Goal: Task Accomplishment & Management: Use online tool/utility

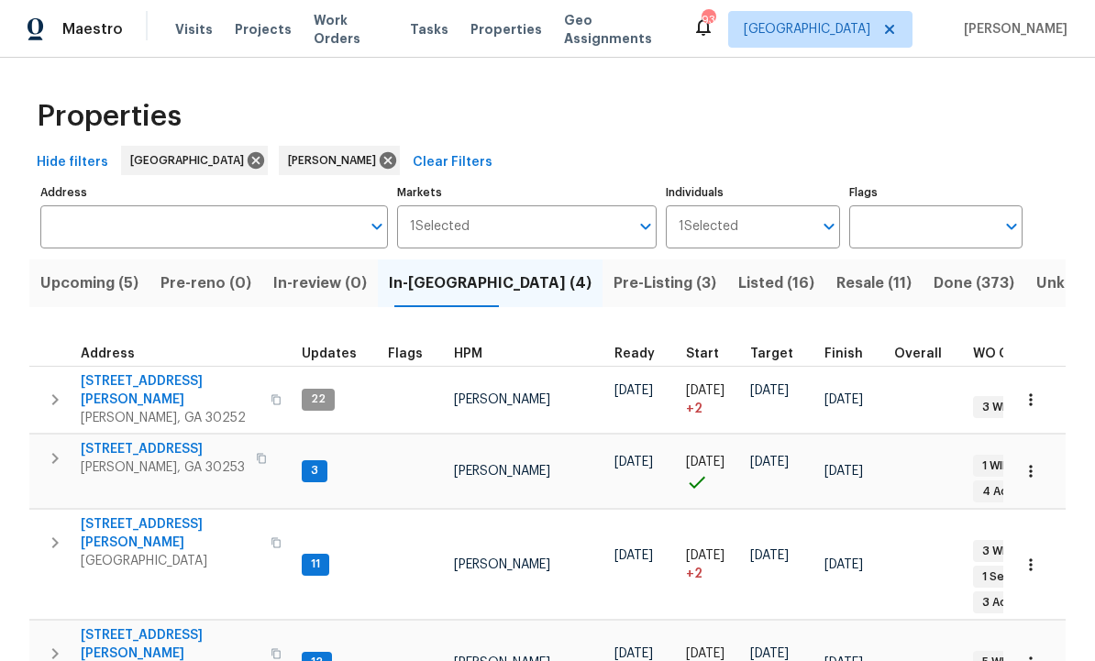
scroll to position [15, 0]
click at [150, 440] on span "201 Autumn Lake Way" at bounding box center [163, 449] width 164 height 18
click at [738, 280] on span "Listed (16)" at bounding box center [776, 283] width 76 height 26
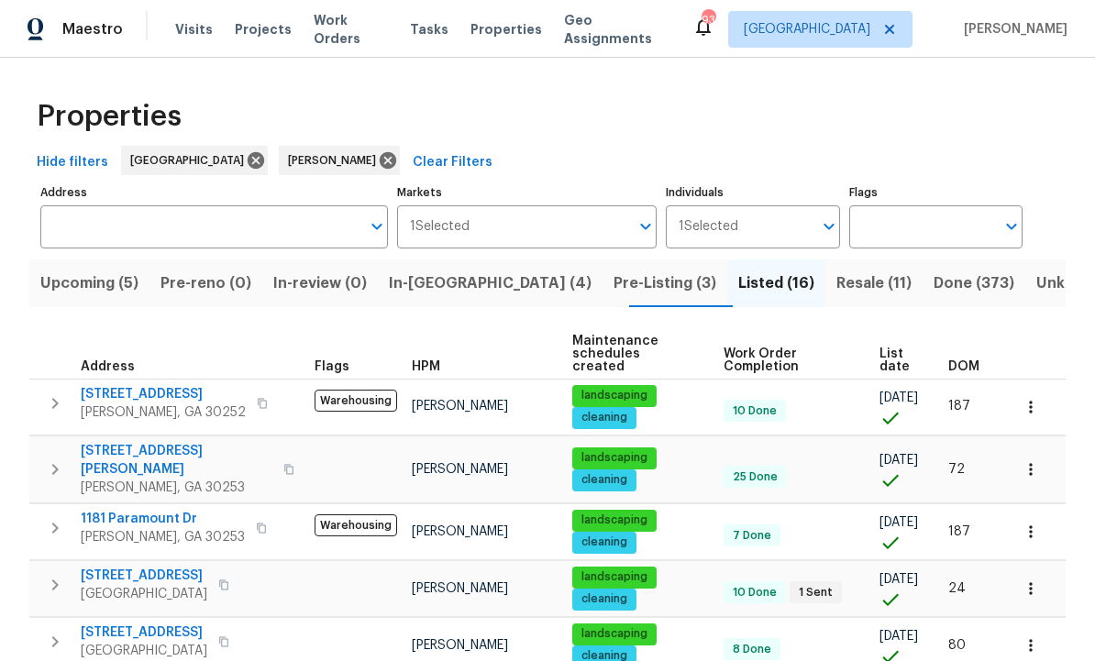
click at [462, 272] on span "In-reno (4)" at bounding box center [490, 283] width 203 height 26
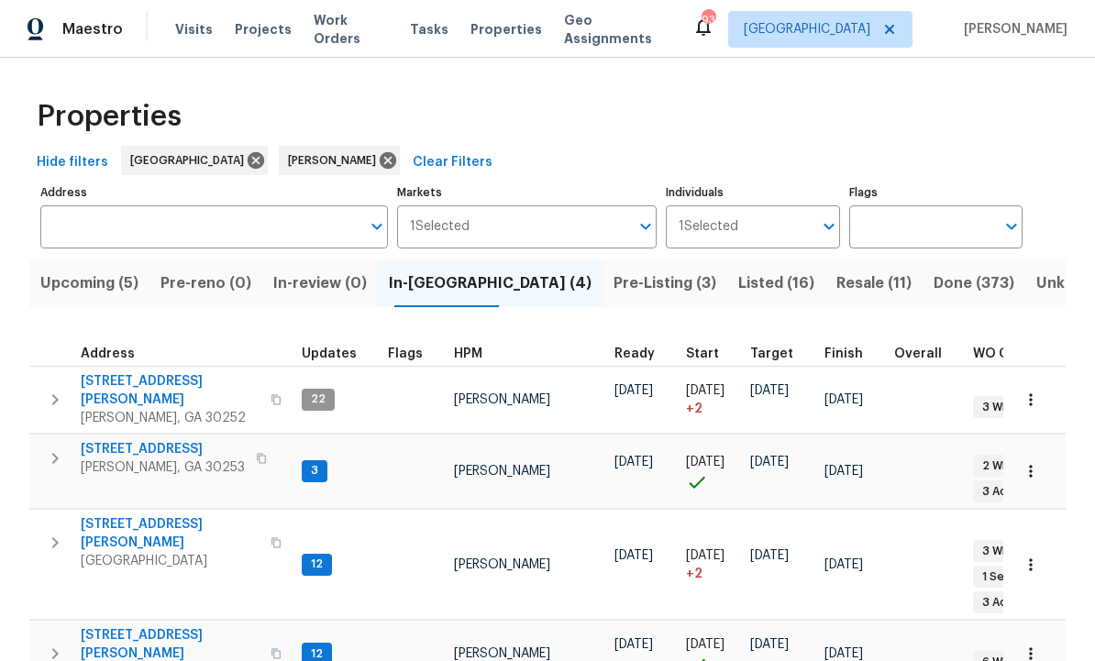
click at [142, 515] on span "[STREET_ADDRESS][PERSON_NAME]" at bounding box center [170, 533] width 179 height 37
click at [141, 515] on span "[STREET_ADDRESS][PERSON_NAME]" at bounding box center [170, 533] width 179 height 37
click at [145, 515] on span "[STREET_ADDRESS][PERSON_NAME]" at bounding box center [170, 533] width 179 height 37
click at [168, 440] on span "201 Autumn Lake Way" at bounding box center [163, 449] width 164 height 18
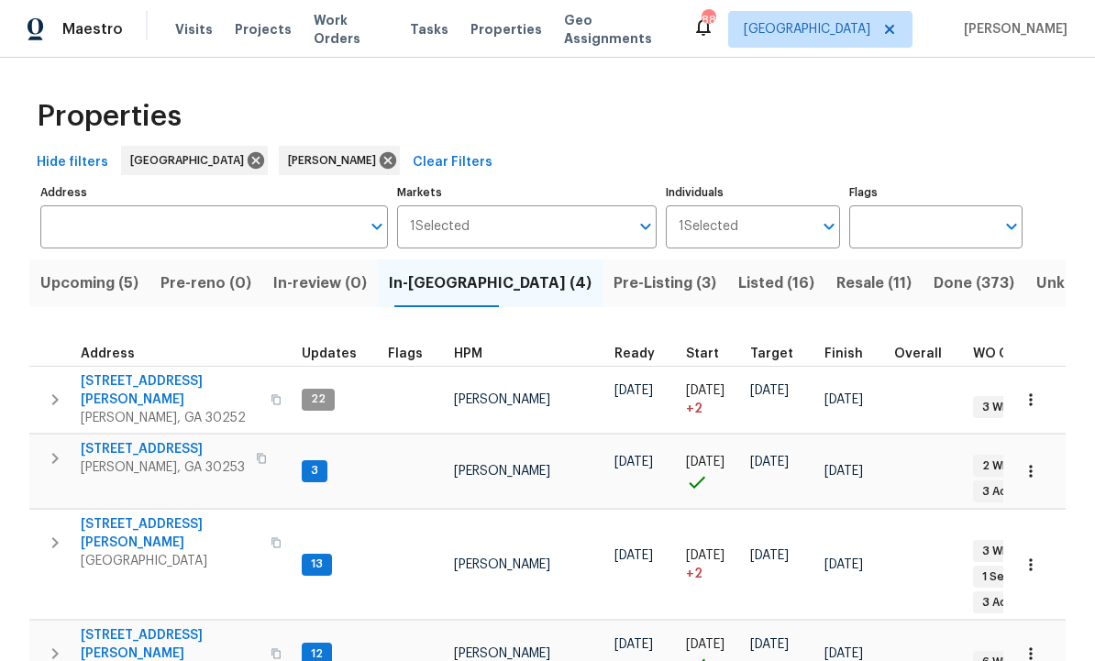
click at [179, 440] on span "201 Autumn Lake Way" at bounding box center [163, 449] width 164 height 18
click at [165, 626] on span "230 Oak Meadows Pl" at bounding box center [170, 644] width 179 height 37
click at [116, 372] on span "111 Harper Rd" at bounding box center [170, 390] width 179 height 37
click at [137, 372] on span "111 Harper Rd" at bounding box center [170, 390] width 179 height 37
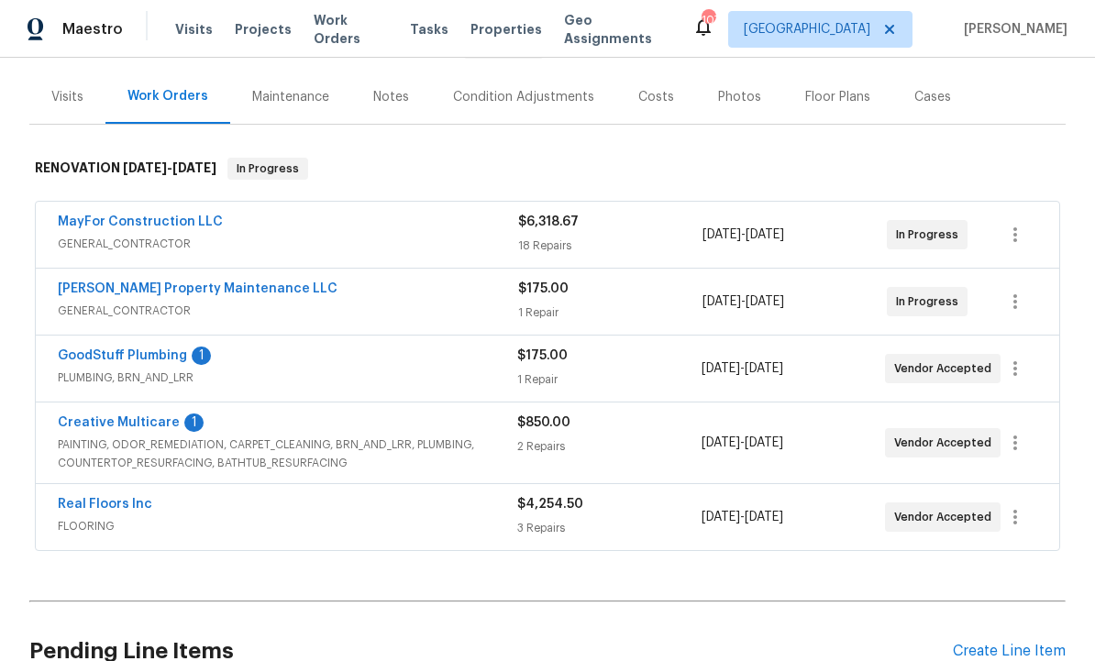
scroll to position [215, 0]
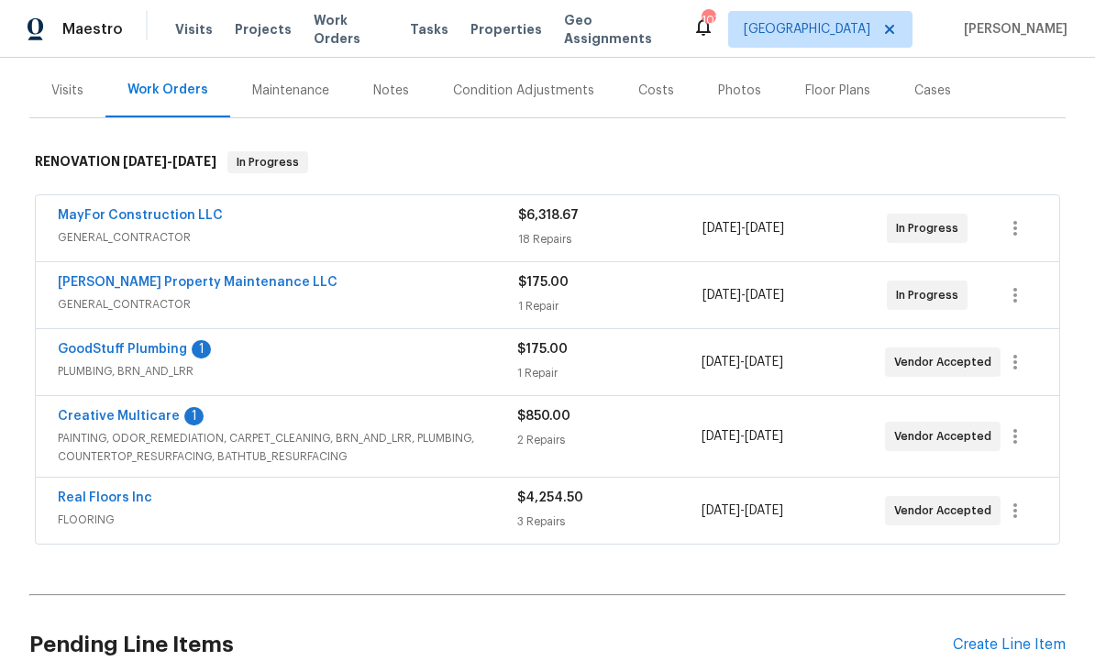
click at [146, 351] on link "GoodStuff Plumbing" at bounding box center [122, 349] width 129 height 13
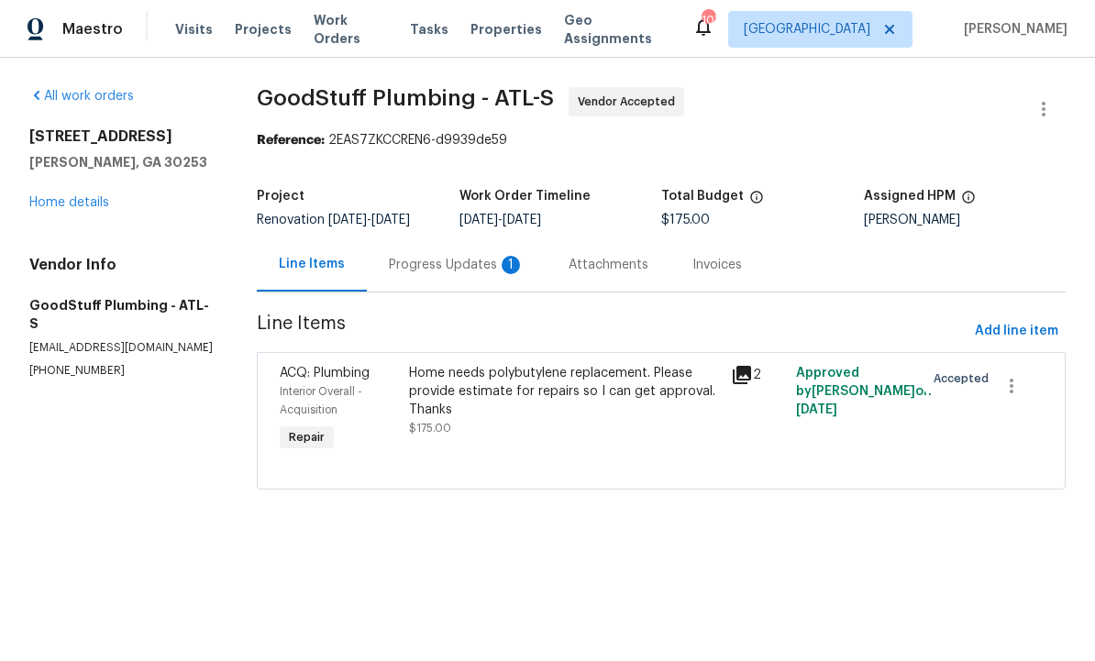
click at [450, 274] on div "Progress Updates 1" at bounding box center [457, 265] width 136 height 18
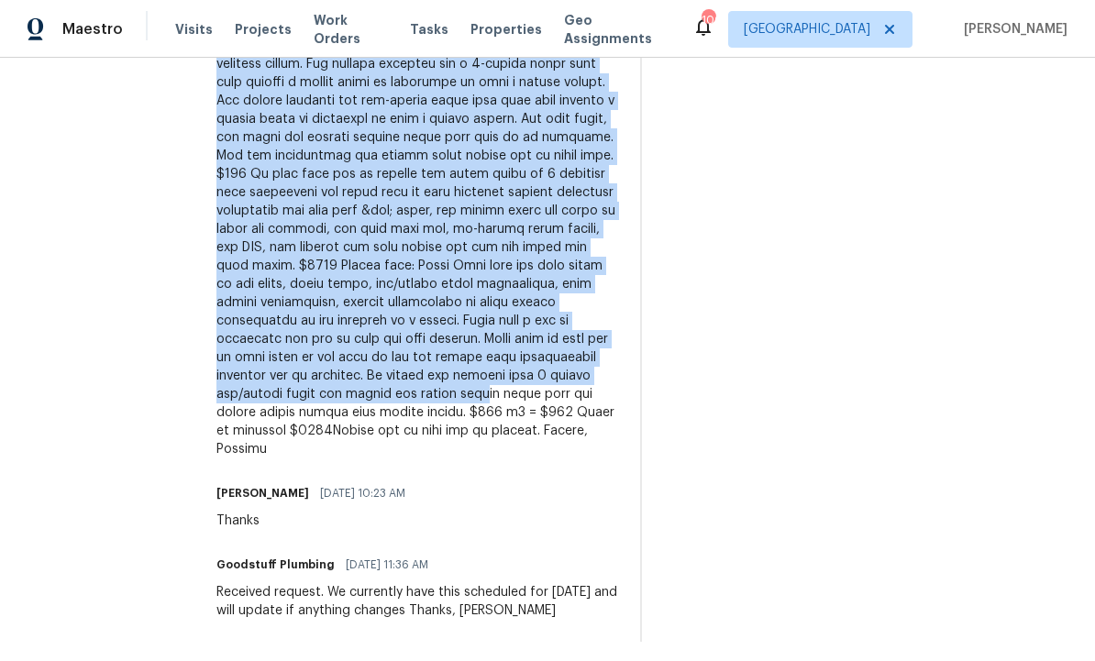
scroll to position [682, 0]
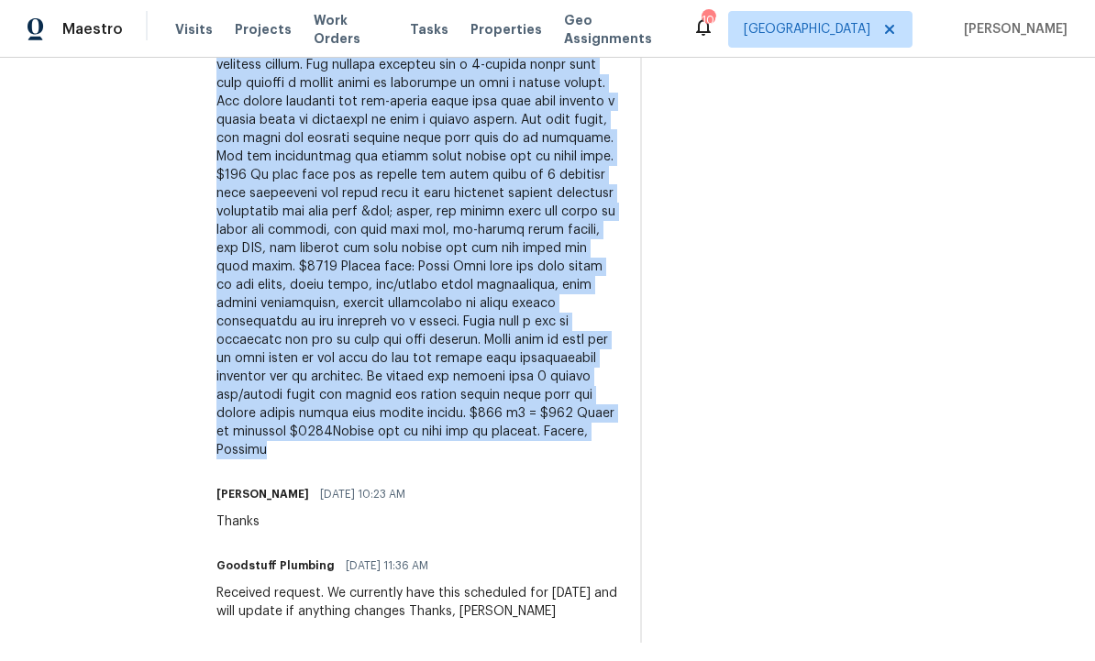
copy div "09/12/2025: The work order requested a bid for poly water repipe. Upon arrival,…"
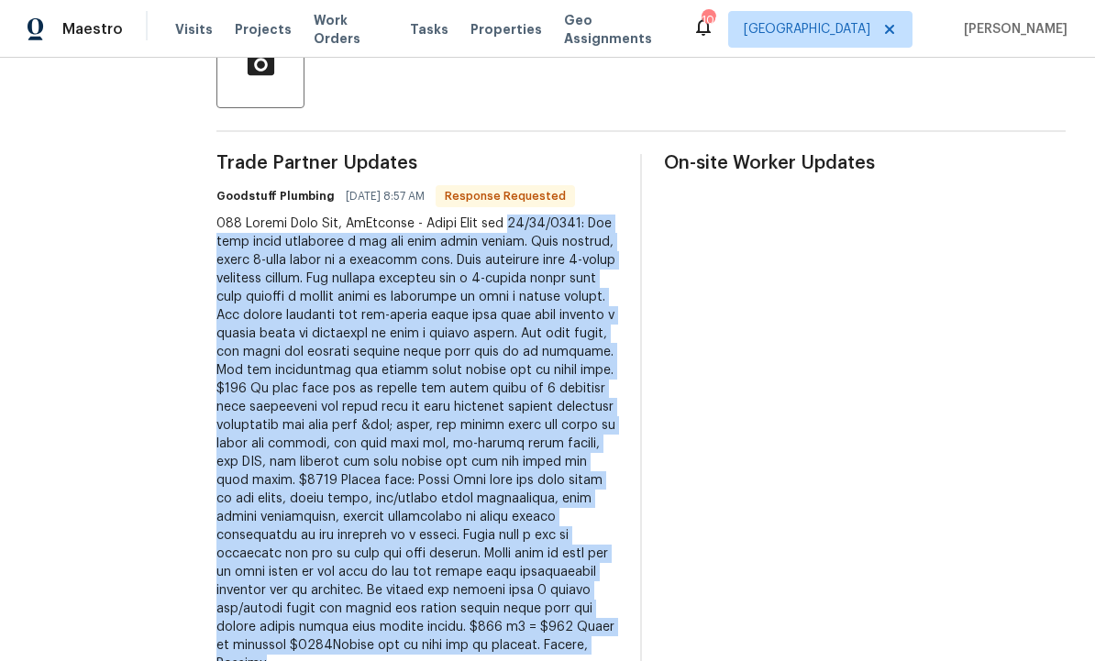
scroll to position [467, 0]
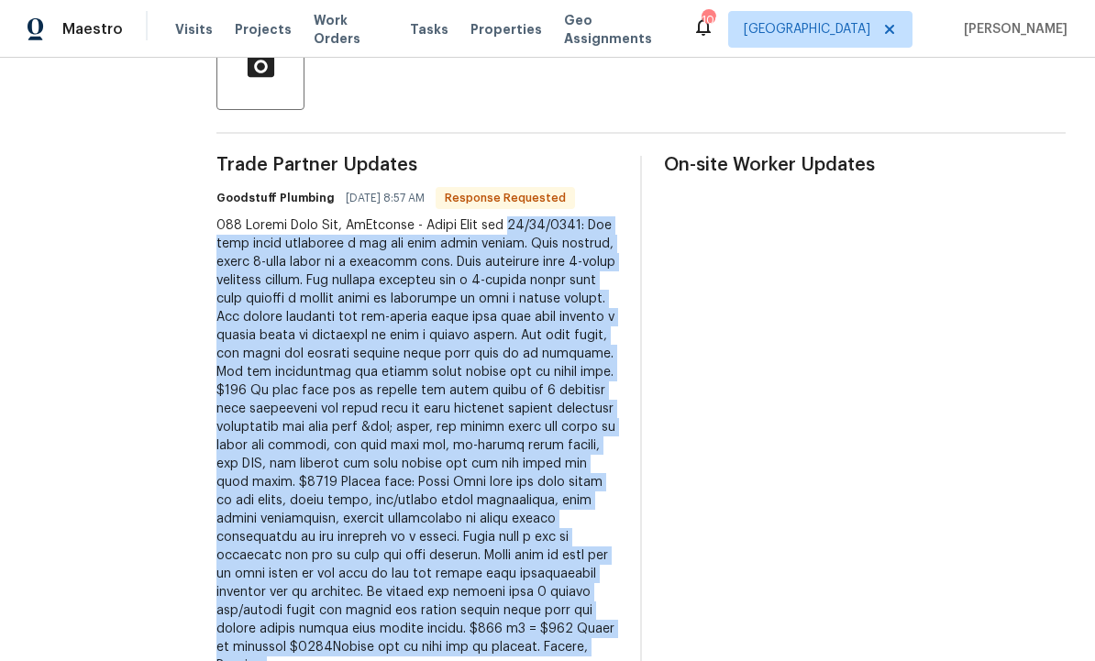
copy div "09/12/2025: The work order requested a bid for poly water repipe. Upon arrival,…"
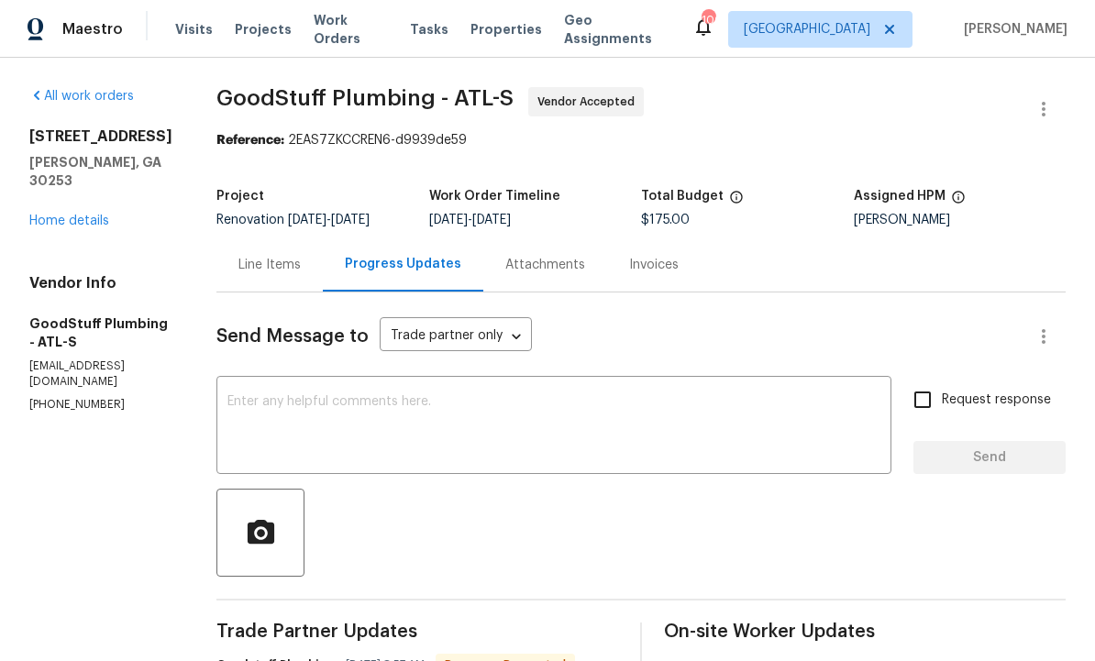
scroll to position [0, 0]
click at [301, 270] on div "Line Items" at bounding box center [269, 265] width 62 height 18
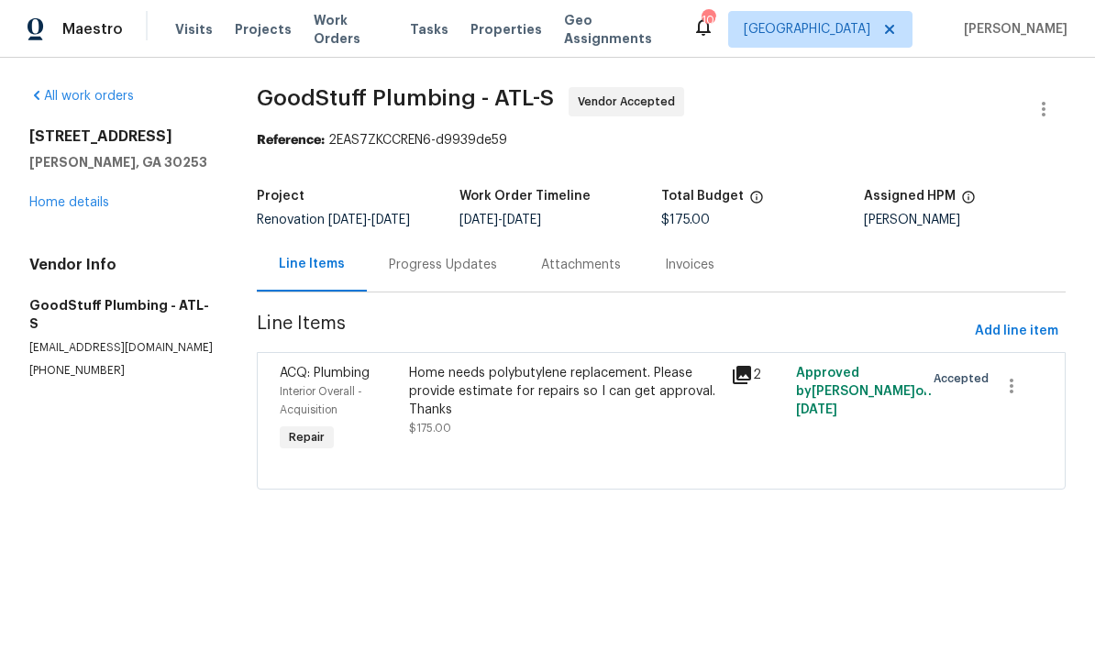
click at [557, 419] on div "Home needs polybutylene replacement. Please provide estimate for repairs so I c…" at bounding box center [565, 391] width 312 height 55
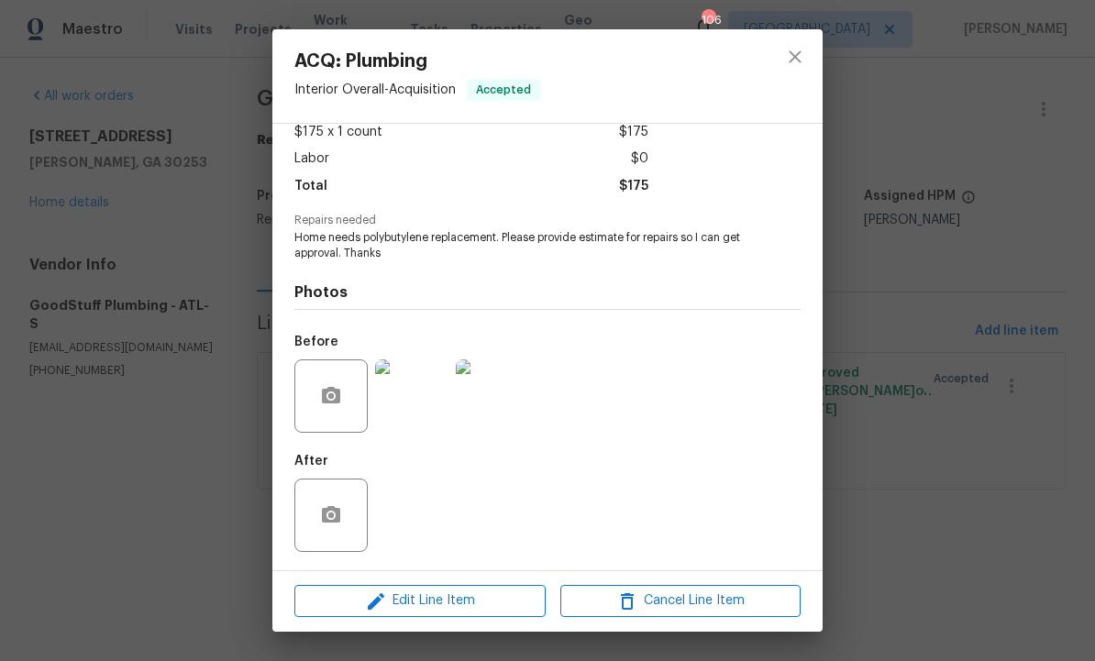
scroll to position [111, 0]
click at [468, 605] on span "Edit Line Item" at bounding box center [420, 600] width 240 height 23
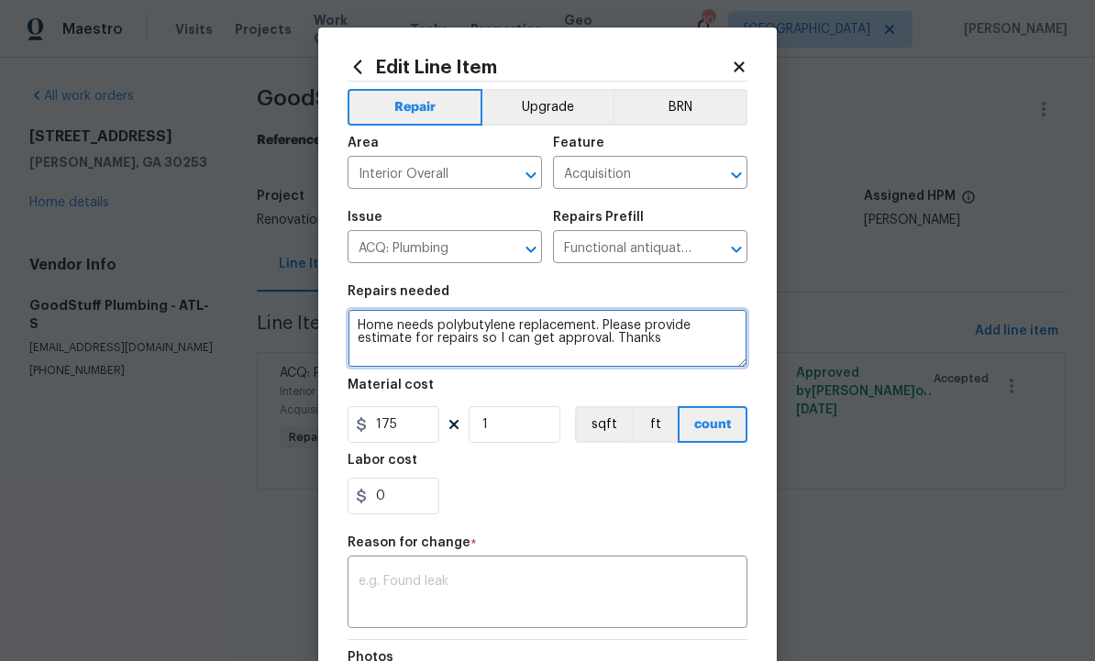
click at [688, 339] on textarea "Home needs polybutylene replacement. Please provide estimate for repairs so I c…" at bounding box center [547, 338] width 400 height 59
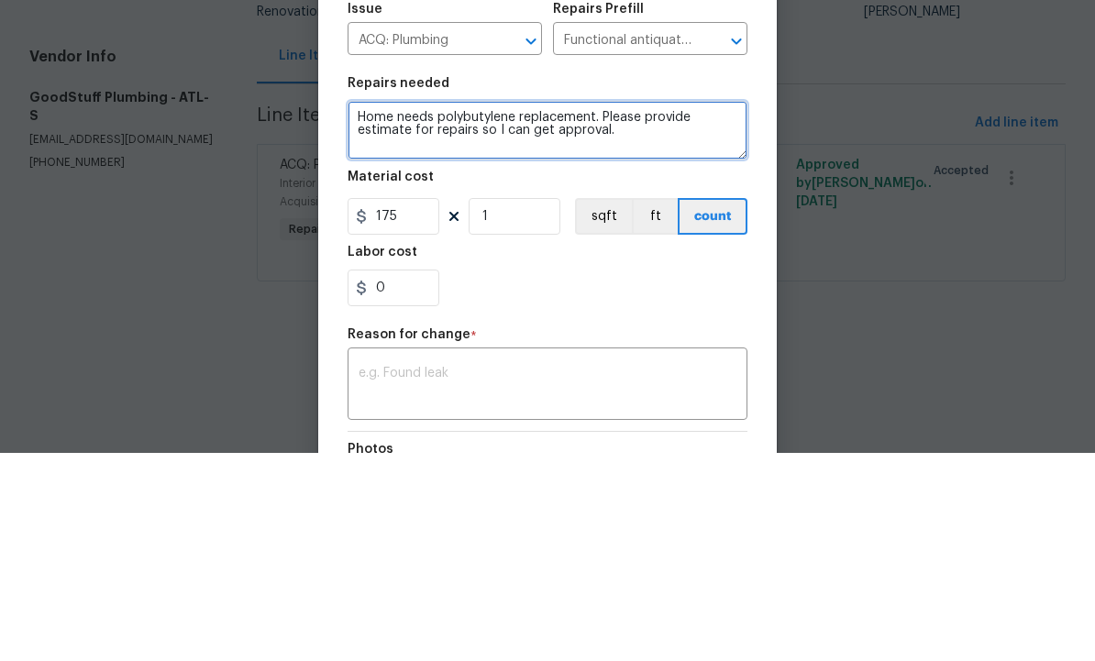
click at [413, 309] on textarea "Home needs polybutylene replacement. Please provide estimate for repairs so I c…" at bounding box center [547, 338] width 400 height 59
paste textarea "09/12/2025: The work order requested a bid for poly water repipe. Upon arrival,…"
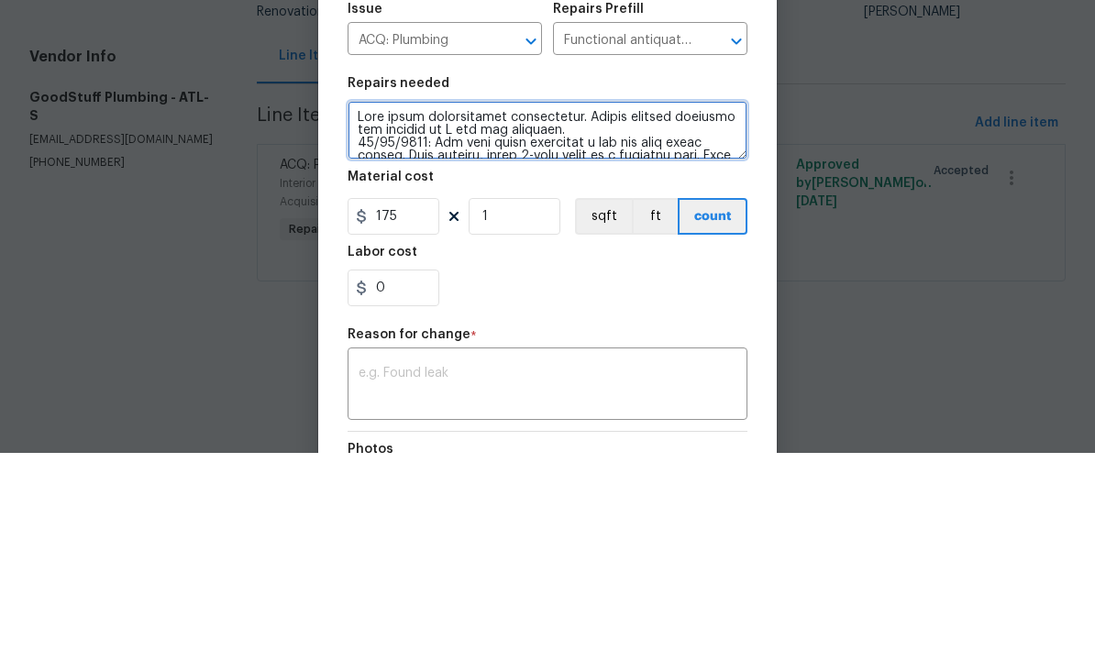
scroll to position [308, 0]
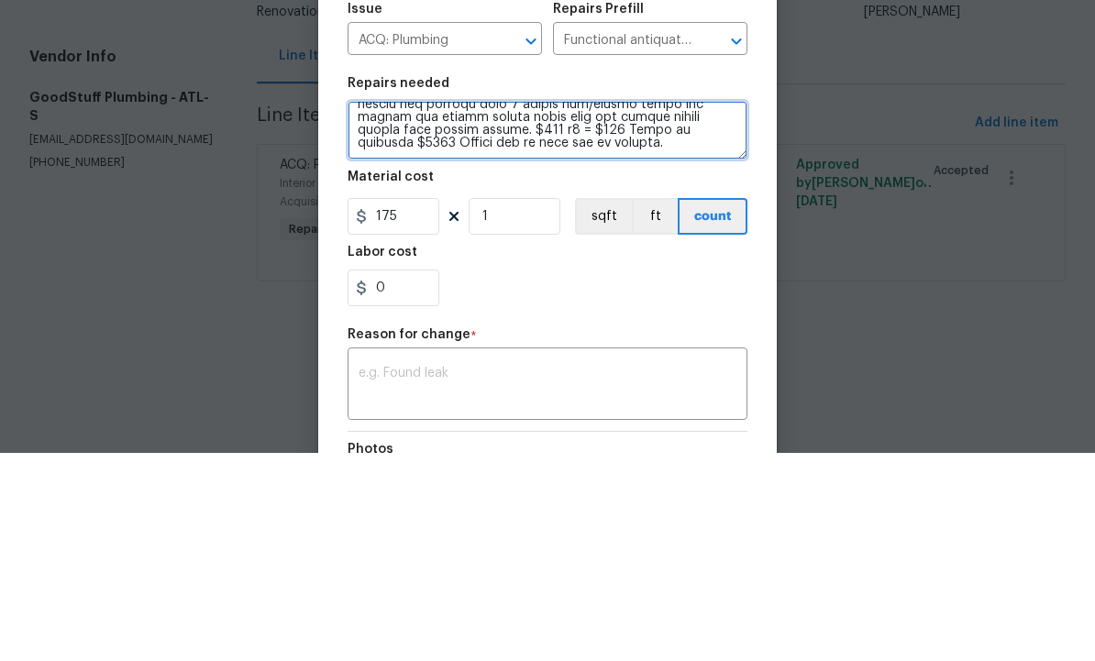
type textarea "Home needs polybutylene replacement. Please provide estimate for repairs so I c…"
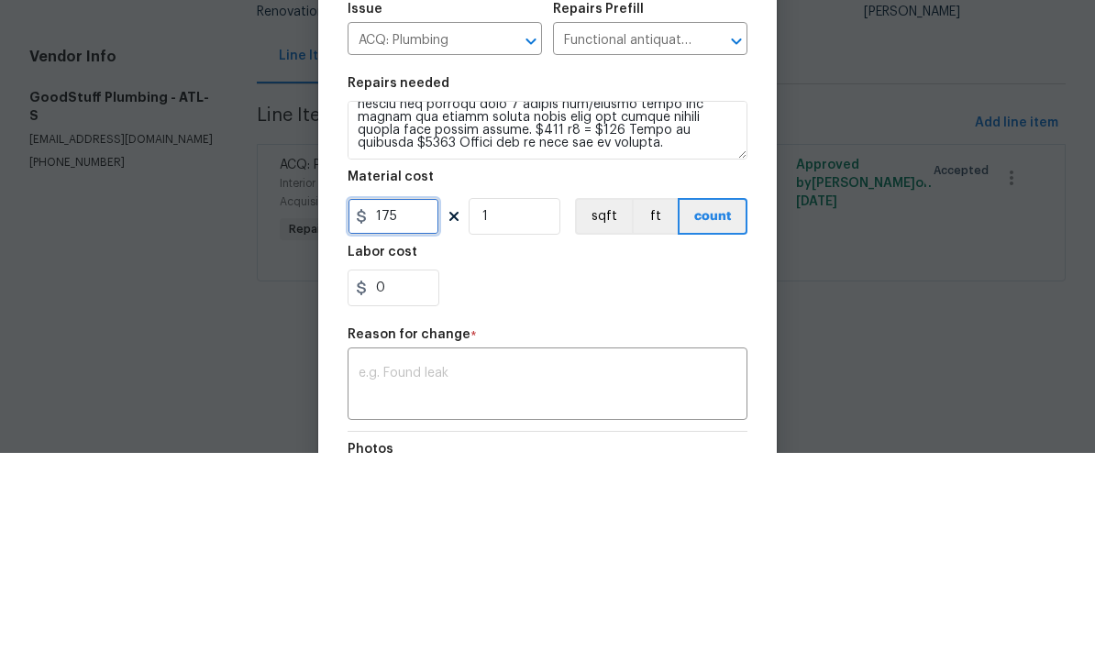
click at [408, 406] on input "175" at bounding box center [393, 424] width 92 height 37
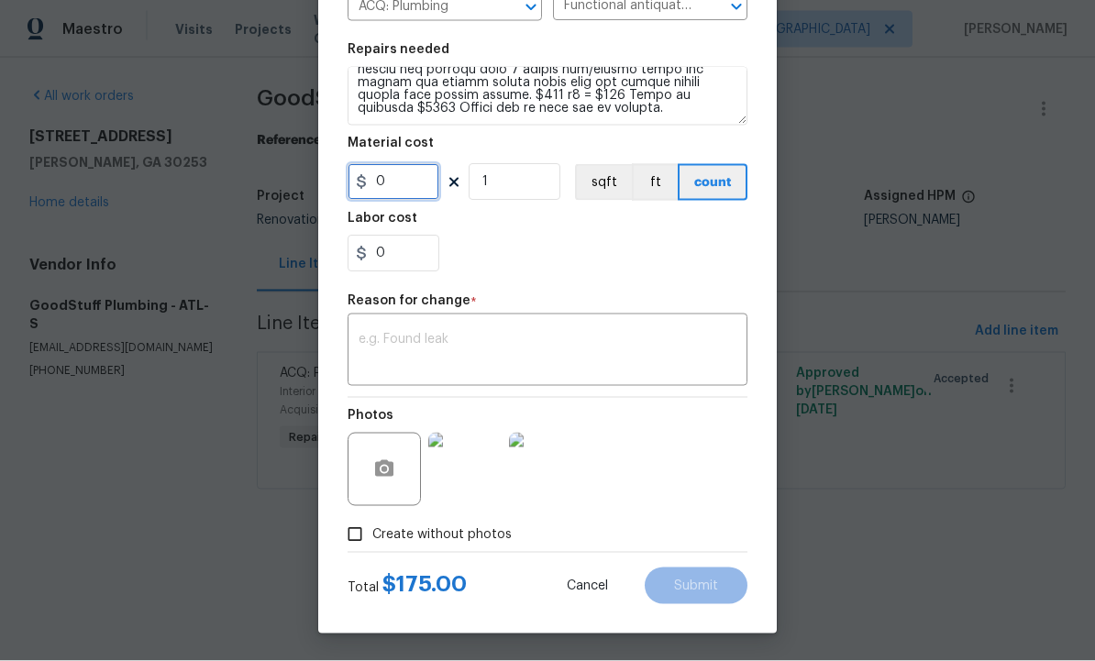
scroll to position [246, 0]
click at [411, 178] on input "0" at bounding box center [393, 182] width 92 height 37
type input "5905"
click at [481, 349] on textarea at bounding box center [547, 352] width 378 height 39
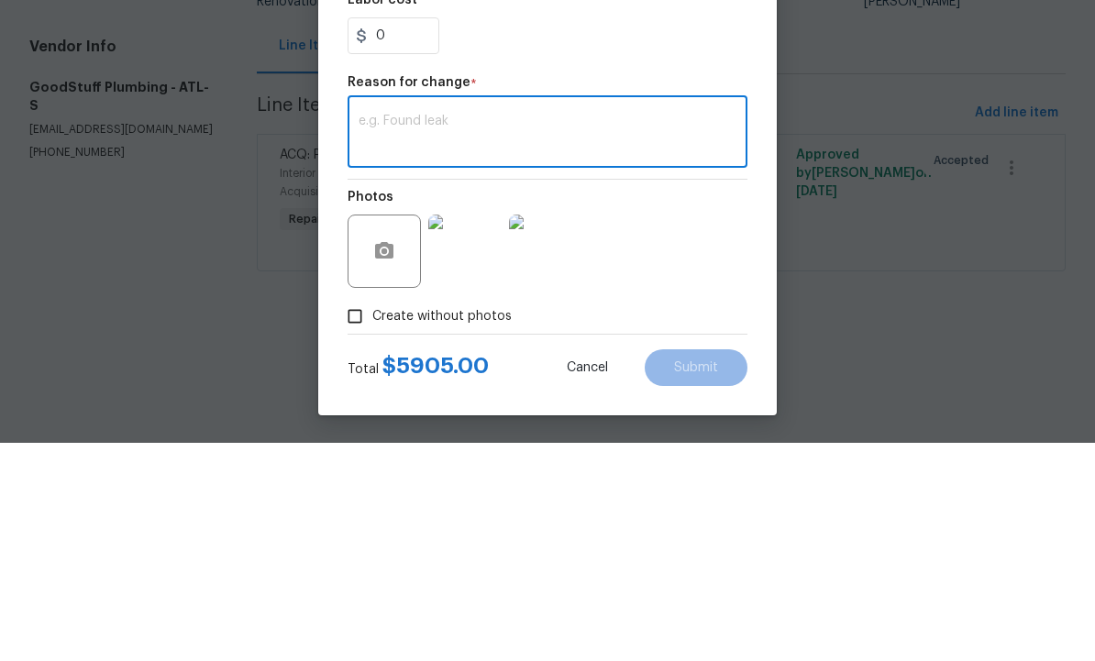
click at [459, 333] on textarea at bounding box center [547, 352] width 378 height 39
paste textarea "09/12/2025: The work order requested a bid for poly water repipe. Upon arrival,…"
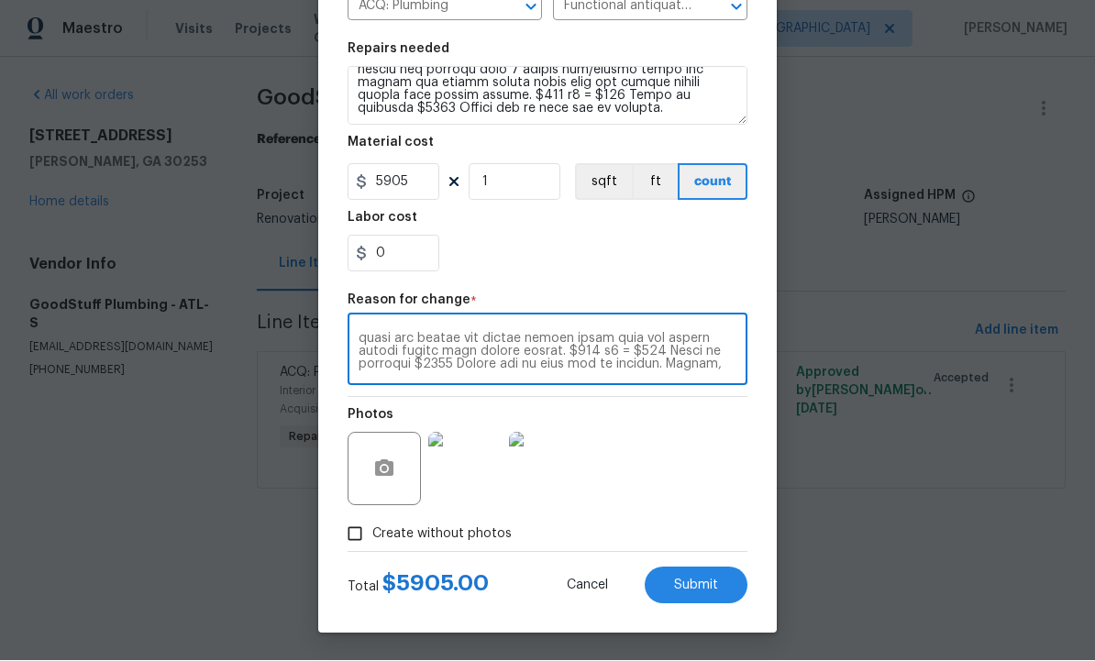
type textarea "09/12/2025: The work order requested a bid for poly water repipe. Upon arrival,…"
click at [686, 581] on span "Submit" at bounding box center [696, 586] width 44 height 14
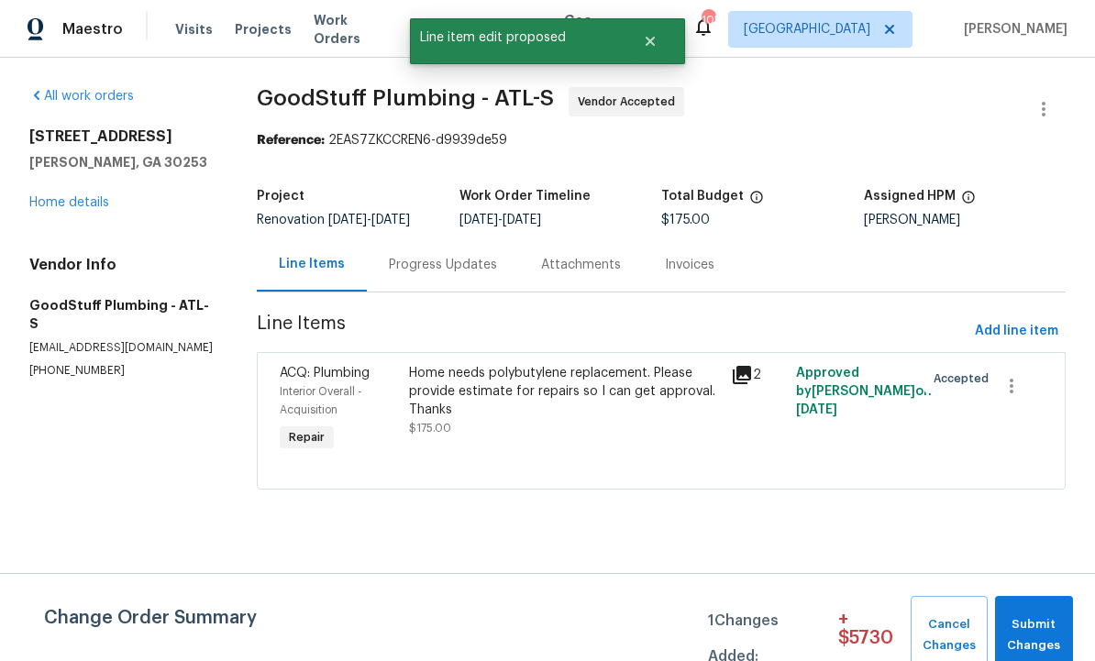
scroll to position [0, 0]
click at [1034, 621] on span "Submit Changes" at bounding box center [1034, 635] width 60 height 42
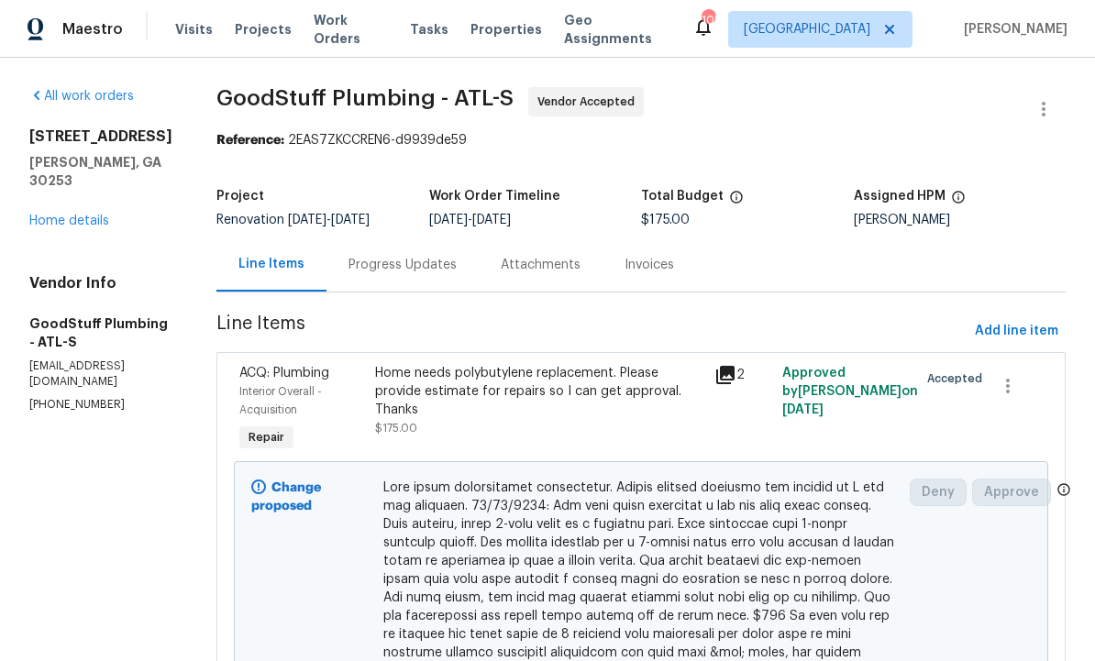
click at [457, 272] on div "Progress Updates" at bounding box center [402, 265] width 108 height 18
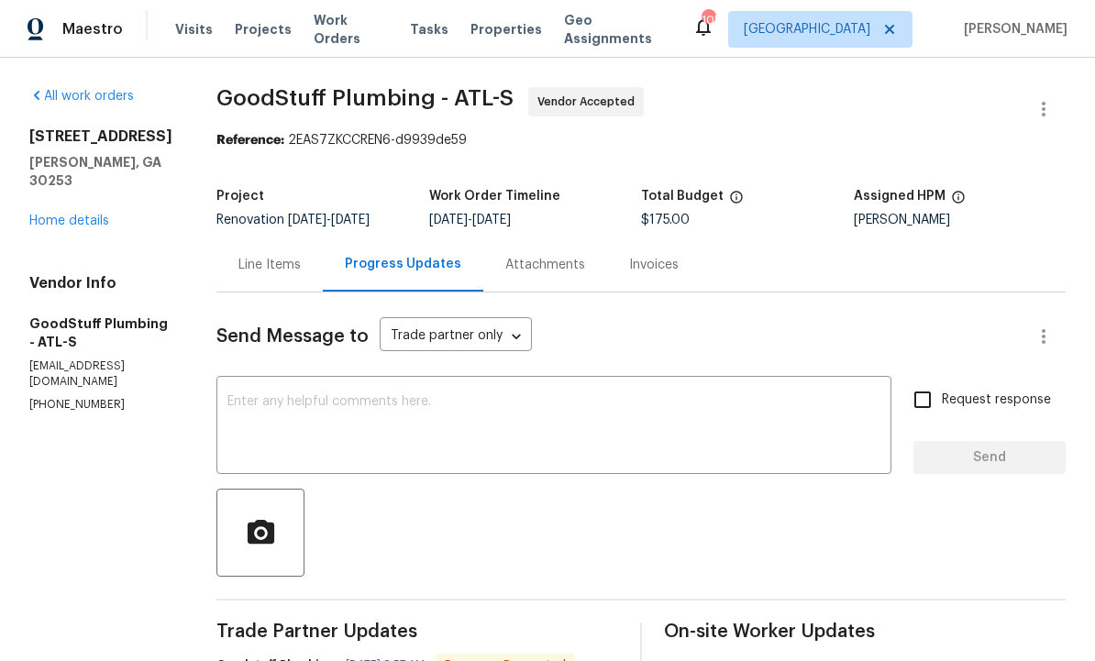
click at [476, 436] on textarea at bounding box center [553, 427] width 653 height 64
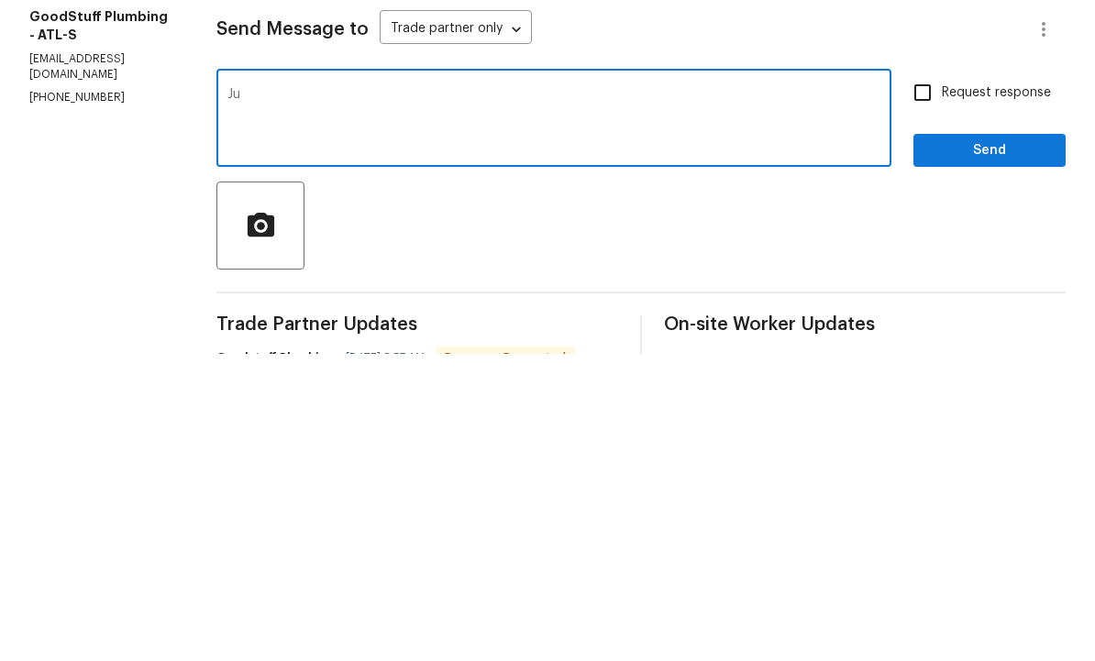
type textarea "J"
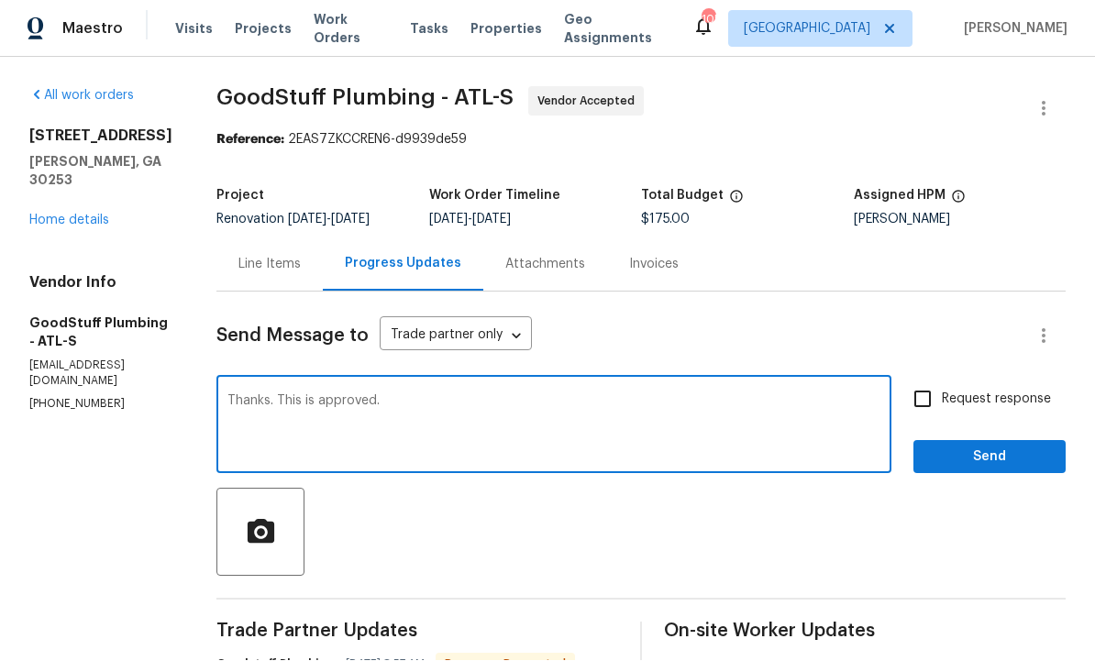
type textarea "Thanks. This is approved."
click at [936, 380] on input "Request response" at bounding box center [922, 399] width 39 height 39
checkbox input "true"
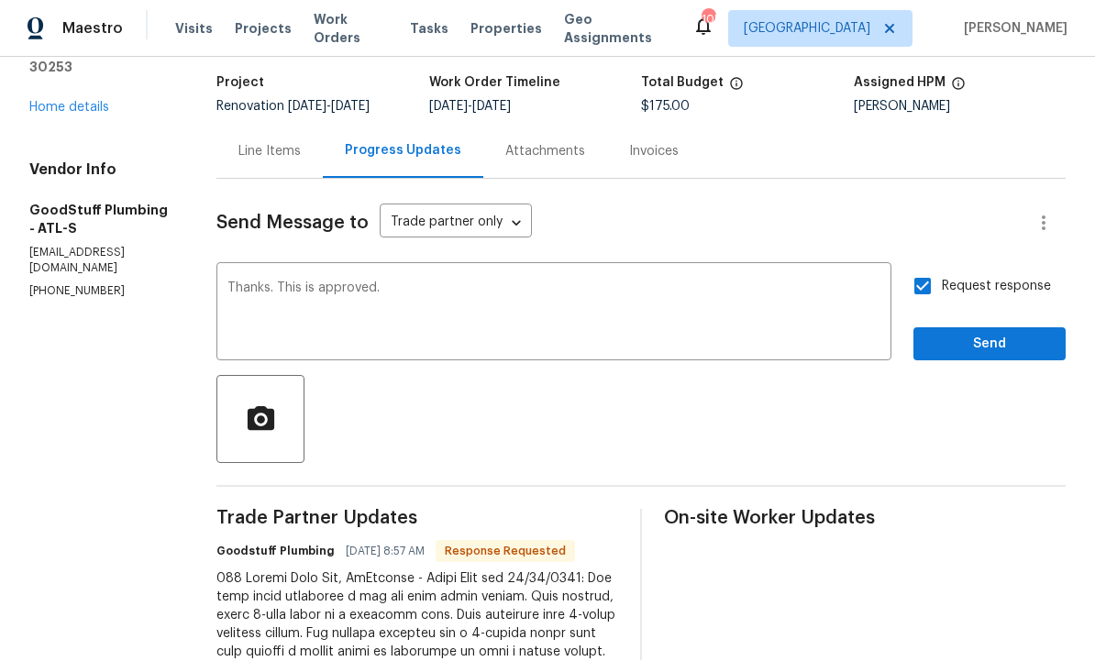
scroll to position [115, 0]
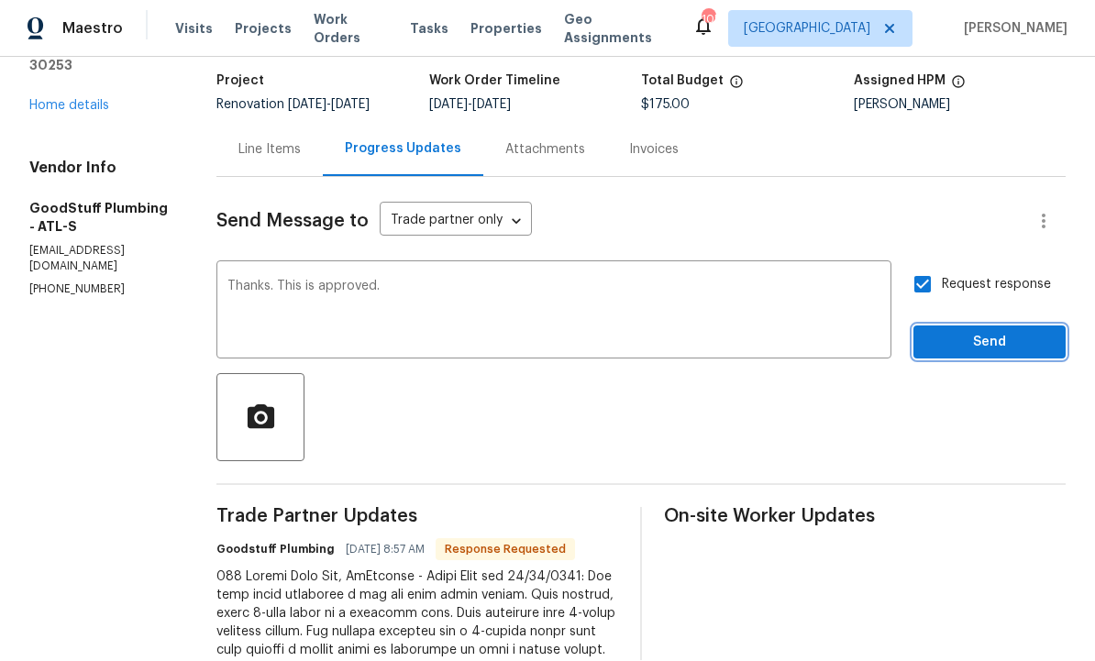
click at [986, 332] on span "Send" at bounding box center [989, 343] width 123 height 23
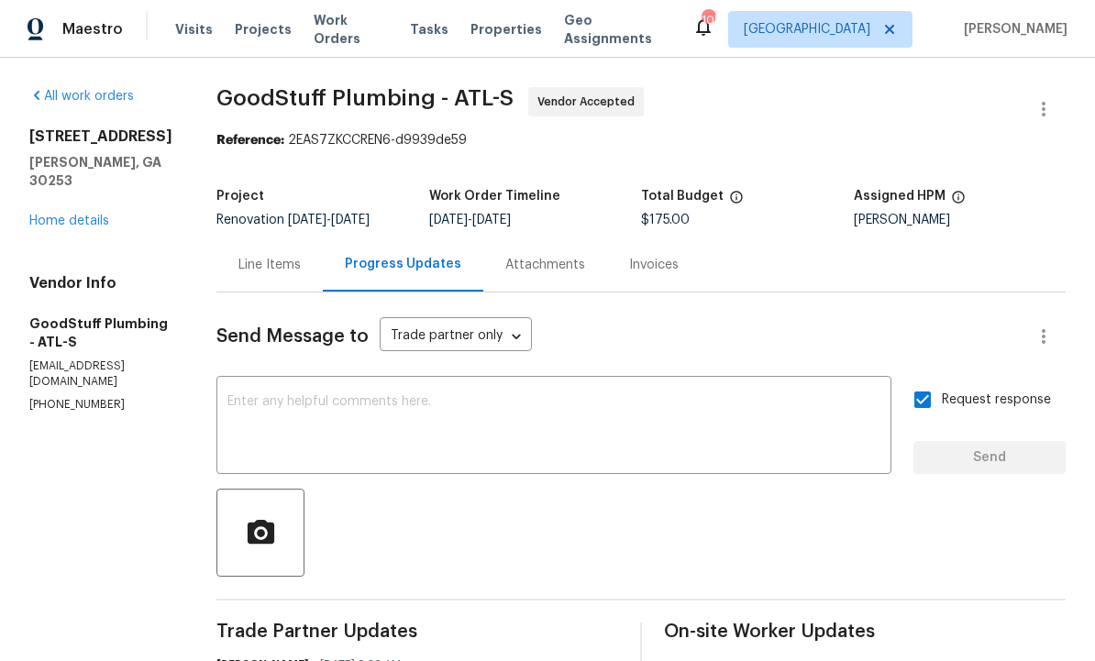
scroll to position [0, 0]
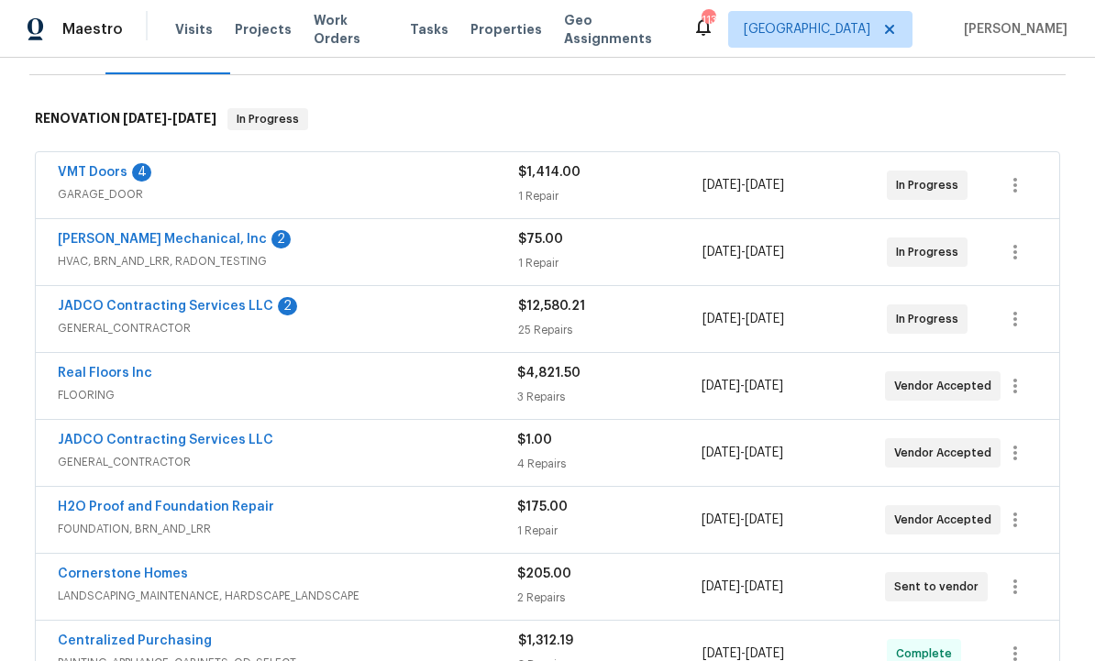
scroll to position [259, 0]
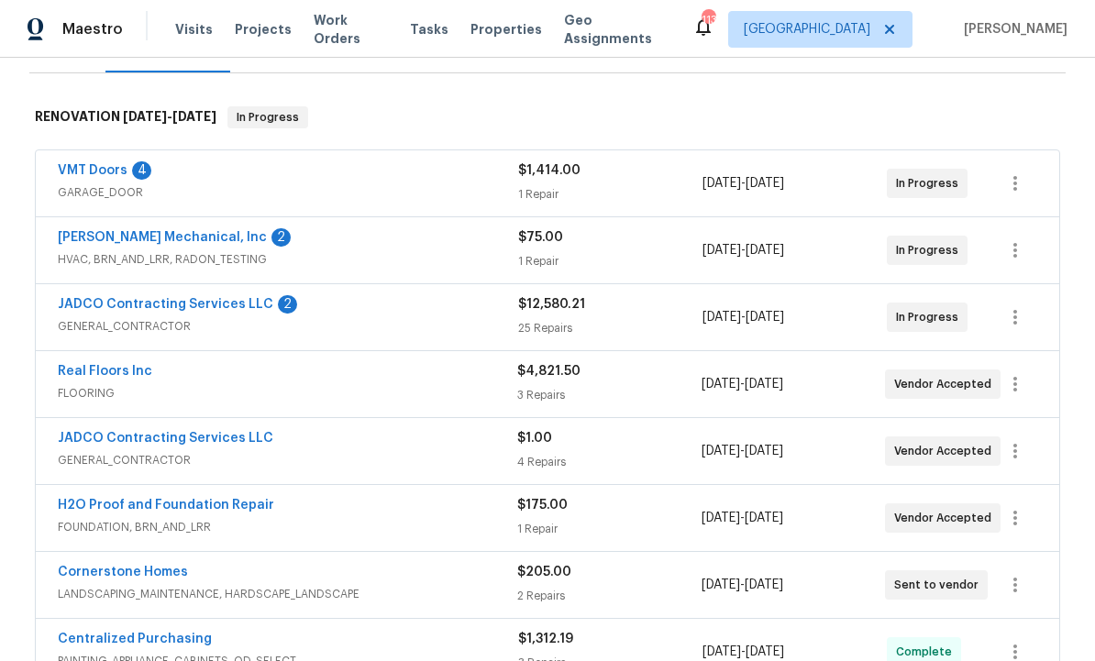
click at [129, 377] on link "Real Floors Inc" at bounding box center [105, 371] width 94 height 13
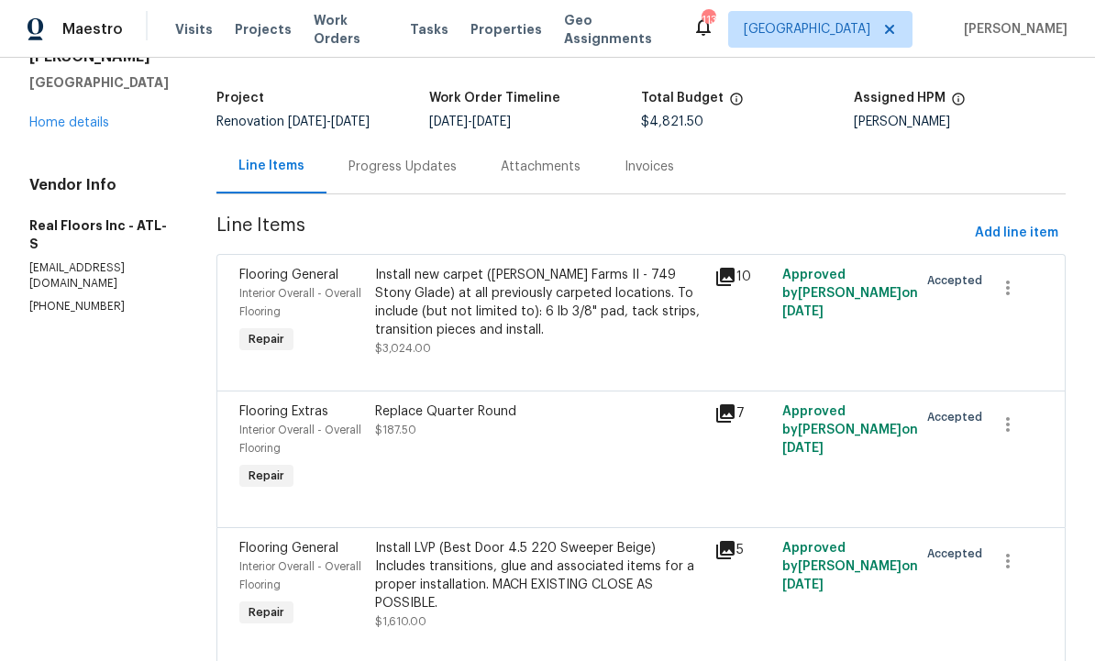
scroll to position [97, 0]
click at [733, 269] on icon at bounding box center [725, 278] width 18 height 18
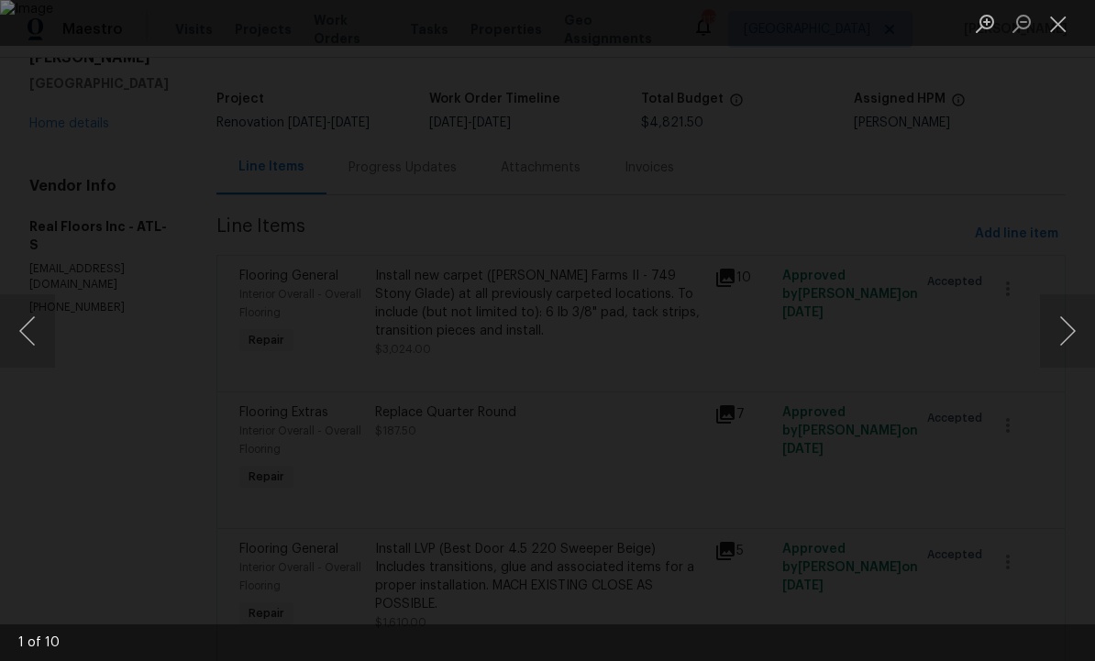
click at [1067, 325] on button "Next image" at bounding box center [1067, 330] width 55 height 73
click at [1064, 322] on button "Next image" at bounding box center [1067, 330] width 55 height 73
click at [1073, 328] on button "Next image" at bounding box center [1067, 330] width 55 height 73
click at [1063, 338] on button "Next image" at bounding box center [1067, 330] width 55 height 73
click at [1073, 335] on button "Next image" at bounding box center [1067, 330] width 55 height 73
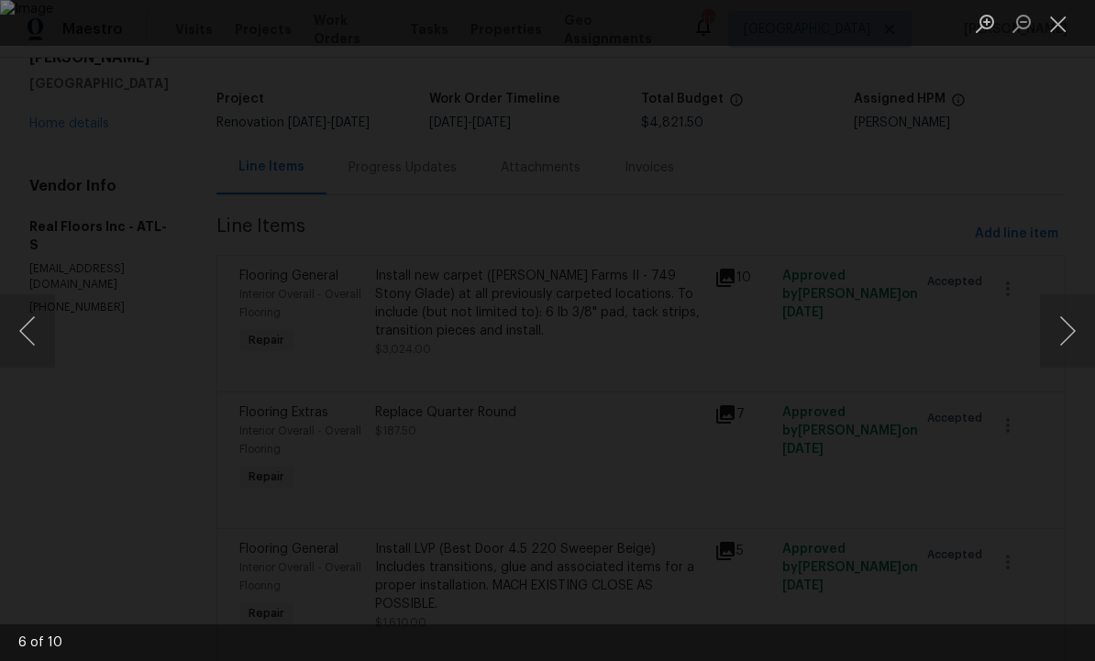
click at [1068, 330] on button "Next image" at bounding box center [1067, 330] width 55 height 73
click at [1052, 23] on button "Close lightbox" at bounding box center [1058, 23] width 37 height 32
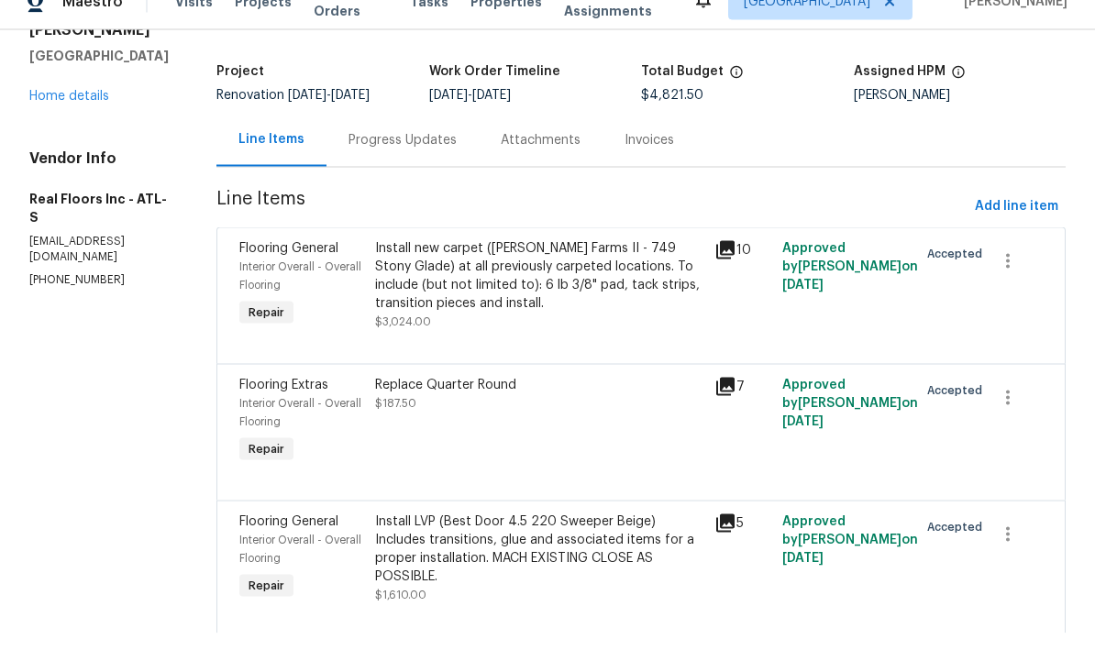
scroll to position [0, 0]
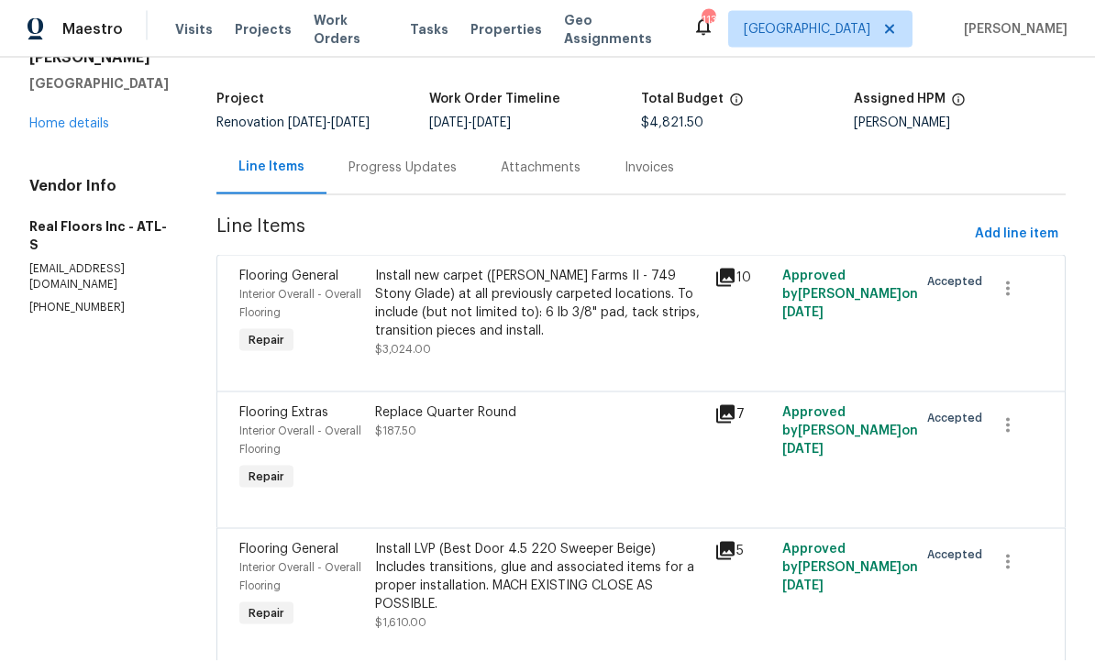
click at [564, 660] on div "All work orders 280 Hoglen Dr Covington, GA 30016 Home details Vendor Info Real…" at bounding box center [547, 339] width 1095 height 756
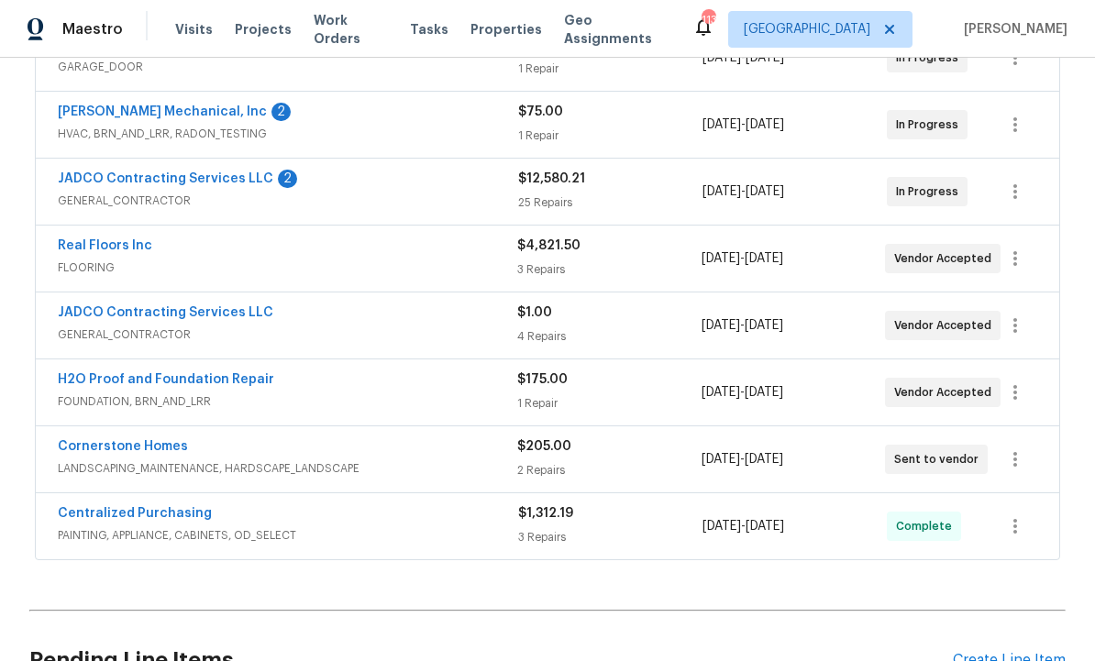
scroll to position [410, 0]
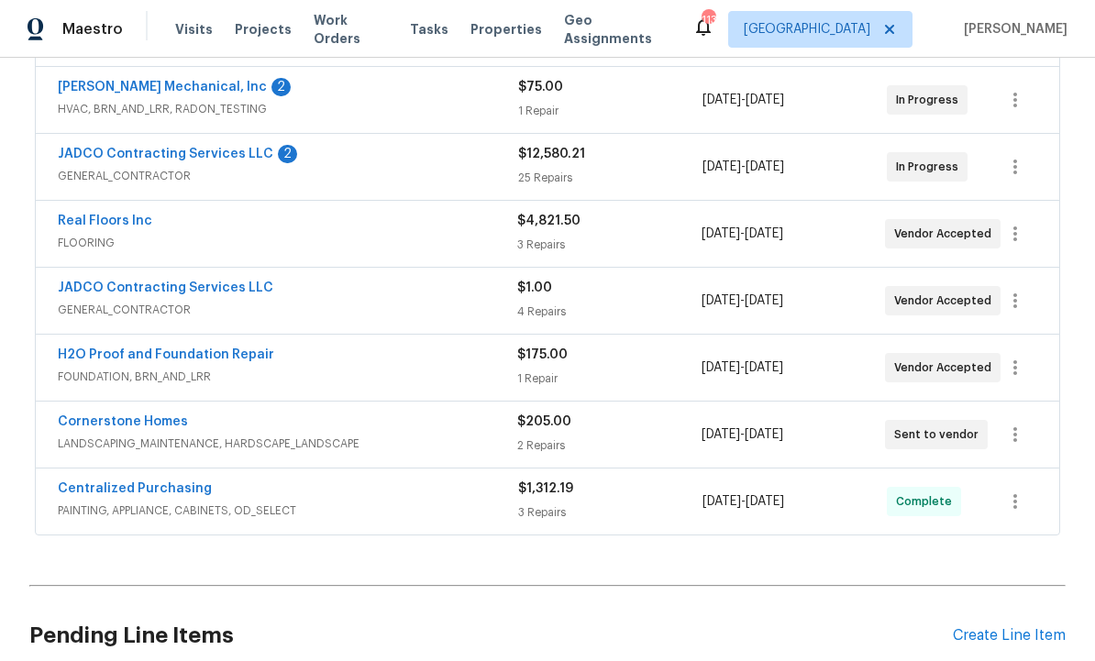
click at [412, 240] on span "FLOORING" at bounding box center [287, 243] width 459 height 18
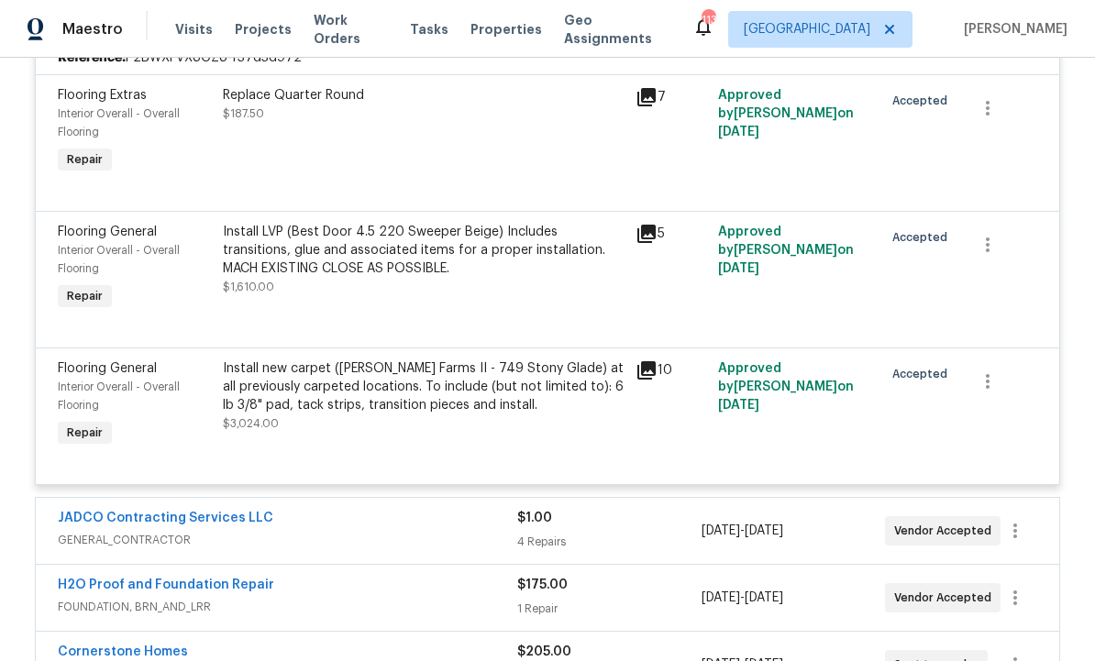
scroll to position [652, 0]
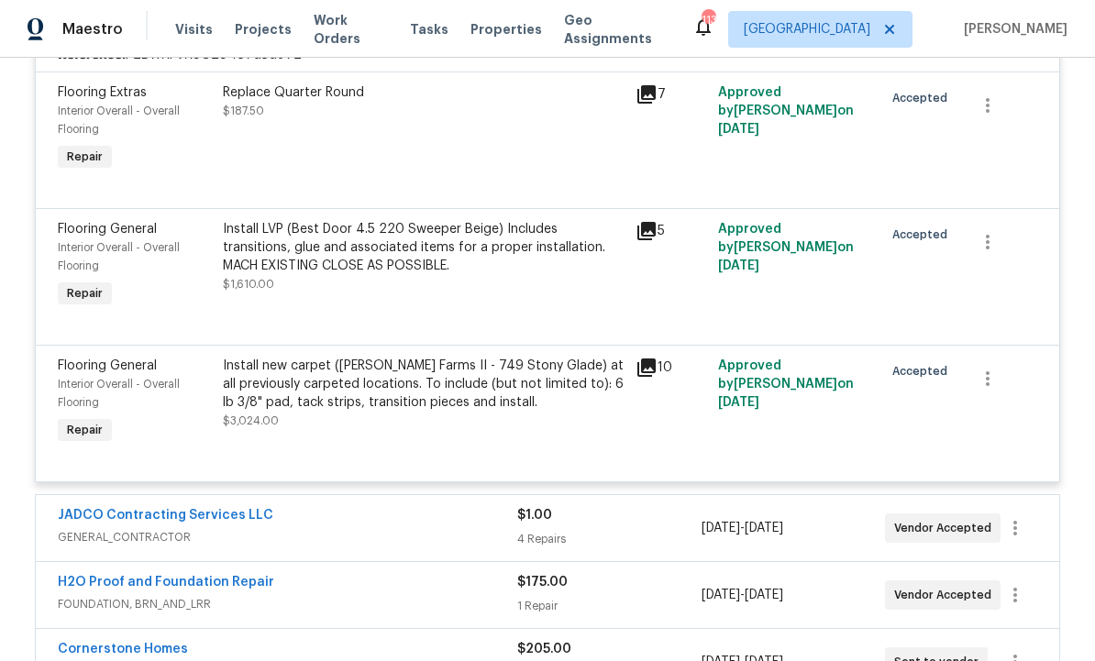
click at [651, 234] on icon at bounding box center [646, 231] width 22 height 22
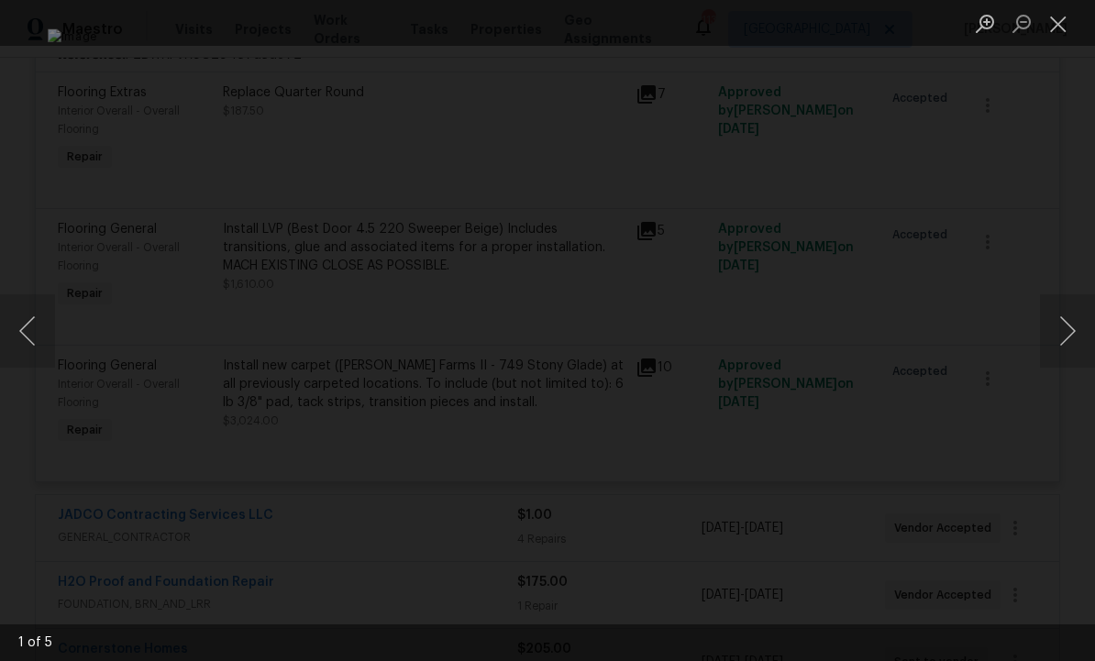
click at [1079, 327] on button "Next image" at bounding box center [1067, 330] width 55 height 73
click at [1074, 329] on button "Next image" at bounding box center [1067, 330] width 55 height 73
click at [1076, 331] on button "Next image" at bounding box center [1067, 330] width 55 height 73
click at [38, 328] on button "Previous image" at bounding box center [27, 330] width 55 height 73
click at [1065, 27] on button "Close lightbox" at bounding box center [1058, 23] width 37 height 32
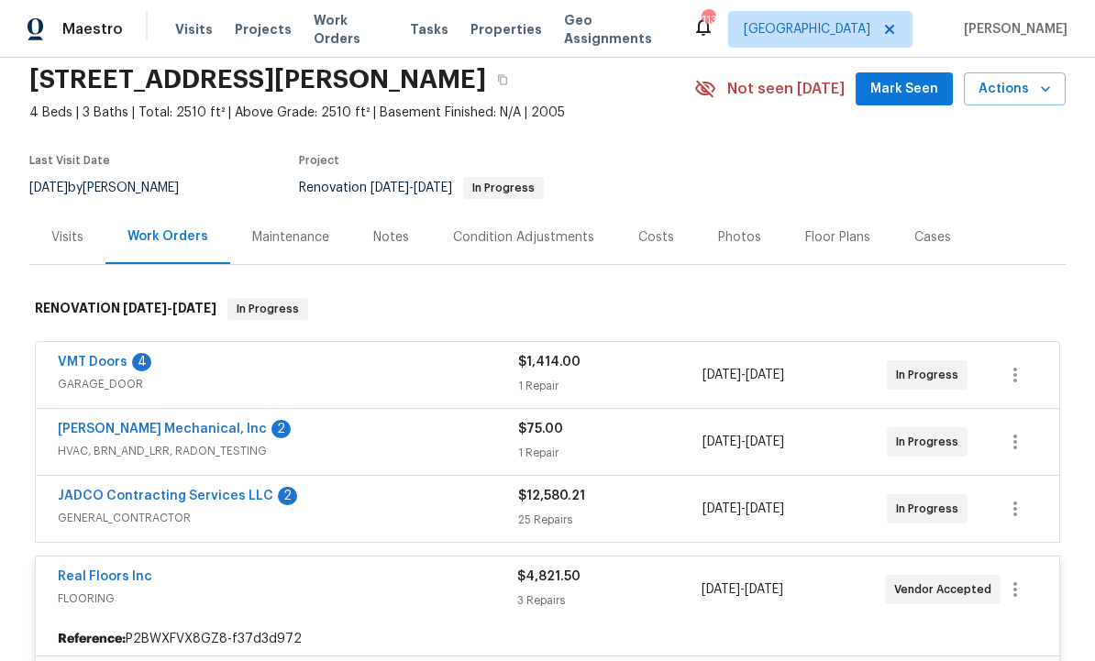
scroll to position [24, 0]
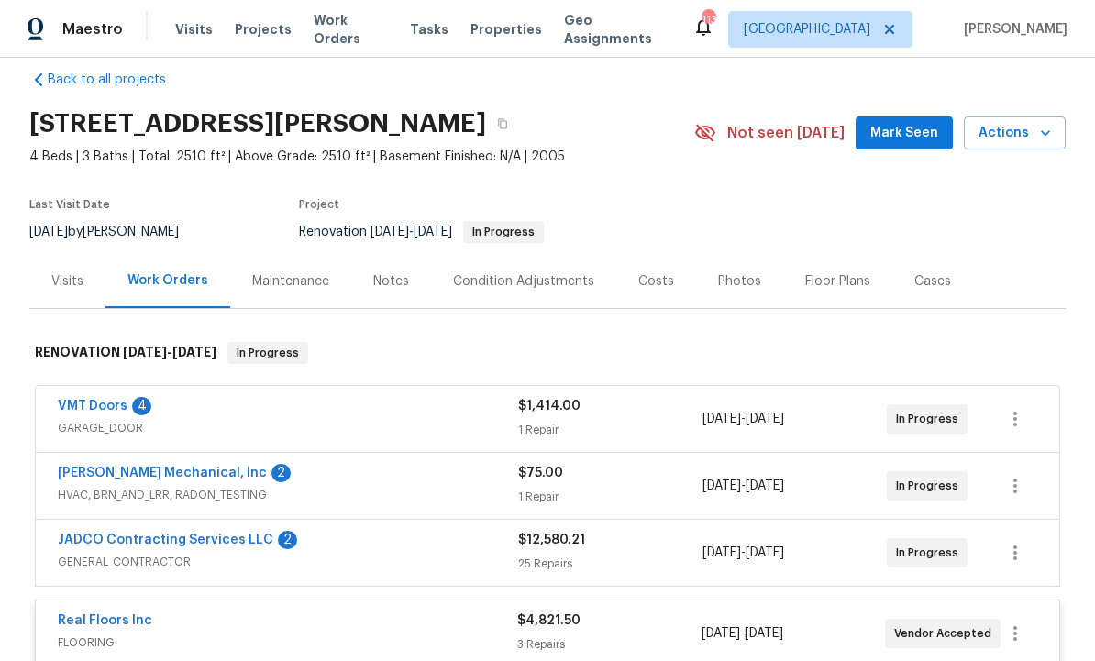
click at [535, 273] on div "Condition Adjustments" at bounding box center [523, 281] width 141 height 18
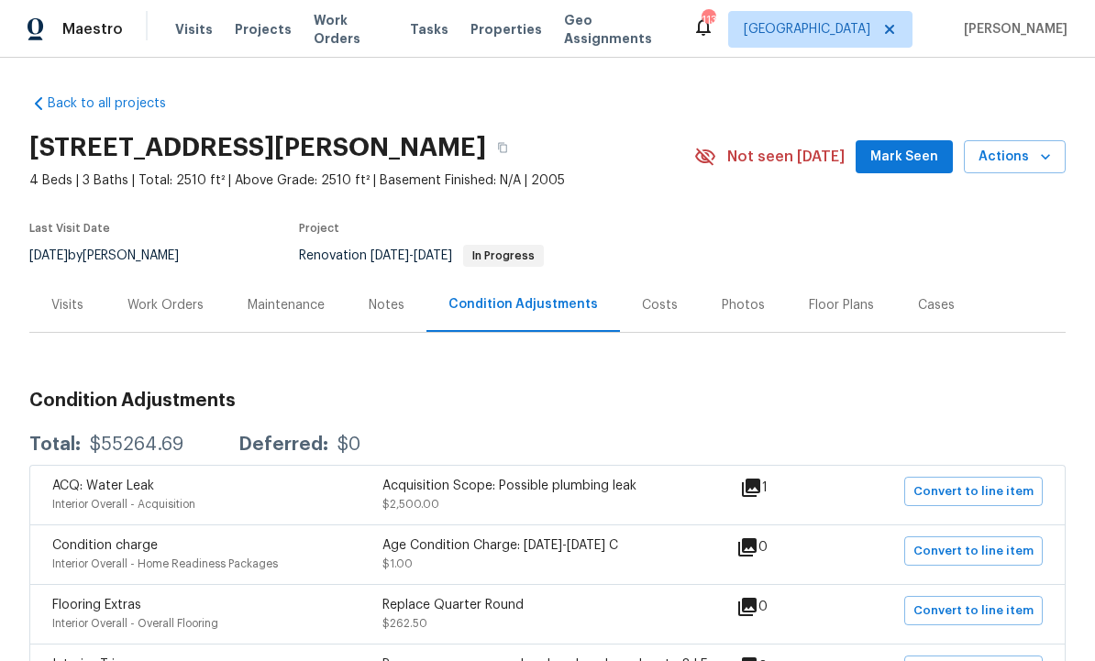
click at [389, 314] on div "Notes" at bounding box center [387, 305] width 36 height 18
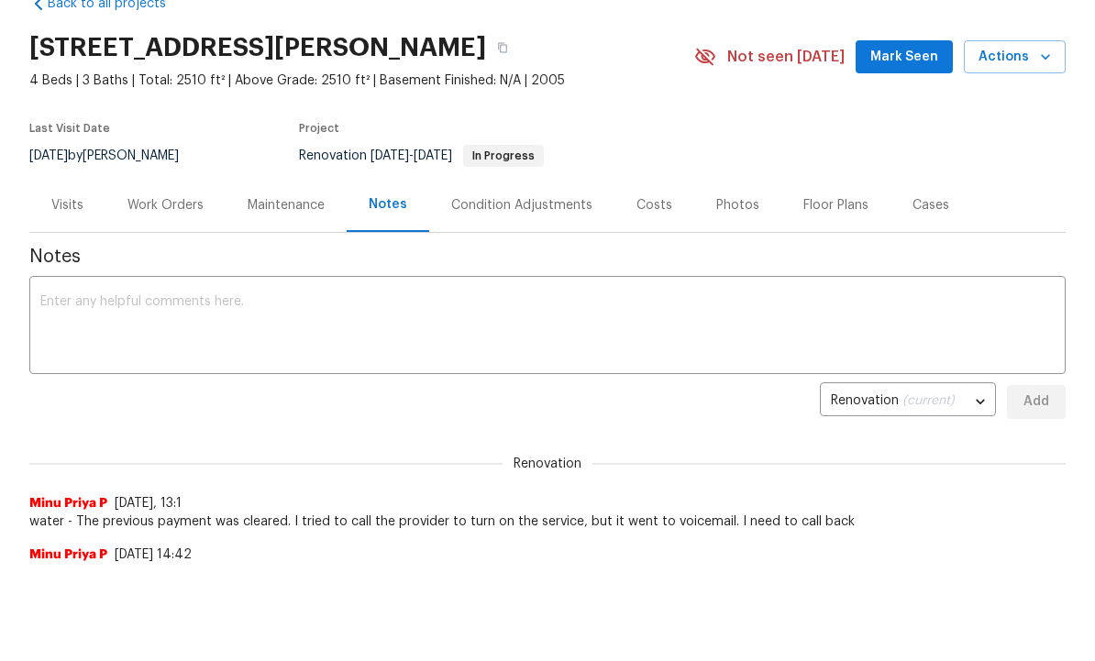
click at [913, 36] on div "[STREET_ADDRESS][PERSON_NAME] 4 Beds | 3 Baths | Total: 2510 ft² | Above Grade:…" at bounding box center [547, 58] width 1036 height 66
click at [908, 56] on span "Mark Seen" at bounding box center [904, 58] width 68 height 23
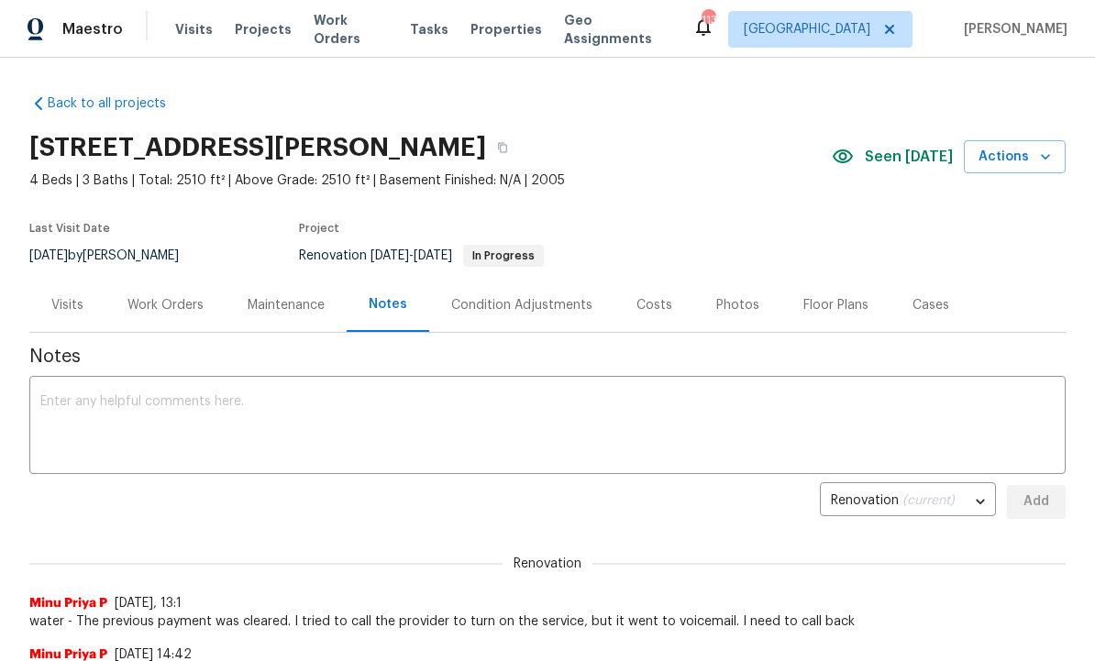
click at [168, 298] on div "Work Orders" at bounding box center [165, 305] width 76 height 18
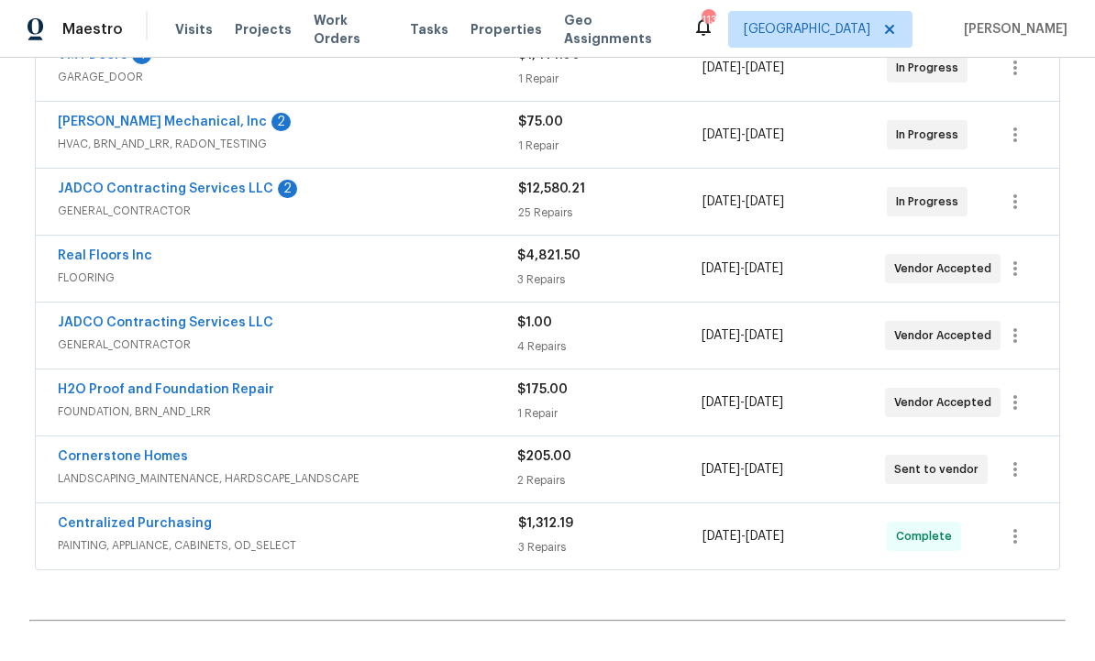
scroll to position [391, 0]
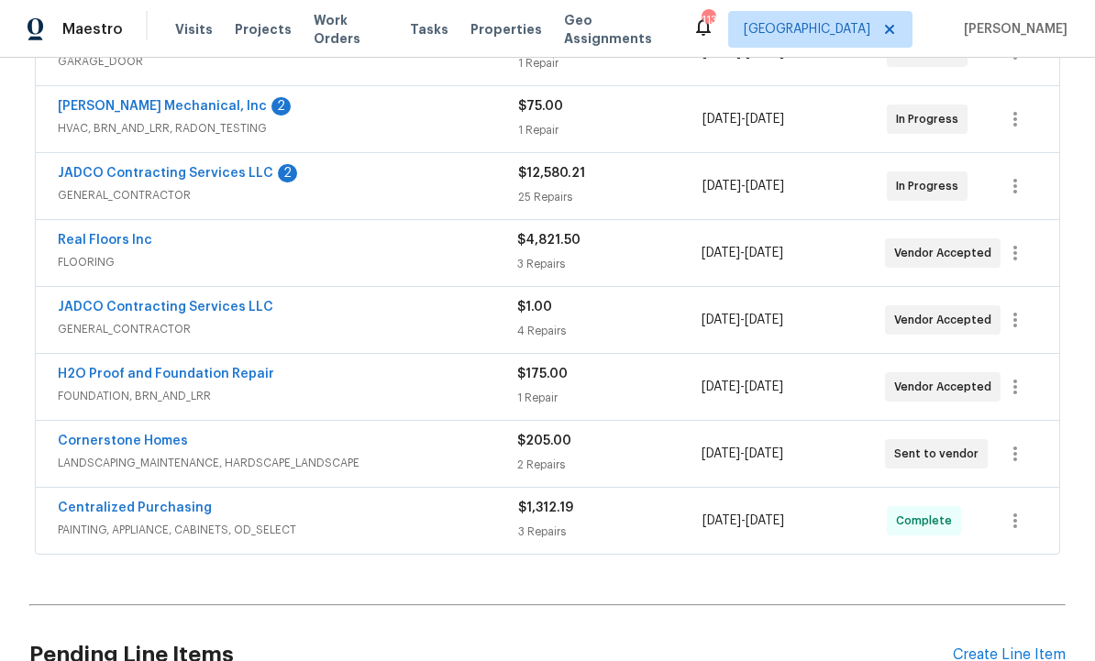
click at [127, 245] on link "Real Floors Inc" at bounding box center [105, 240] width 94 height 13
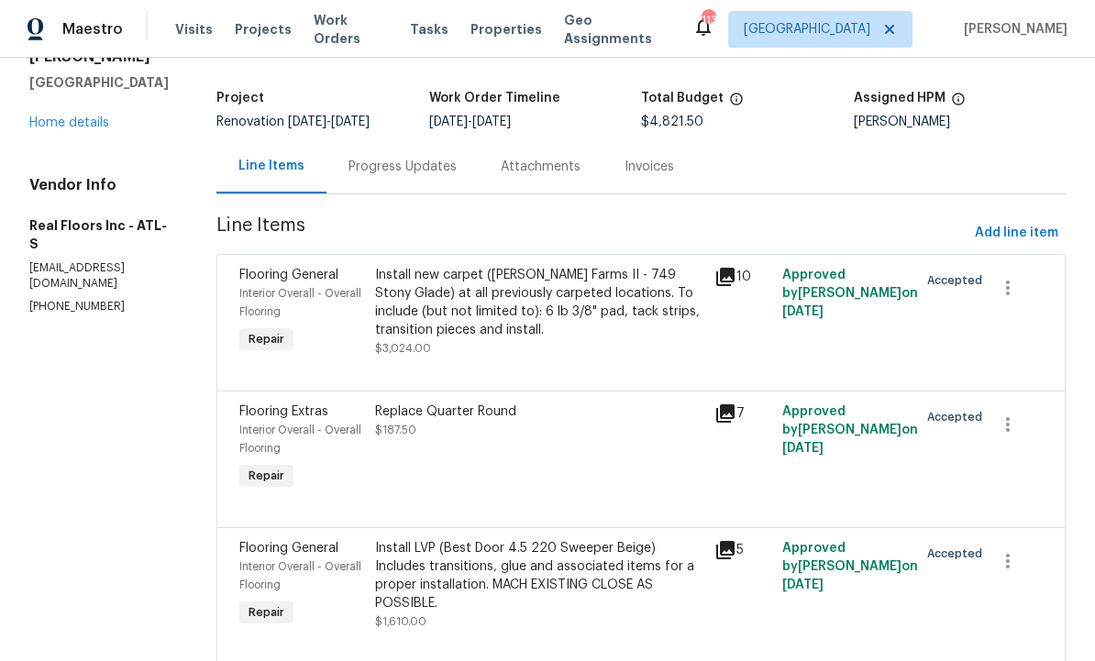
scroll to position [97, 0]
click at [548, 310] on div "Install new carpet ([PERSON_NAME] Farms II - 749 Stony Glade) at all previously…" at bounding box center [539, 303] width 328 height 73
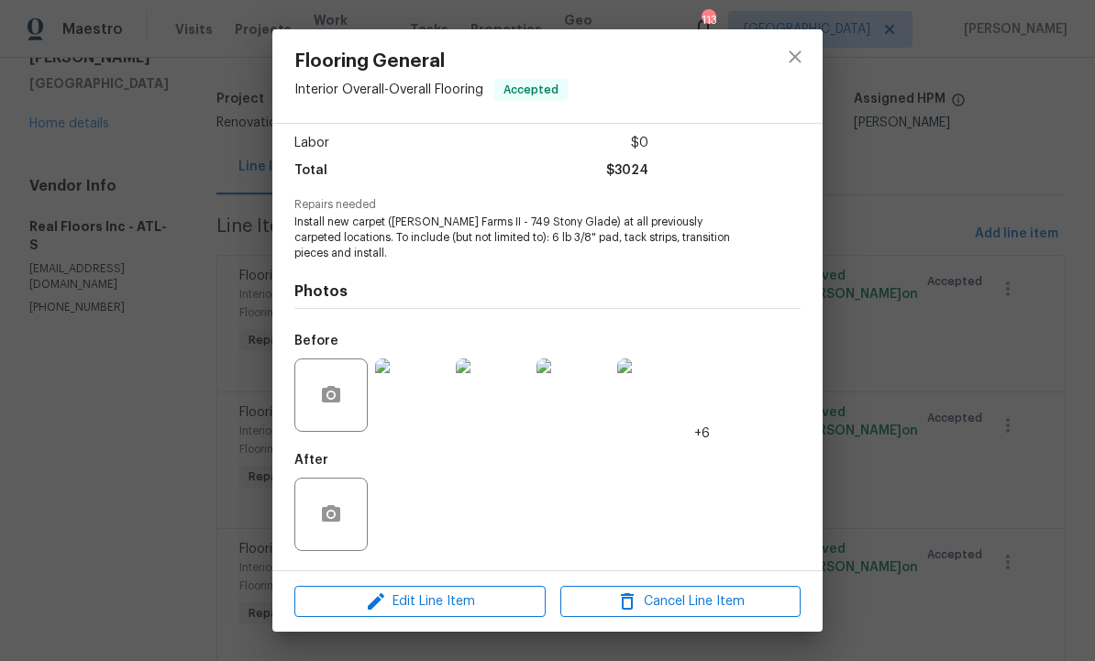
scroll to position [126, 0]
click at [797, 60] on icon "close" at bounding box center [794, 56] width 12 height 12
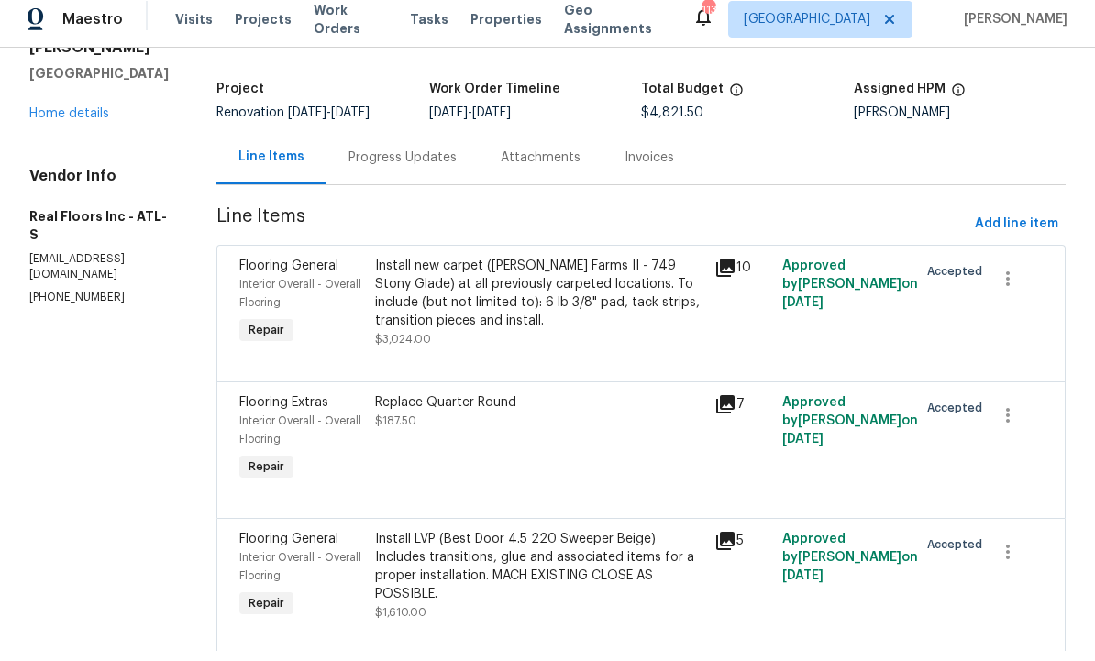
scroll to position [0, 0]
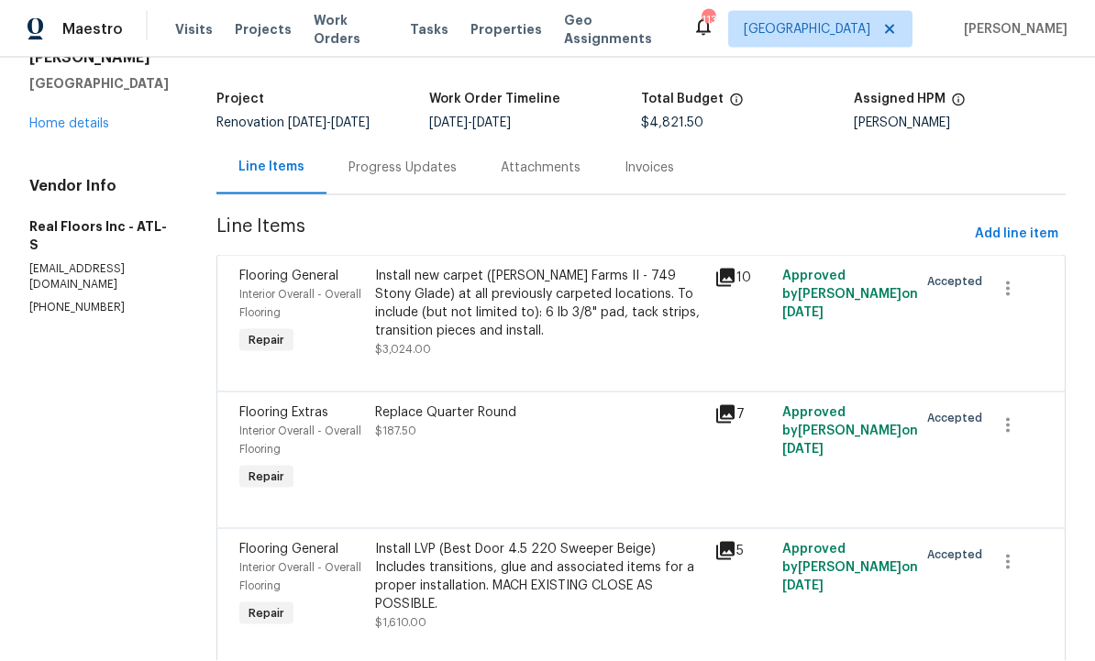
click at [486, 568] on div "Install LVP (Best Door 4.5 220 Sweeper Beige) Includes transitions, glue and as…" at bounding box center [539, 576] width 328 height 73
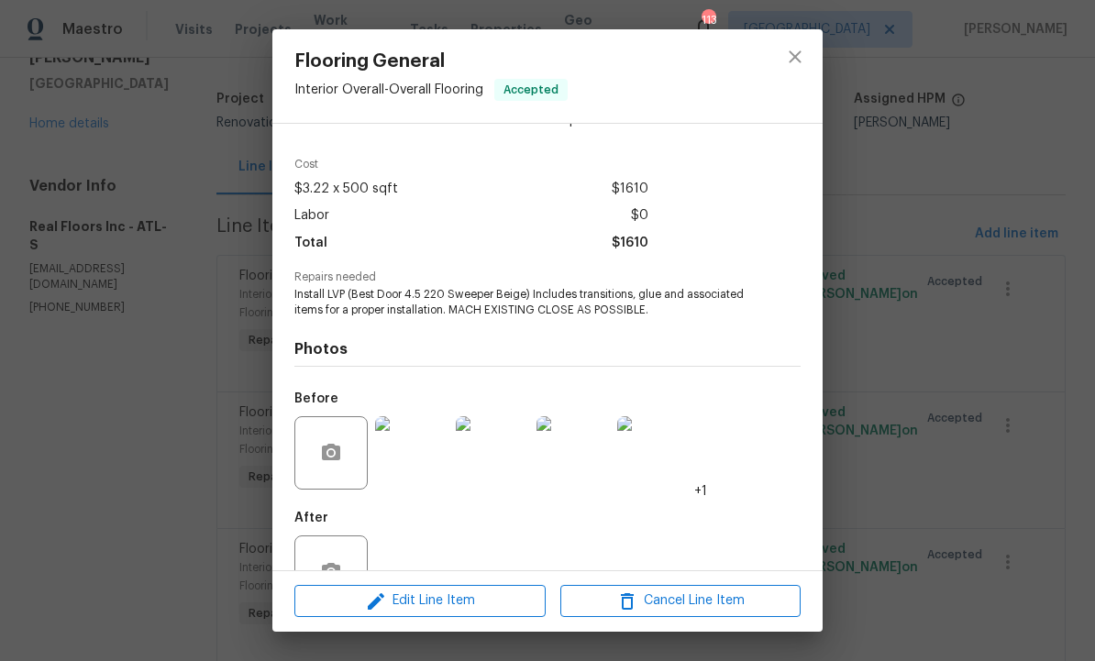
scroll to position [50, 0]
click at [937, 369] on div "Flooring General Interior Overall - Overall Flooring Accepted Vendor Real Floor…" at bounding box center [547, 330] width 1095 height 661
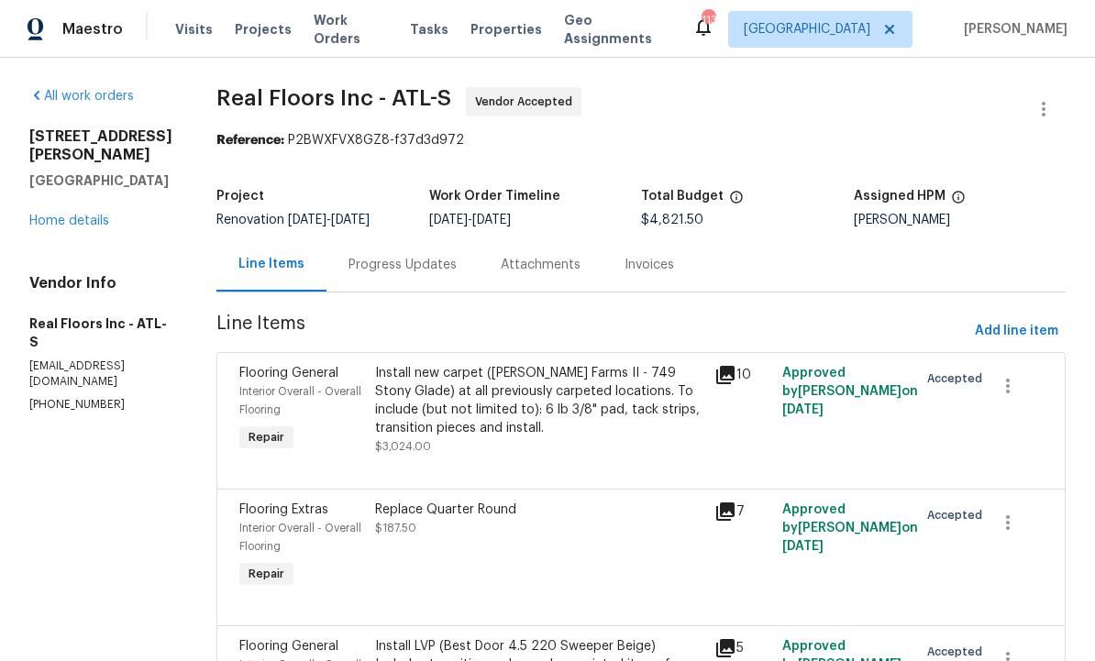
scroll to position [0, 0]
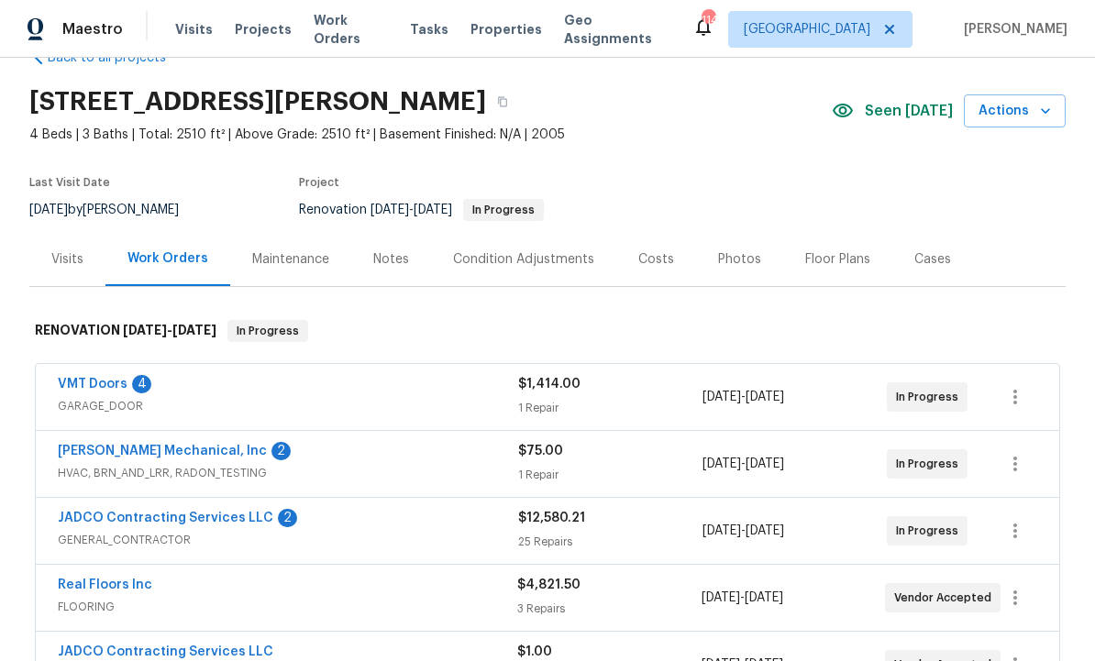
scroll to position [52, 0]
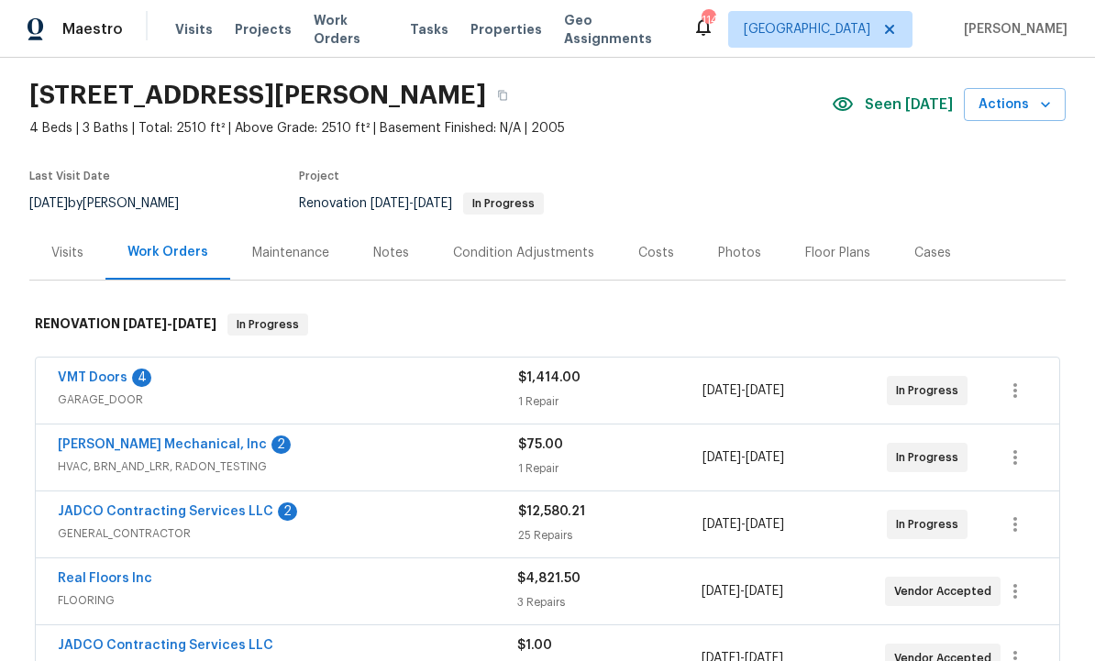
click at [659, 518] on div "$12,580.21" at bounding box center [610, 511] width 184 height 18
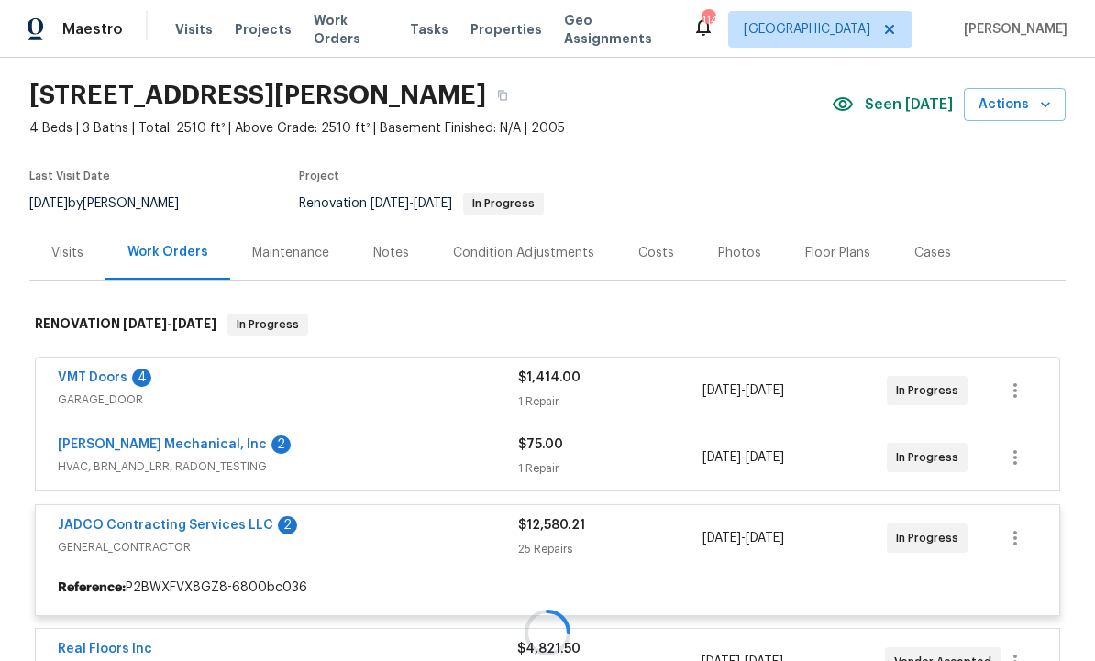
click at [125, 375] on div at bounding box center [547, 632] width 1036 height 674
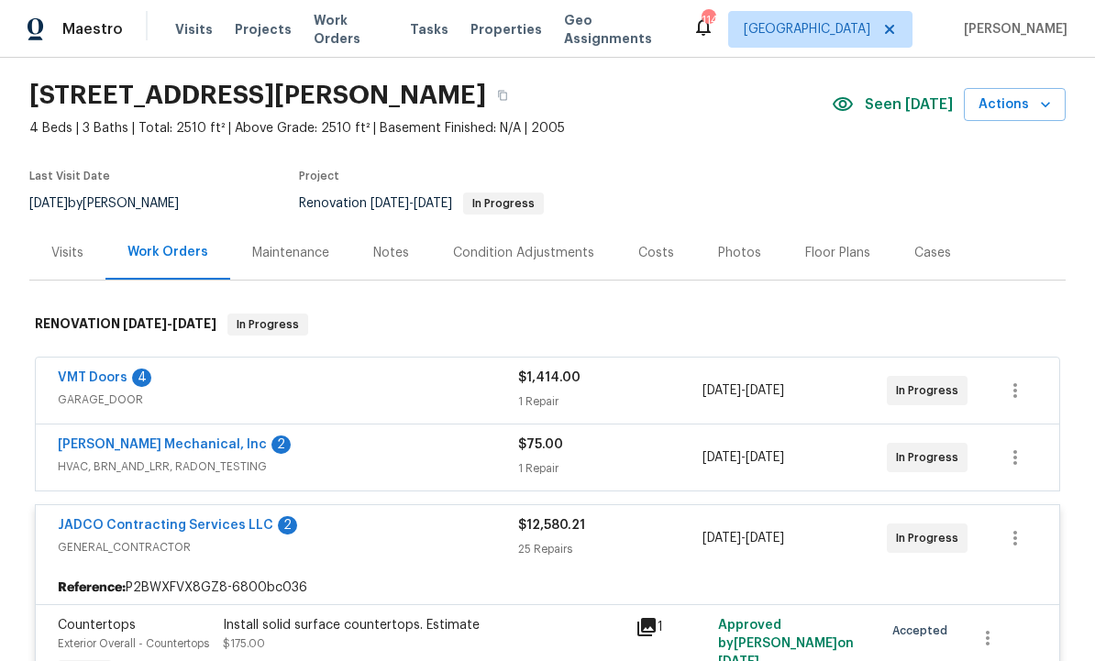
click at [89, 377] on link "VMT Doors" at bounding box center [93, 377] width 70 height 13
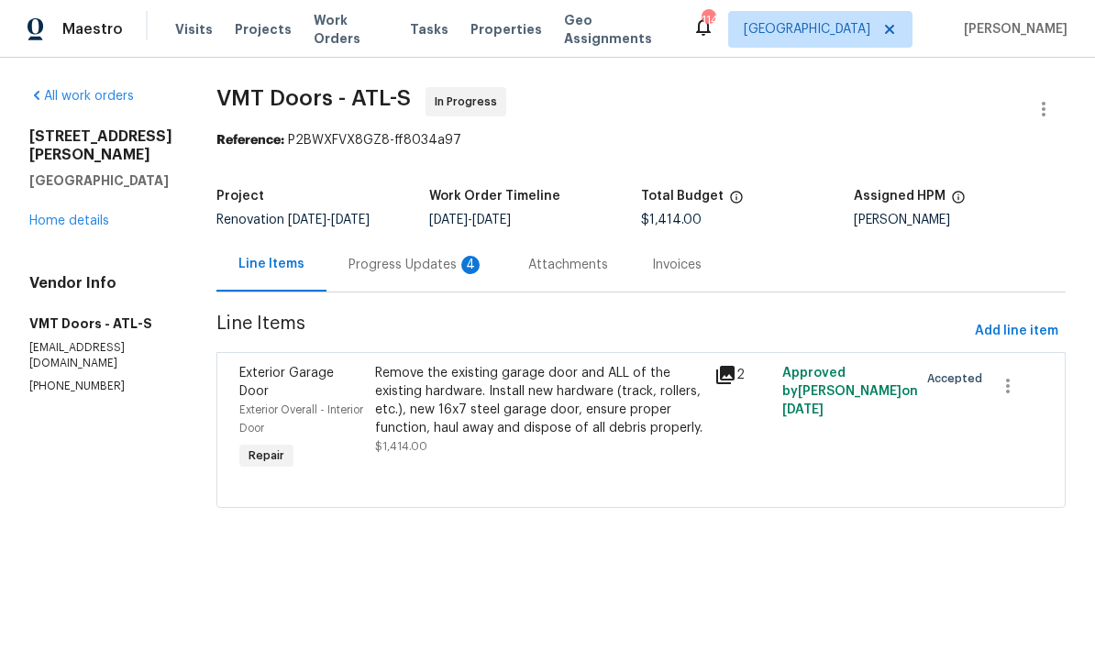
click at [399, 264] on div "Progress Updates 4" at bounding box center [416, 265] width 136 height 18
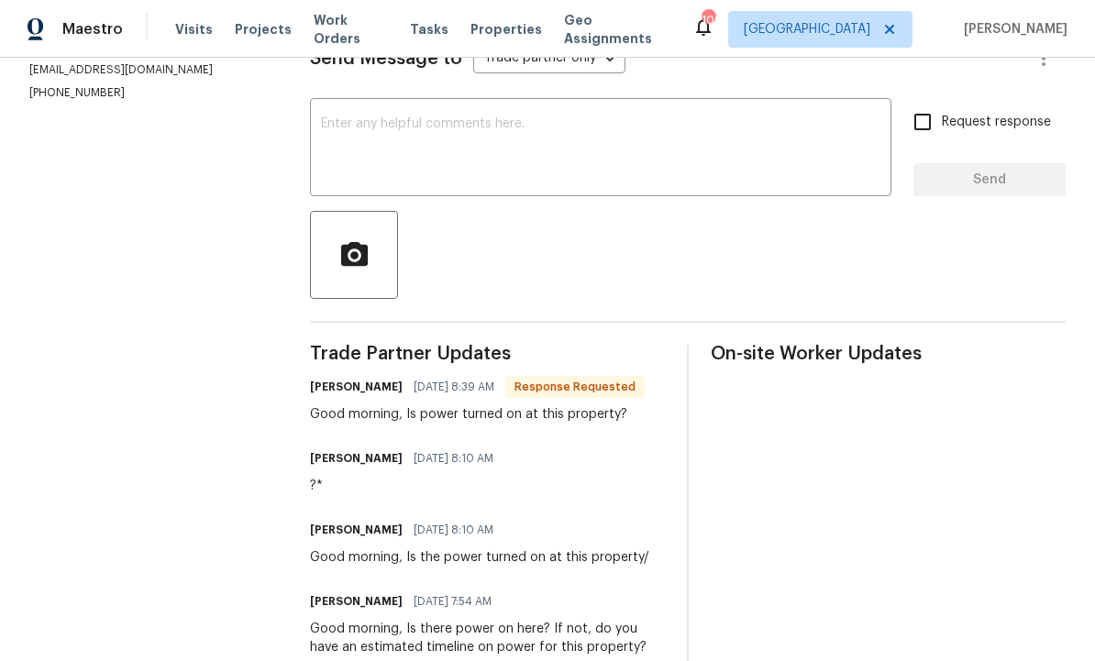
scroll to position [277, 0]
click at [437, 167] on textarea at bounding box center [600, 150] width 559 height 64
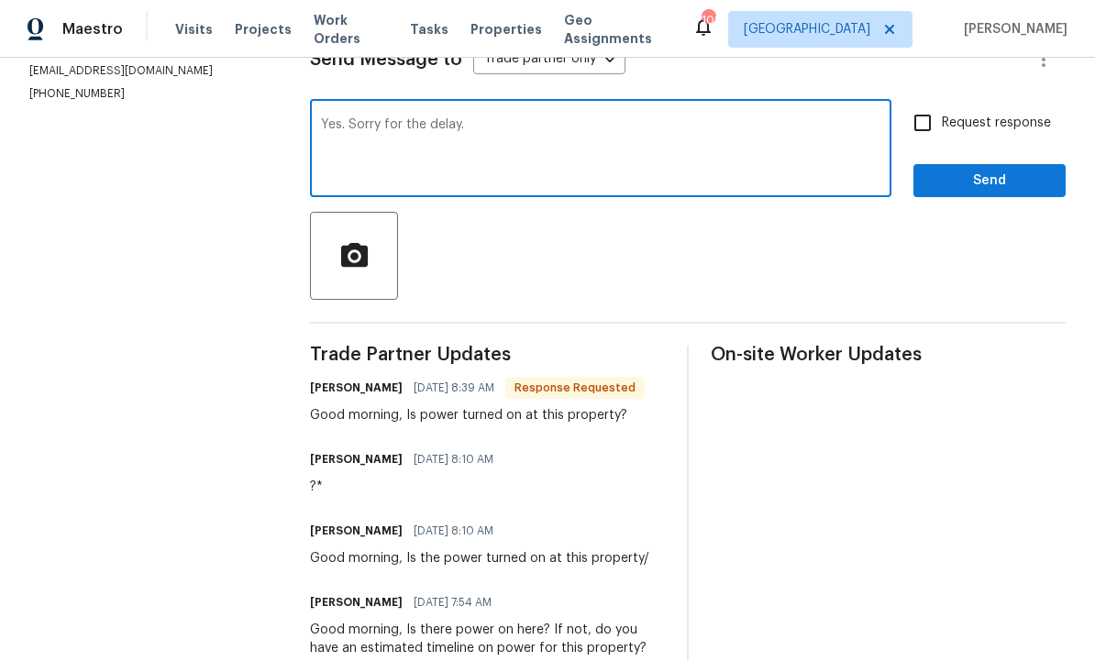
type textarea "Yes. Sorry for the delay."
click at [924, 129] on input "Request response" at bounding box center [922, 123] width 39 height 39
checkbox input "true"
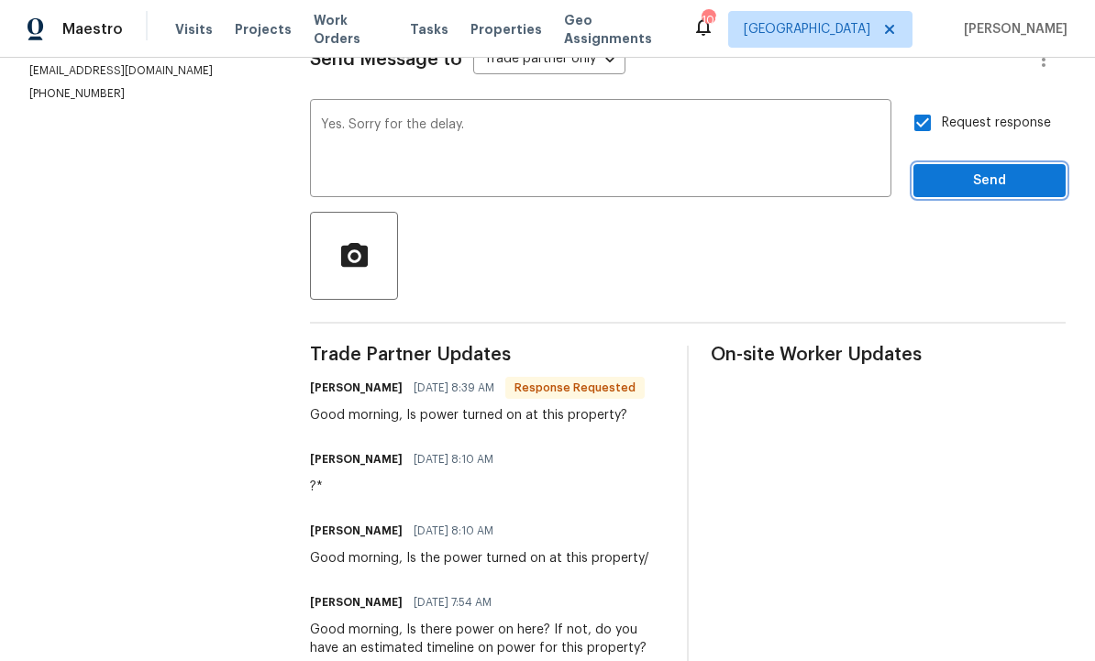
click at [984, 193] on span "Send" at bounding box center [989, 181] width 123 height 23
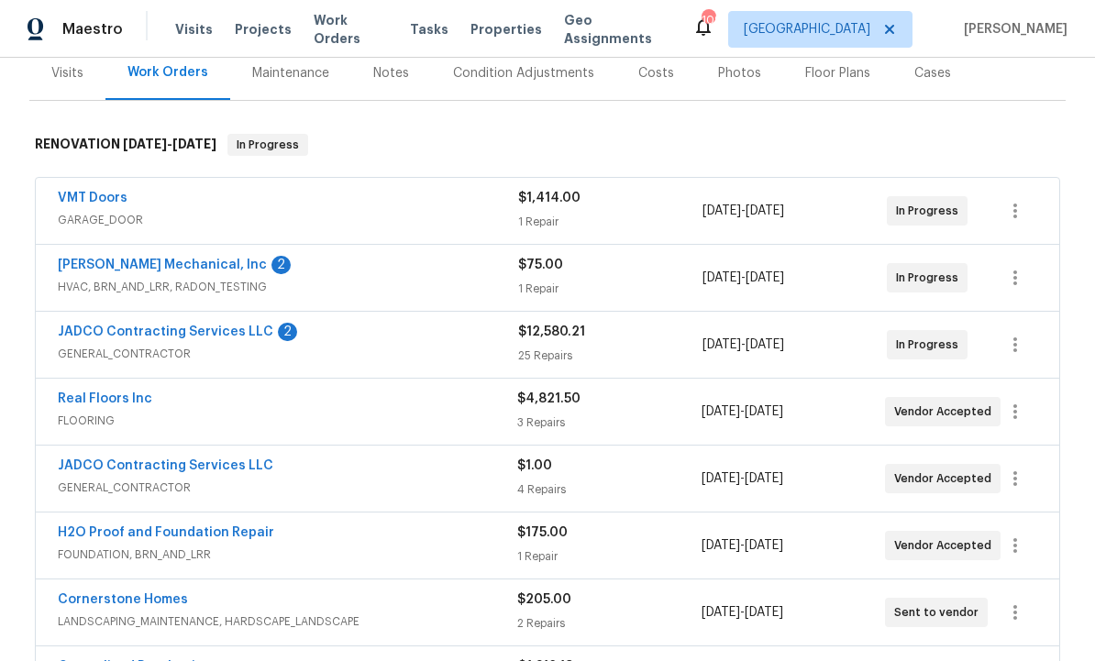
scroll to position [230, 0]
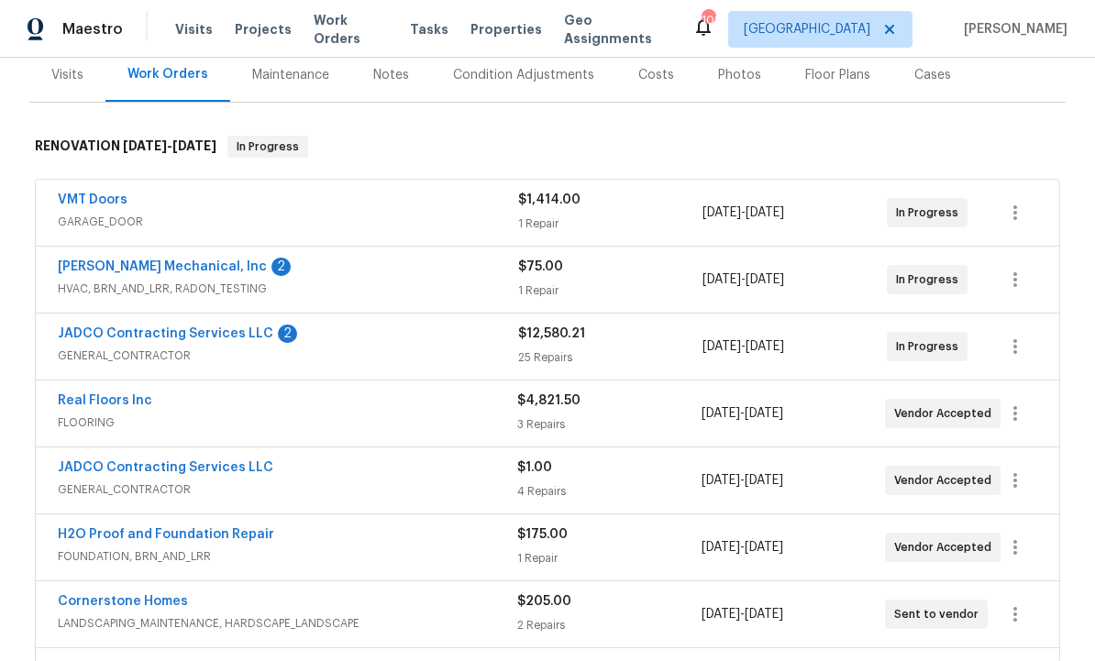
click at [205, 268] on link "[PERSON_NAME] Mechanical, Inc" at bounding box center [162, 266] width 209 height 13
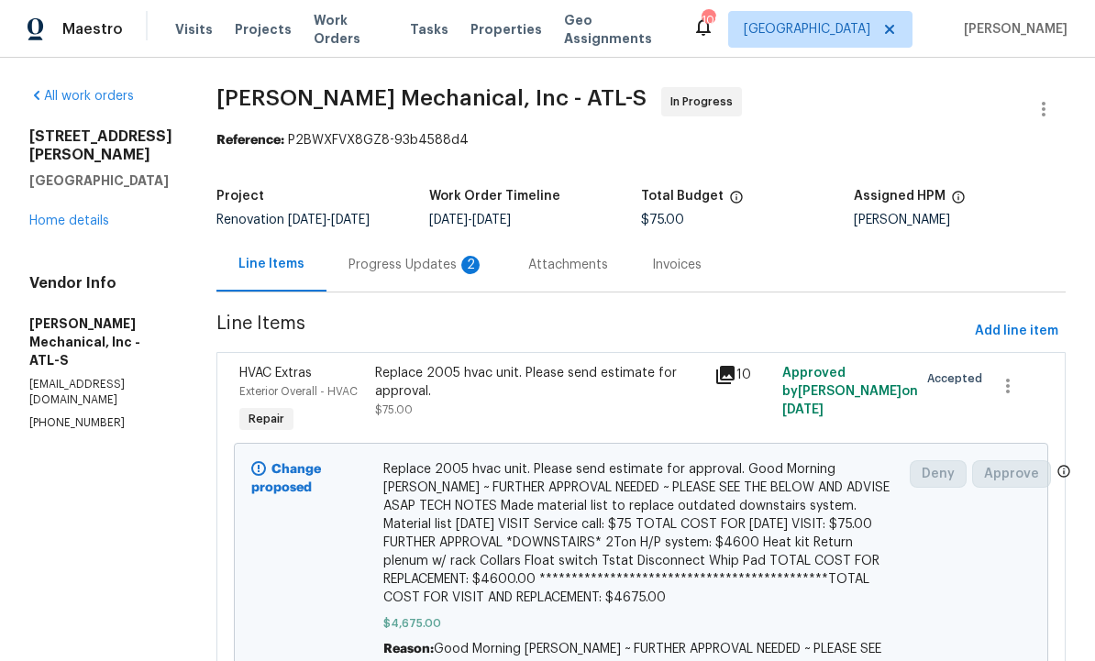
click at [453, 265] on div "Progress Updates 2" at bounding box center [416, 265] width 136 height 18
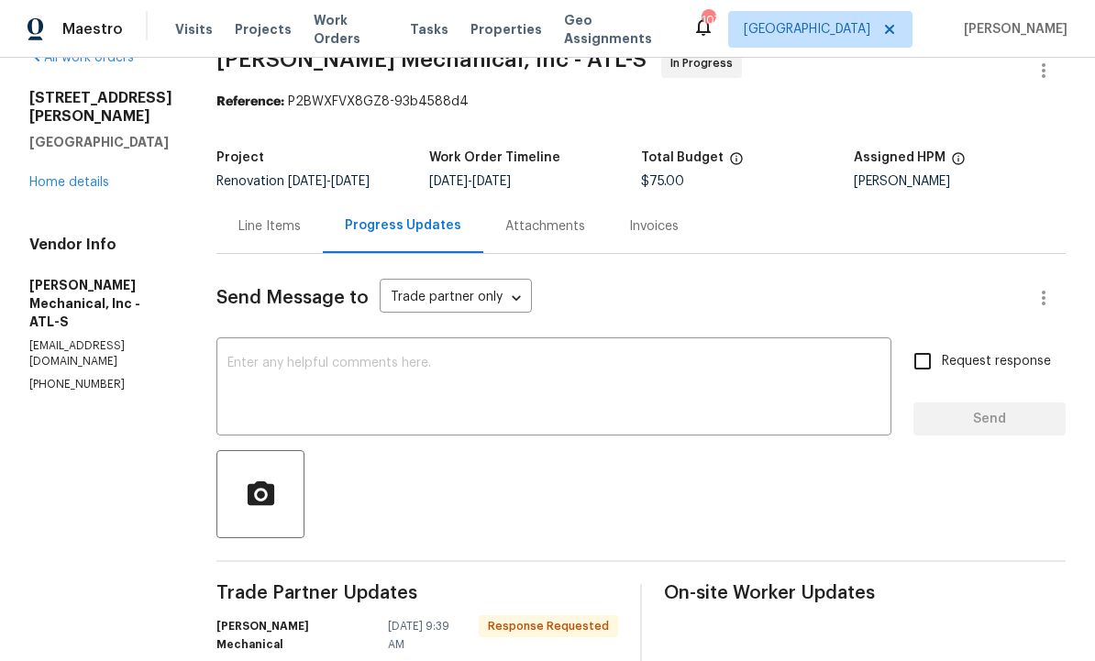
scroll to position [57, 0]
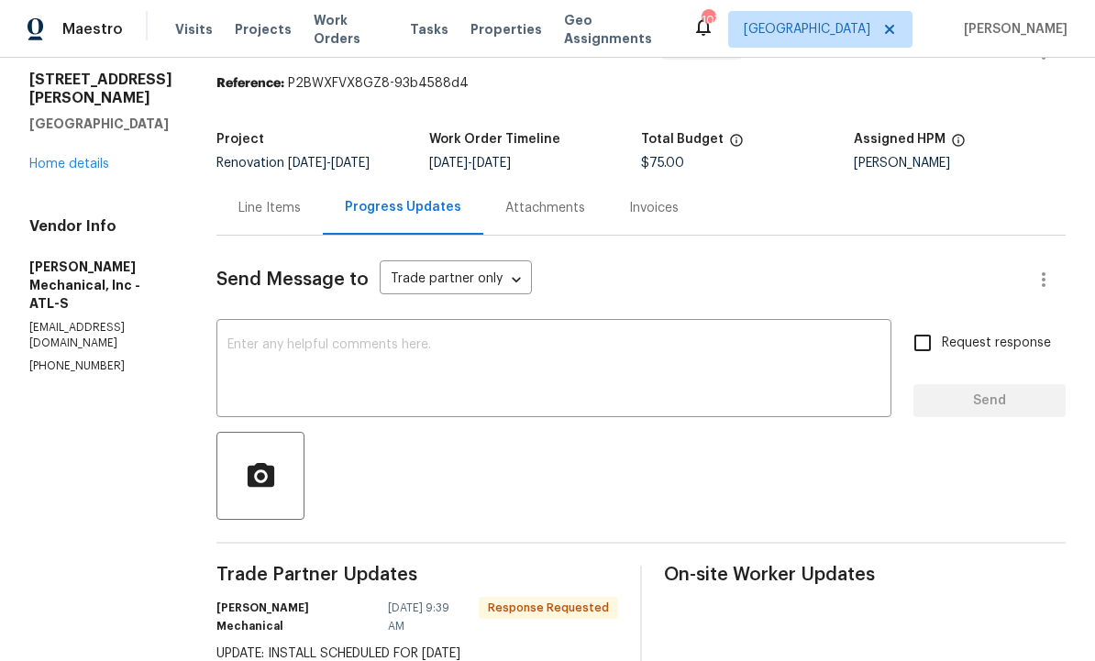
click at [394, 358] on textarea at bounding box center [553, 370] width 653 height 64
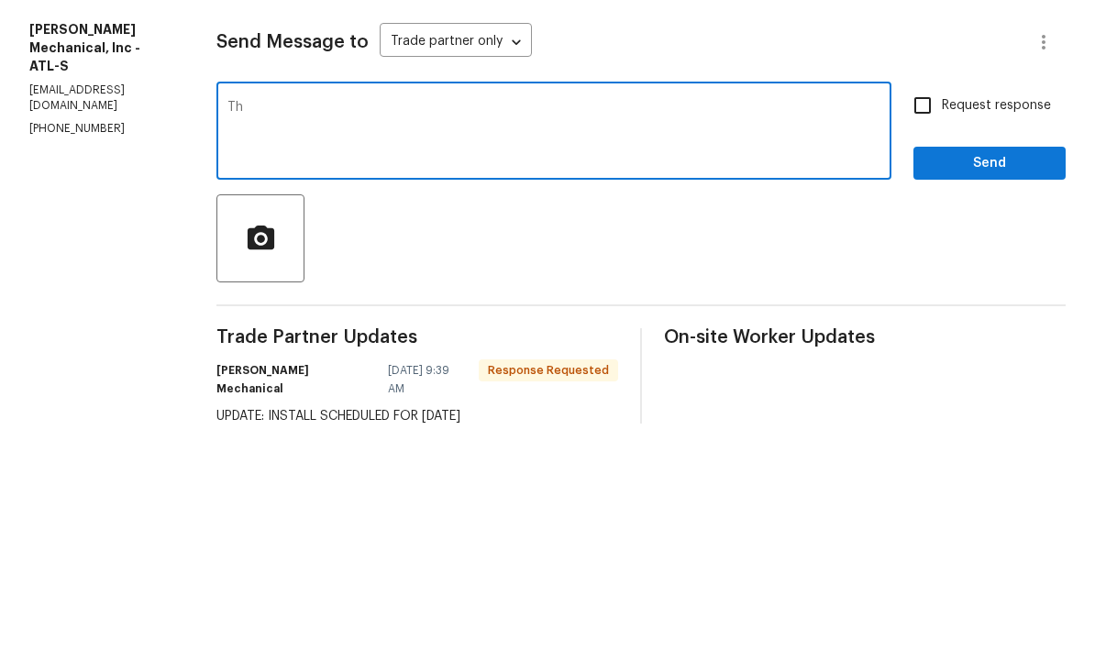
type textarea "T"
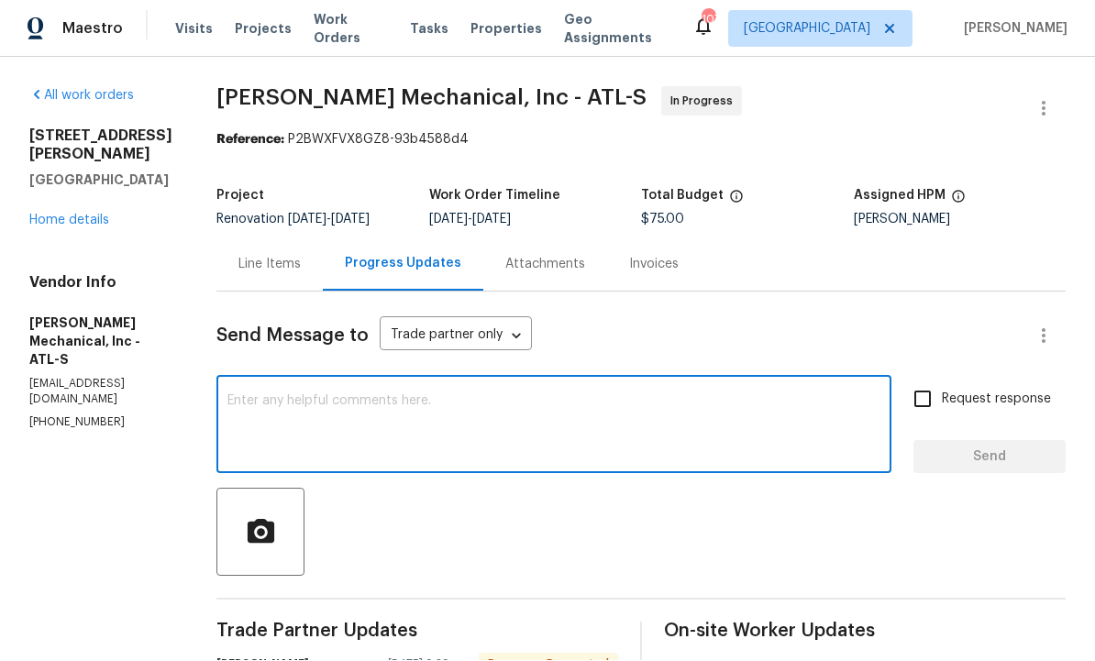
scroll to position [0, 0]
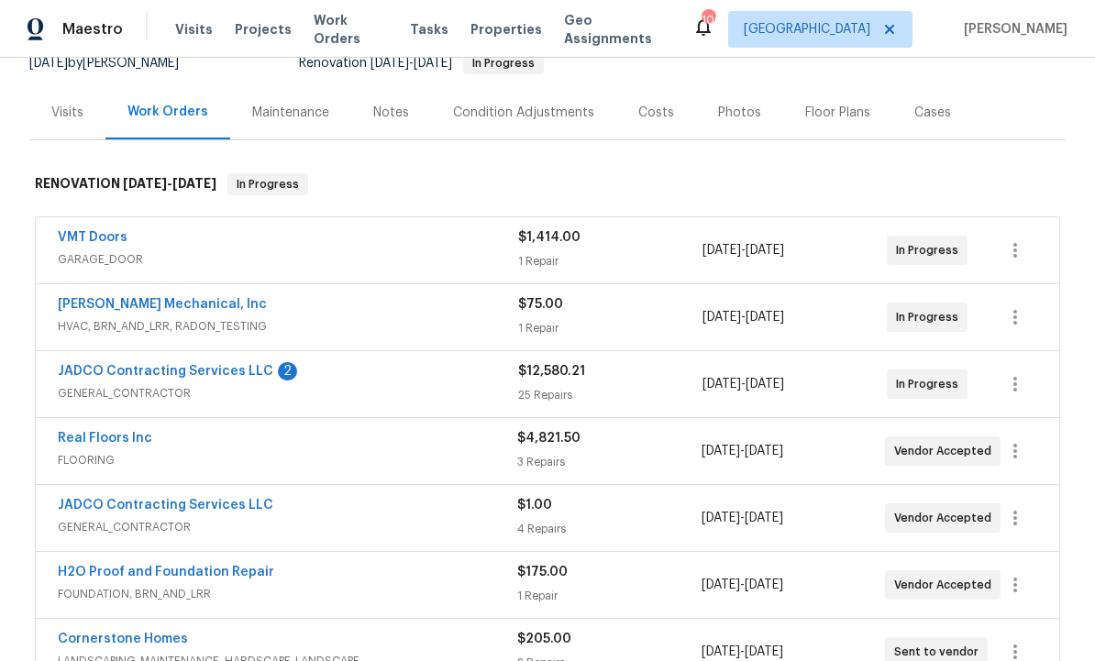
scroll to position [197, 0]
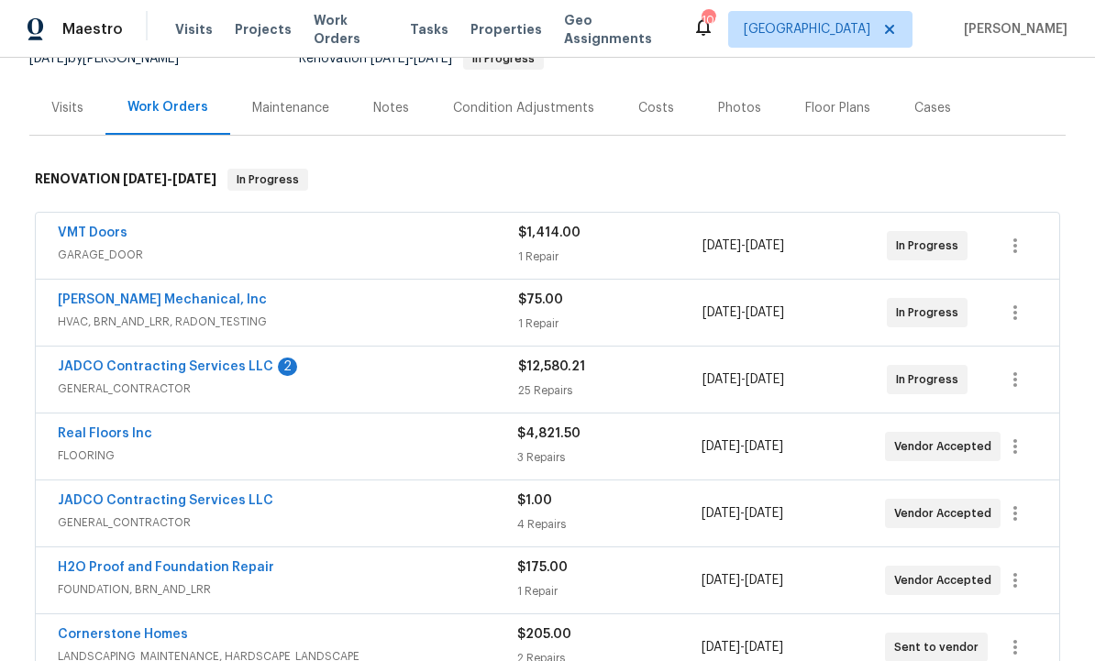
click at [206, 303] on link "[PERSON_NAME] Mechanical, Inc" at bounding box center [162, 299] width 209 height 13
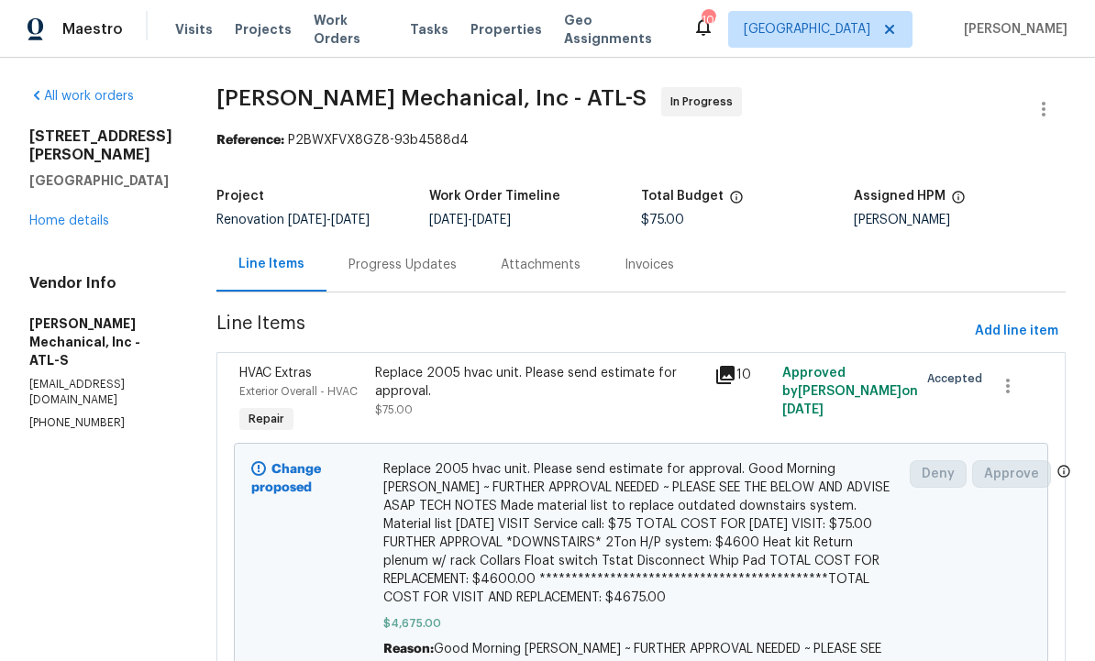
click at [448, 260] on div "Progress Updates" at bounding box center [402, 265] width 108 height 18
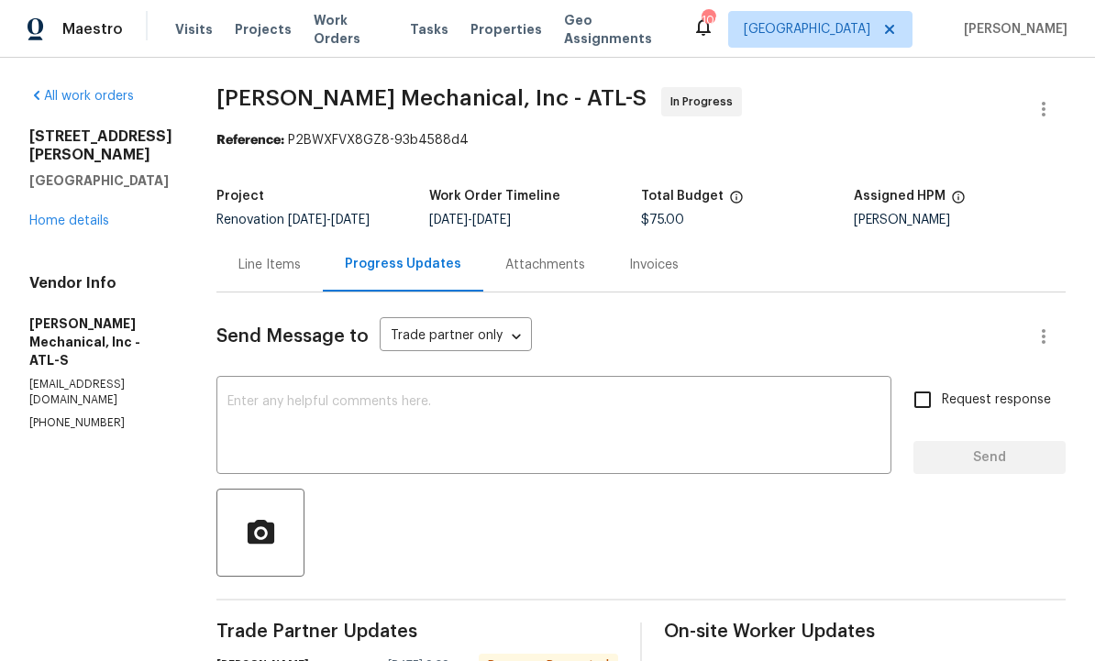
click at [470, 436] on textarea at bounding box center [553, 427] width 653 height 64
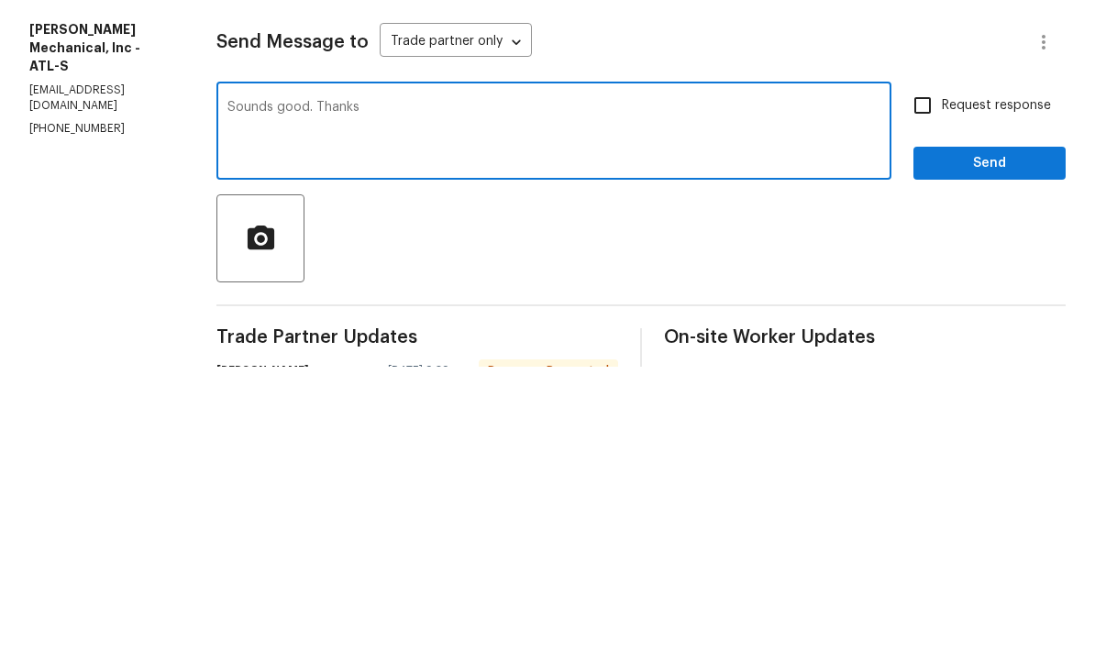
type textarea "Sounds good. Thanks"
click at [920, 380] on input "Request response" at bounding box center [922, 399] width 39 height 39
checkbox input "true"
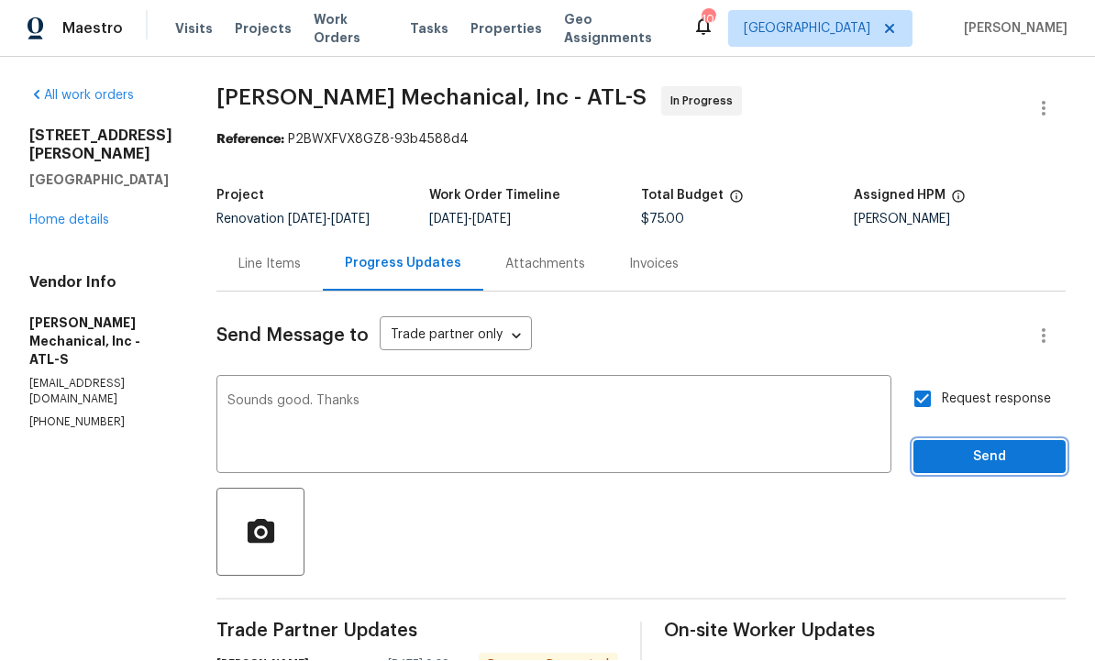
click at [981, 446] on span "Send" at bounding box center [989, 457] width 123 height 23
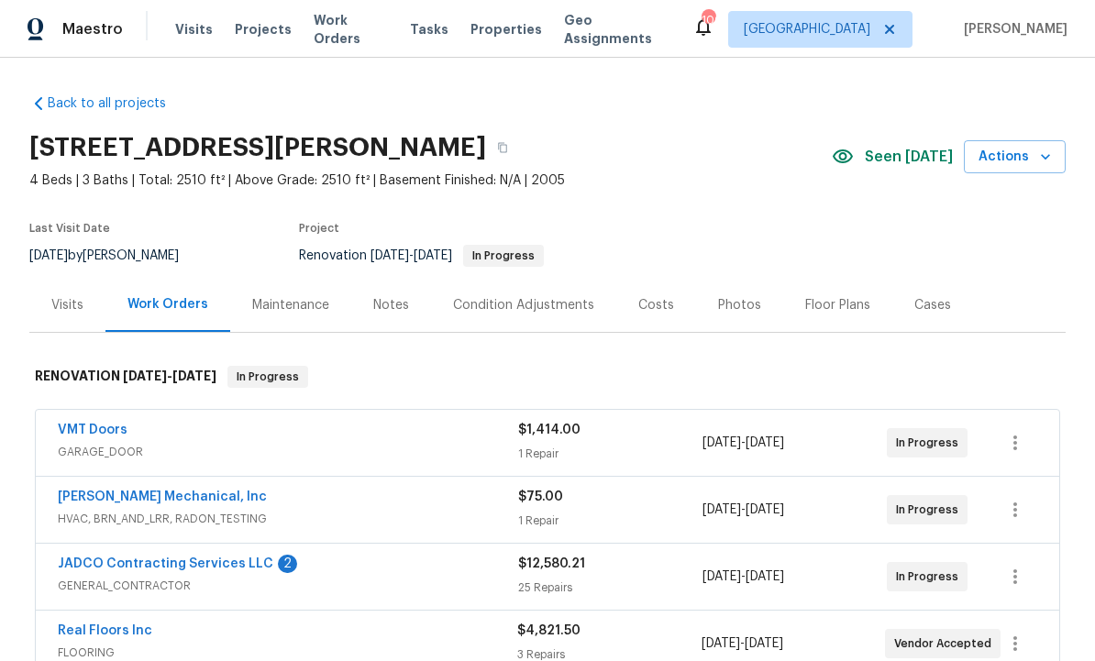
click at [391, 309] on div "Notes" at bounding box center [391, 305] width 36 height 18
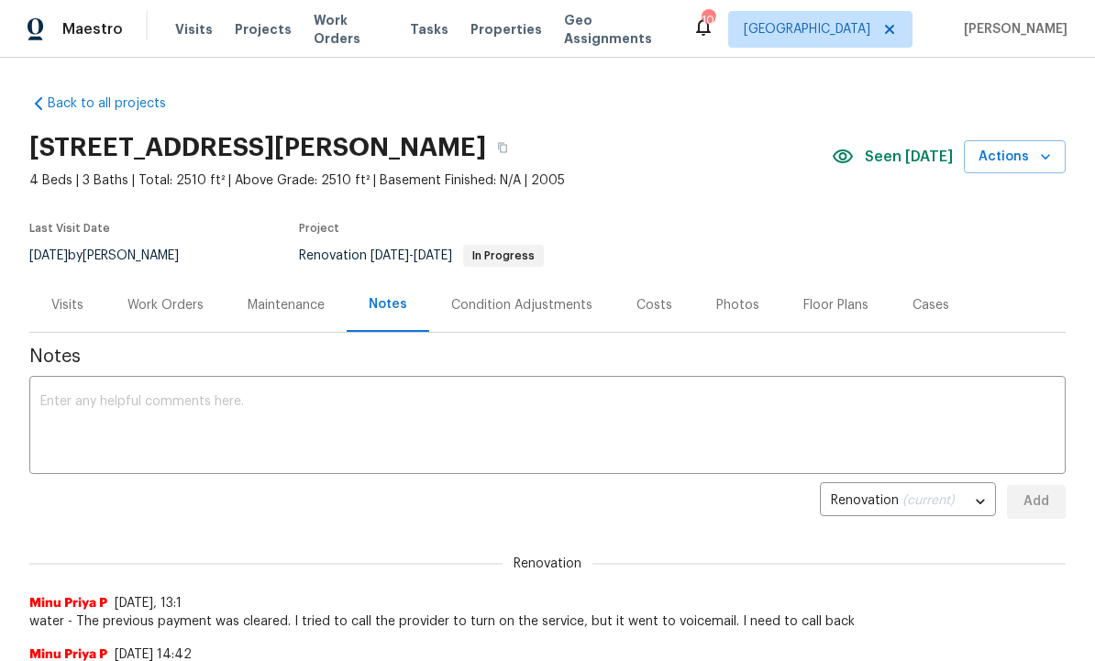
click at [318, 418] on textarea at bounding box center [547, 427] width 1014 height 64
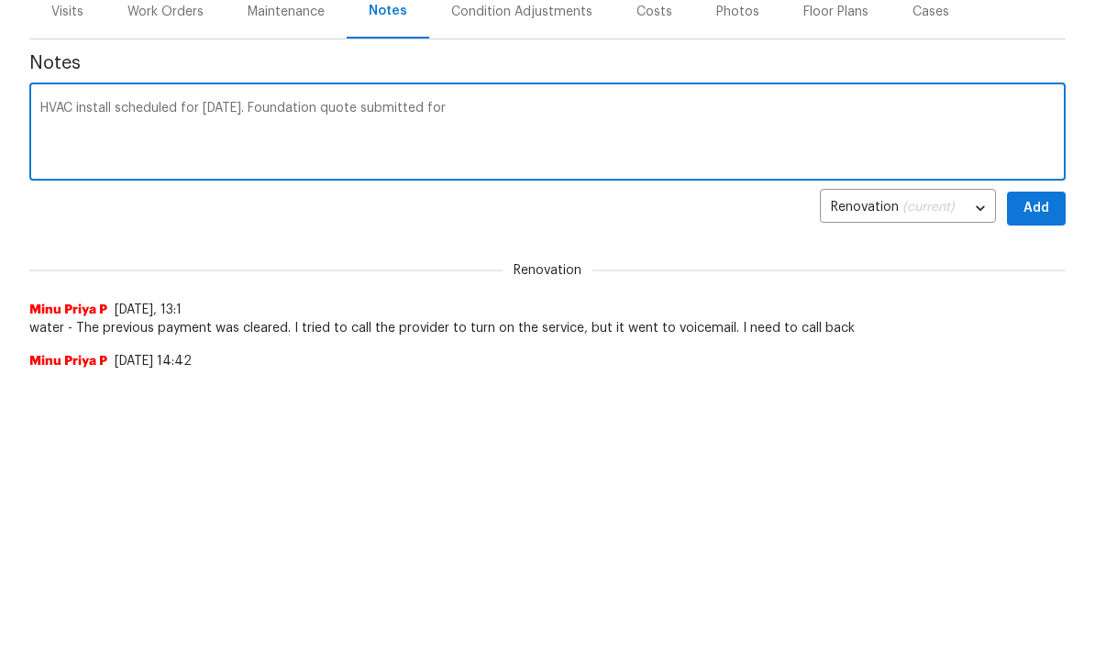
scroll to position [292, 0]
type textarea "HVAC install scheduled for tomorrow. Foundation quote submitted for tomorrow. G…"
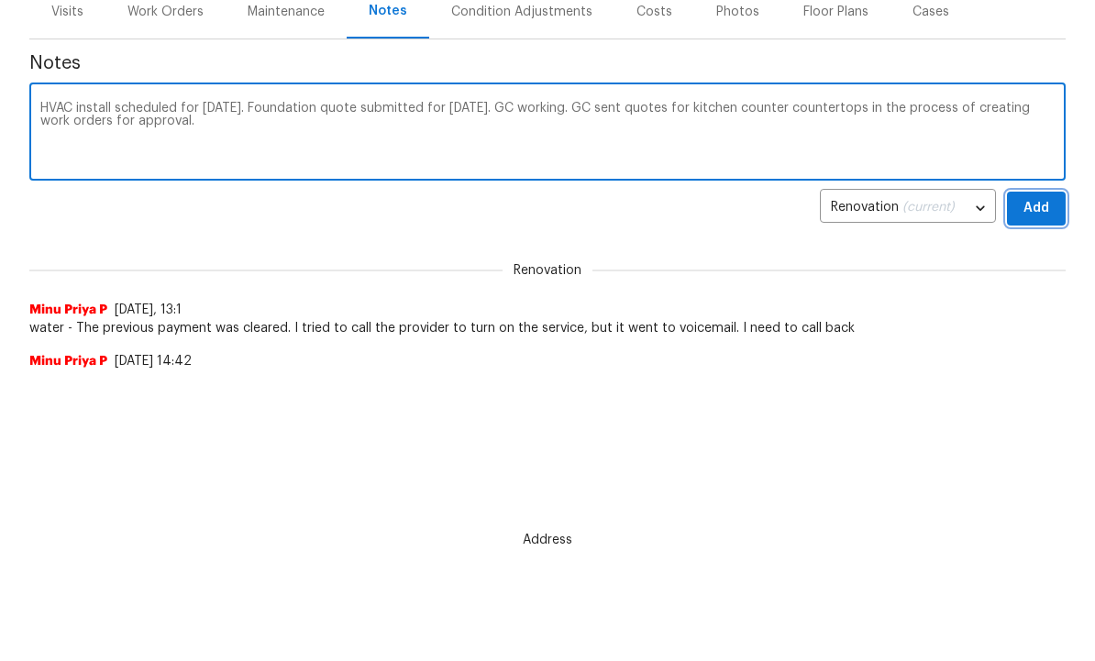
click at [1041, 206] on span "Add" at bounding box center [1035, 209] width 29 height 23
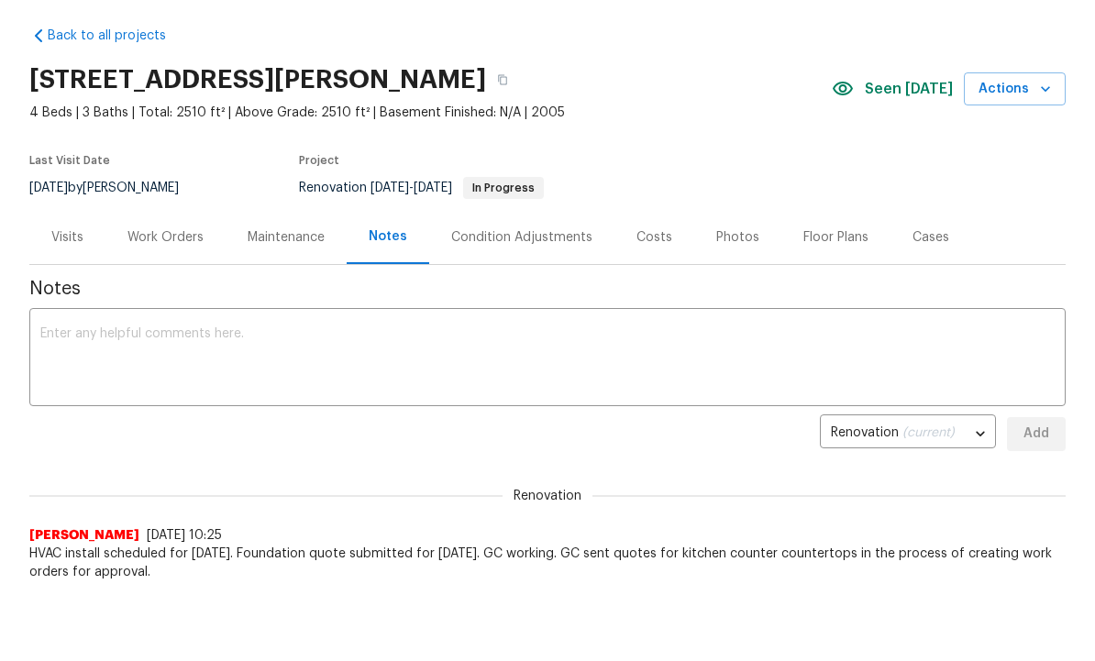
scroll to position [0, 0]
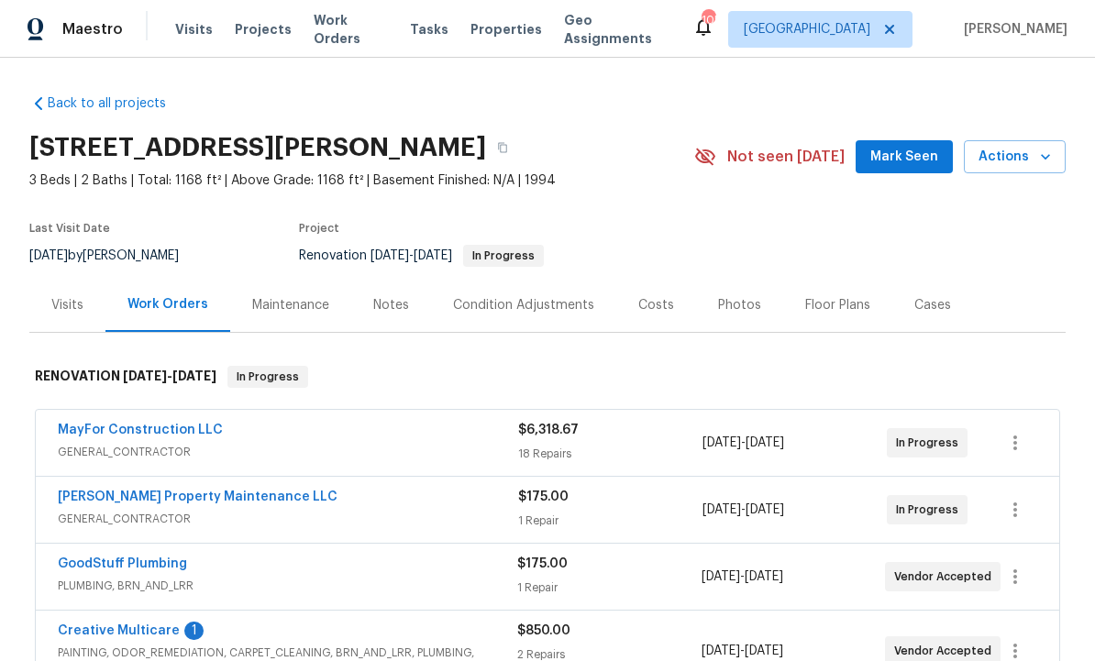
click at [383, 300] on div "Notes" at bounding box center [391, 305] width 36 height 18
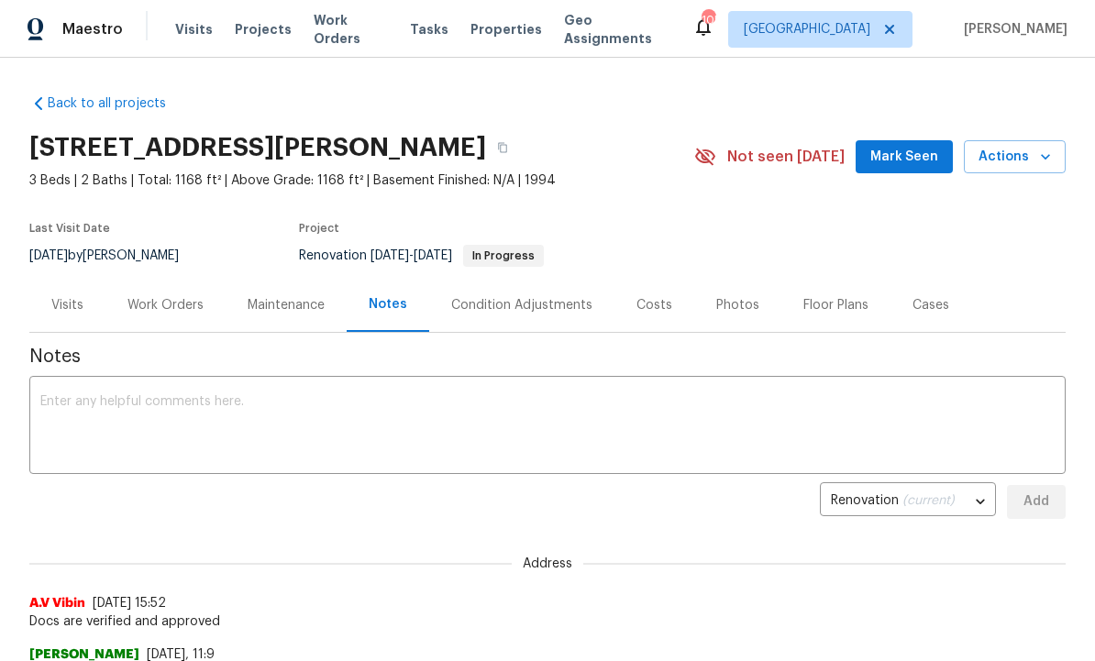
click at [235, 421] on textarea at bounding box center [547, 427] width 1014 height 64
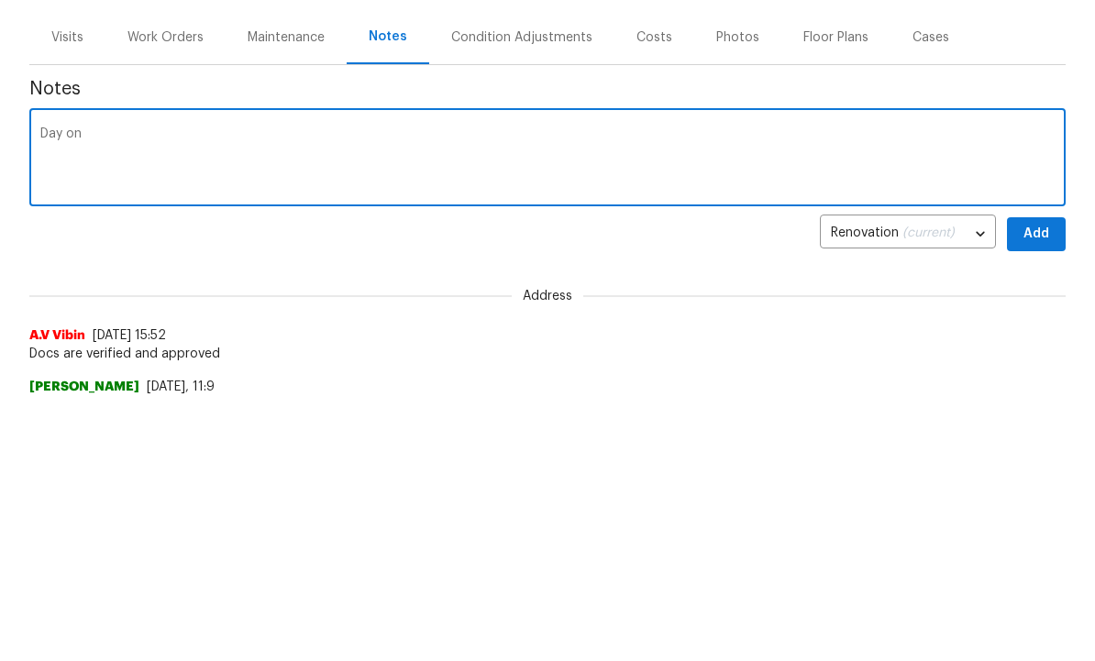
type textarea "Day"
click at [427, 395] on textarea "Day, one walk complete. Good Stuff plumbing submitted Polly Lane replacement qu…" at bounding box center [547, 427] width 1014 height 64
click at [645, 395] on textarea "Day, one walk complete. Good Stuff plumbing submitted polybutylene replacement …" at bounding box center [547, 427] width 1014 height 64
click at [634, 395] on textarea "Day, one walk complete. Good Stuff plumbing submitted polybutylene replacement …" at bounding box center [547, 427] width 1014 height 64
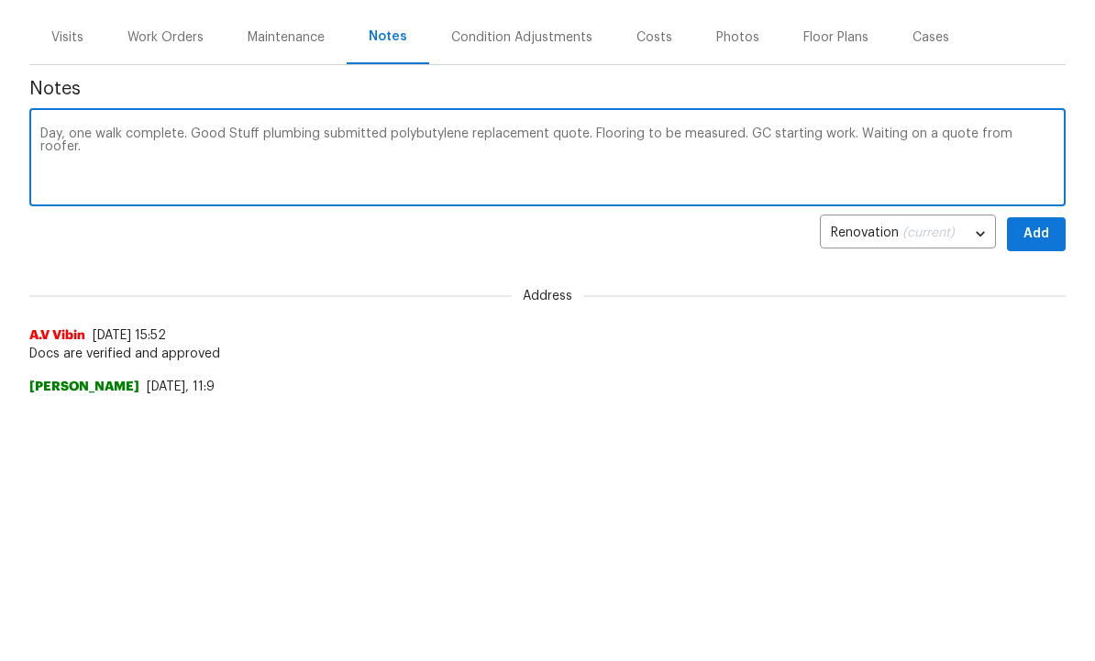
type textarea "Day, one walk complete. Good Stuff plumbing submitted polybutylene replacement …"
click at [1045, 490] on span "Add" at bounding box center [1035, 501] width 29 height 23
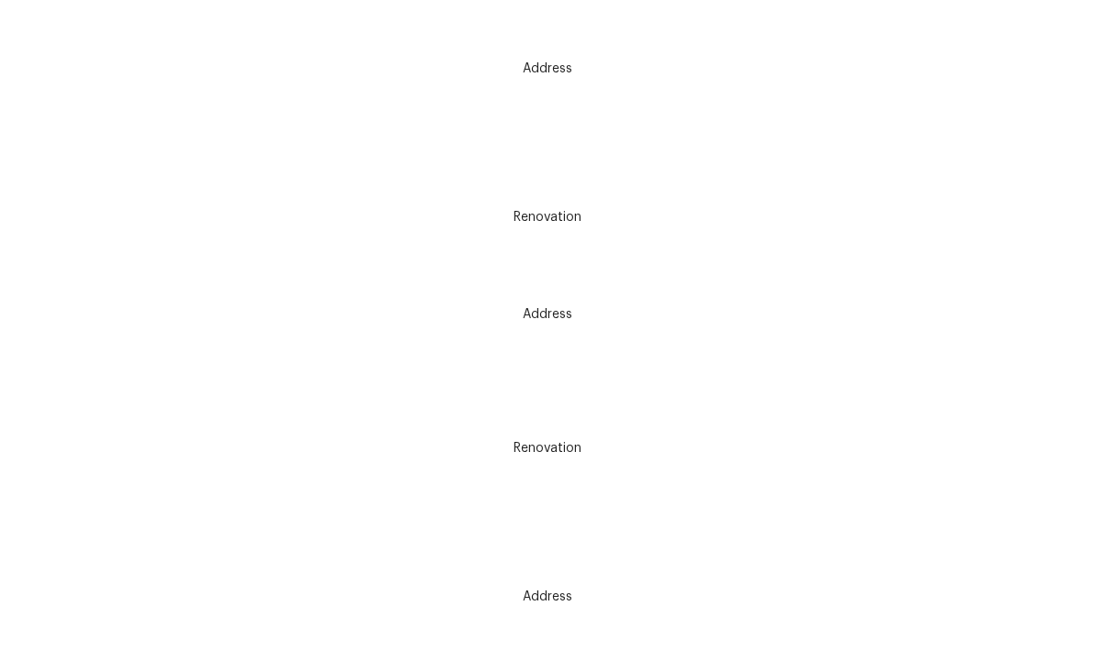
scroll to position [982, 0]
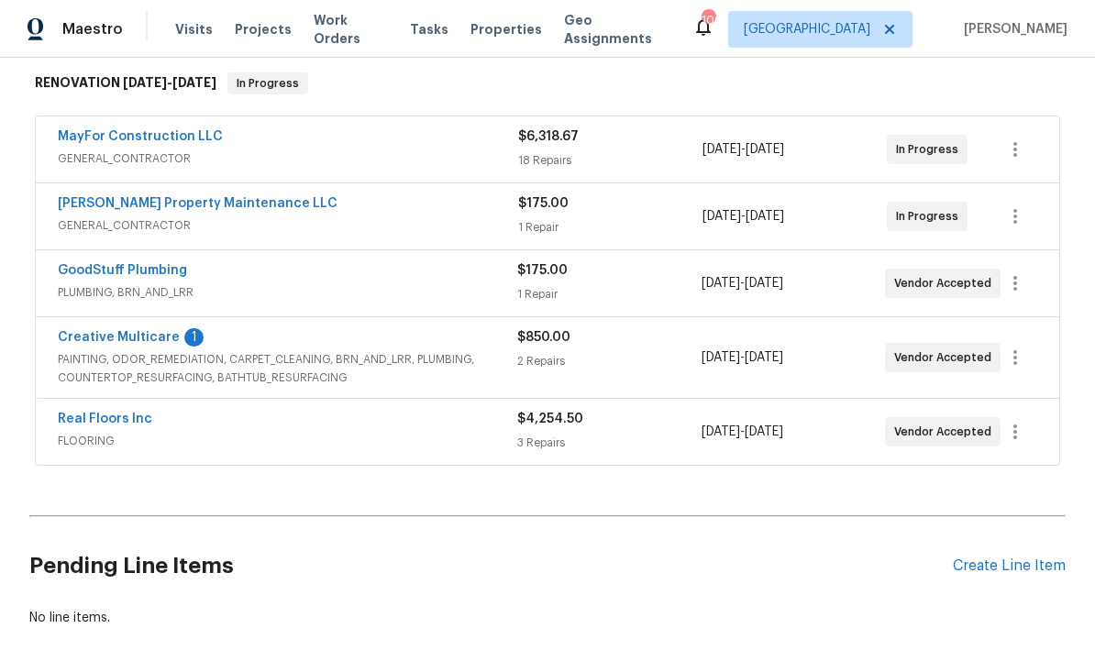
scroll to position [292, 0]
click at [157, 337] on link "Creative Multicare" at bounding box center [119, 338] width 122 height 13
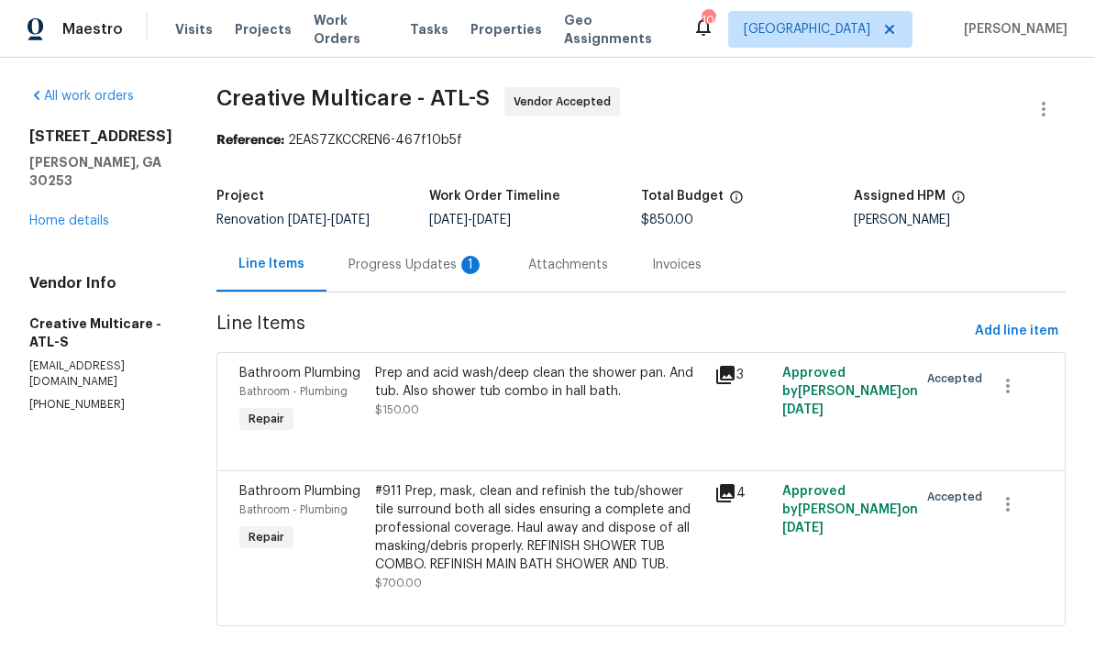
click at [457, 273] on div "Progress Updates 1" at bounding box center [416, 265] width 136 height 18
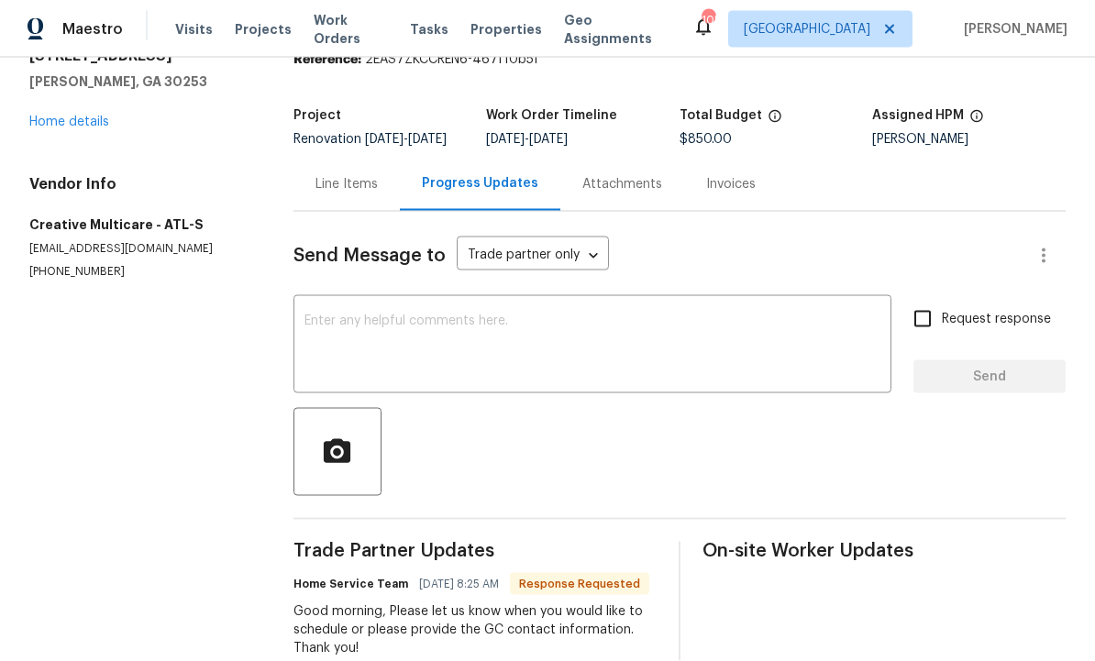
scroll to position [61, 0]
click at [436, 314] on textarea at bounding box center [592, 346] width 576 height 64
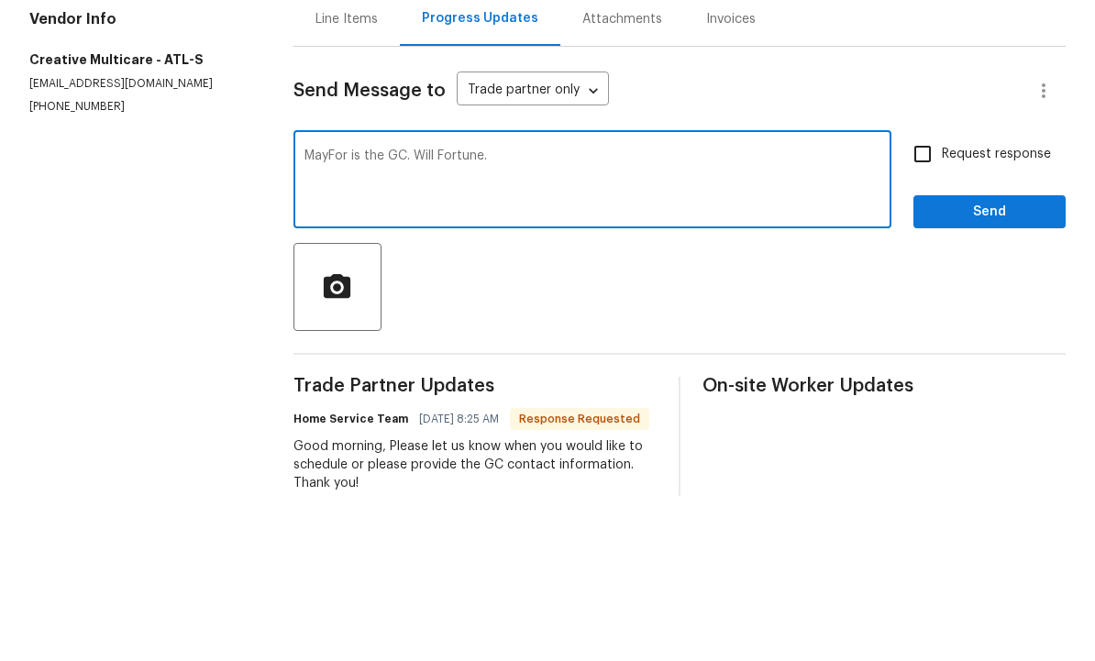
type textarea "MayFor is the GC. Will Fortune."
click at [929, 300] on input "Request response" at bounding box center [922, 319] width 39 height 39
checkbox input "true"
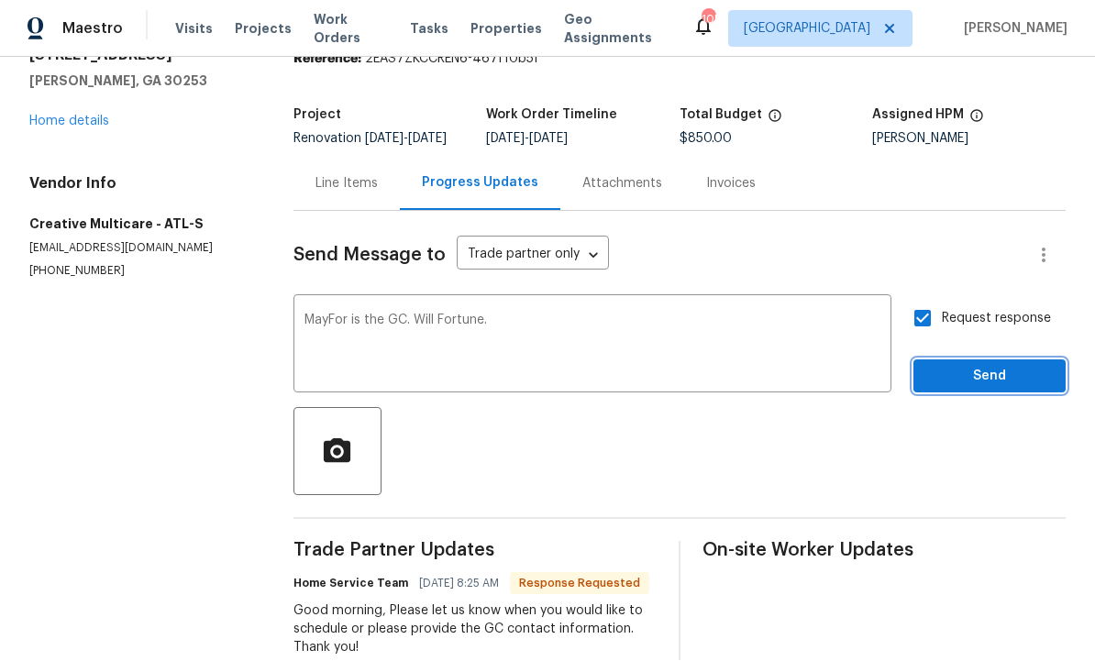
click at [997, 366] on span "Send" at bounding box center [989, 377] width 123 height 23
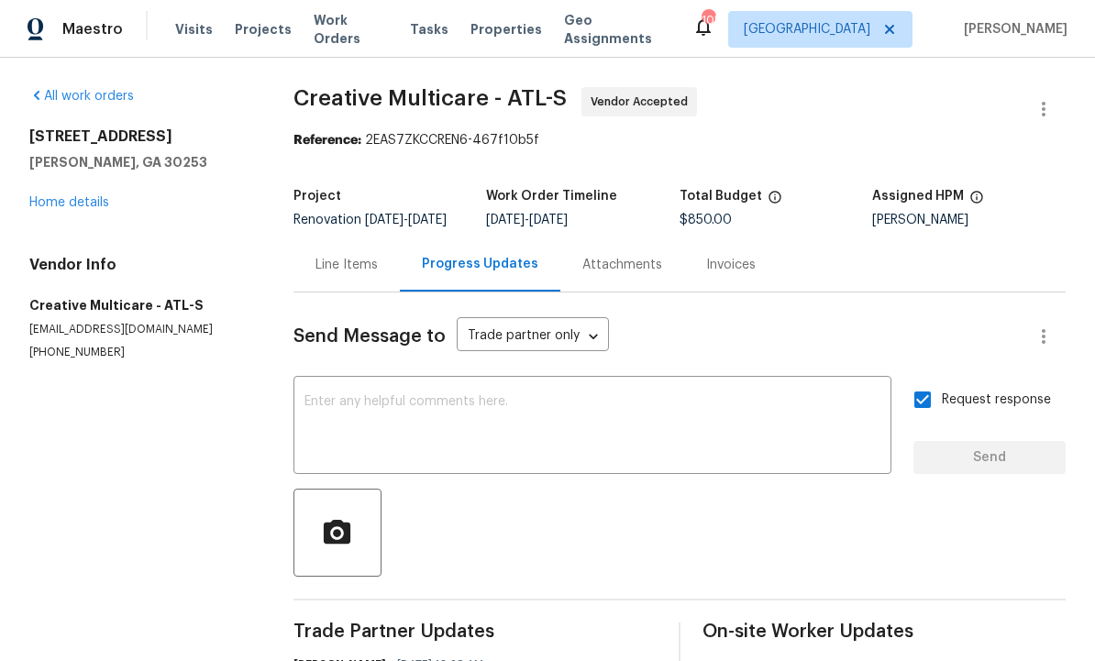
scroll to position [0, 0]
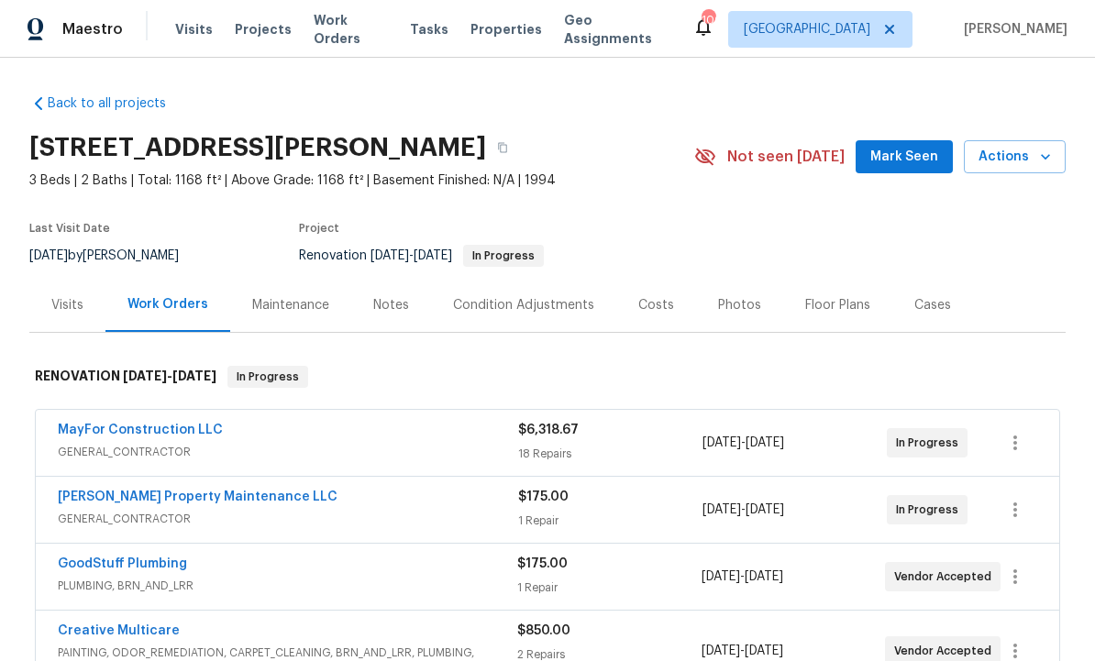
click at [891, 152] on span "Mark Seen" at bounding box center [904, 157] width 68 height 23
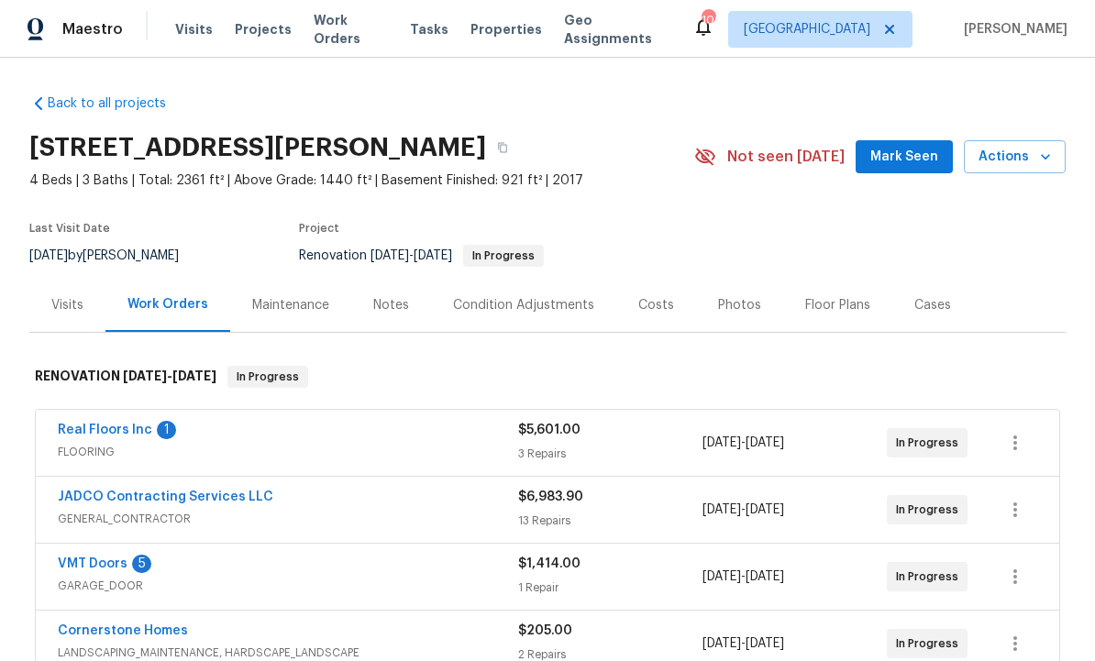
click at [380, 305] on div "Notes" at bounding box center [391, 305] width 36 height 18
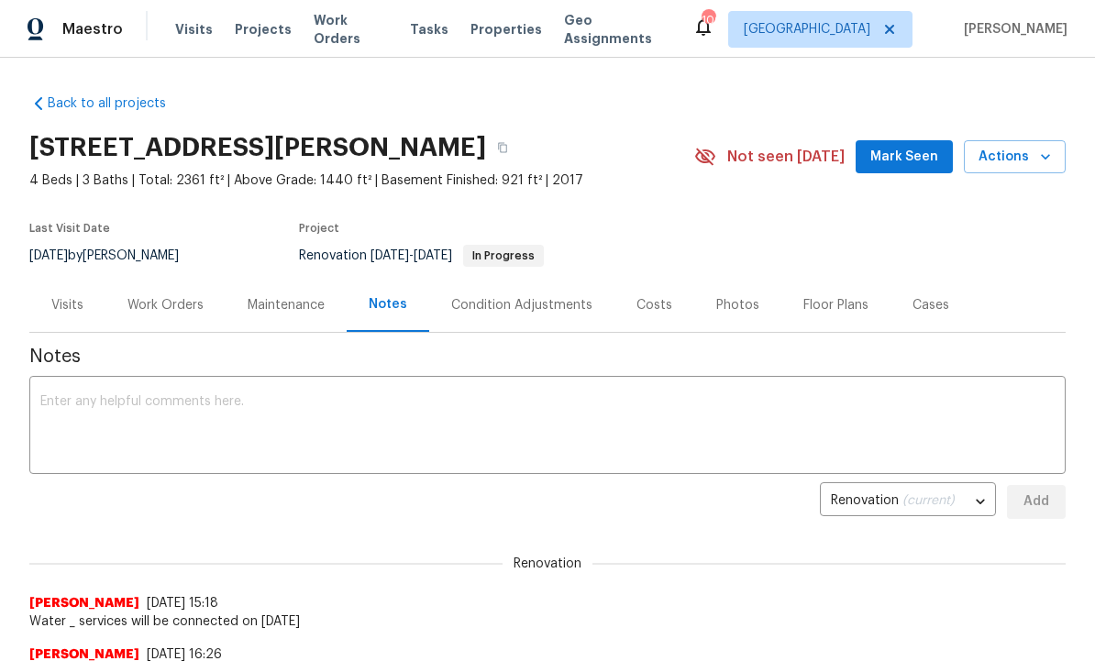
click at [167, 294] on div "Work Orders" at bounding box center [165, 305] width 120 height 54
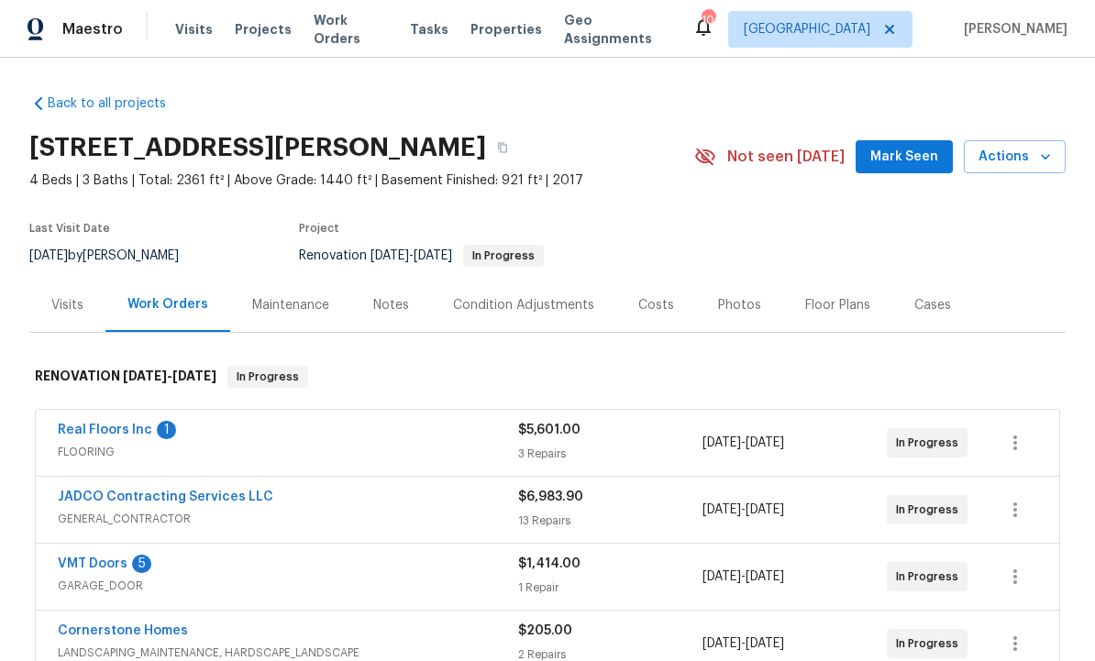
click at [283, 447] on span "FLOORING" at bounding box center [288, 452] width 460 height 18
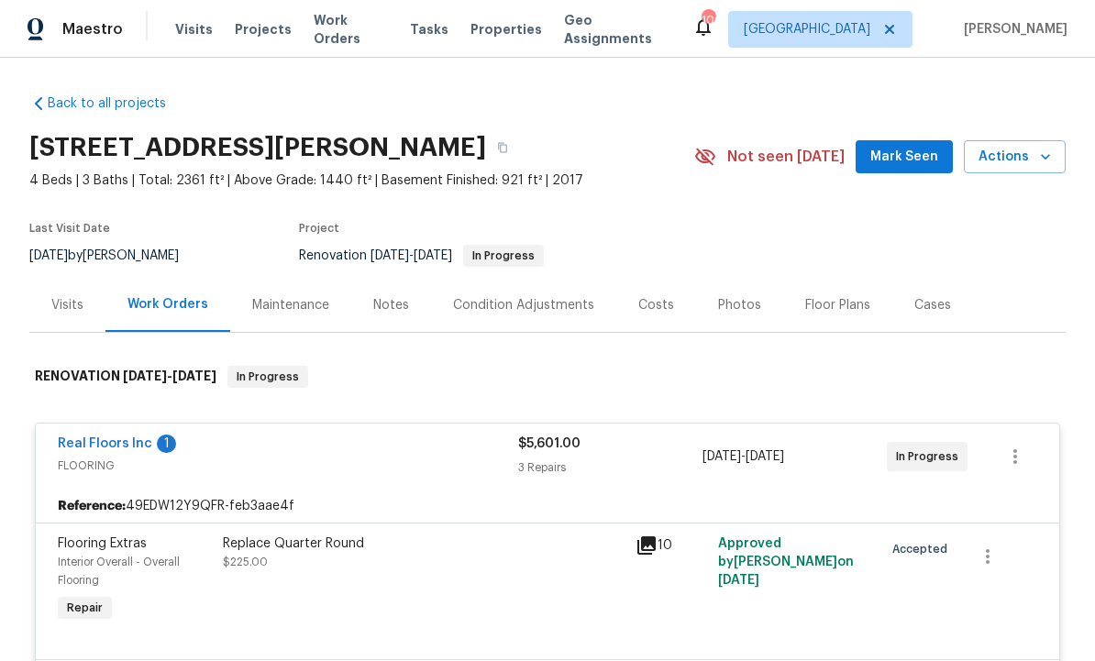
click at [171, 297] on div "Work Orders" at bounding box center [167, 304] width 81 height 18
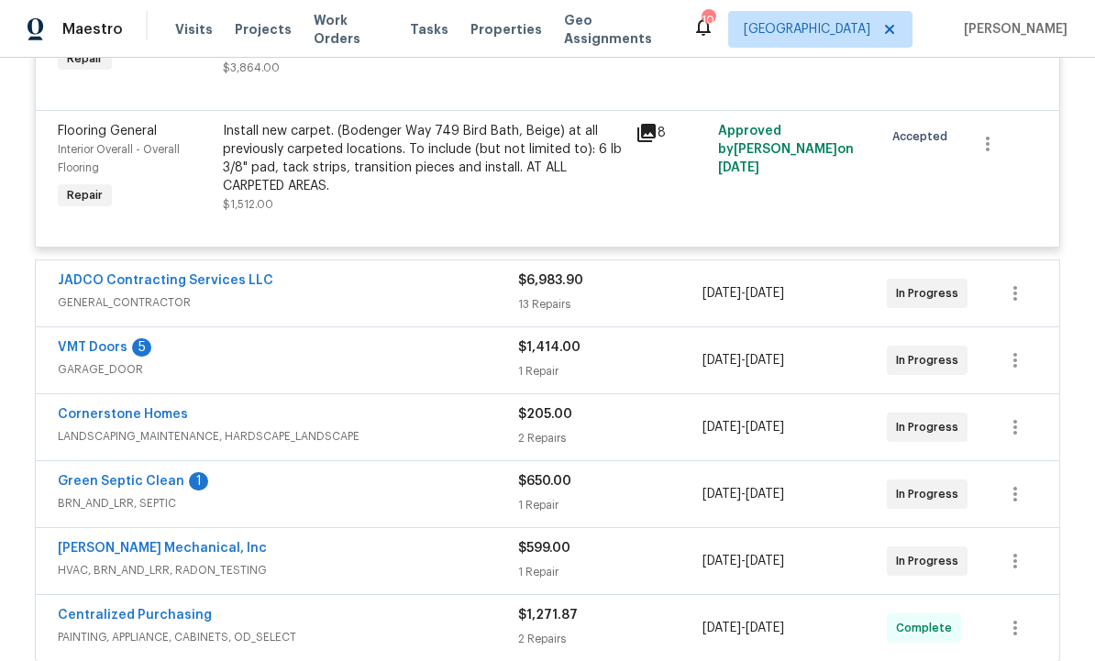
scroll to position [697, 0]
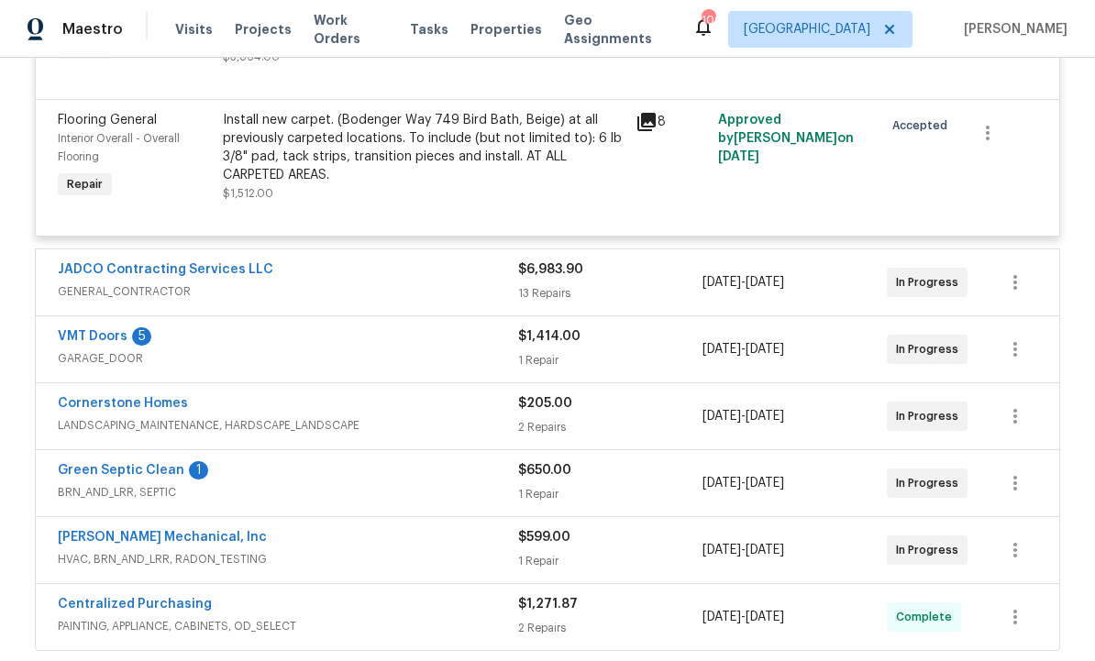
click at [104, 337] on link "VMT Doors" at bounding box center [93, 336] width 70 height 13
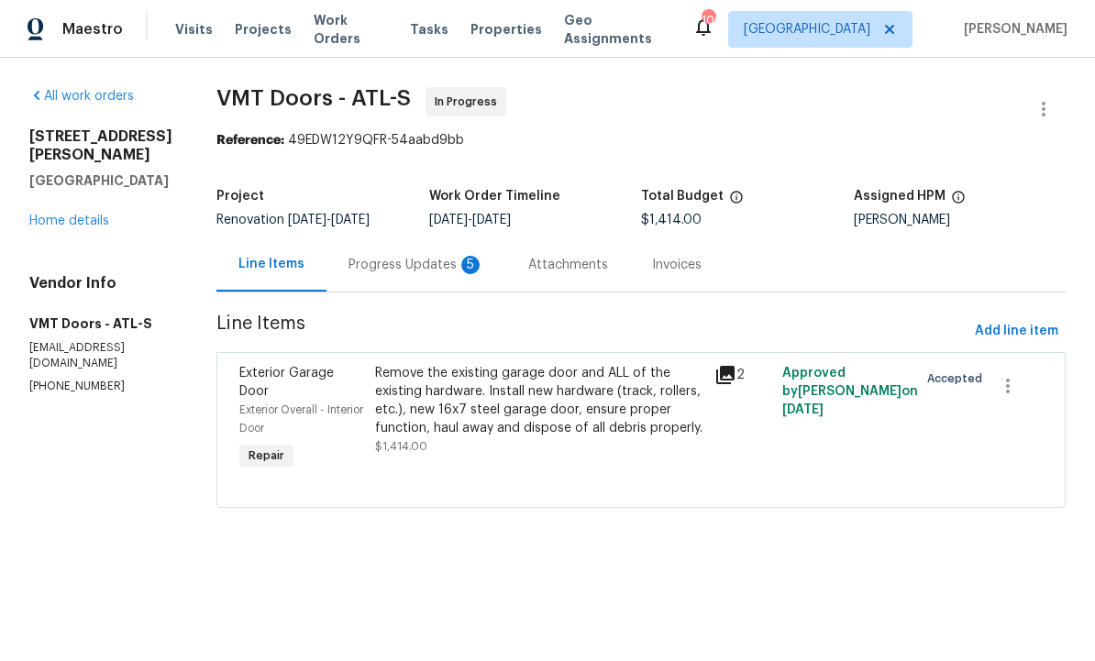
click at [395, 258] on div "Progress Updates 5" at bounding box center [416, 265] width 136 height 18
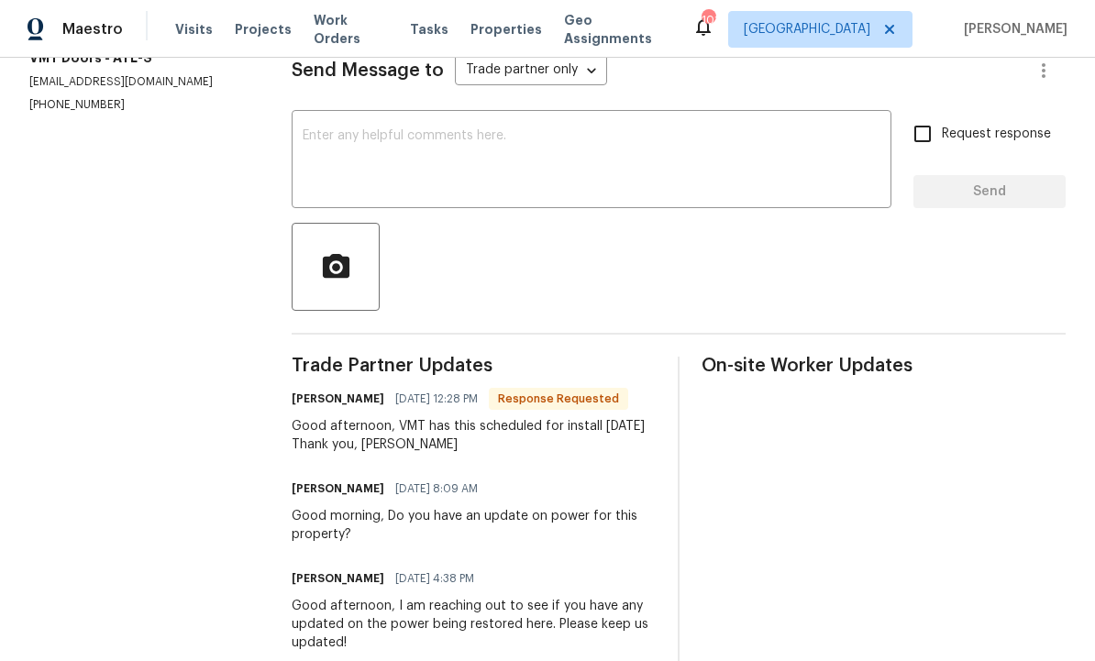
scroll to position [271, 0]
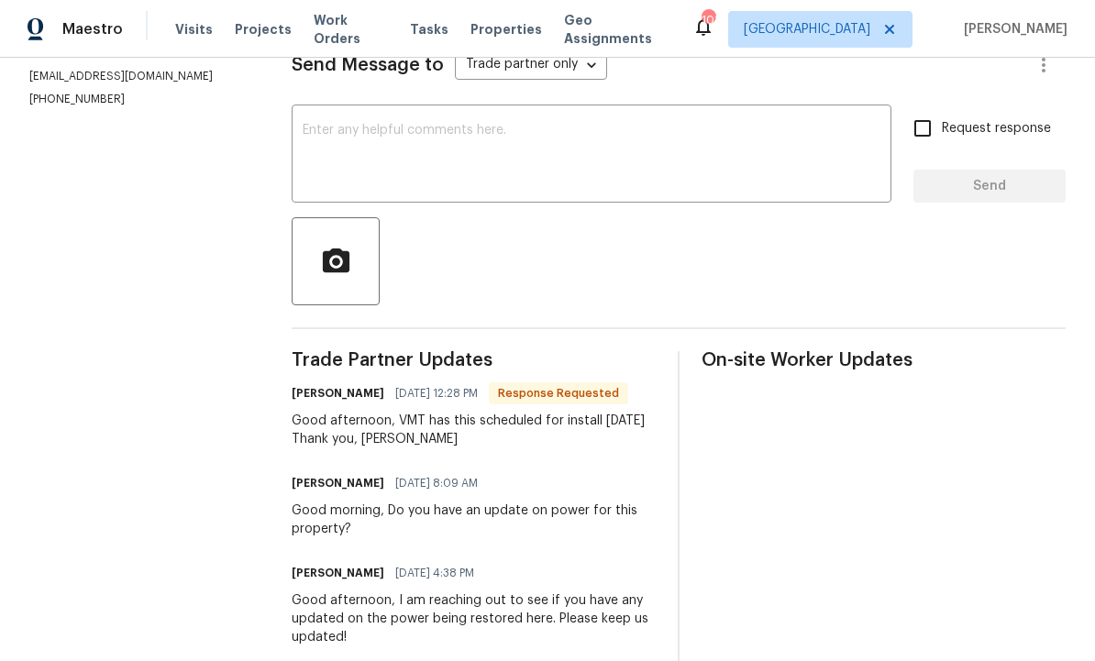
click at [464, 164] on textarea at bounding box center [592, 156] width 578 height 64
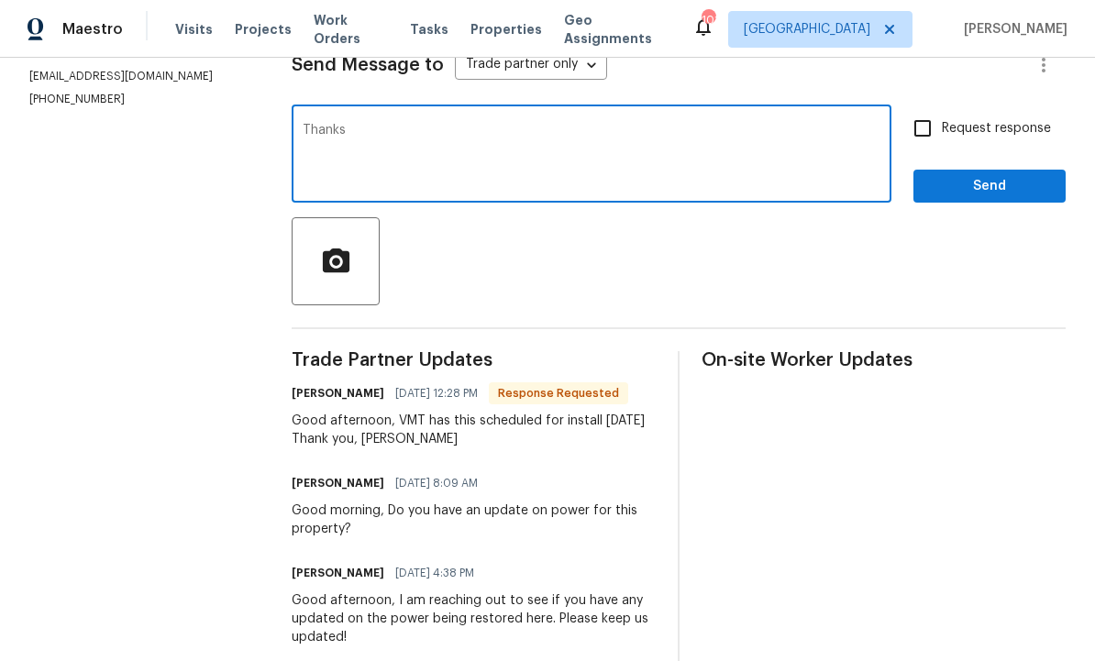
type textarea "Thanks"
click at [966, 198] on span "Send" at bounding box center [989, 186] width 123 height 23
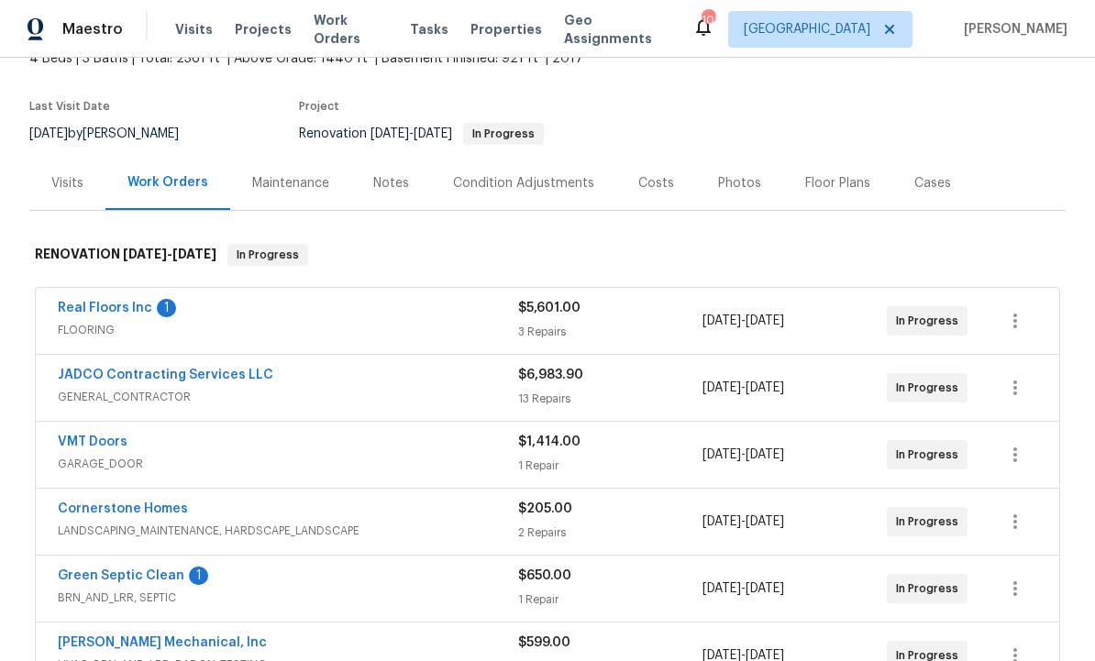
scroll to position [107, 0]
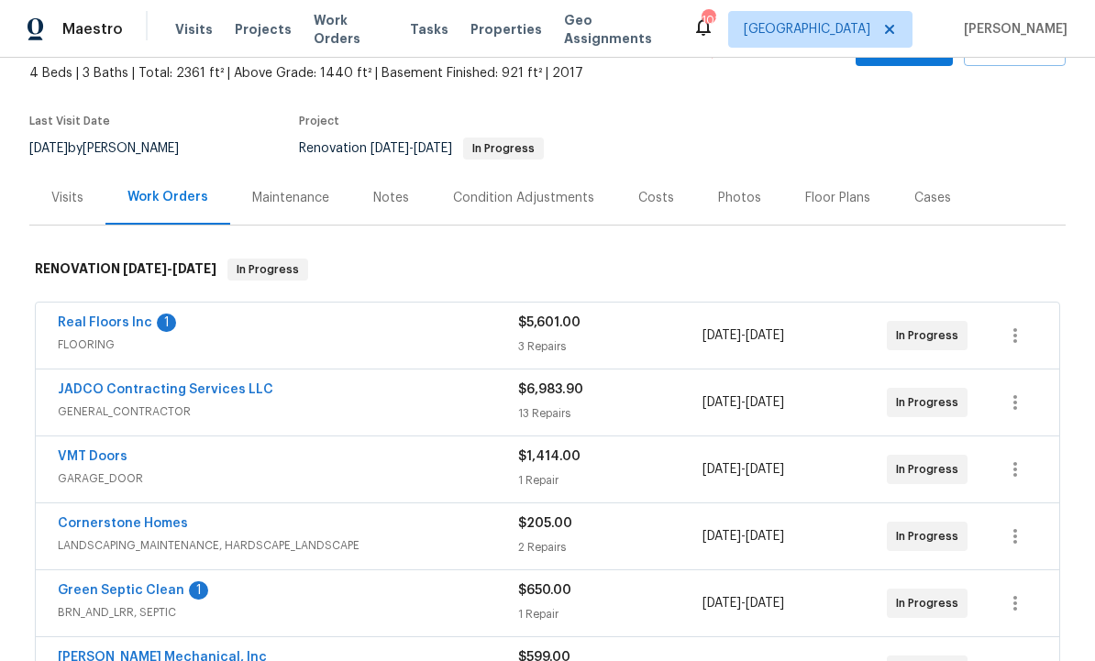
click at [121, 325] on link "Real Floors Inc" at bounding box center [105, 322] width 94 height 13
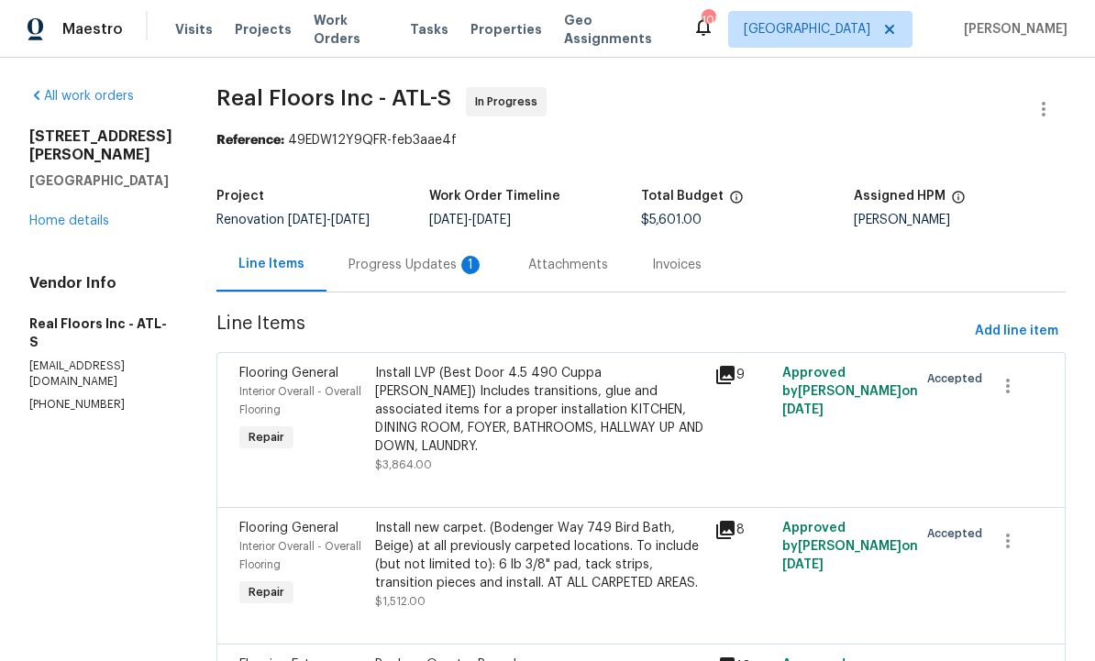
click at [422, 259] on div "Progress Updates 1" at bounding box center [416, 265] width 136 height 18
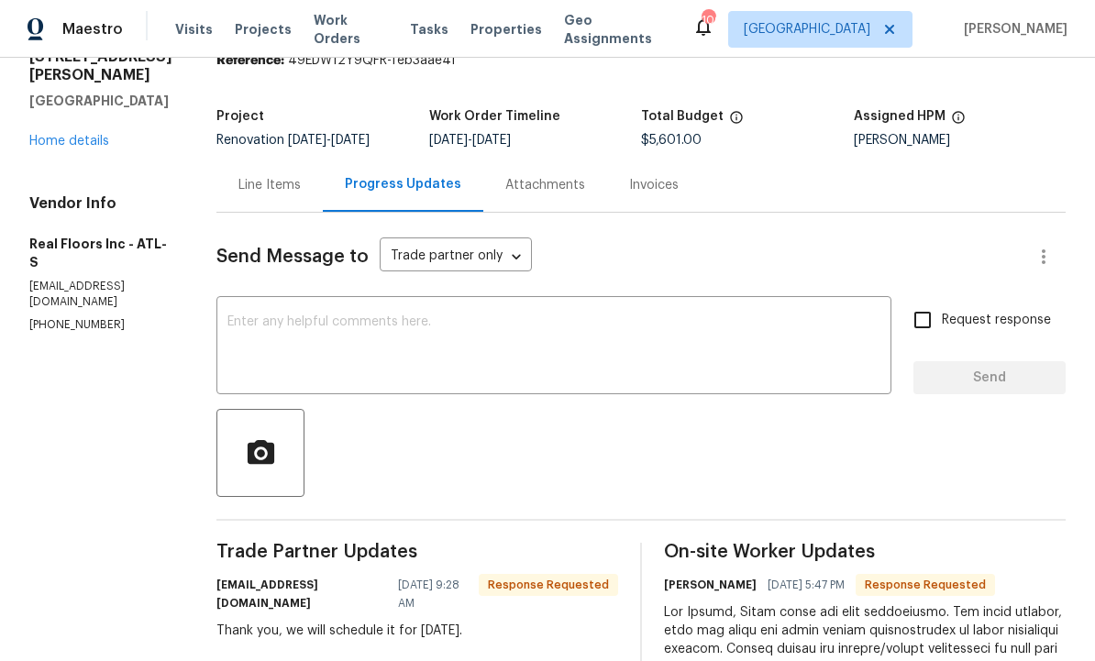
scroll to position [69, 0]
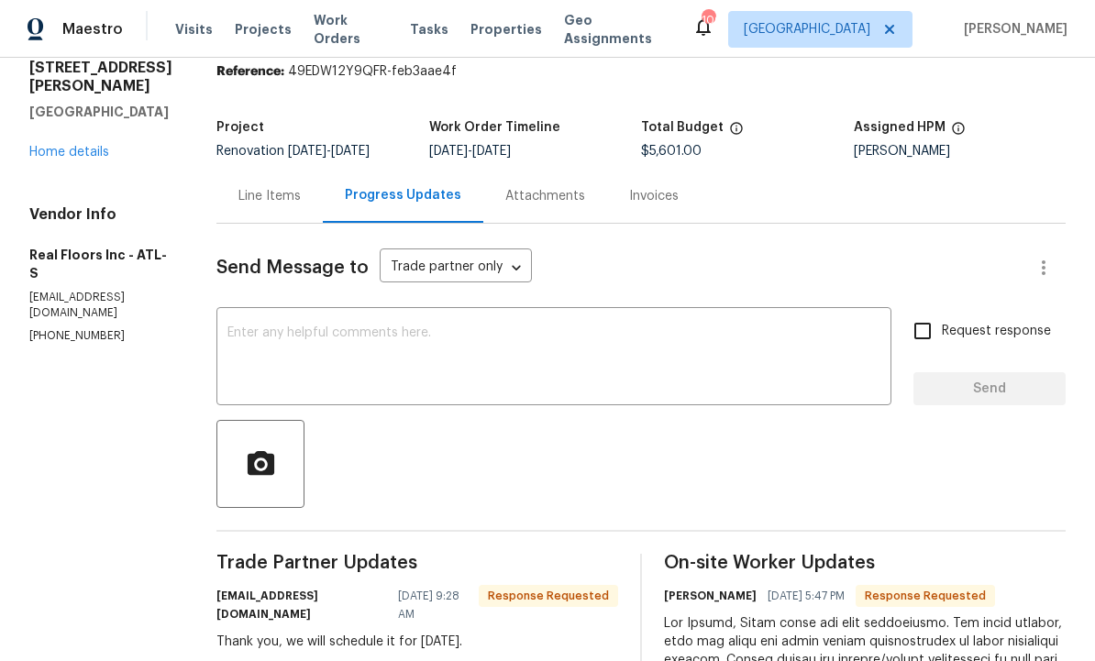
click at [440, 351] on textarea at bounding box center [553, 358] width 653 height 64
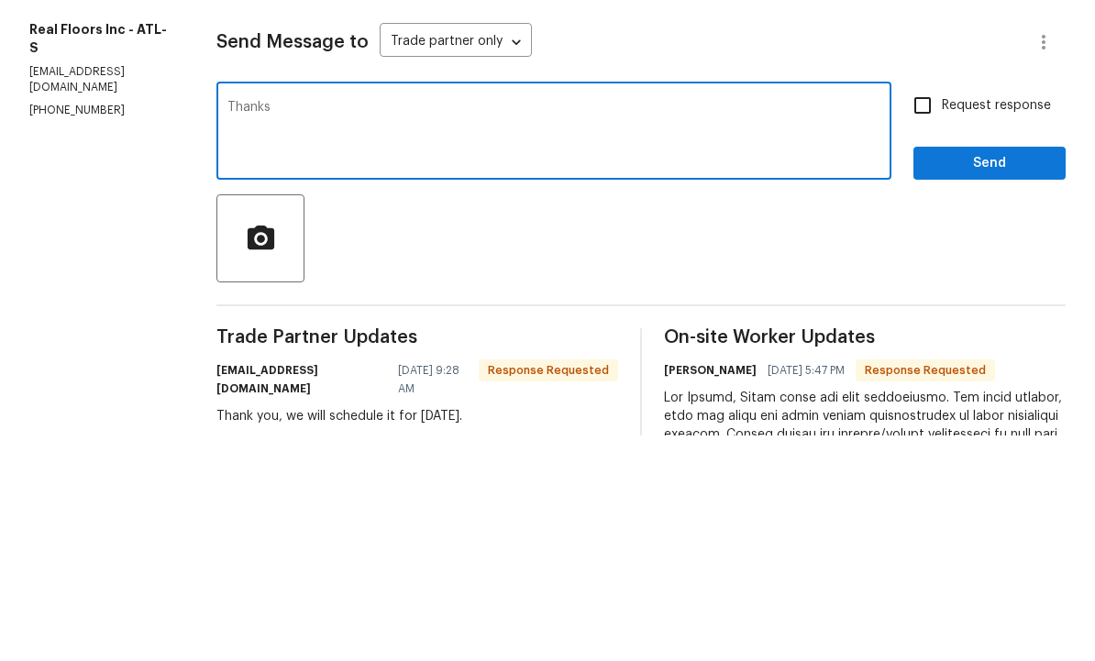
type textarea "Thanks"
click at [987, 378] on span "Send" at bounding box center [989, 389] width 123 height 23
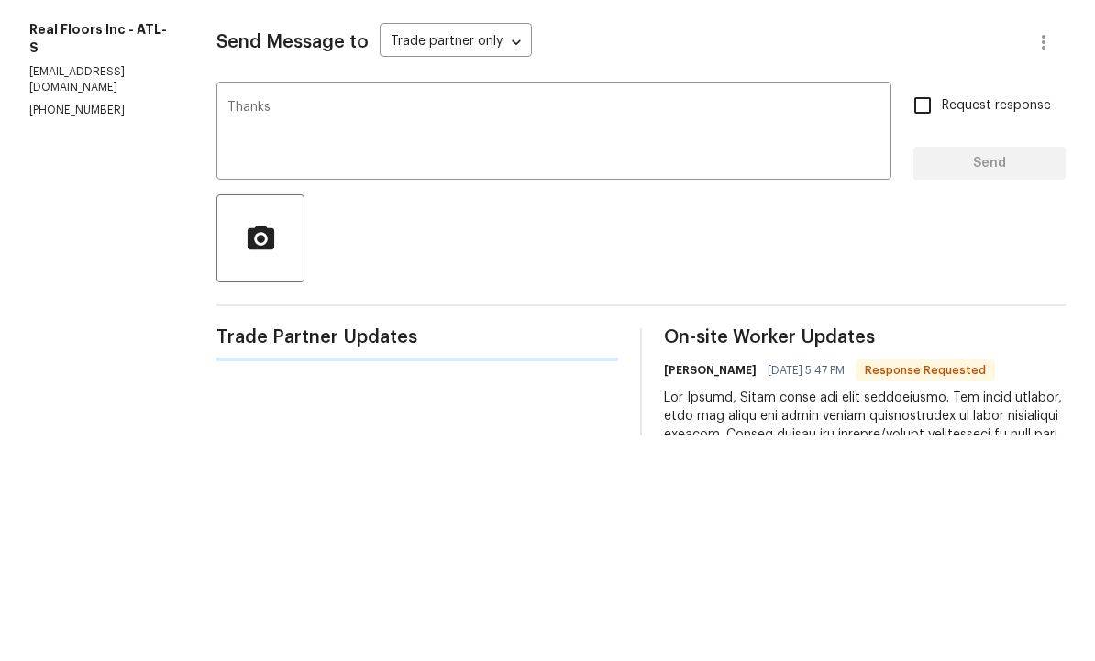
scroll to position [61, 0]
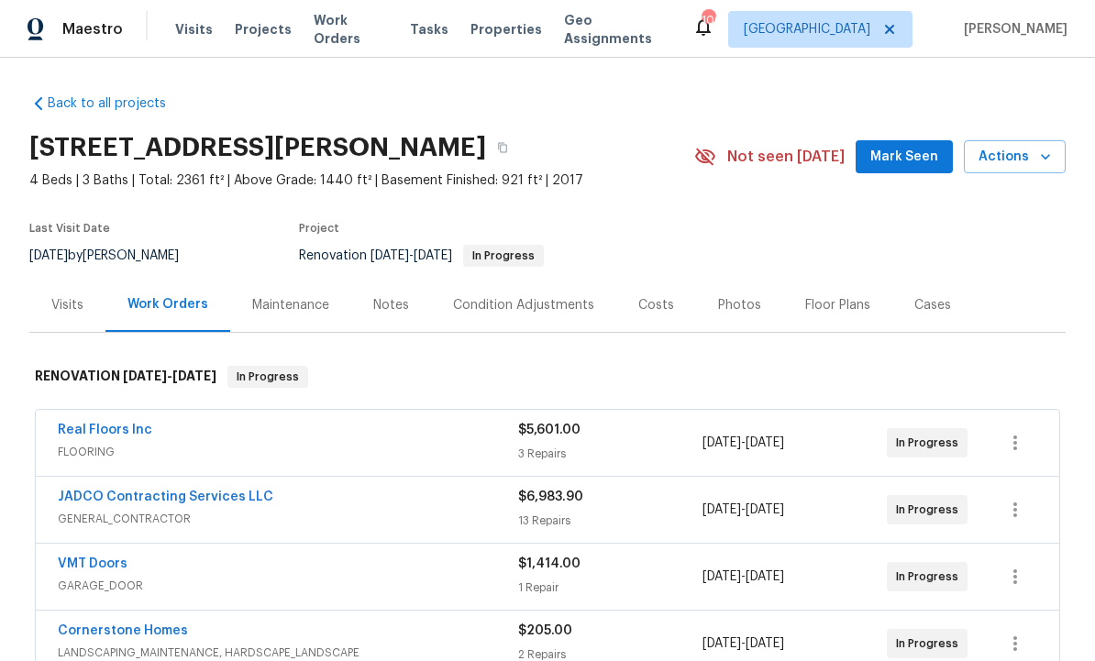
click at [382, 303] on div "Notes" at bounding box center [391, 305] width 36 height 18
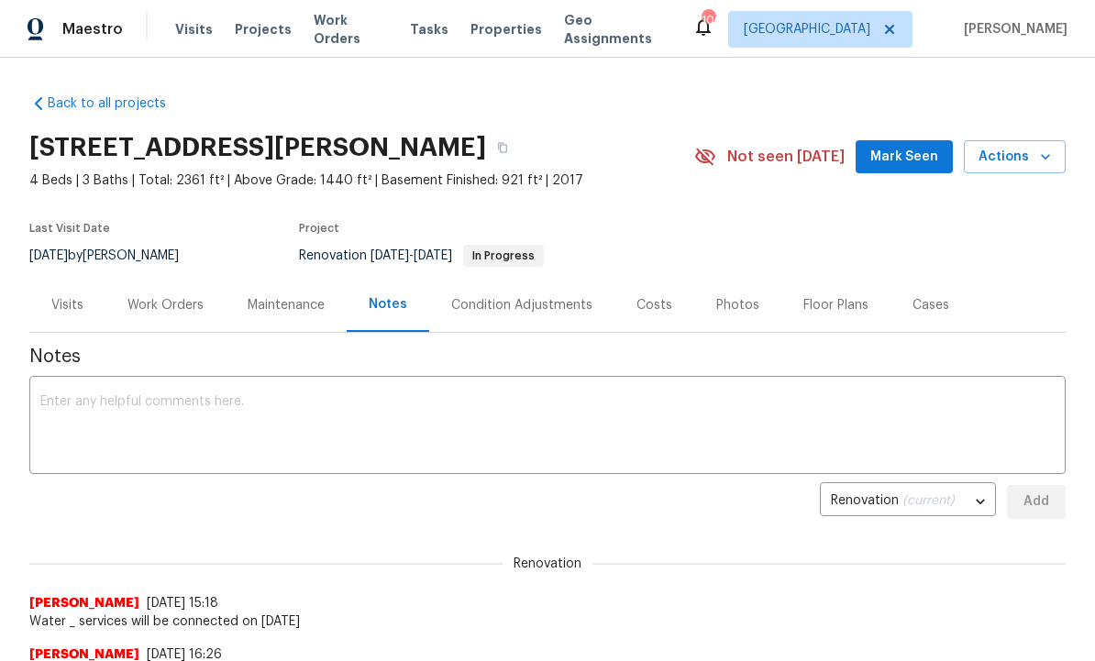
click at [252, 406] on textarea at bounding box center [547, 427] width 1014 height 64
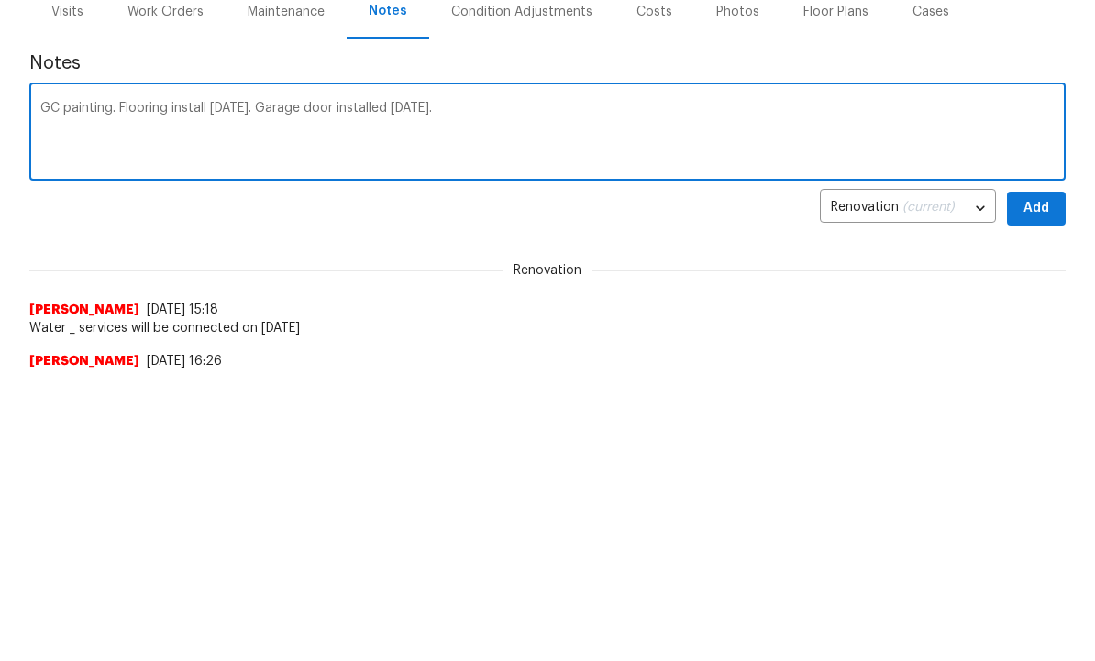
type textarea "GC painting. Flooring install tomorrow. Garage door installed tomorrow."
click at [1046, 485] on button "Add" at bounding box center [1036, 502] width 59 height 34
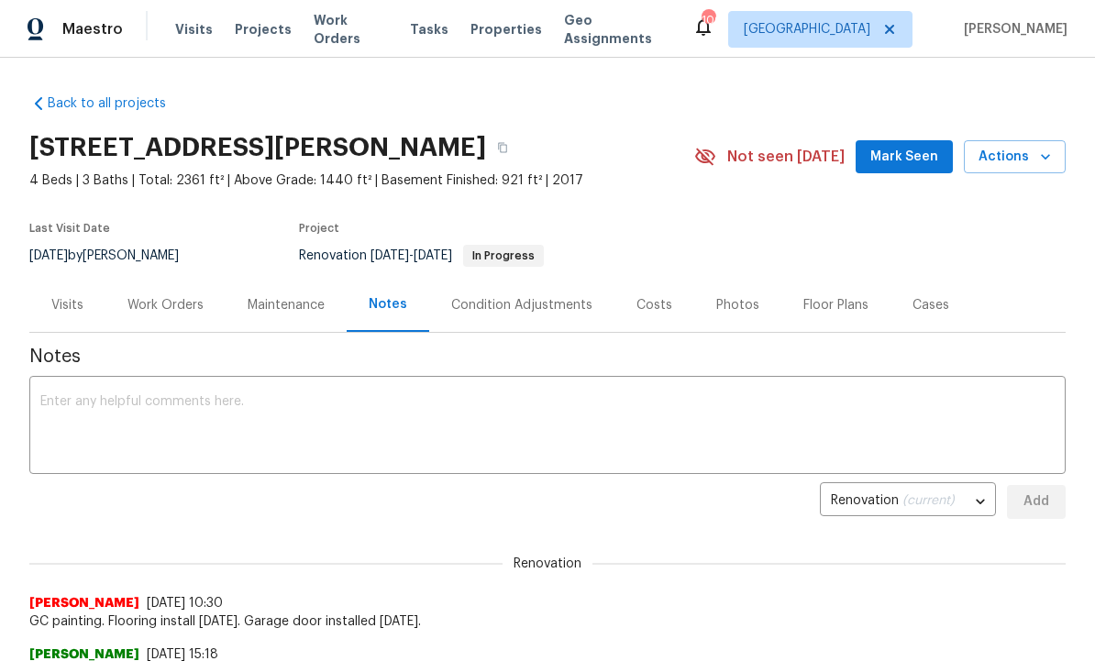
click at [168, 296] on div "Work Orders" at bounding box center [165, 305] width 76 height 18
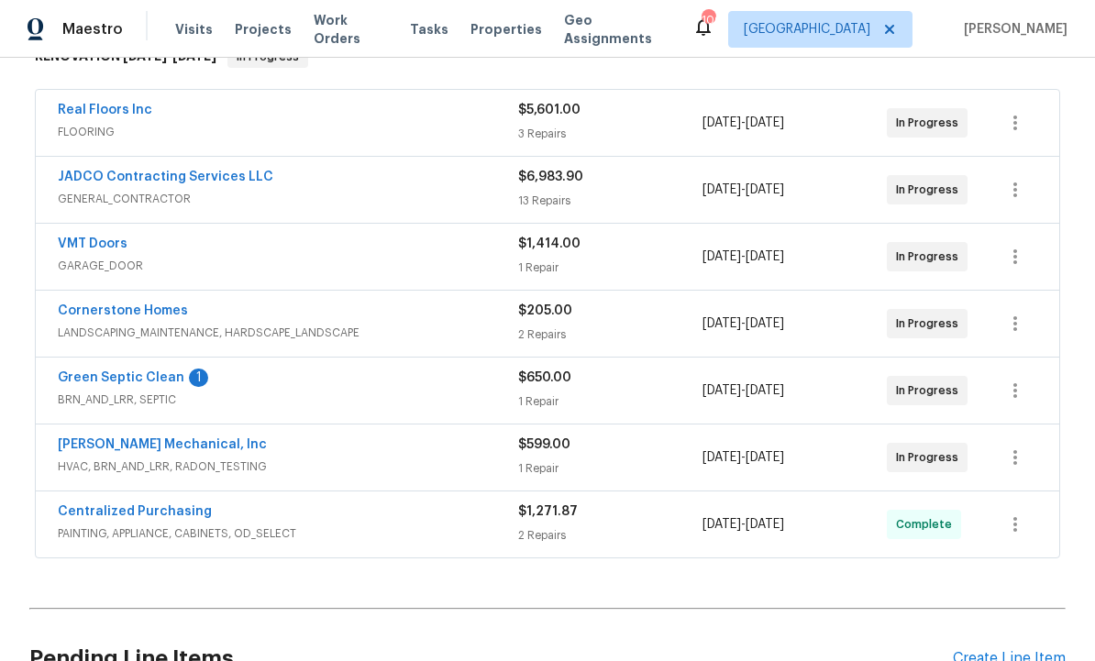
scroll to position [322, 0]
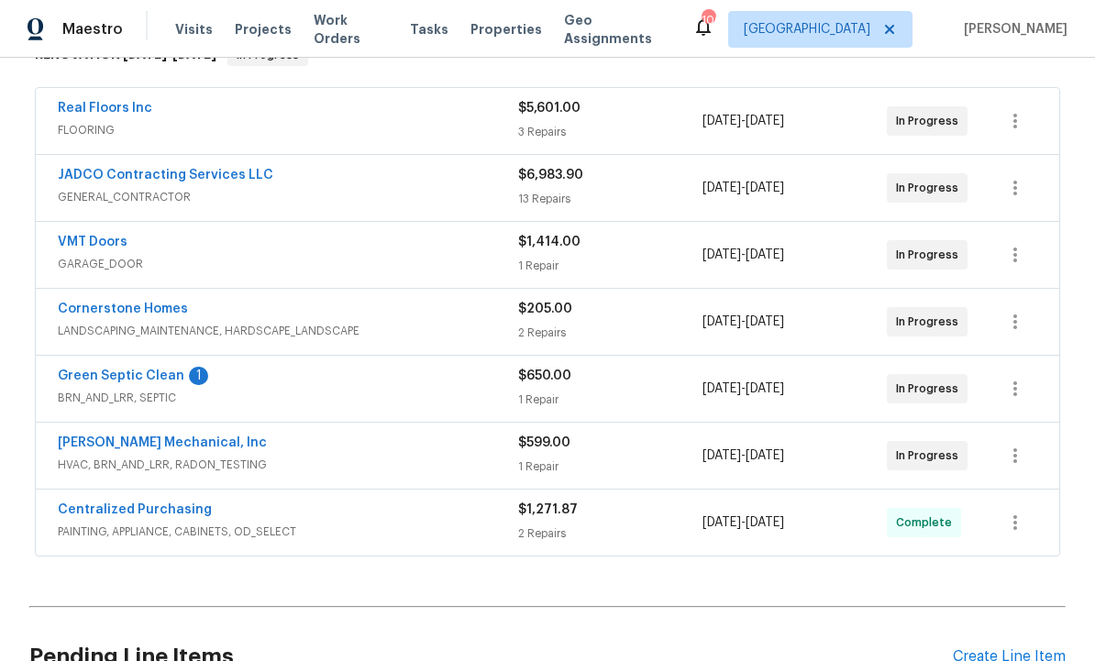
click at [159, 369] on link "Green Septic Clean" at bounding box center [121, 375] width 127 height 13
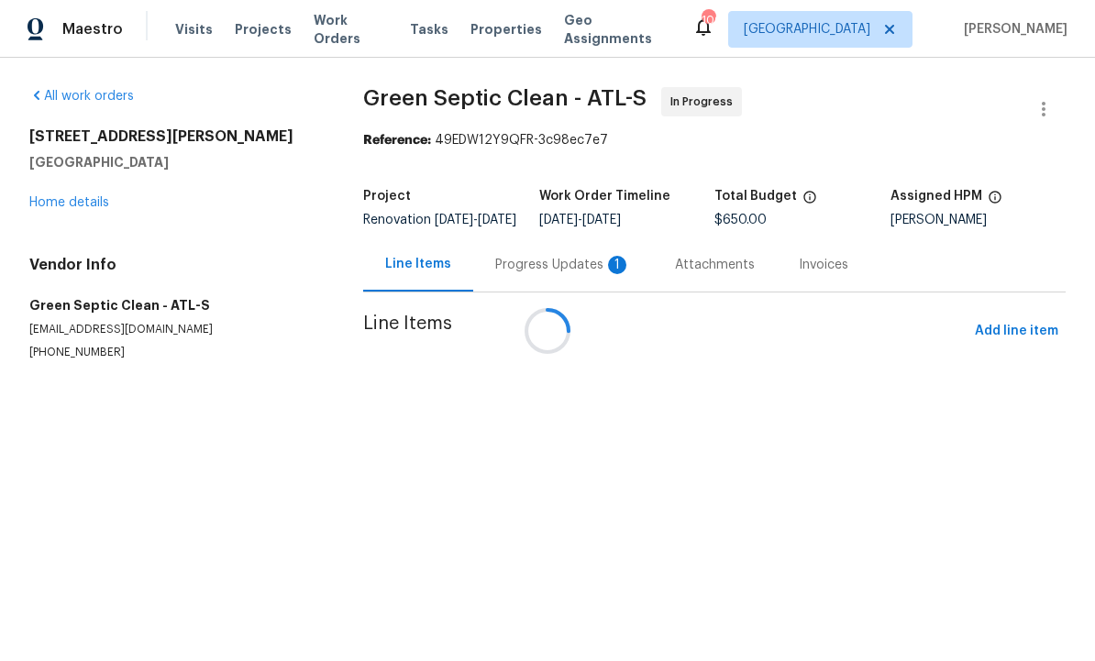
click at [547, 271] on div at bounding box center [547, 330] width 1095 height 661
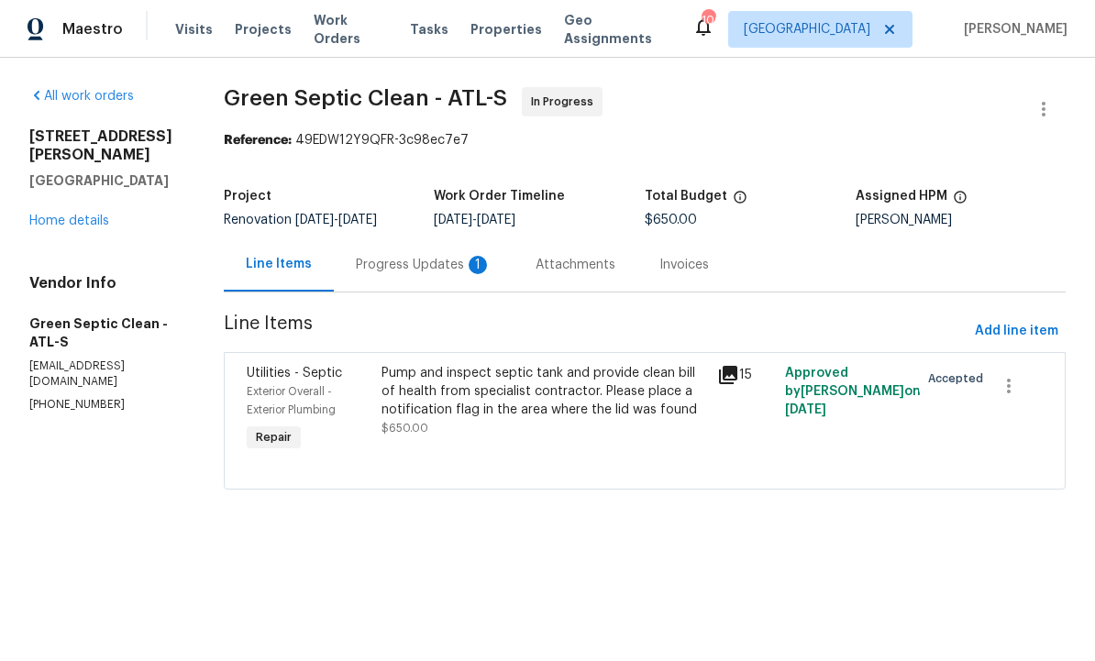
click at [542, 400] on div "Pump and inspect septic tank and provide clean bill of health from specialist c…" at bounding box center [543, 391] width 325 height 55
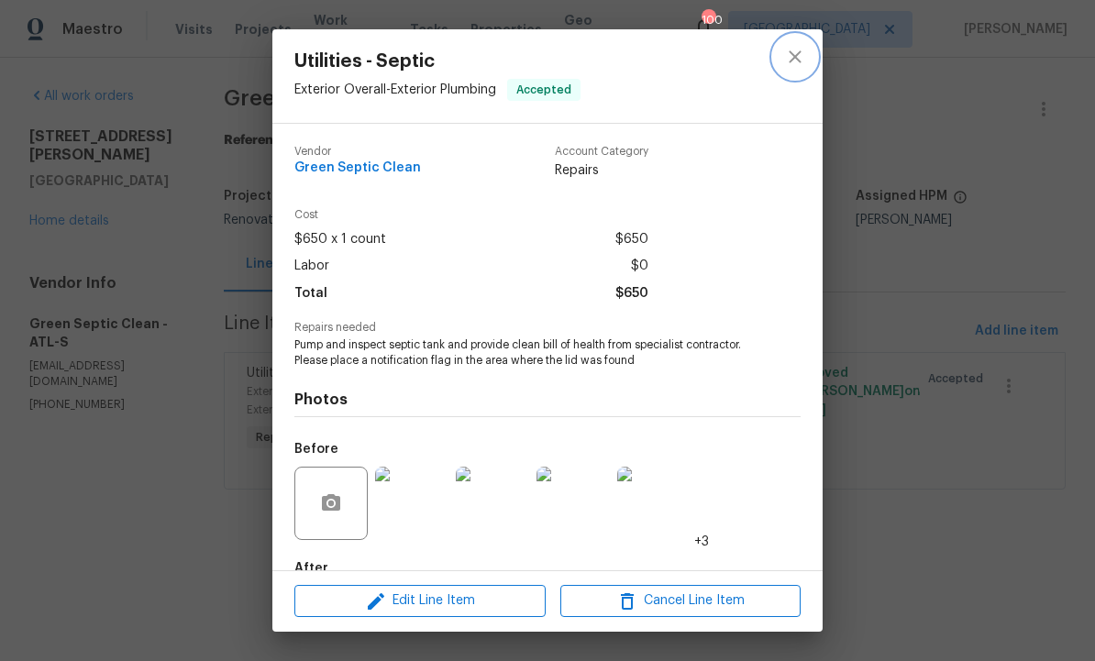
click at [803, 54] on icon "close" at bounding box center [795, 57] width 22 height 22
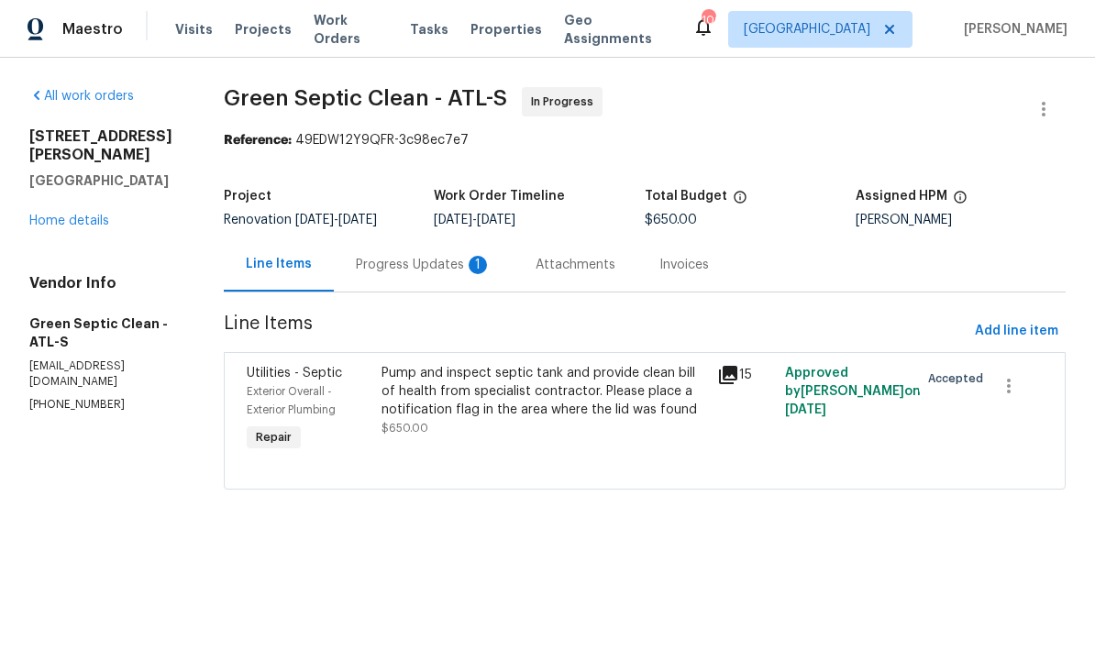
click at [419, 263] on div "Progress Updates 1" at bounding box center [424, 265] width 136 height 18
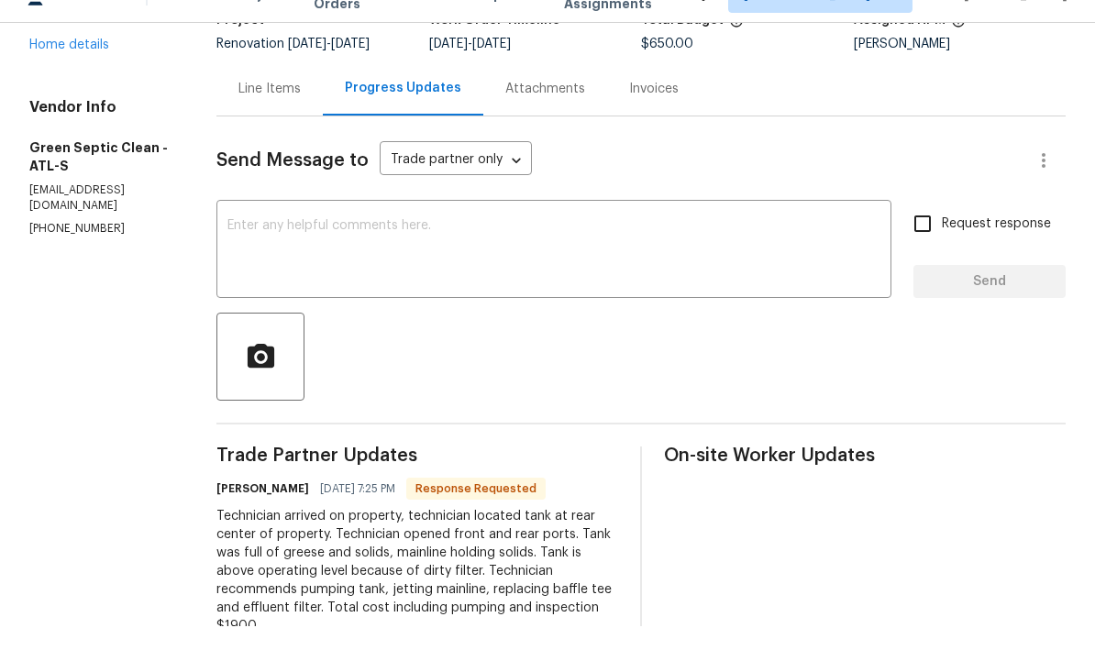
scroll to position [61, 0]
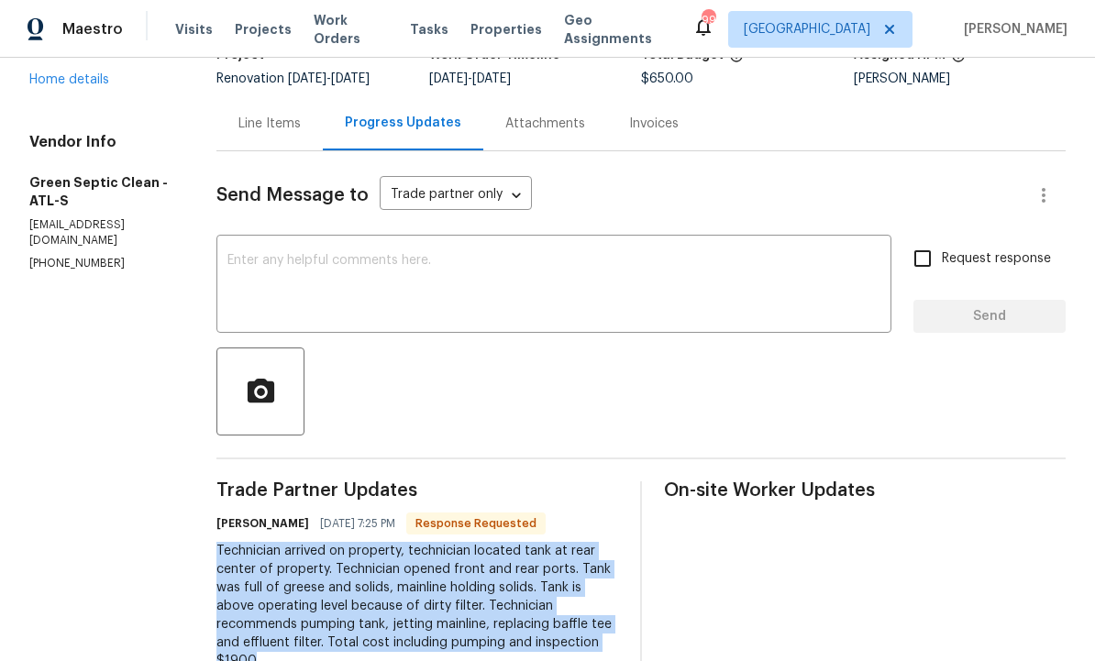
copy div "Technician arrived on property, technician located tank at rear center of prope…"
click at [283, 115] on div "Line Items" at bounding box center [269, 124] width 62 height 18
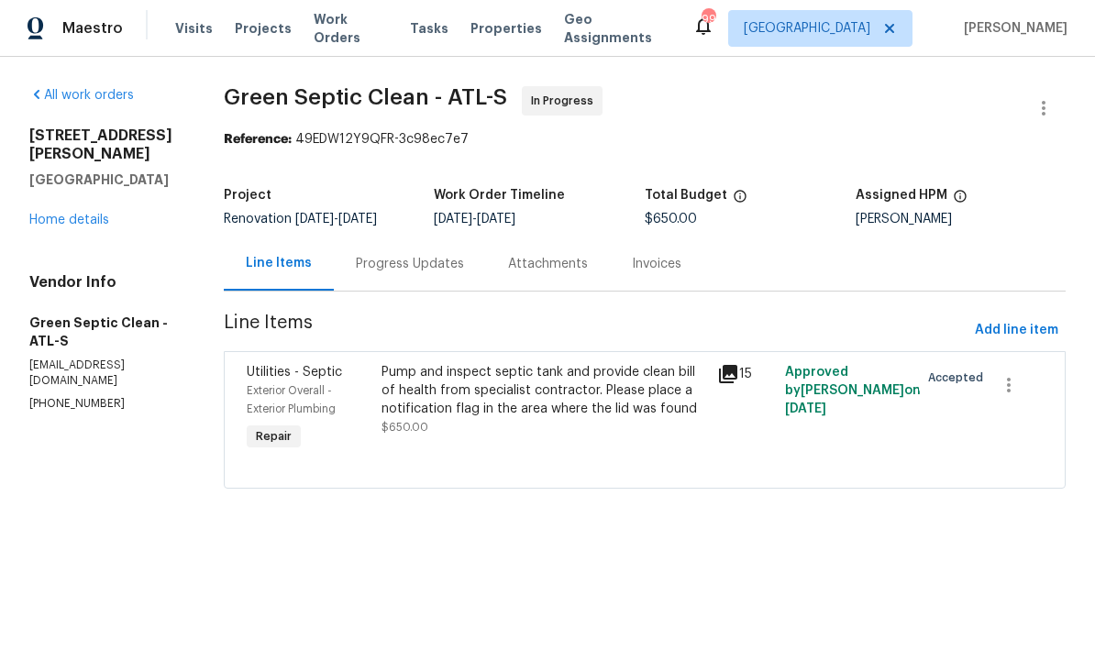
click at [416, 269] on div "Progress Updates" at bounding box center [410, 265] width 108 height 18
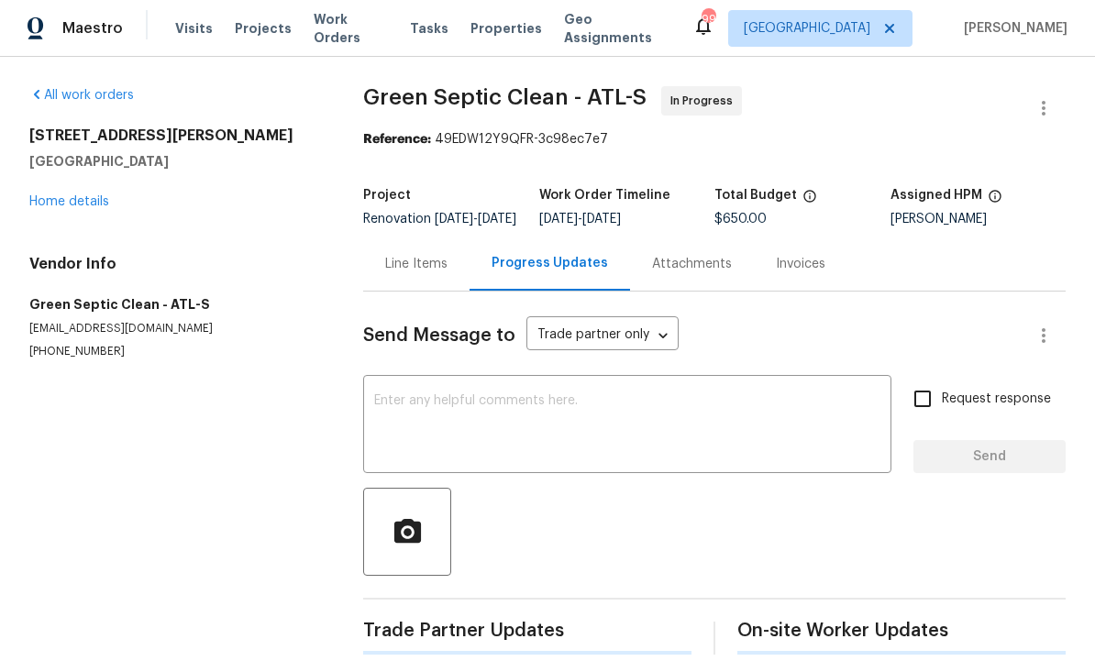
scroll to position [1, 0]
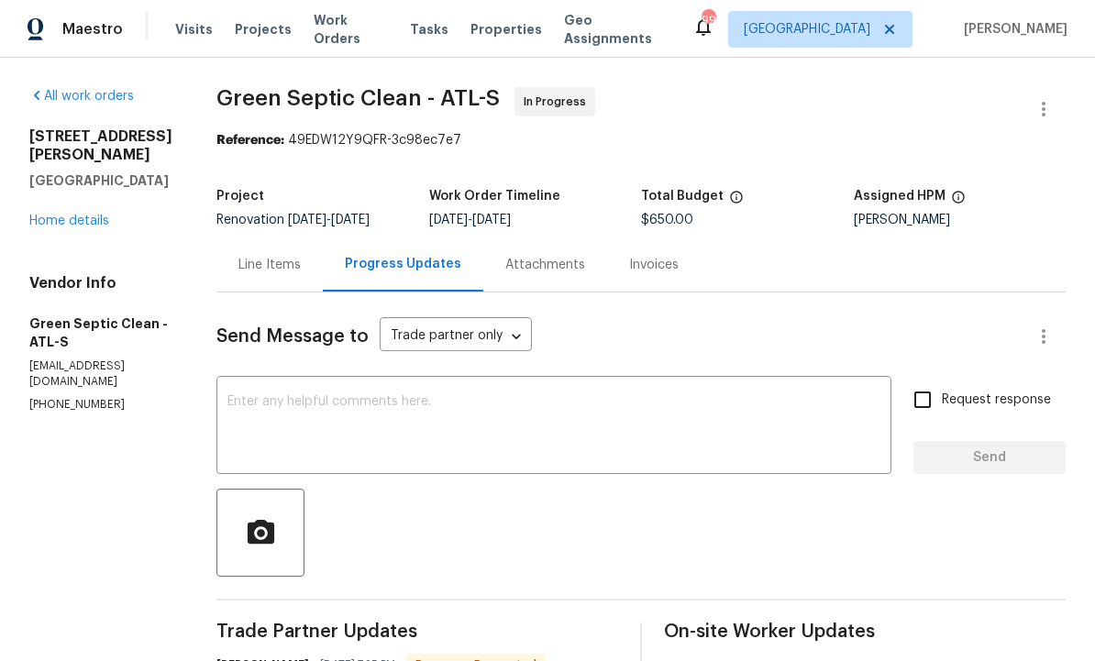
click at [283, 261] on div "Line Items" at bounding box center [269, 265] width 62 height 18
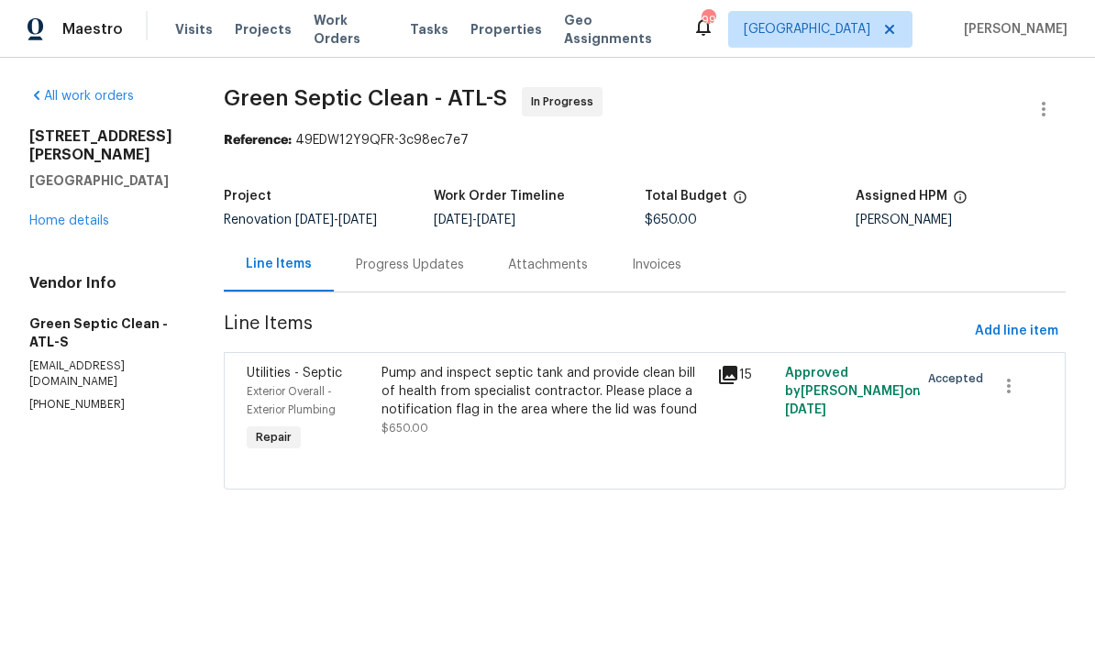
click at [459, 413] on div "Pump and inspect septic tank and provide clean bill of health from specialist c…" at bounding box center [543, 391] width 325 height 55
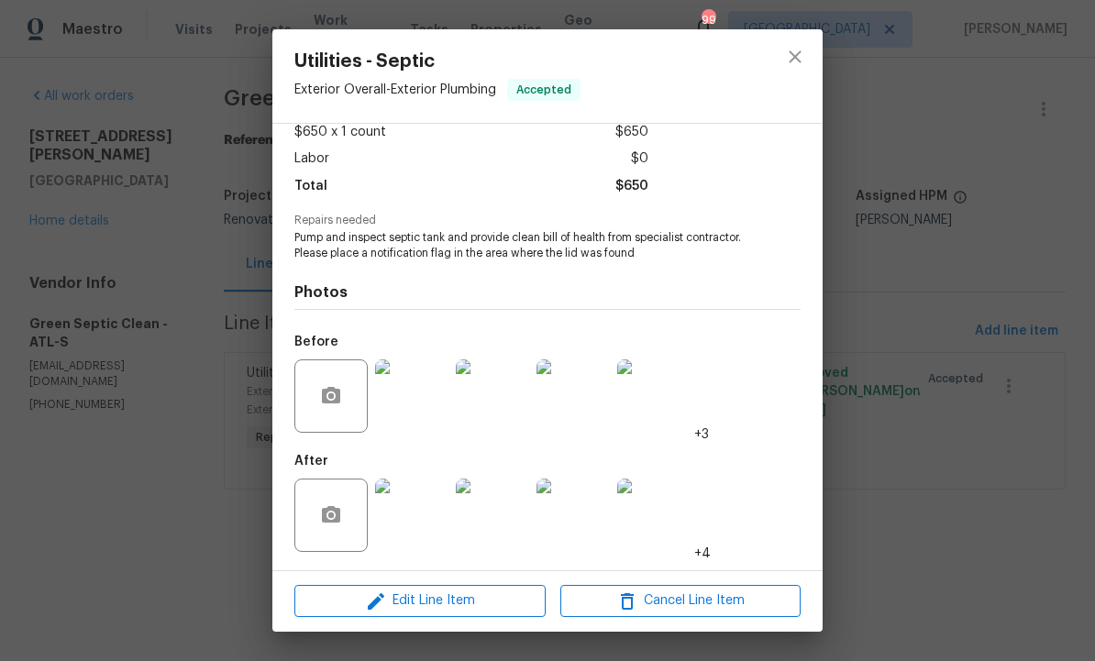
scroll to position [111, 0]
click at [438, 609] on span "Edit Line Item" at bounding box center [420, 600] width 240 height 23
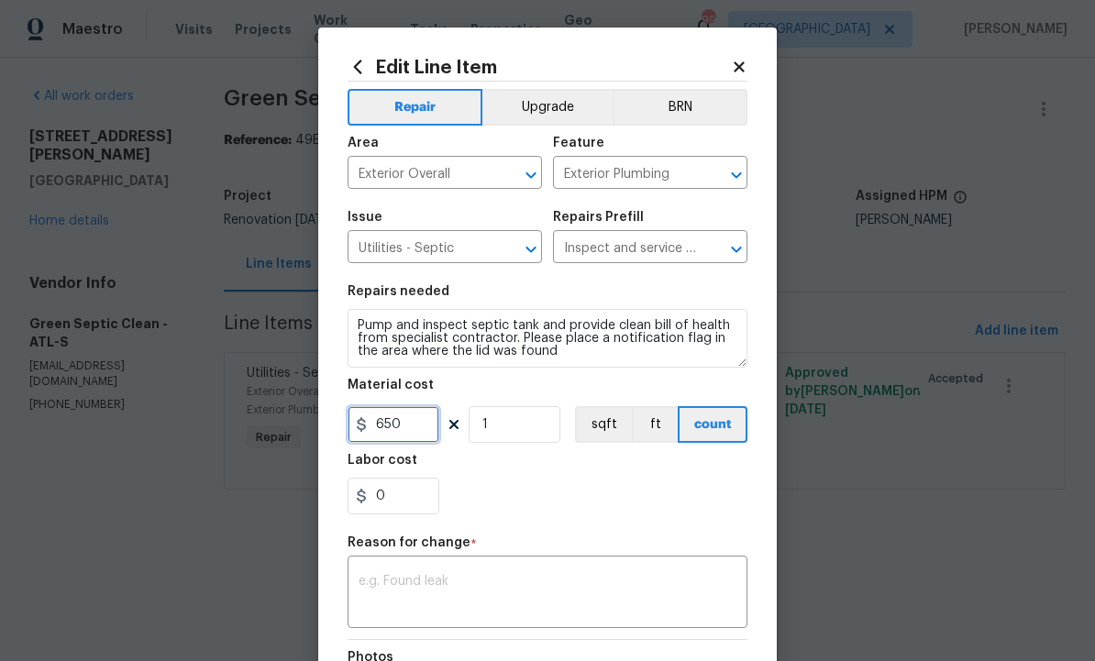
click at [402, 417] on input "650" at bounding box center [393, 424] width 92 height 37
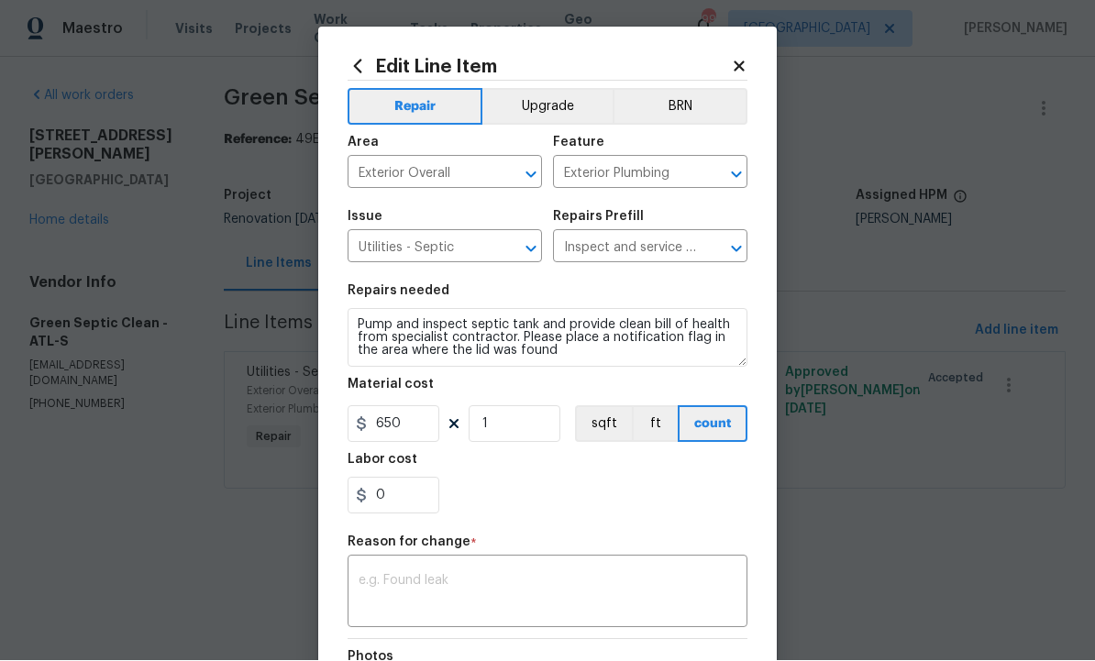
click at [490, 585] on textarea at bounding box center [547, 594] width 378 height 39
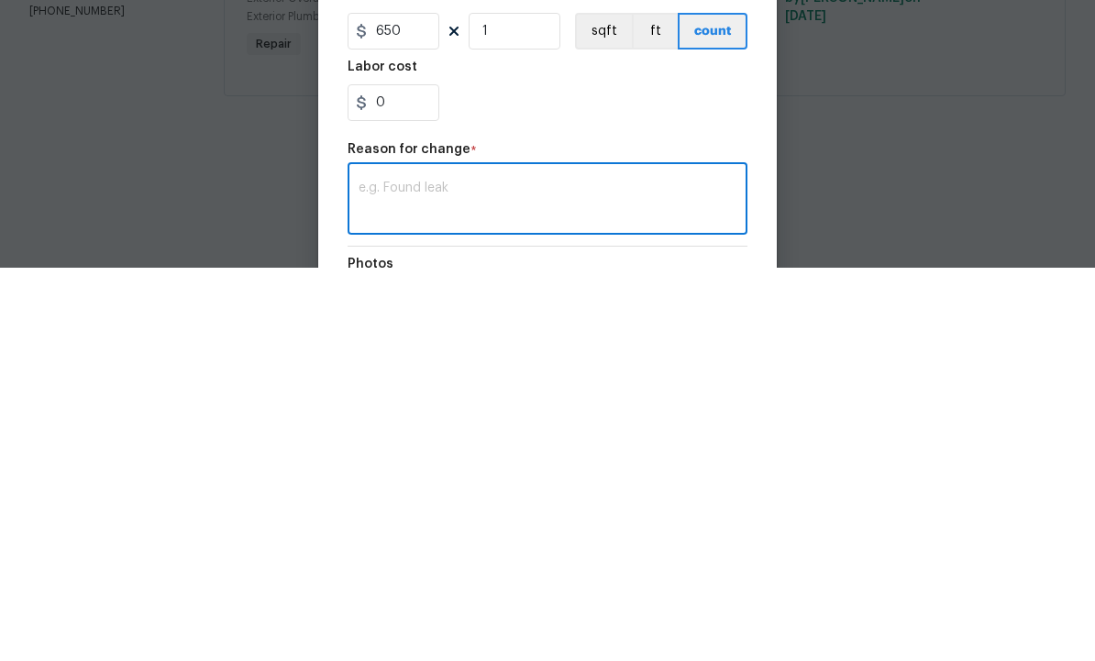
click at [468, 575] on textarea at bounding box center [547, 594] width 378 height 39
paste textarea "Technician arrived on property, technician located tank at rear center of prope…"
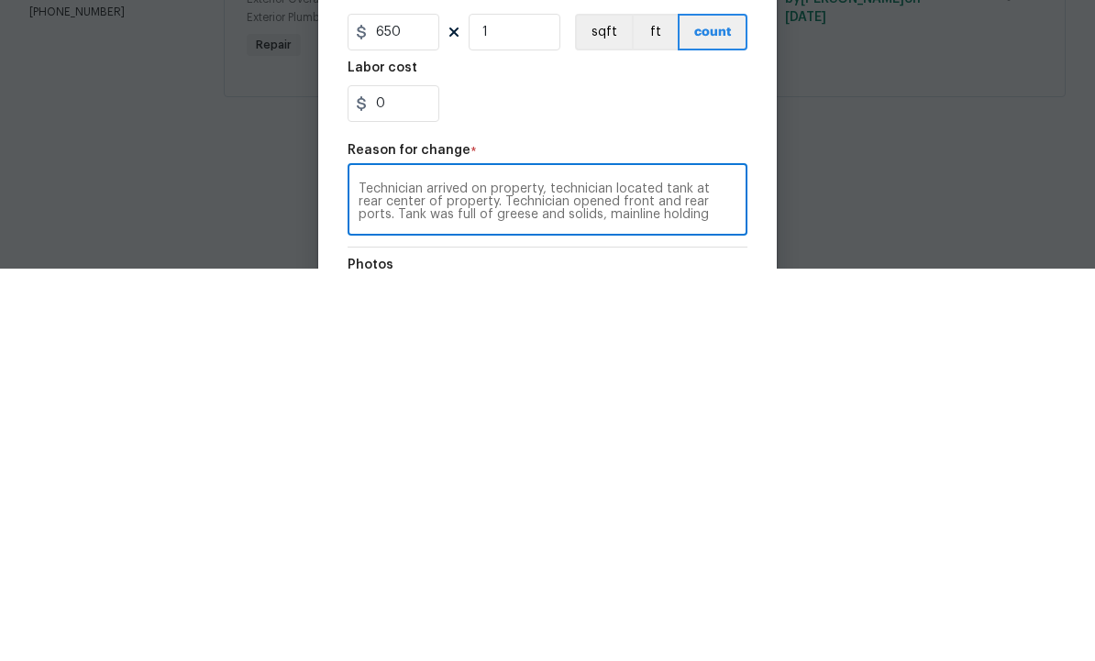
scroll to position [51, 0]
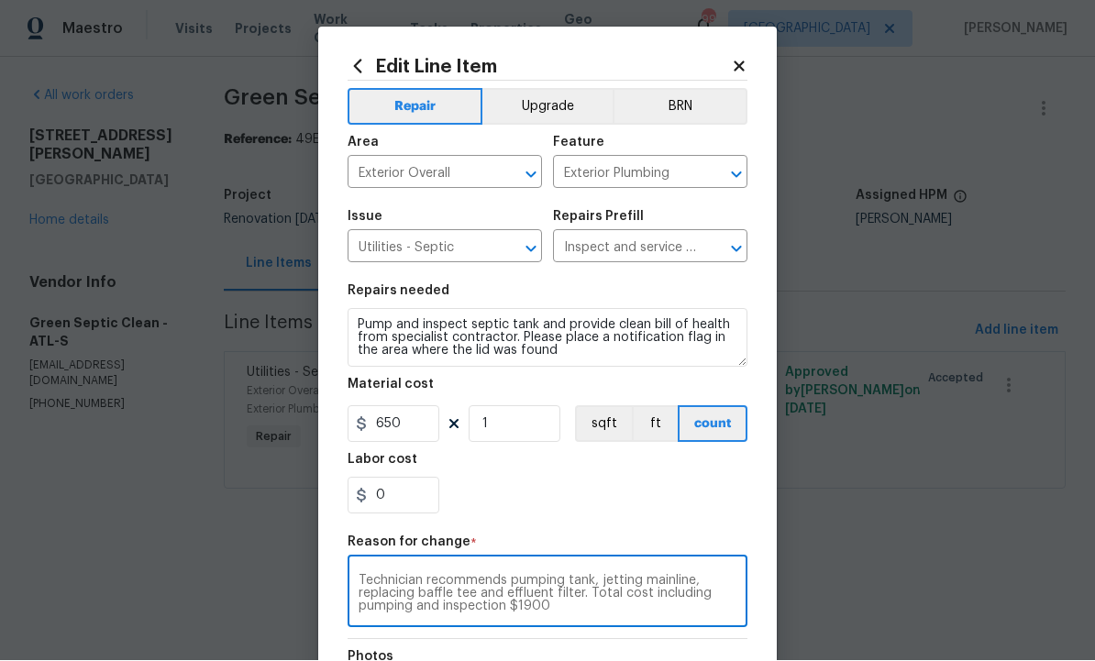
type textarea "Technician arrived on property, technician located tank at rear center of prope…"
click at [415, 434] on input "650" at bounding box center [393, 424] width 92 height 37
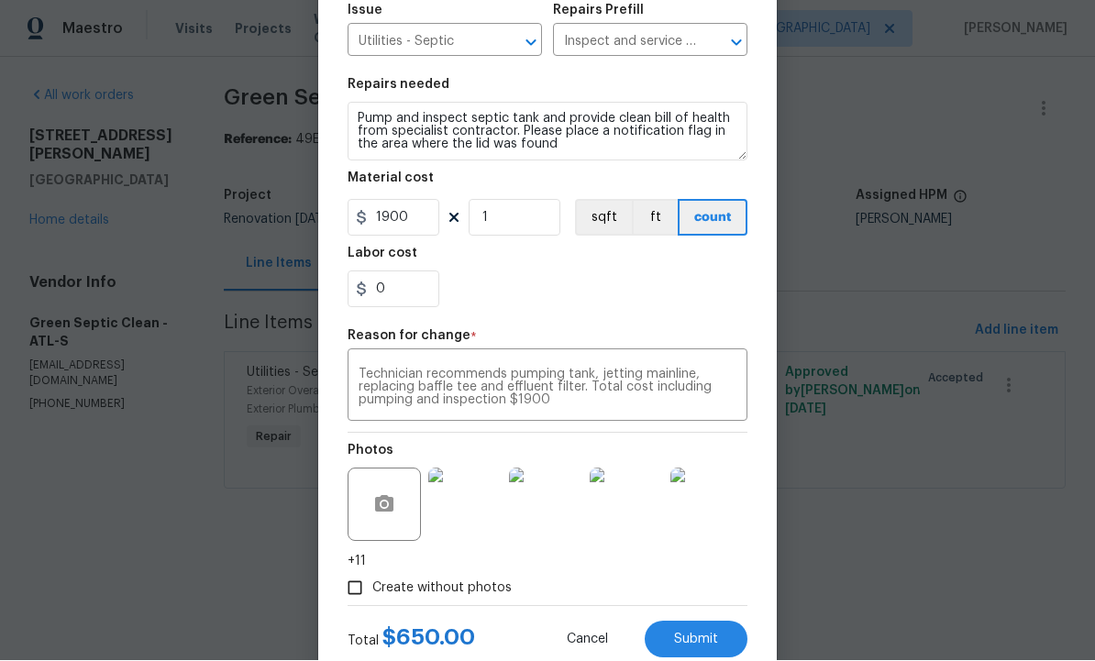
scroll to position [205, 0]
type input "1900"
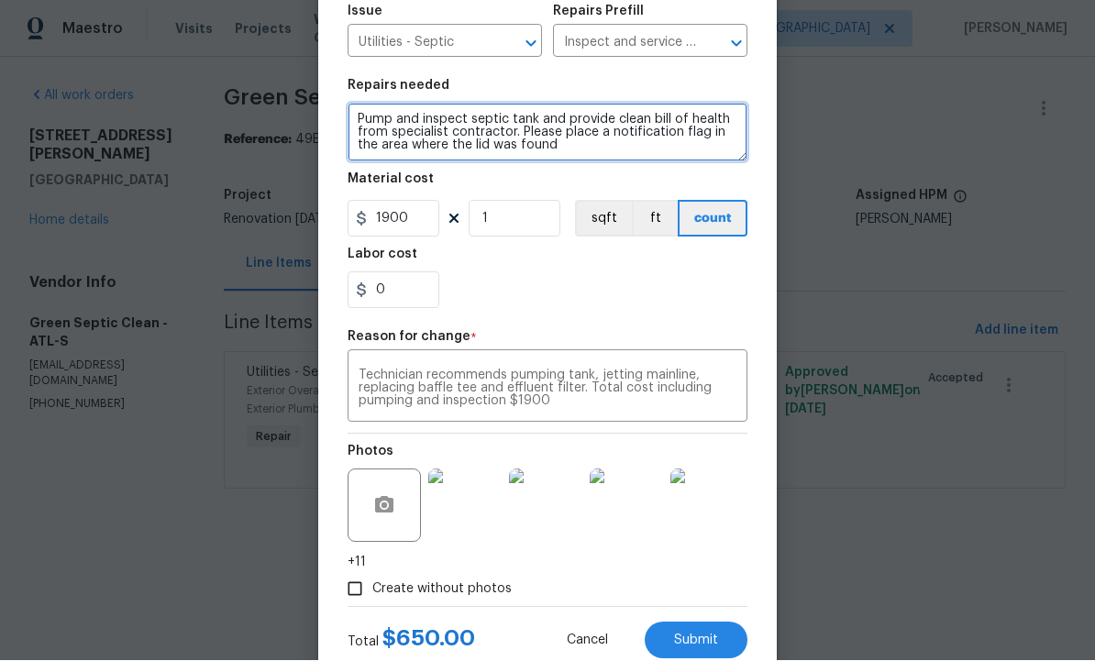
click at [620, 150] on textarea "Pump and inspect septic tank and provide clean bill of health from specialist c…" at bounding box center [547, 133] width 400 height 59
click at [489, 151] on textarea "Pump and inspect septic tank and provide clean bill of health from specialist c…" at bounding box center [547, 133] width 400 height 59
paste textarea "Technician arrived on property, technician located tank at rear center of prope…"
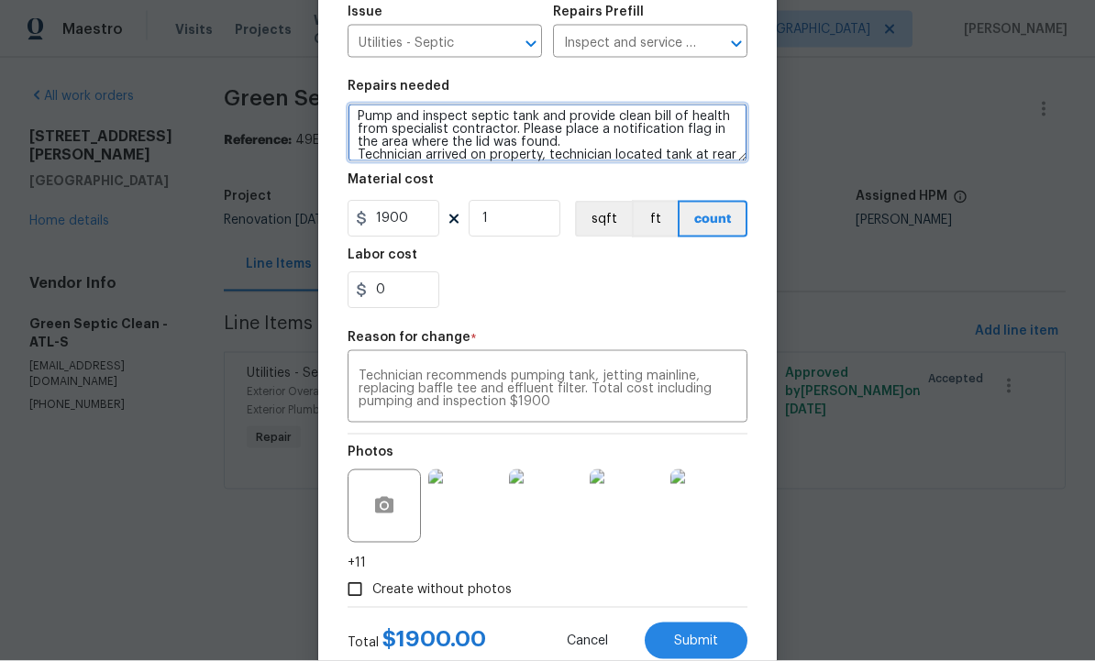
scroll to position [90, 0]
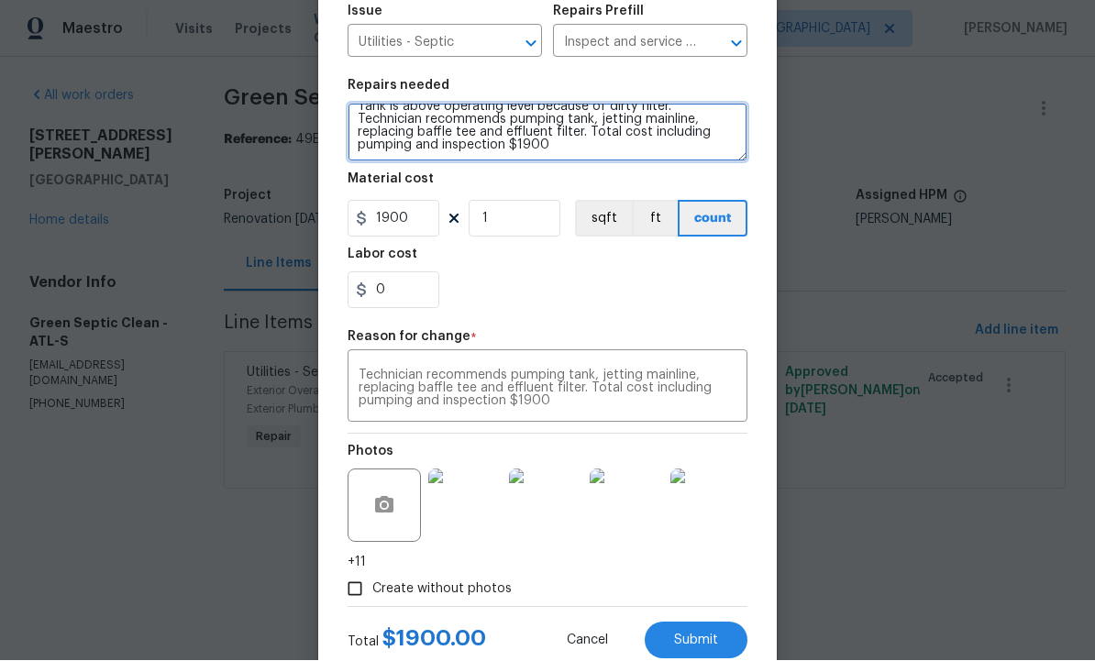
type textarea "Pump and inspect septic tank and provide clean bill of health from specialist c…"
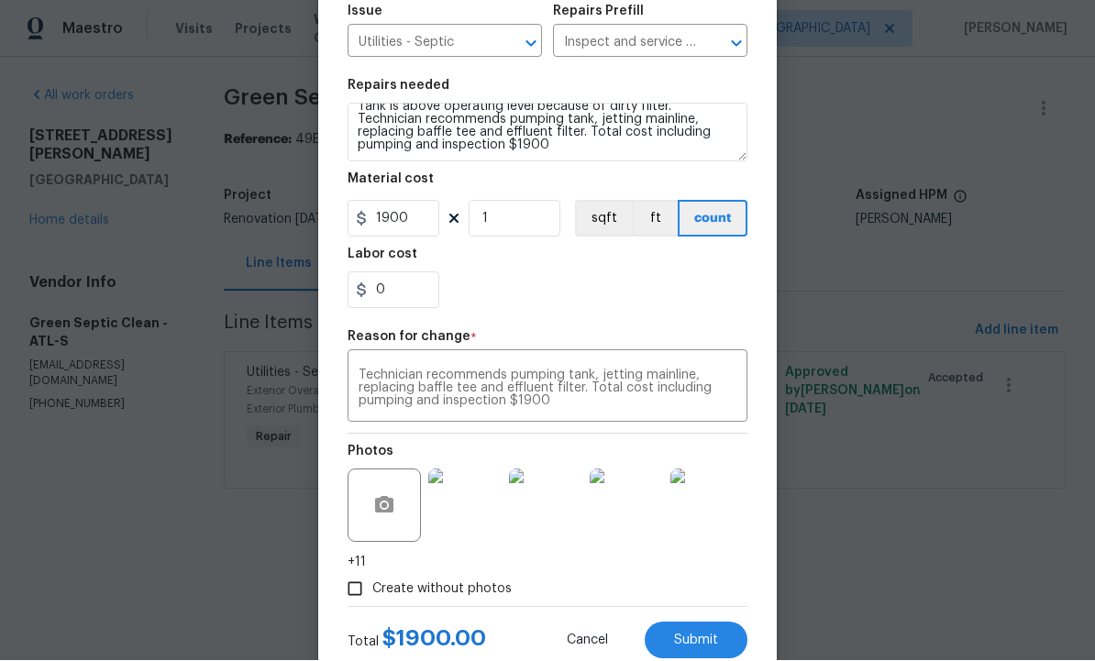
click at [706, 625] on button "Submit" at bounding box center [696, 641] width 103 height 37
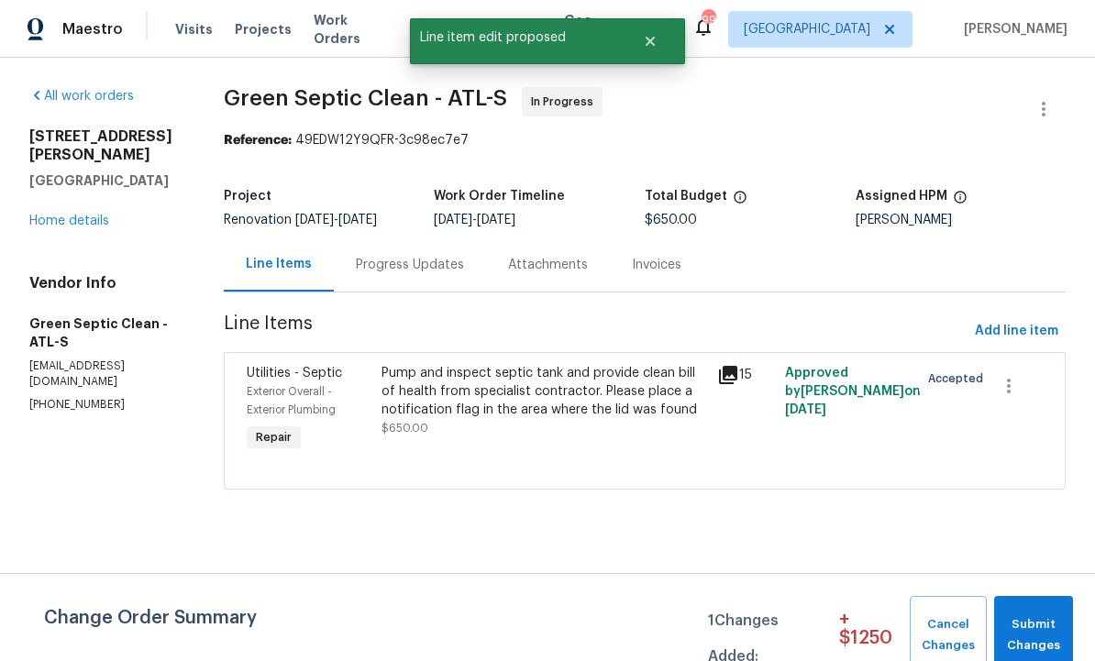
scroll to position [0, 0]
click at [1029, 624] on span "Submit Changes" at bounding box center [1033, 635] width 61 height 42
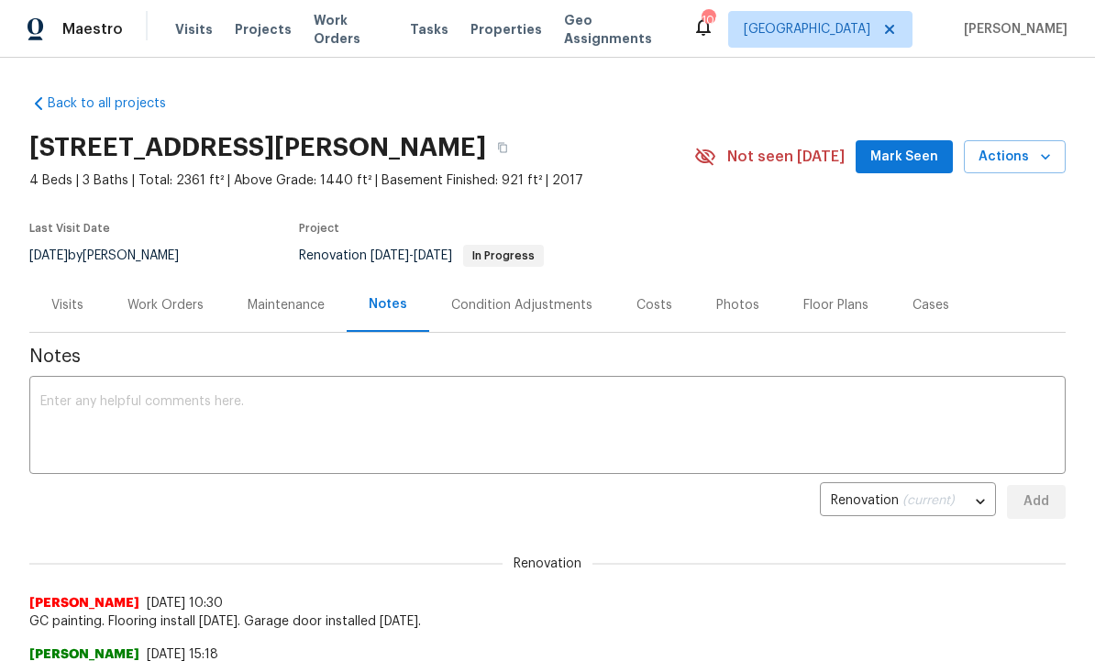
click at [383, 303] on div "Notes" at bounding box center [388, 304] width 39 height 18
click at [284, 418] on textarea at bounding box center [547, 427] width 1014 height 64
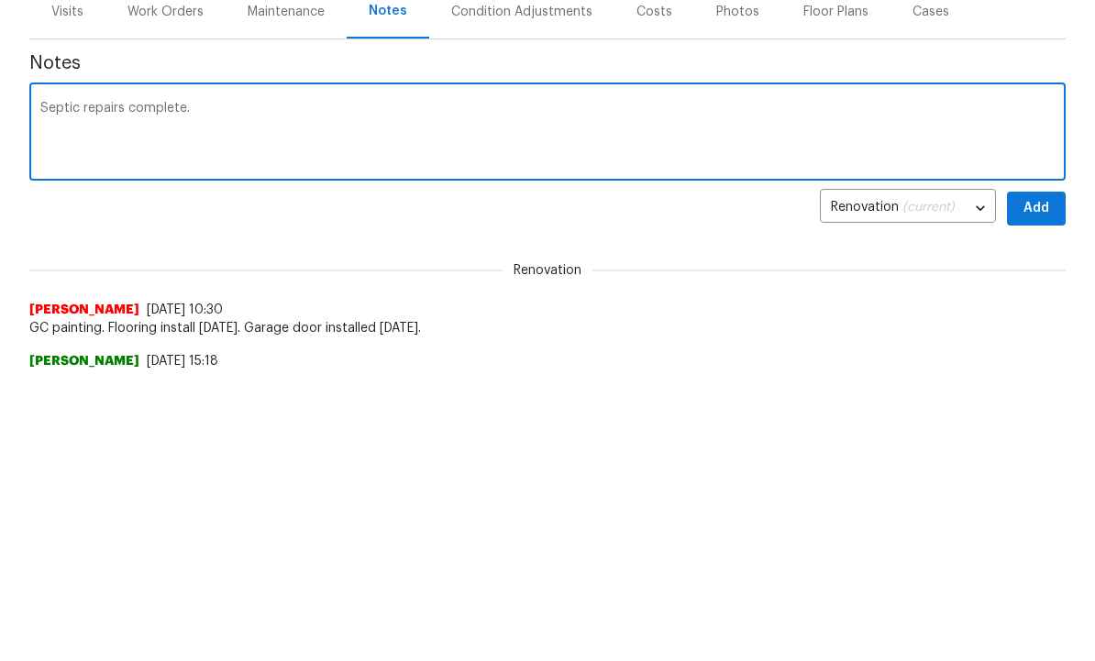
type textarea "Septic repairs complete."
click at [1041, 490] on span "Add" at bounding box center [1035, 501] width 29 height 23
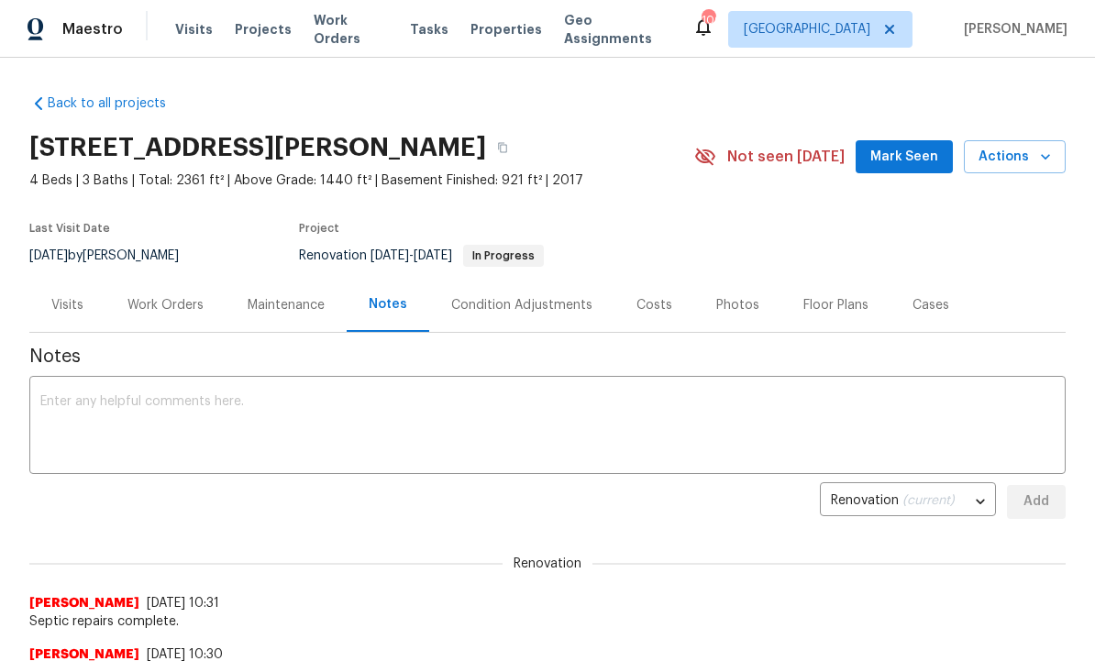
click at [915, 150] on span "Mark Seen" at bounding box center [904, 157] width 68 height 23
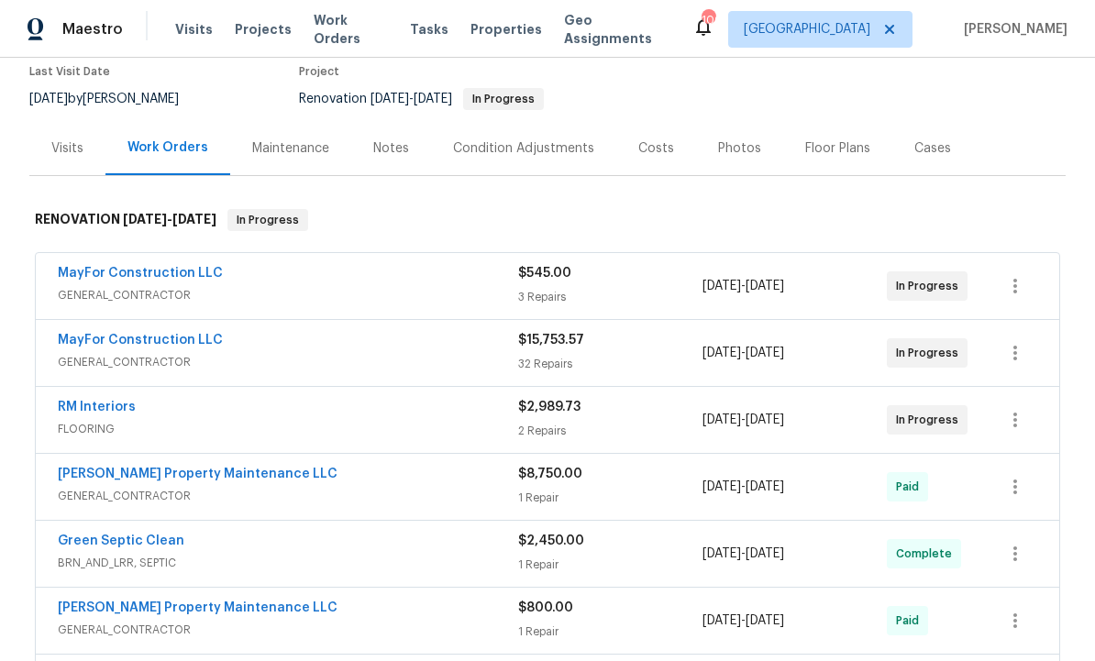
scroll to position [161, 0]
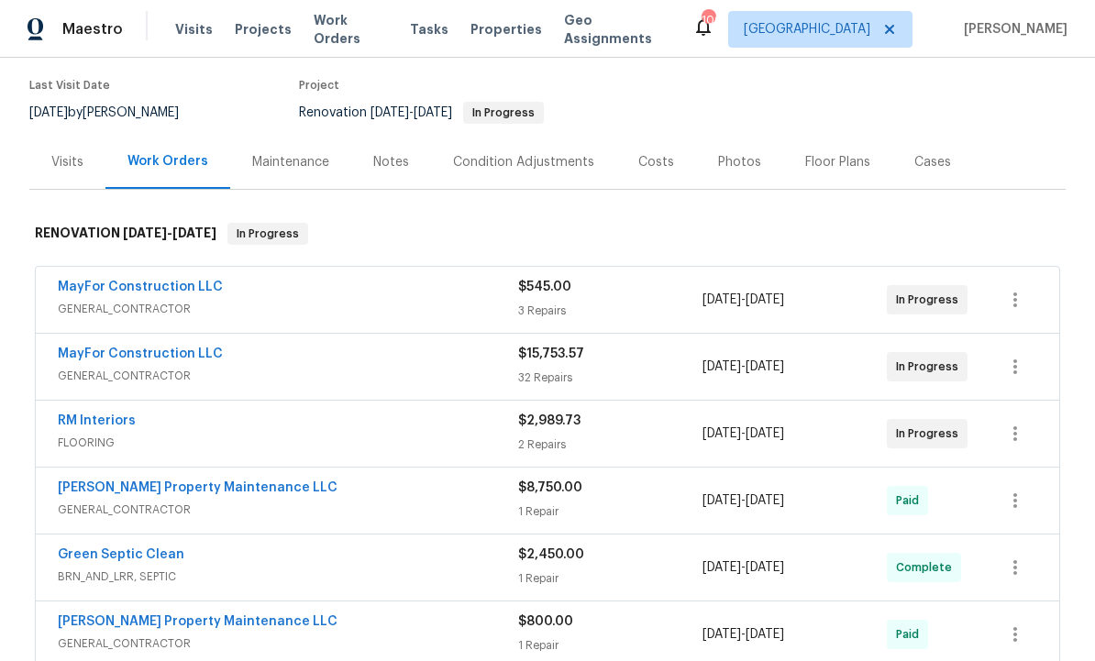
click at [107, 414] on link "RM Interiors" at bounding box center [97, 420] width 78 height 13
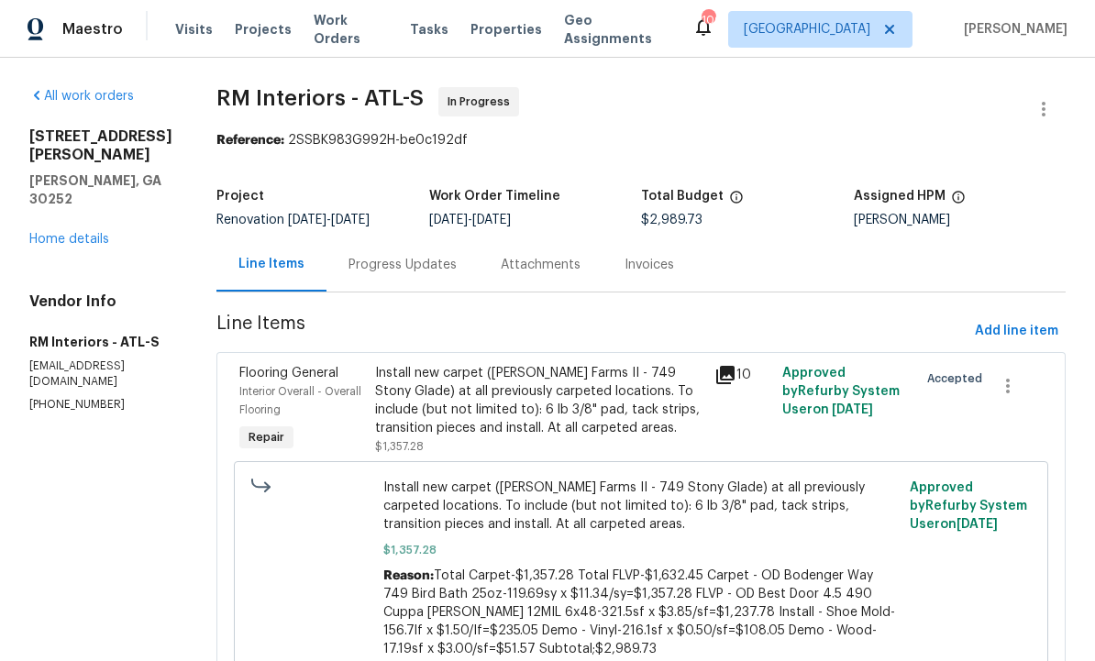
click at [397, 258] on div "Progress Updates" at bounding box center [402, 265] width 108 height 18
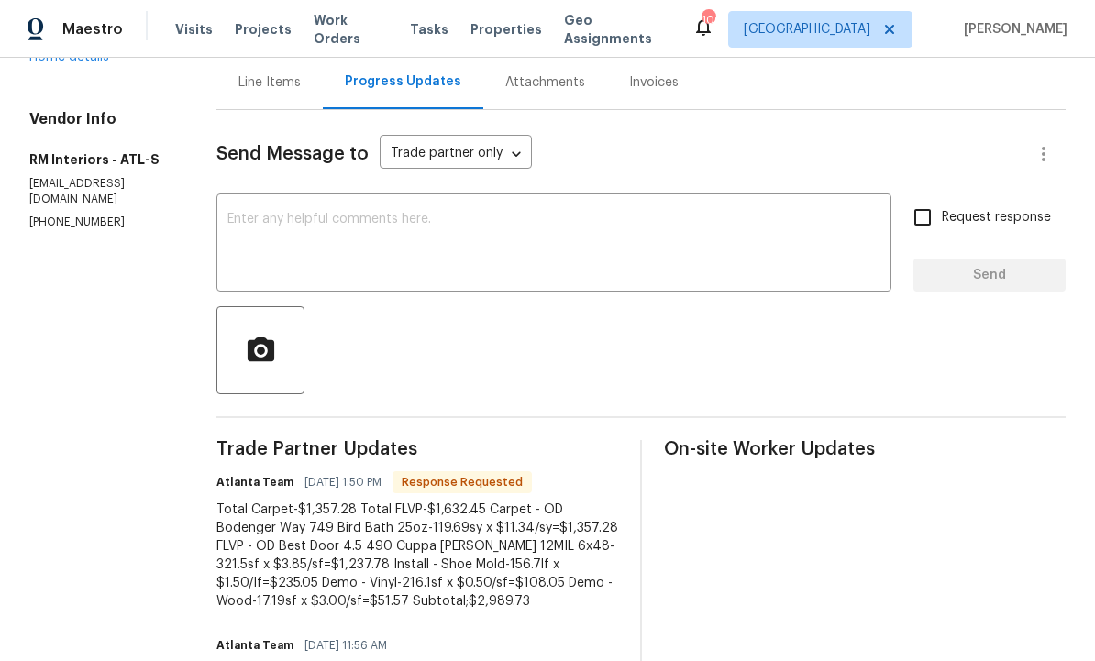
scroll to position [150, 0]
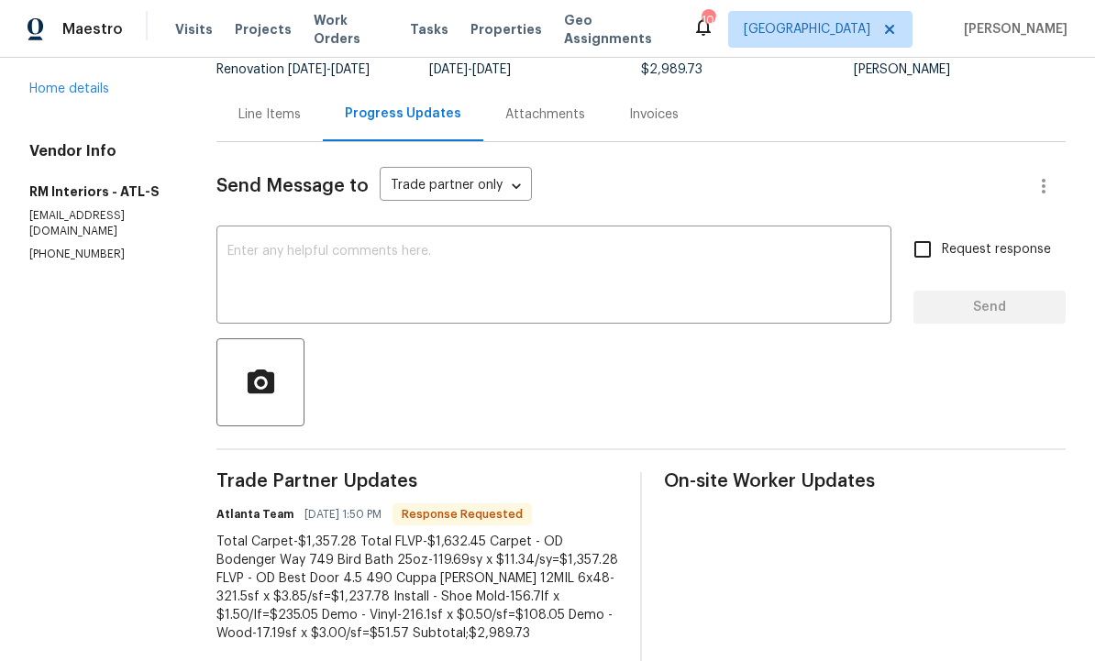
click at [442, 276] on textarea at bounding box center [553, 277] width 653 height 64
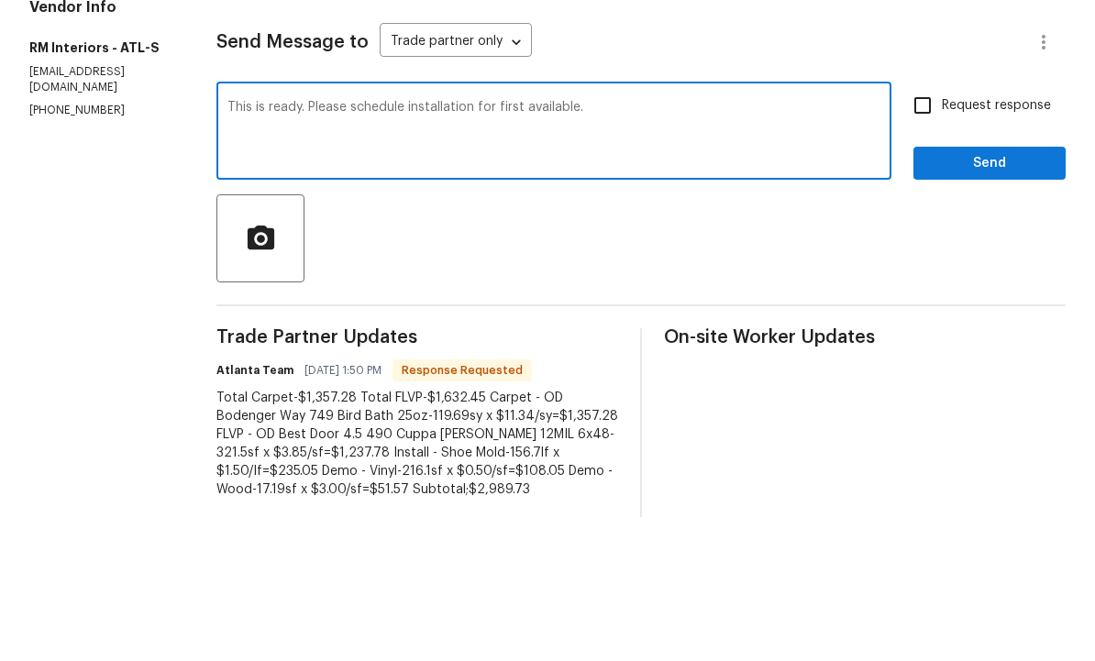
type textarea "This is ready. Please schedule installation for first available."
click at [931, 230] on input "Request response" at bounding box center [922, 249] width 39 height 39
checkbox input "true"
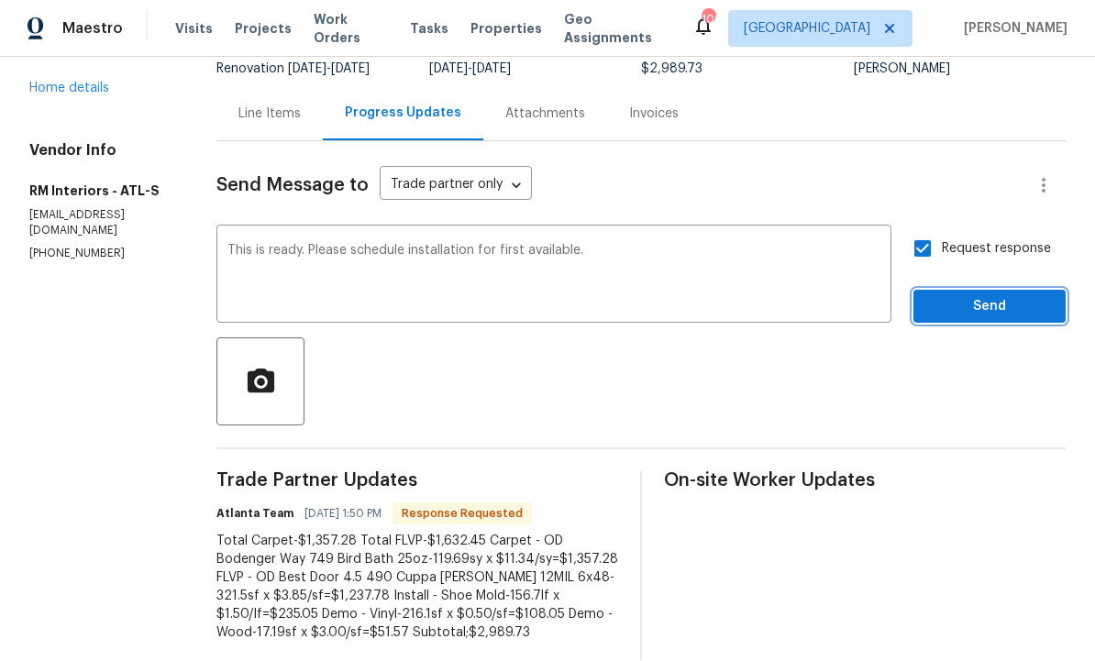
click at [989, 296] on span "Send" at bounding box center [989, 307] width 123 height 23
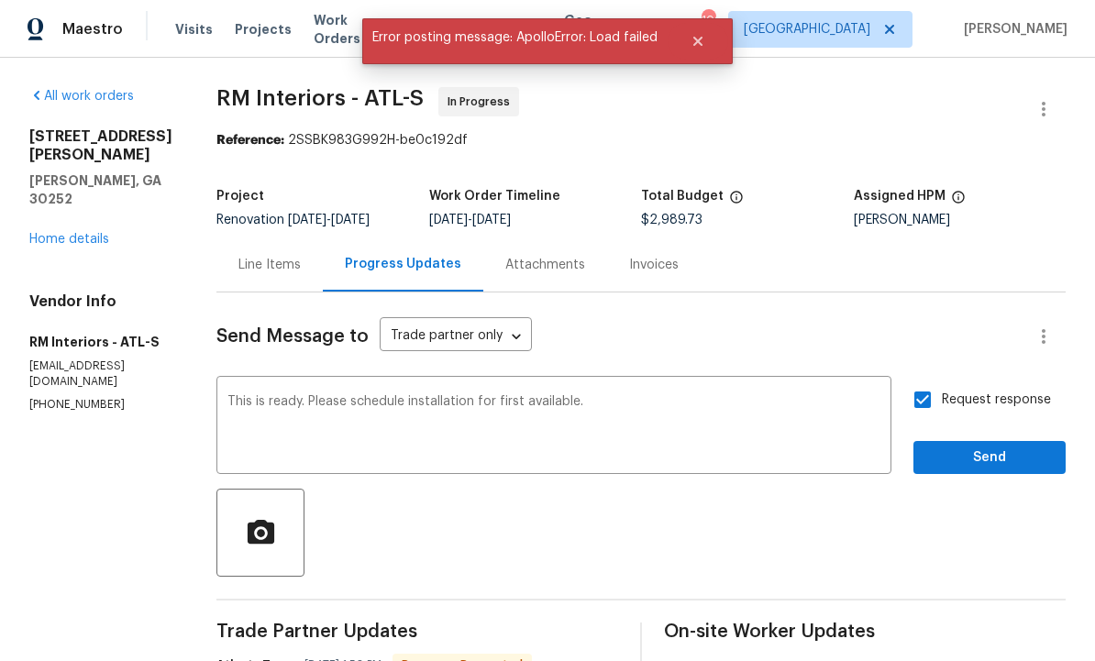
scroll to position [0, 0]
click at [612, 491] on div at bounding box center [640, 533] width 849 height 88
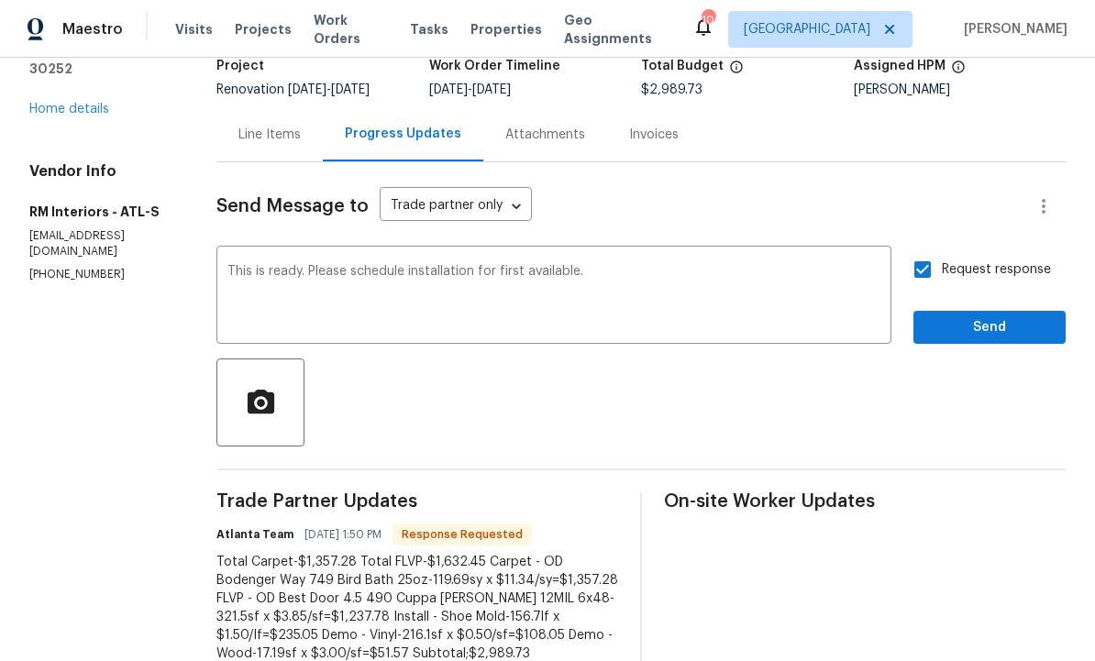
scroll to position [129, 0]
click at [961, 322] on span "Send" at bounding box center [989, 328] width 123 height 23
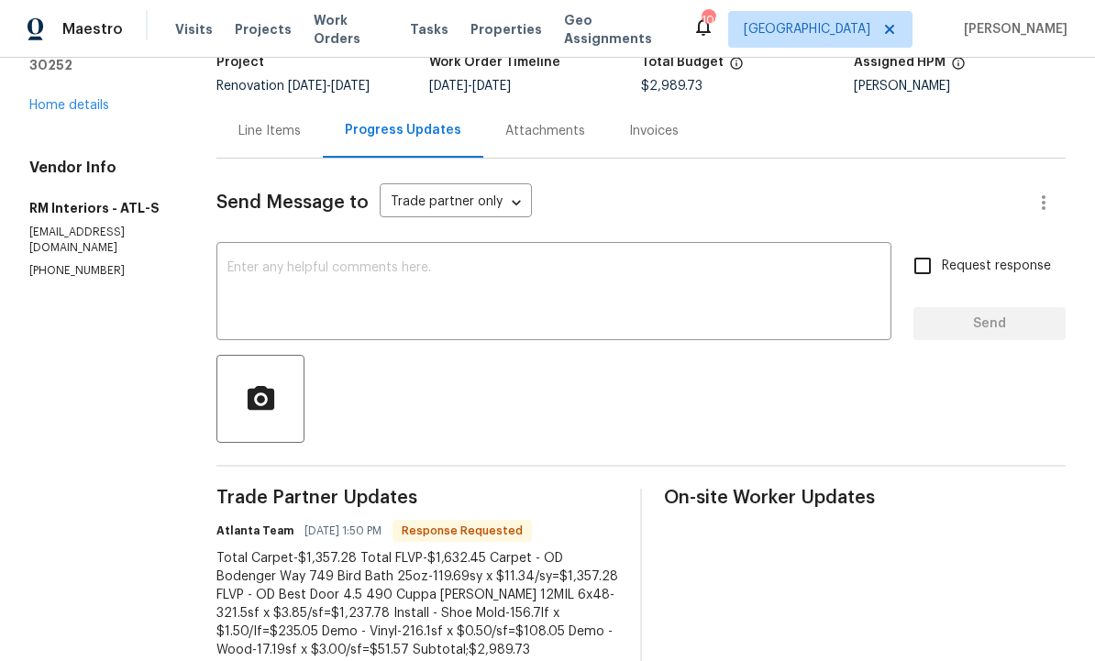
scroll to position [93, 0]
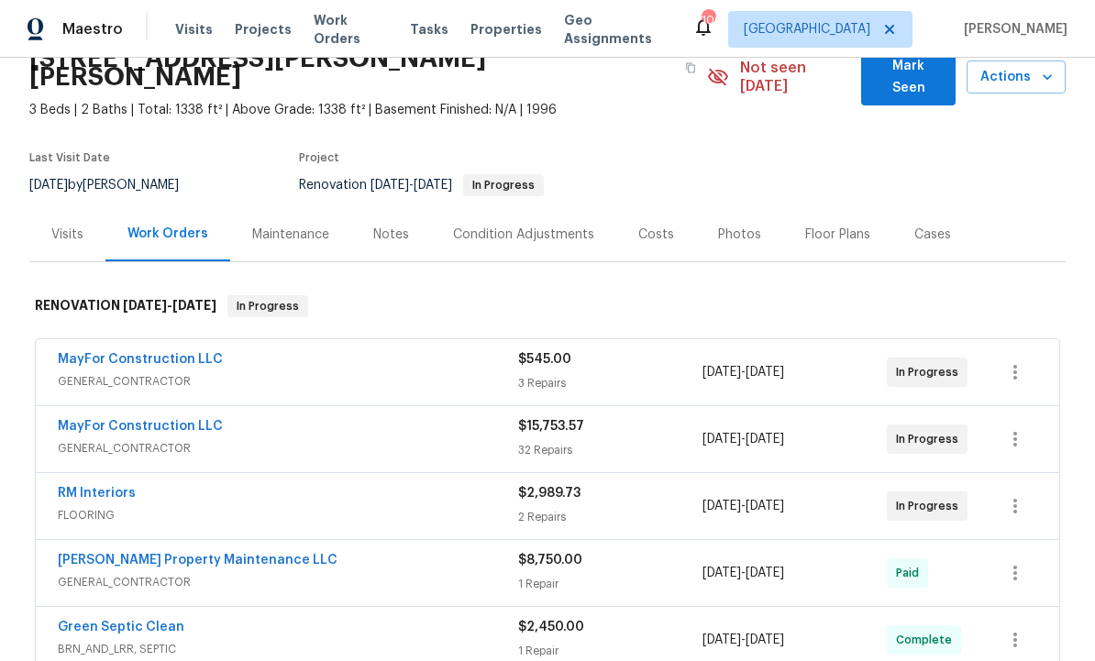
scroll to position [137, 0]
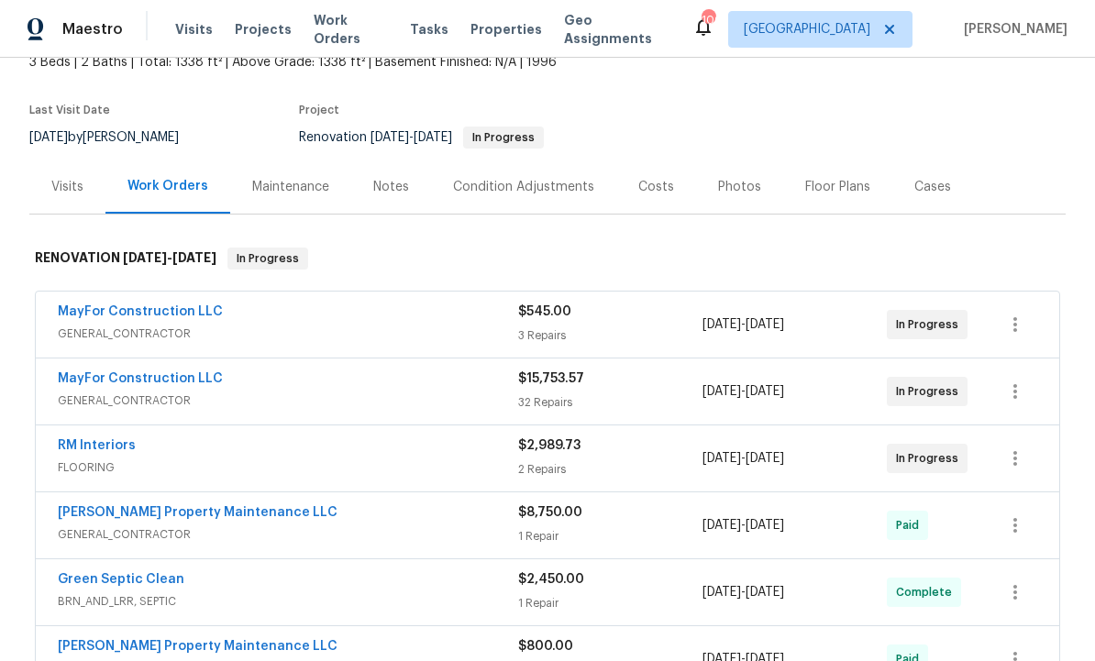
click at [115, 439] on link "RM Interiors" at bounding box center [97, 445] width 78 height 13
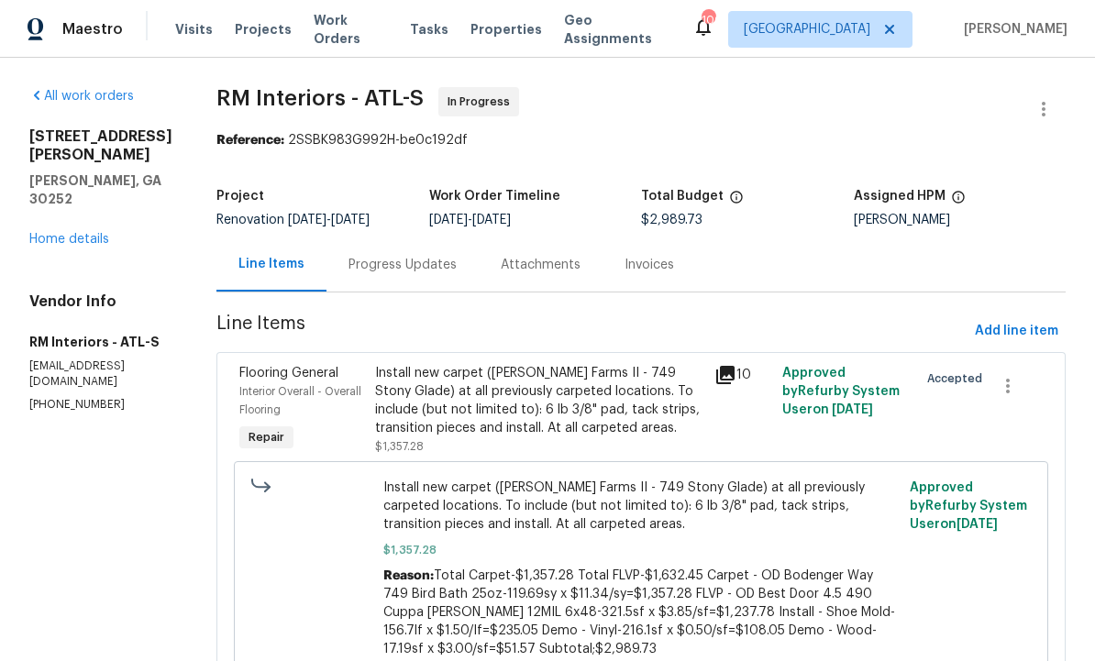
click at [381, 264] on div "Progress Updates" at bounding box center [402, 265] width 108 height 18
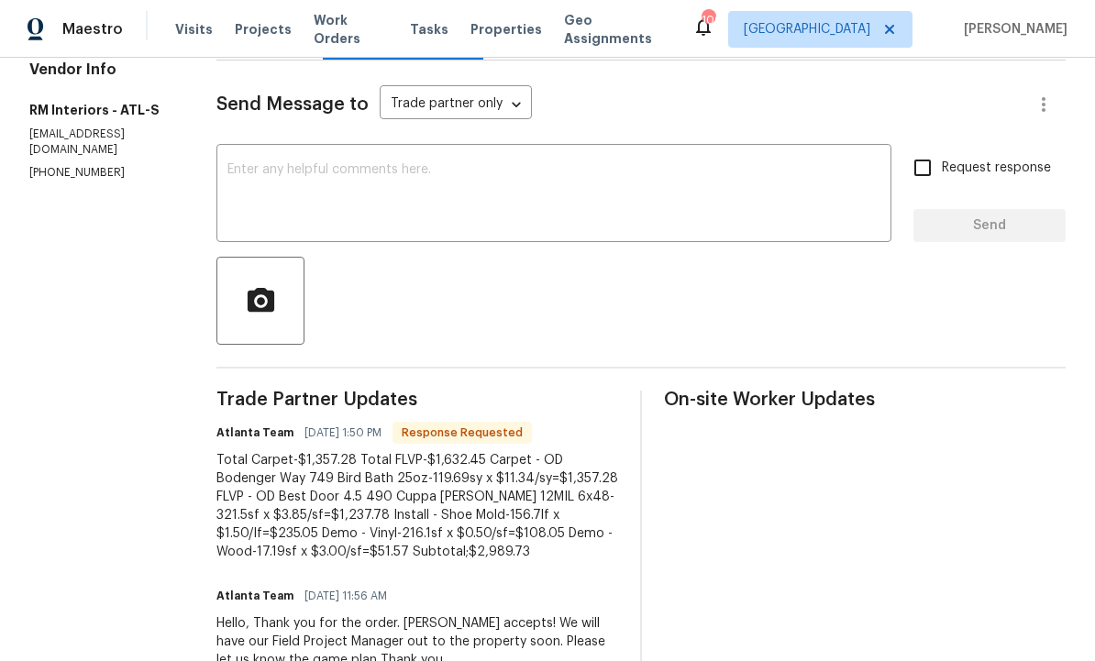
scroll to position [231, 0]
click at [356, 199] on textarea at bounding box center [553, 196] width 653 height 64
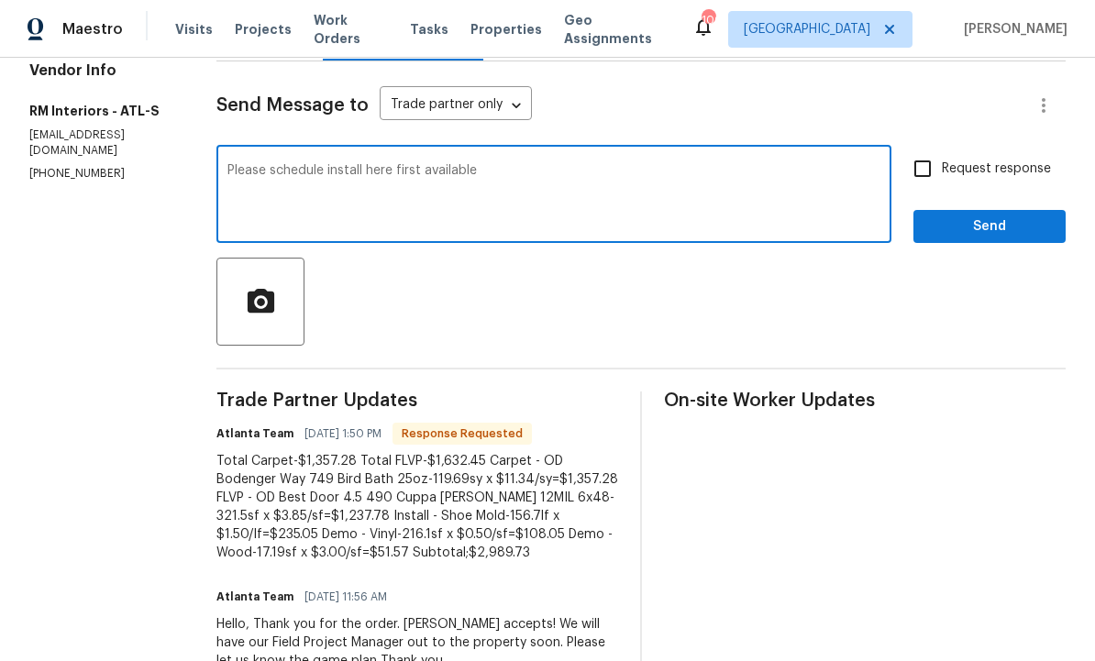
type textarea "Please schedule install here first available"
click at [920, 171] on input "Request response" at bounding box center [922, 168] width 39 height 39
checkbox input "true"
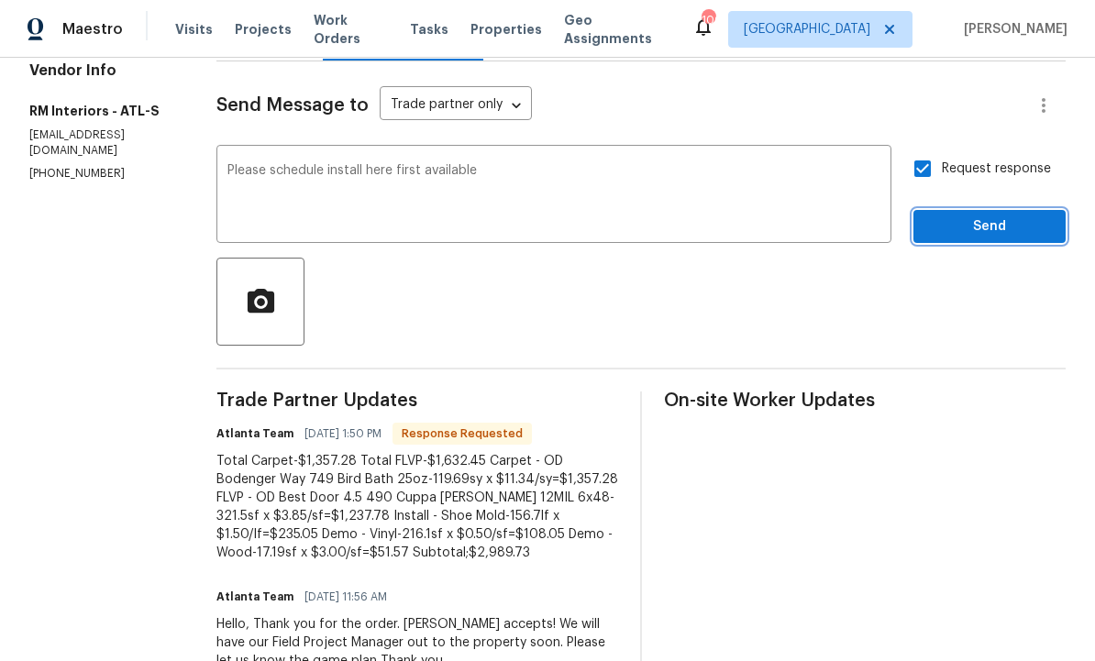
click at [975, 220] on span "Send" at bounding box center [989, 226] width 123 height 23
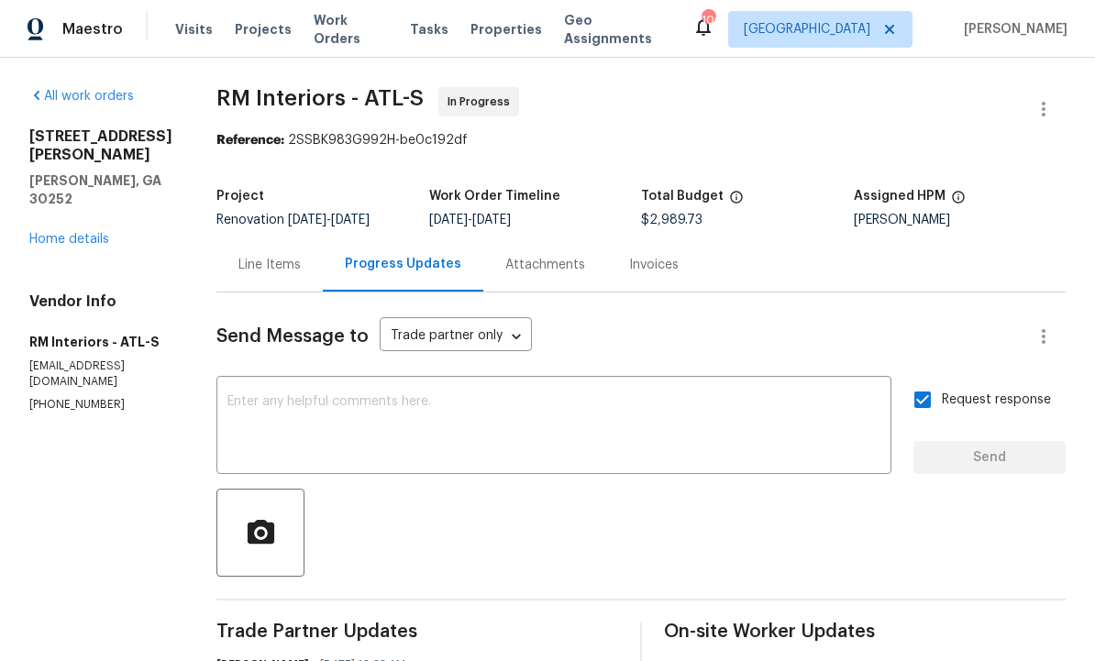
scroll to position [0, 0]
click at [1074, 313] on div "All work orders 111 Harper Rd McDonough, GA 30252 Home details Vendor Info RM I…" at bounding box center [547, 541] width 1095 height 966
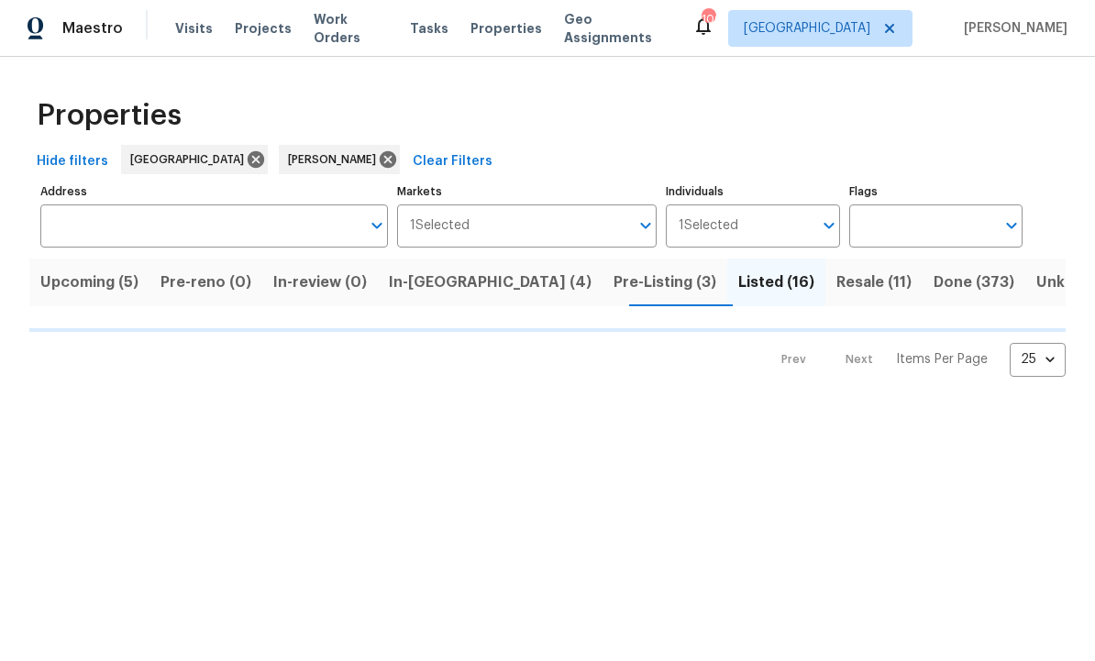
scroll to position [1, 0]
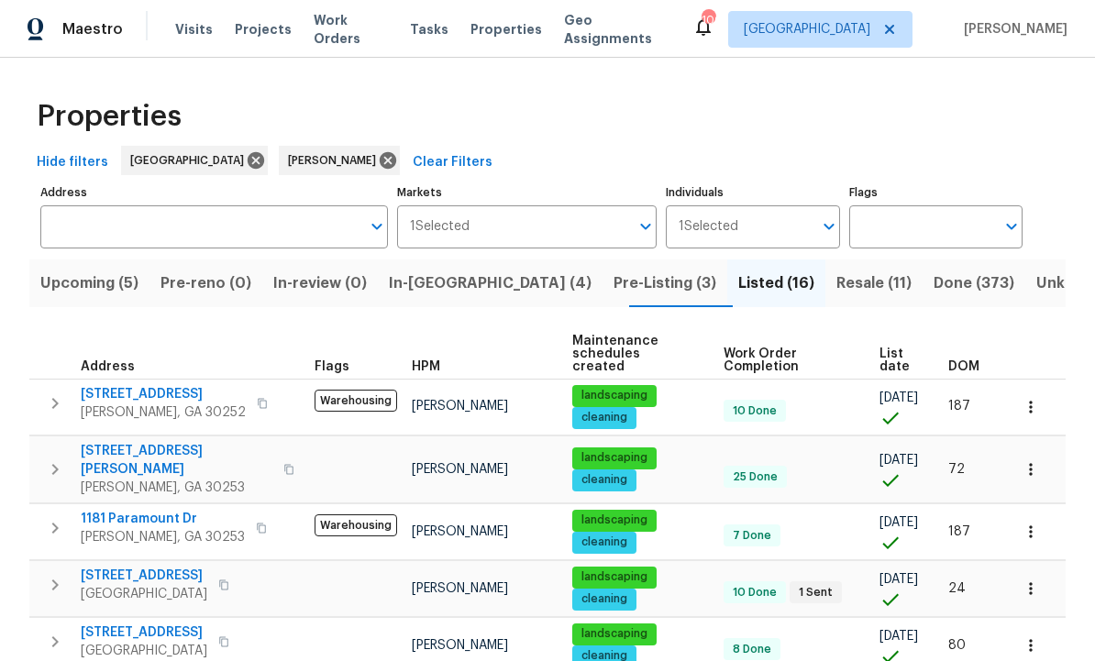
click at [613, 281] on span "Pre-Listing (3)" at bounding box center [664, 283] width 103 height 26
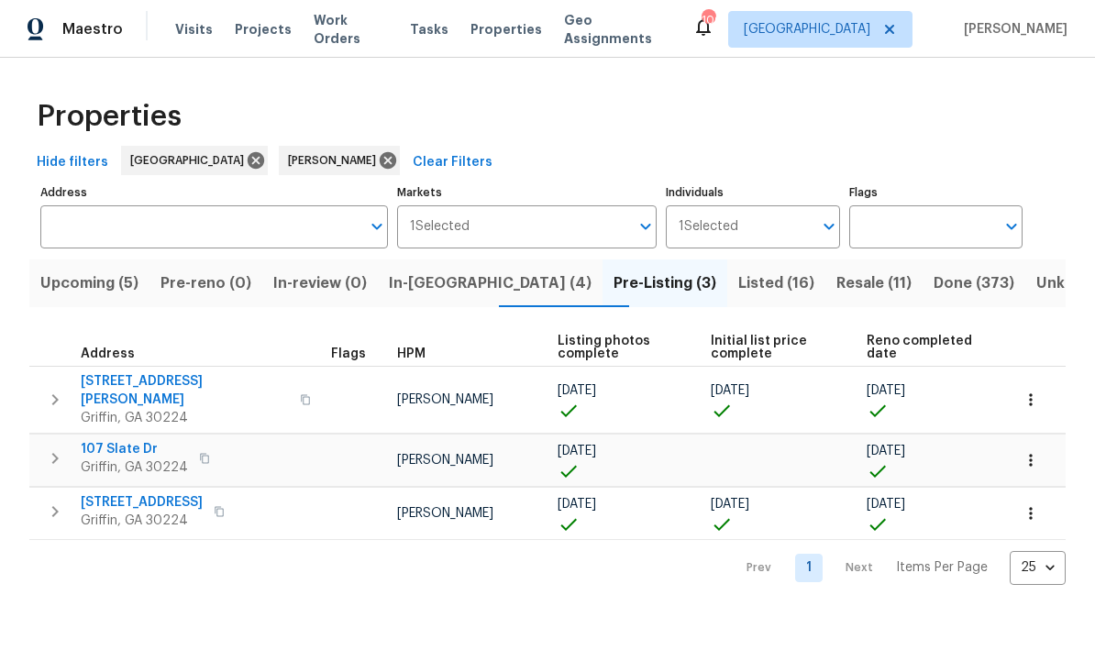
click at [446, 276] on span "In-reno (4)" at bounding box center [490, 283] width 203 height 26
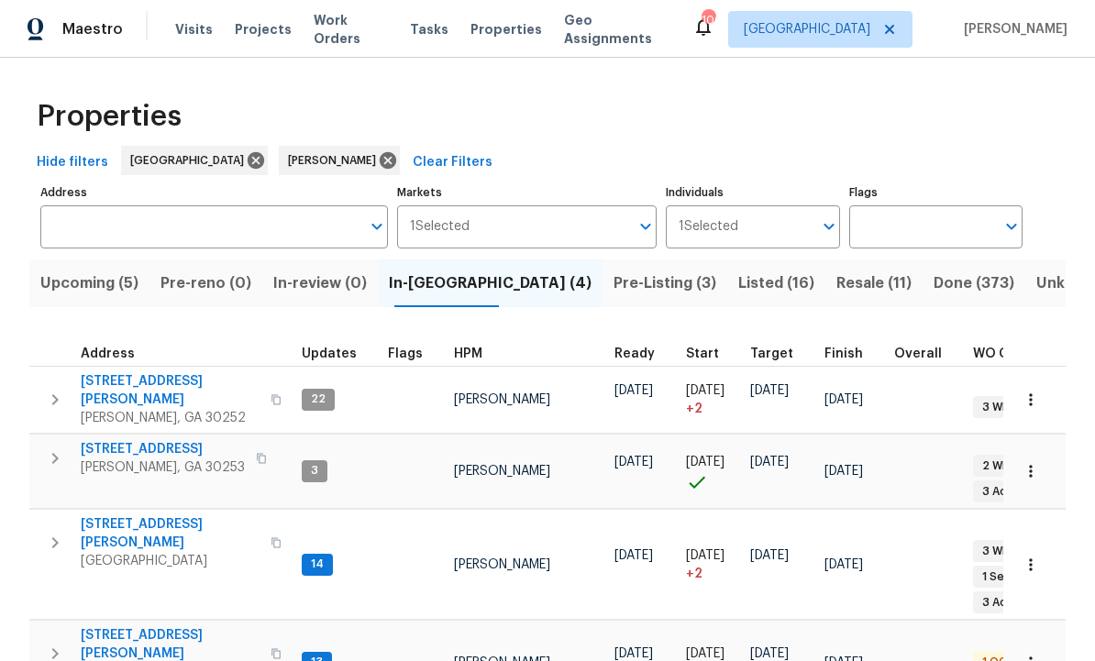
scroll to position [15, 0]
click at [174, 626] on span "[STREET_ADDRESS][PERSON_NAME]" at bounding box center [170, 644] width 179 height 37
click at [144, 515] on span "280 Hoglen Dr" at bounding box center [170, 533] width 179 height 37
click at [129, 515] on span "280 Hoglen Dr" at bounding box center [170, 533] width 179 height 37
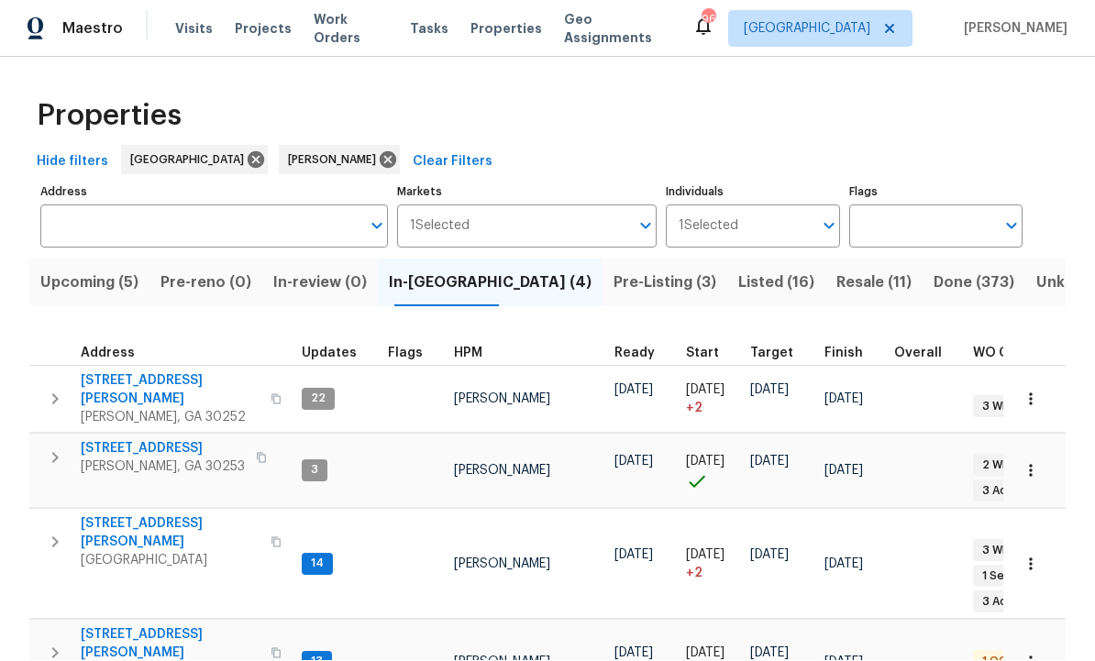
click at [1031, 558] on icon "button" at bounding box center [1030, 564] width 3 height 12
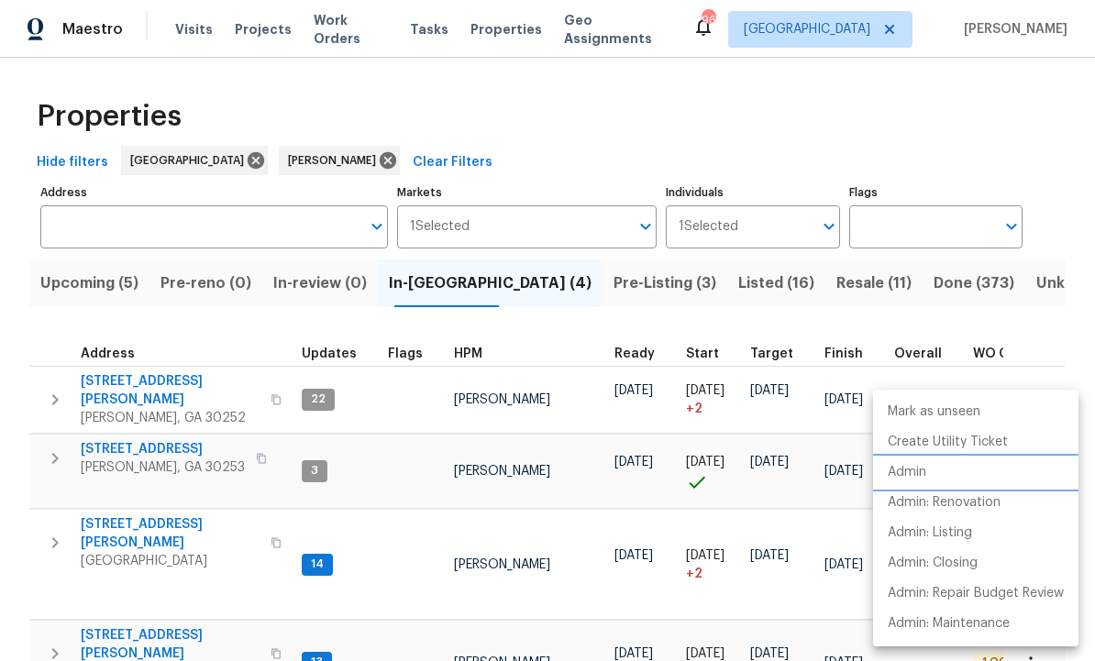
click at [924, 477] on p "Admin" at bounding box center [906, 472] width 39 height 19
click at [582, 610] on div at bounding box center [547, 330] width 1095 height 661
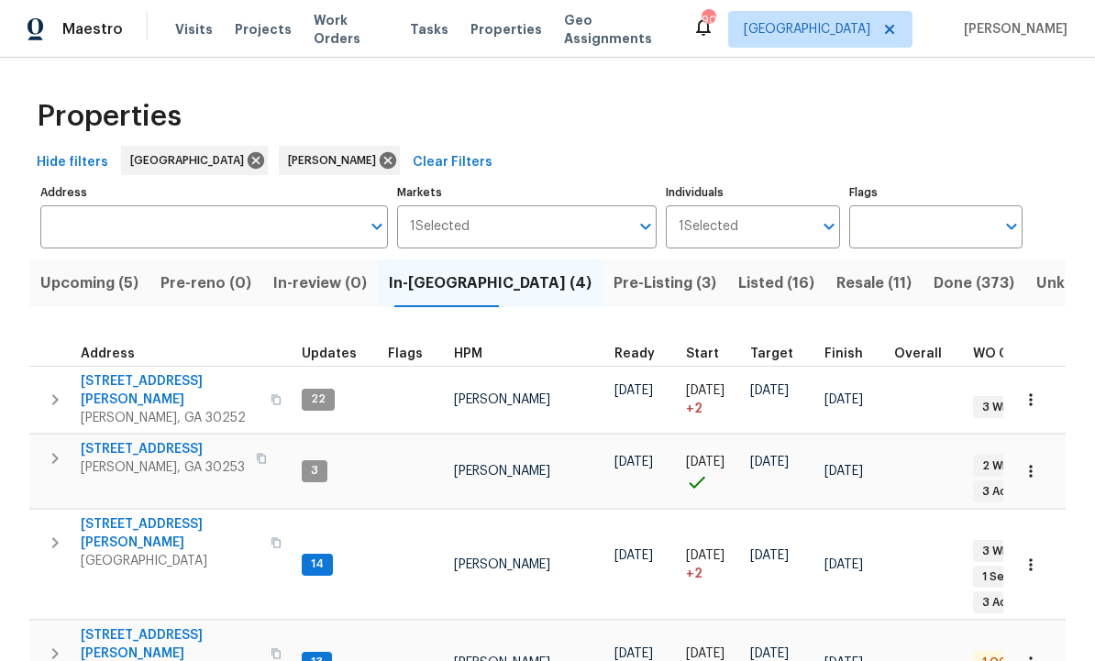
click at [613, 270] on span "Pre-Listing (3)" at bounding box center [664, 283] width 103 height 26
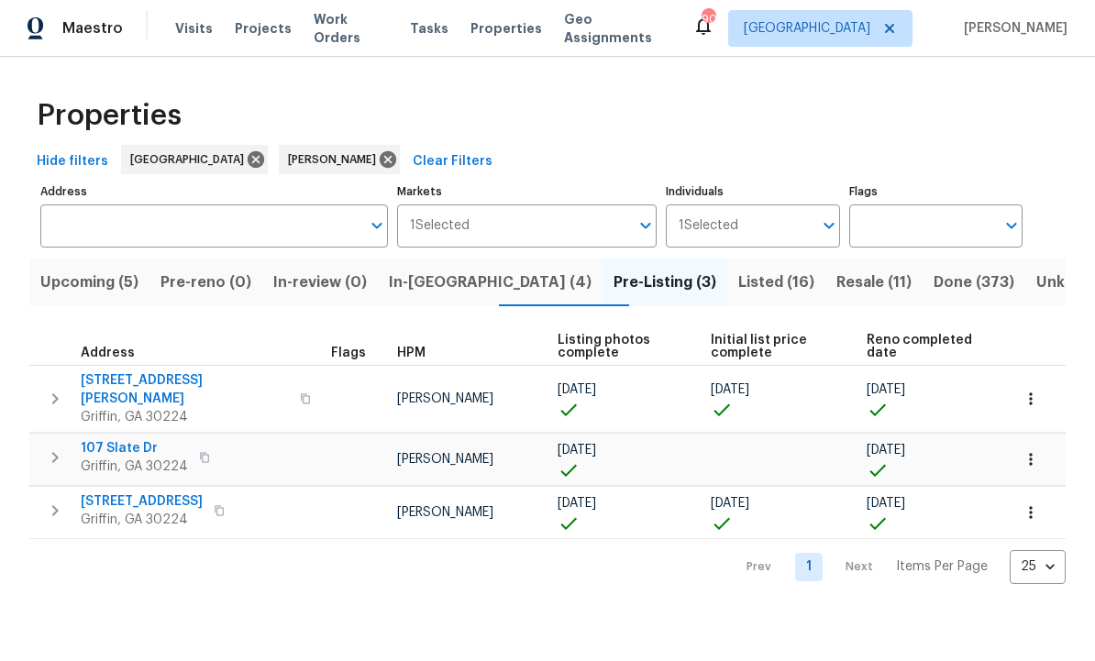
click at [738, 293] on span "Listed (16)" at bounding box center [776, 283] width 76 height 26
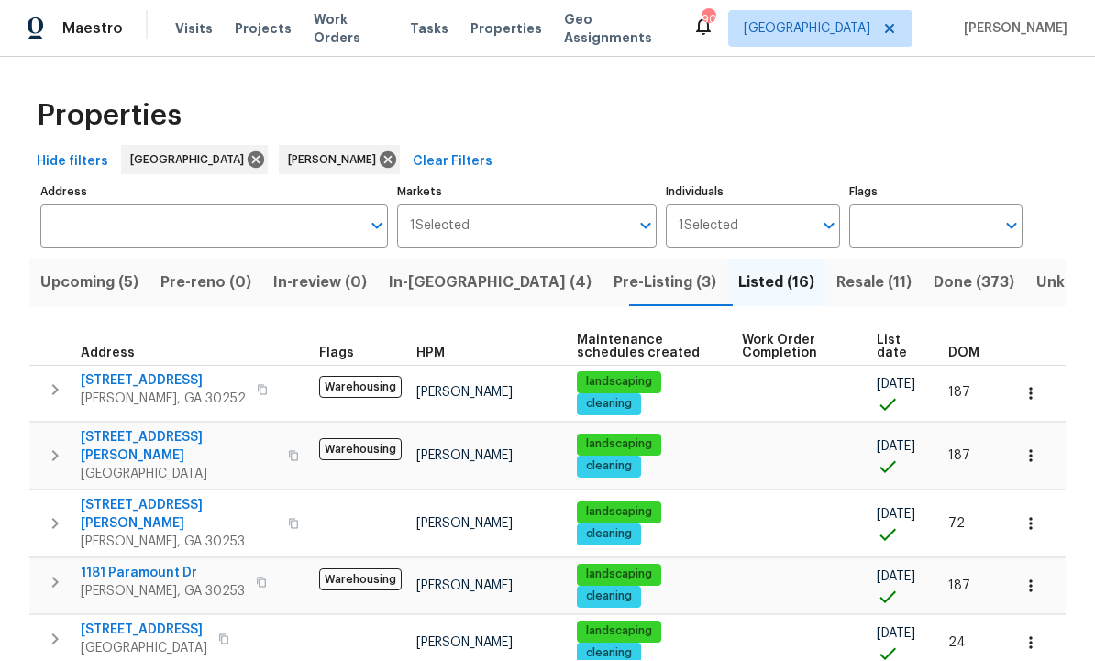
scroll to position [1, 0]
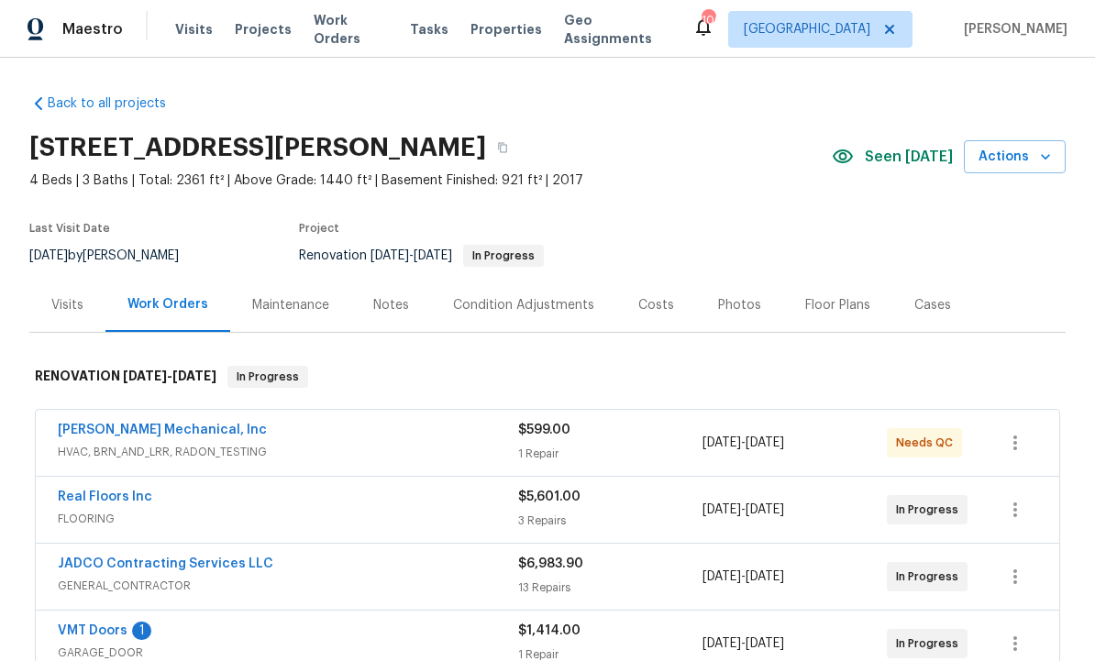
click at [158, 425] on link "[PERSON_NAME] Mechanical, Inc" at bounding box center [162, 430] width 209 height 13
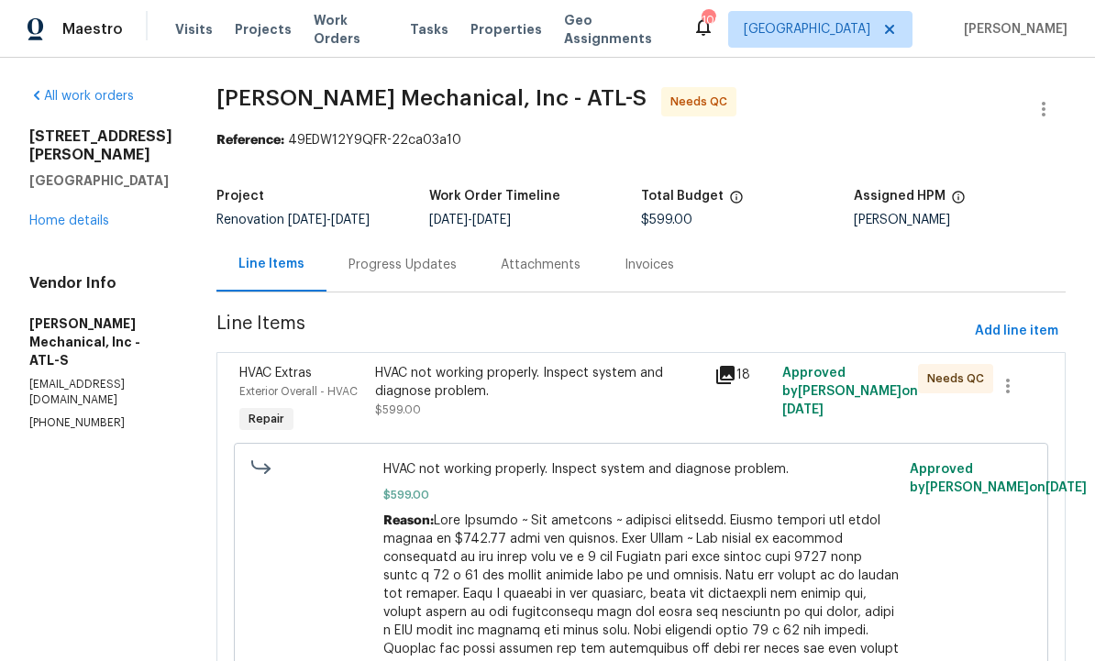
click at [428, 262] on div "Progress Updates" at bounding box center [402, 265] width 108 height 18
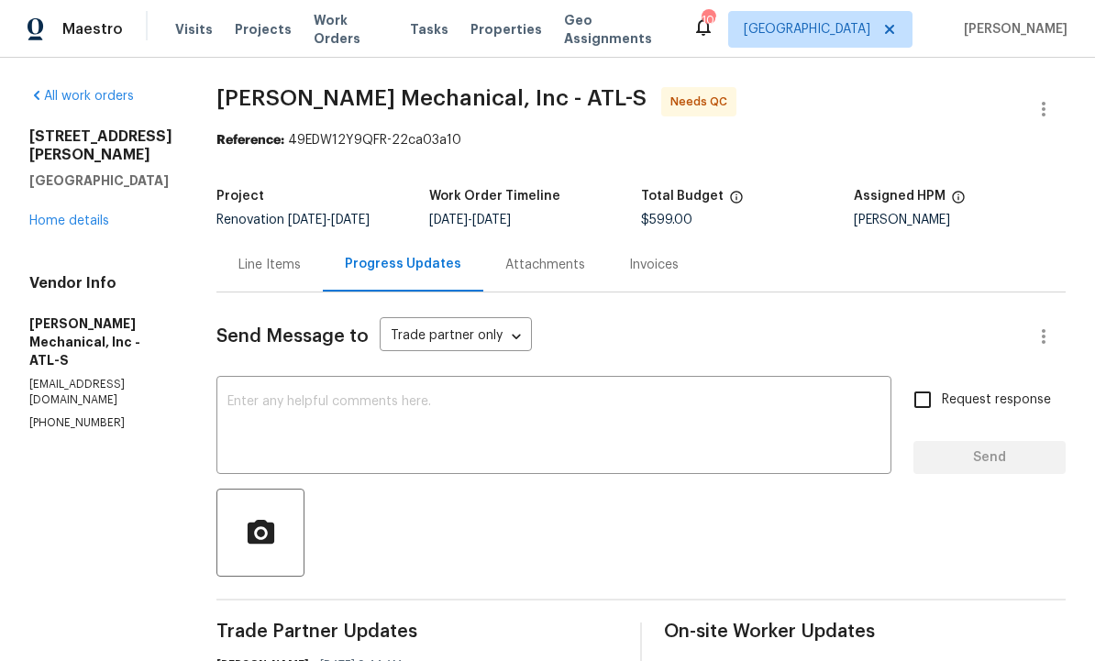
click at [301, 259] on div "Line Items" at bounding box center [269, 265] width 62 height 18
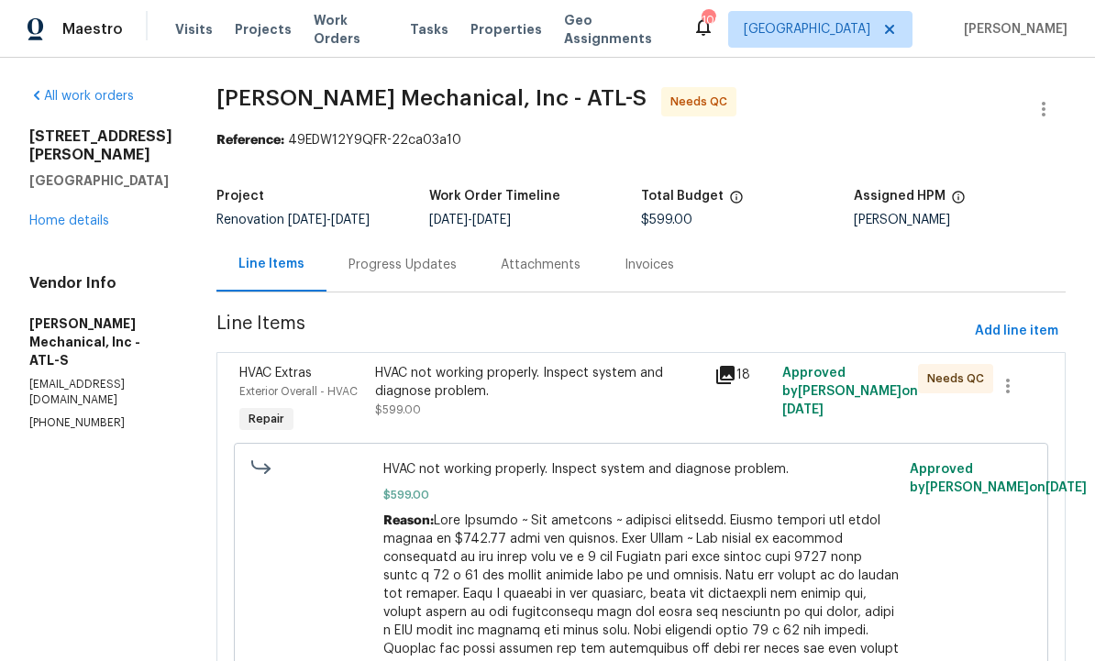
click at [546, 397] on div "HVAC not working properly. Inspect system and diagnose problem." at bounding box center [539, 382] width 328 height 37
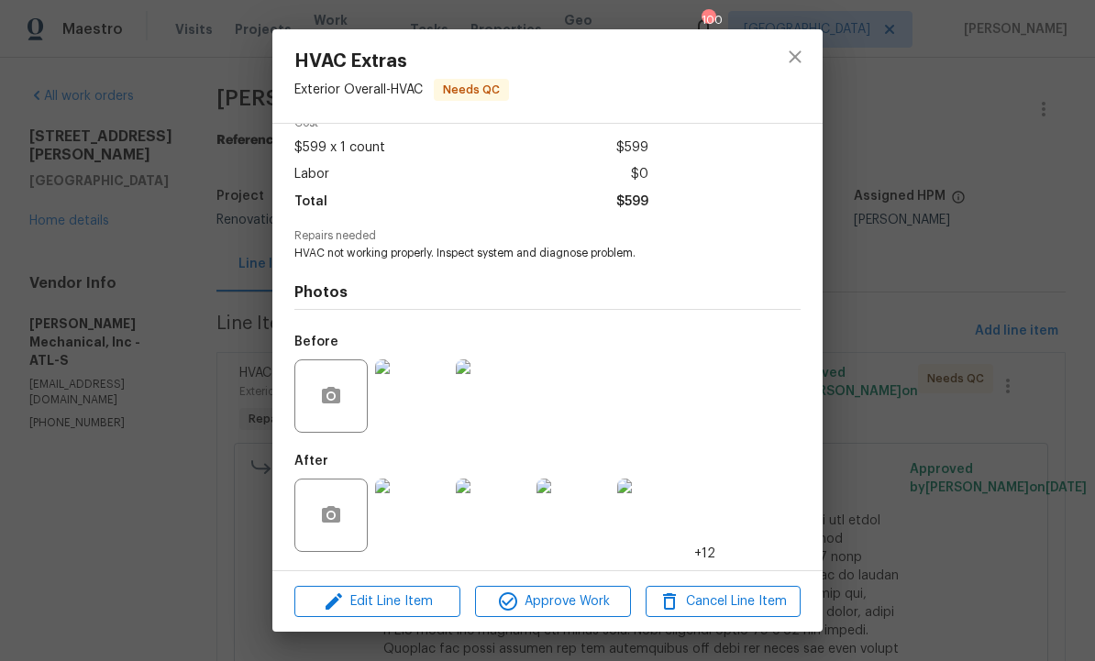
scroll to position [96, 0]
click at [400, 599] on span "Edit Line Item" at bounding box center [377, 601] width 155 height 23
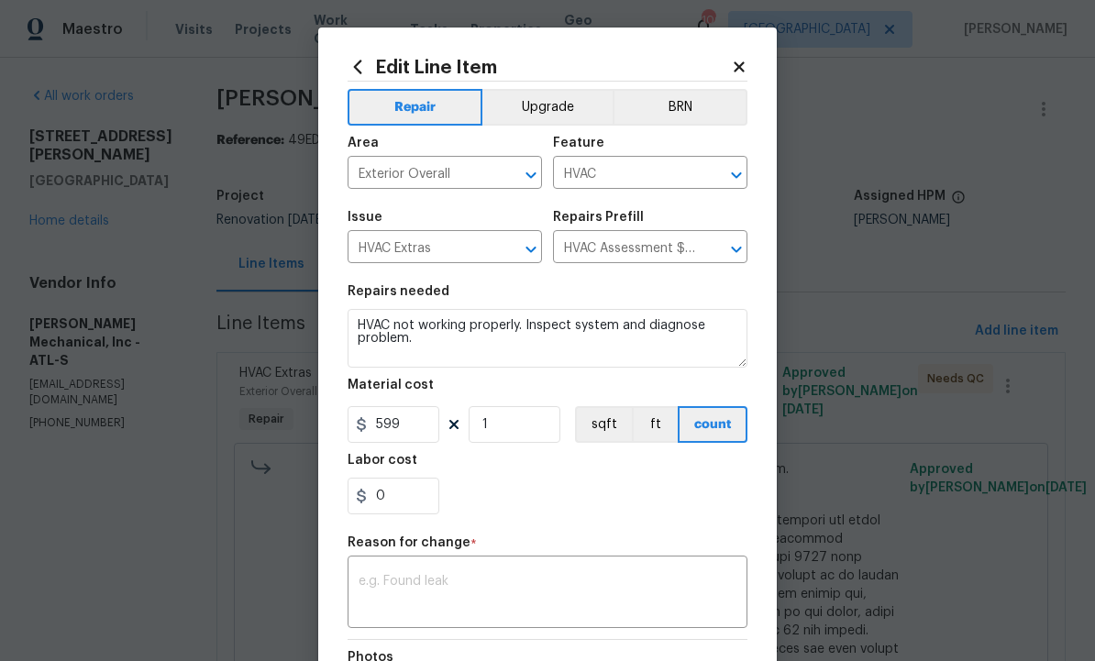
click at [838, 434] on body "Maestro Visits Projects Work Orders Tasks Properties Geo Assignments 100 [GEOGR…" at bounding box center [547, 330] width 1095 height 661
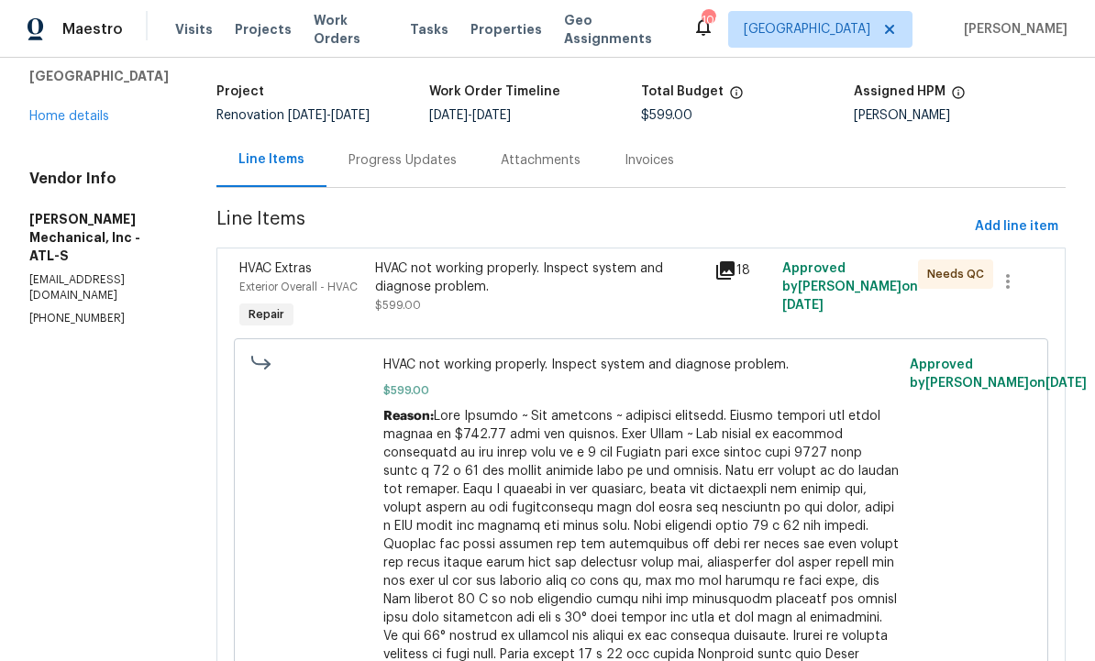
scroll to position [99, 0]
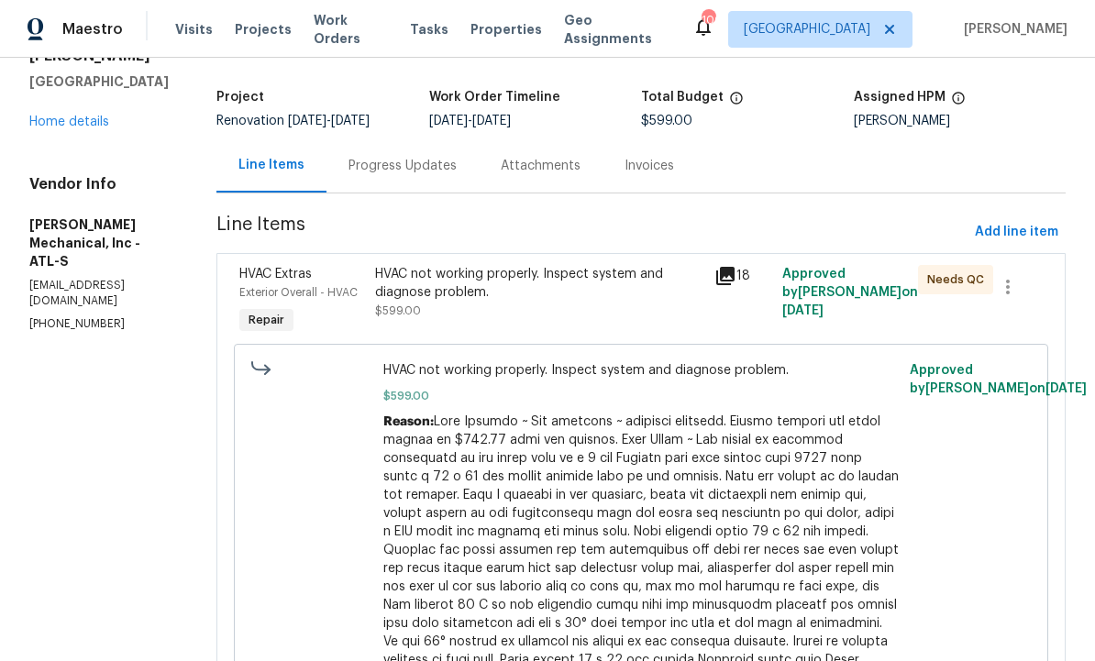
click at [563, 304] on div "HVAC not working properly. Inspect system and diagnose problem. $599.00" at bounding box center [539, 292] width 328 height 55
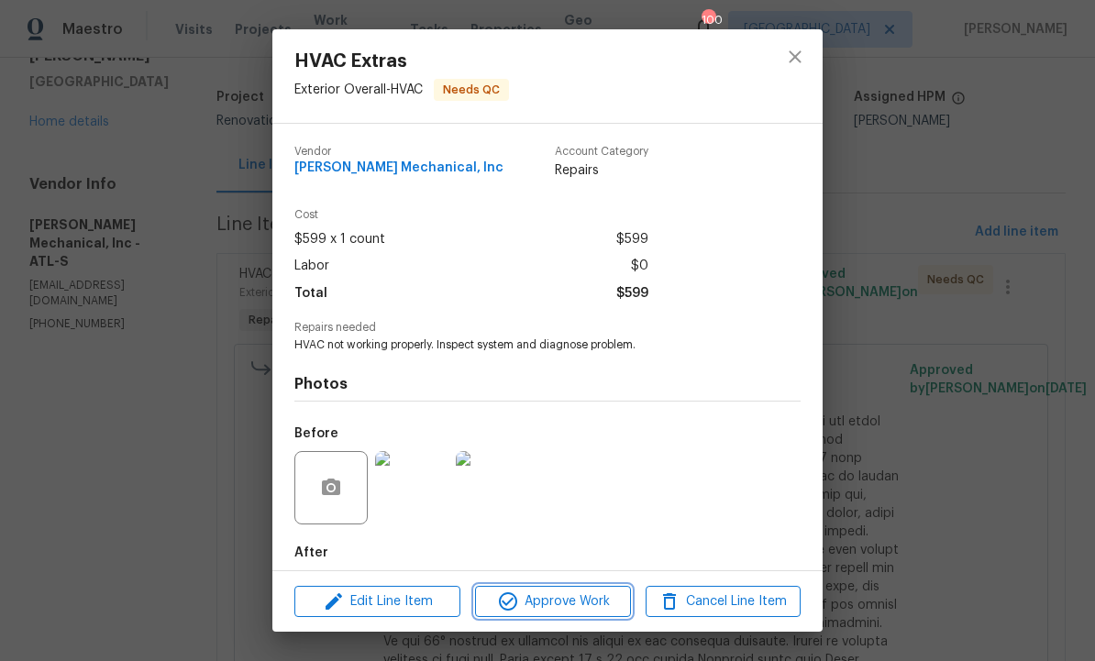
click at [552, 601] on span "Approve Work" at bounding box center [552, 601] width 144 height 23
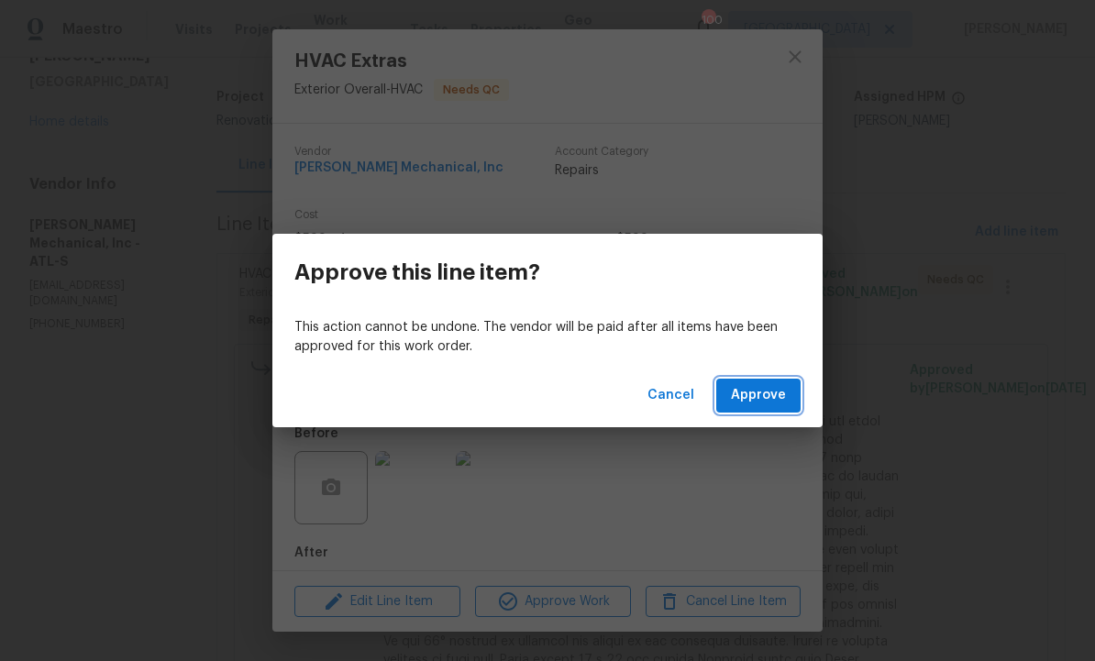
click at [755, 399] on span "Approve" at bounding box center [758, 395] width 55 height 23
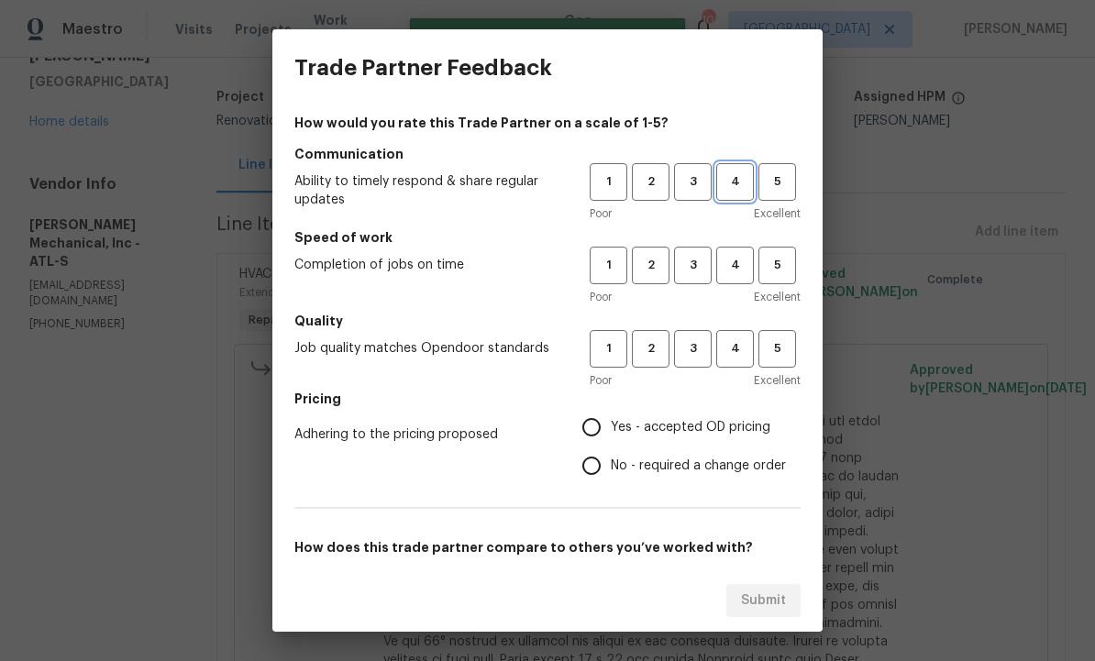
click at [743, 181] on span "4" at bounding box center [735, 181] width 34 height 21
click at [742, 259] on span "4" at bounding box center [735, 265] width 34 height 21
click at [740, 340] on span "4" at bounding box center [735, 348] width 34 height 21
click at [598, 426] on input "Yes - accepted OD pricing" at bounding box center [591, 427] width 39 height 39
radio input "true"
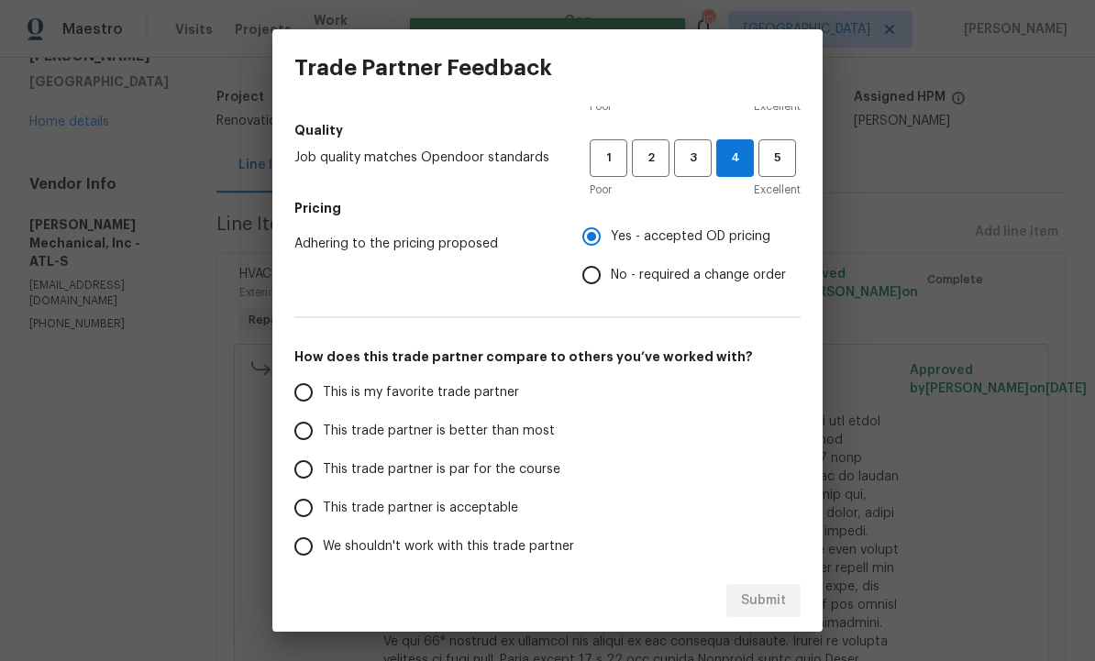
scroll to position [190, 0]
click at [308, 434] on input "This trade partner is better than most" at bounding box center [303, 432] width 39 height 39
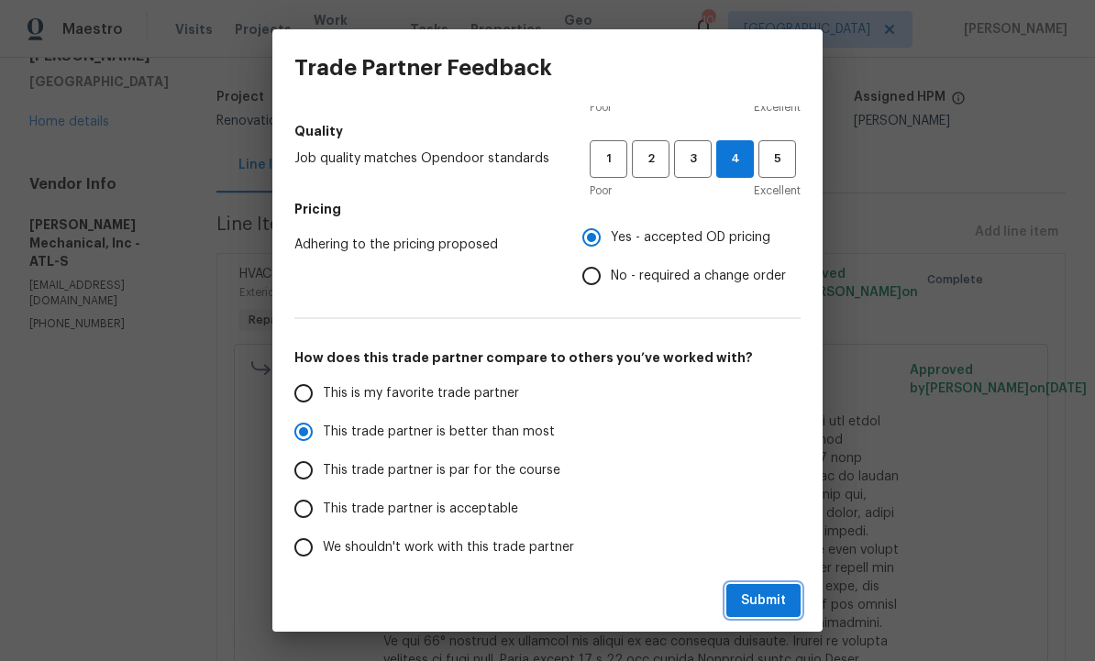
click at [758, 596] on span "Submit" at bounding box center [763, 600] width 45 height 23
radio input "true"
radio input "false"
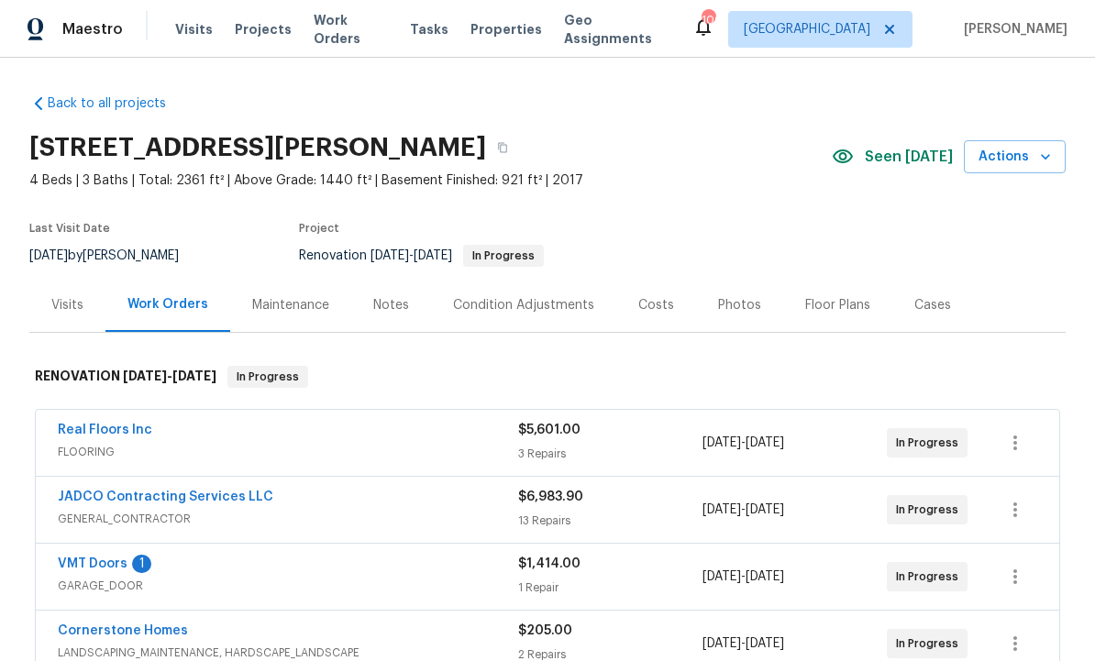
click at [378, 310] on div "Notes" at bounding box center [391, 305] width 36 height 18
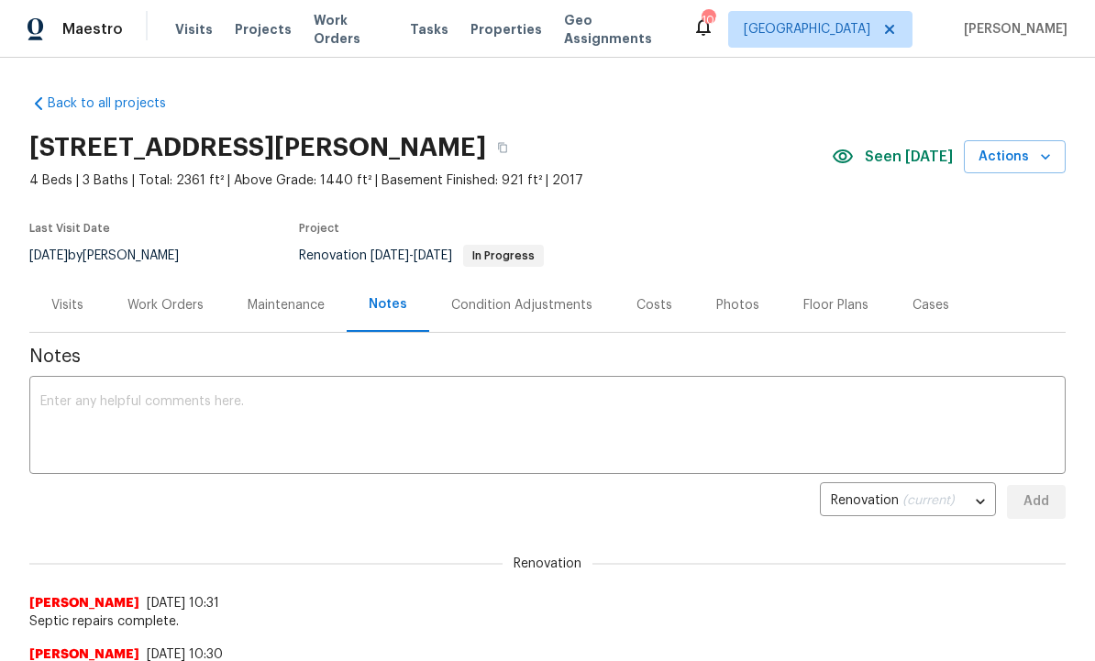
click at [296, 436] on textarea at bounding box center [547, 427] width 1014 height 64
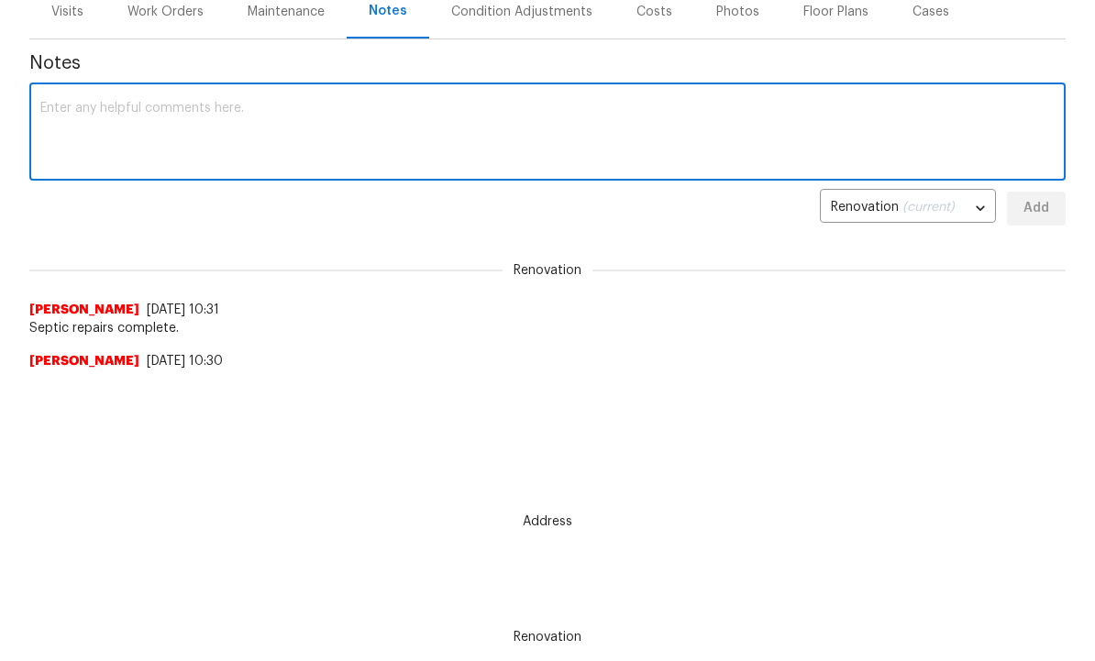
click at [286, 126] on textarea at bounding box center [547, 134] width 1014 height 64
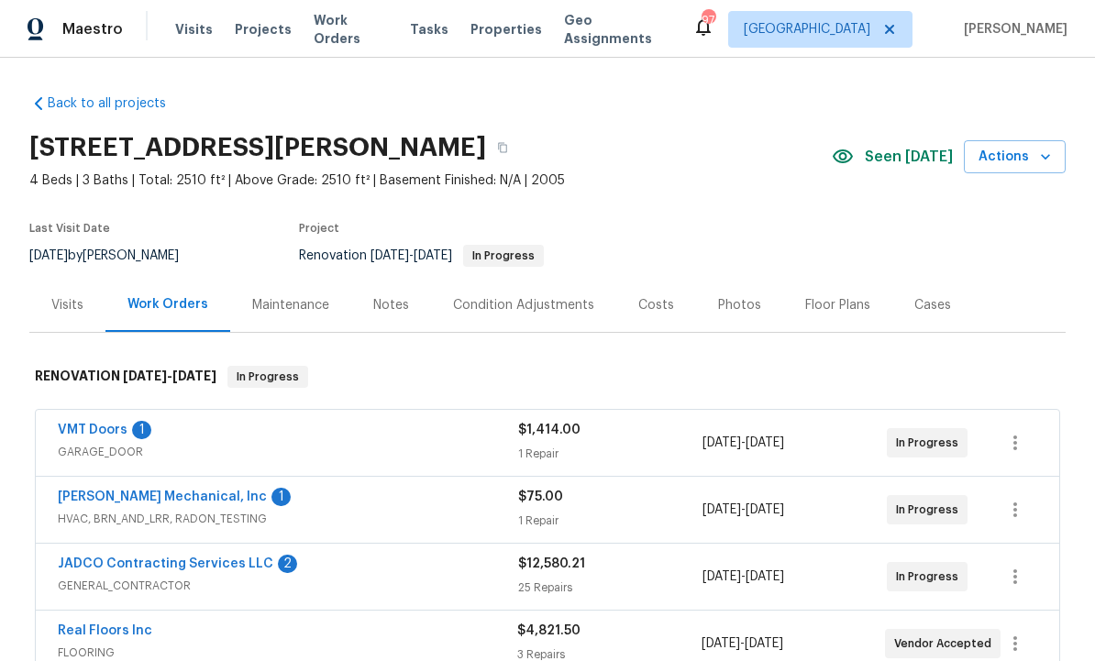
click at [508, 292] on div "Condition Adjustments" at bounding box center [523, 305] width 185 height 54
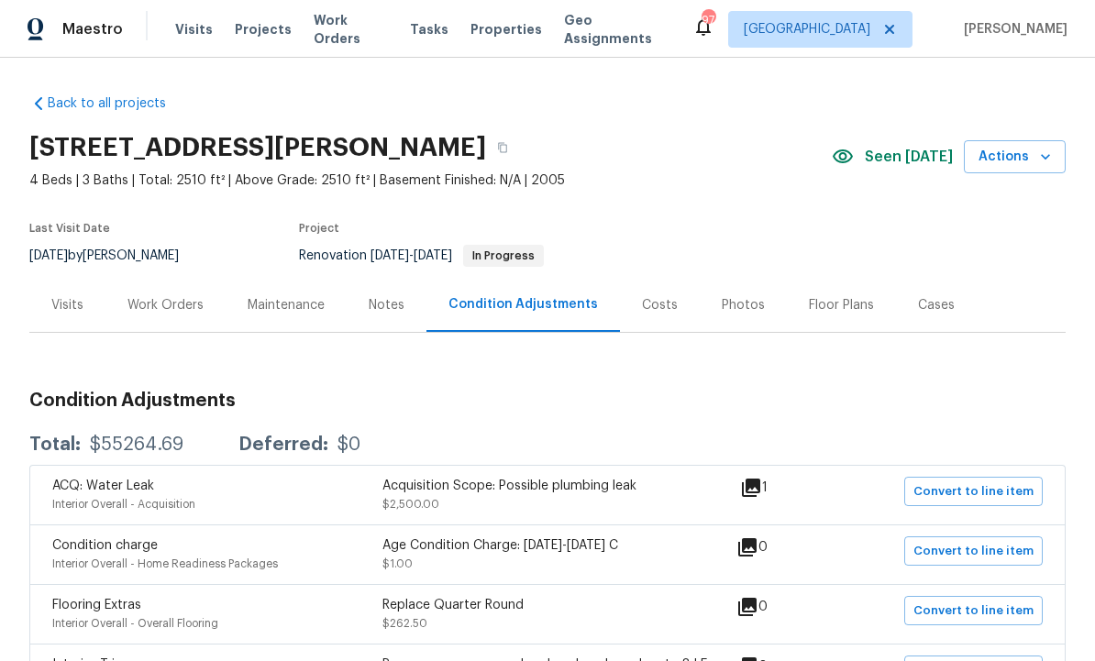
click at [70, 321] on div "Visits" at bounding box center [67, 305] width 76 height 54
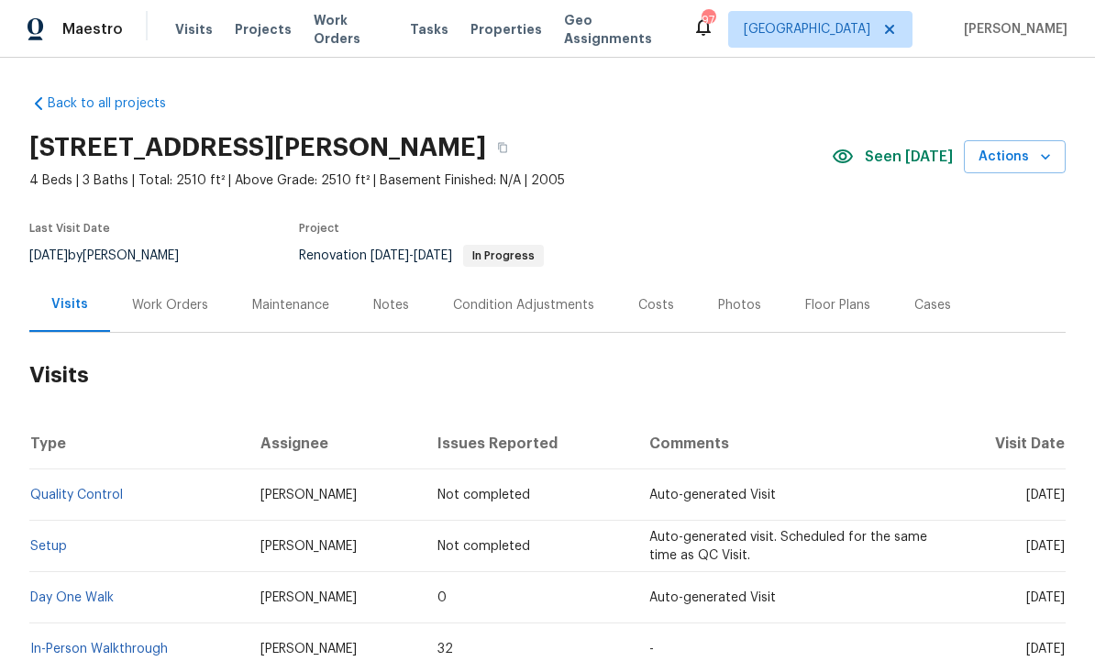
click at [657, 318] on div "Costs" at bounding box center [656, 305] width 80 height 54
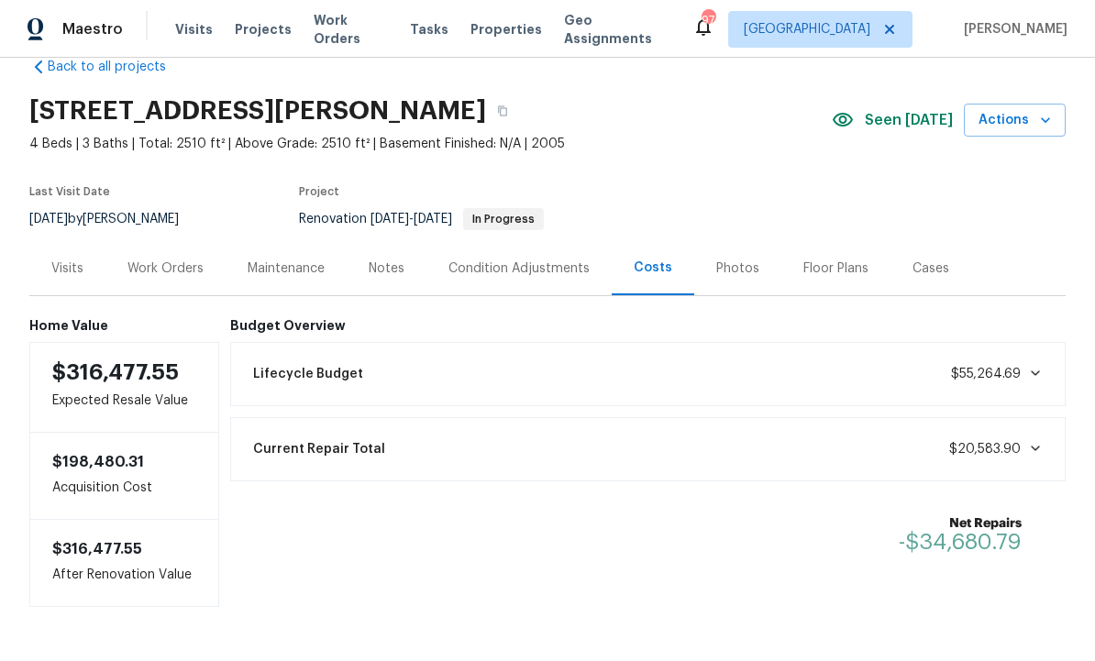
scroll to position [9, 0]
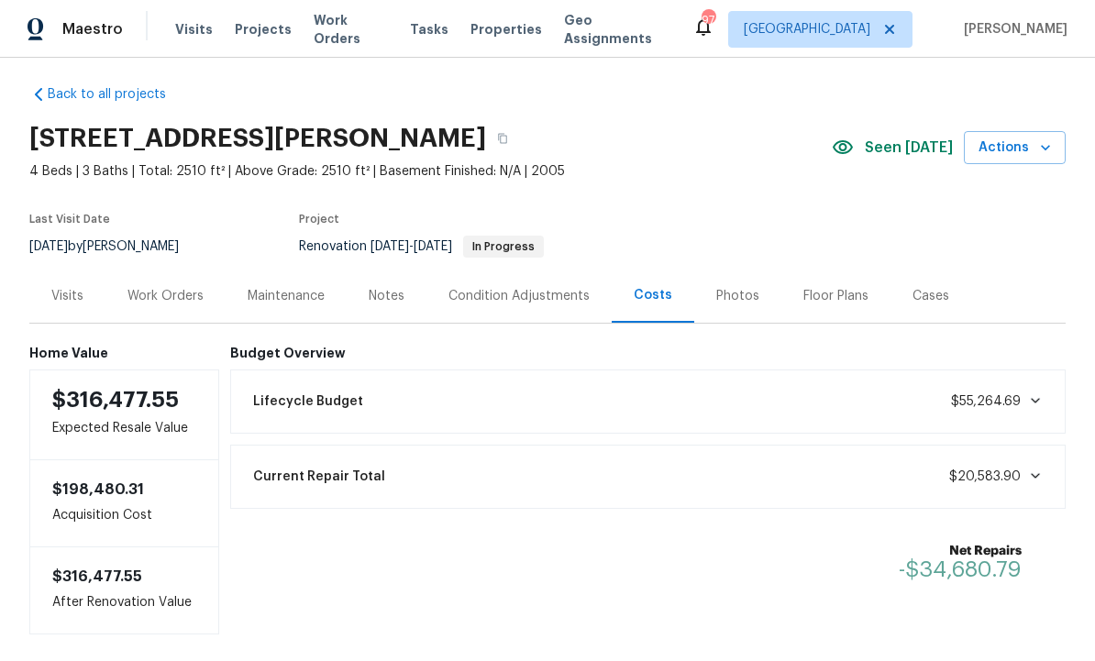
click at [82, 287] on div "Visits" at bounding box center [67, 296] width 32 height 18
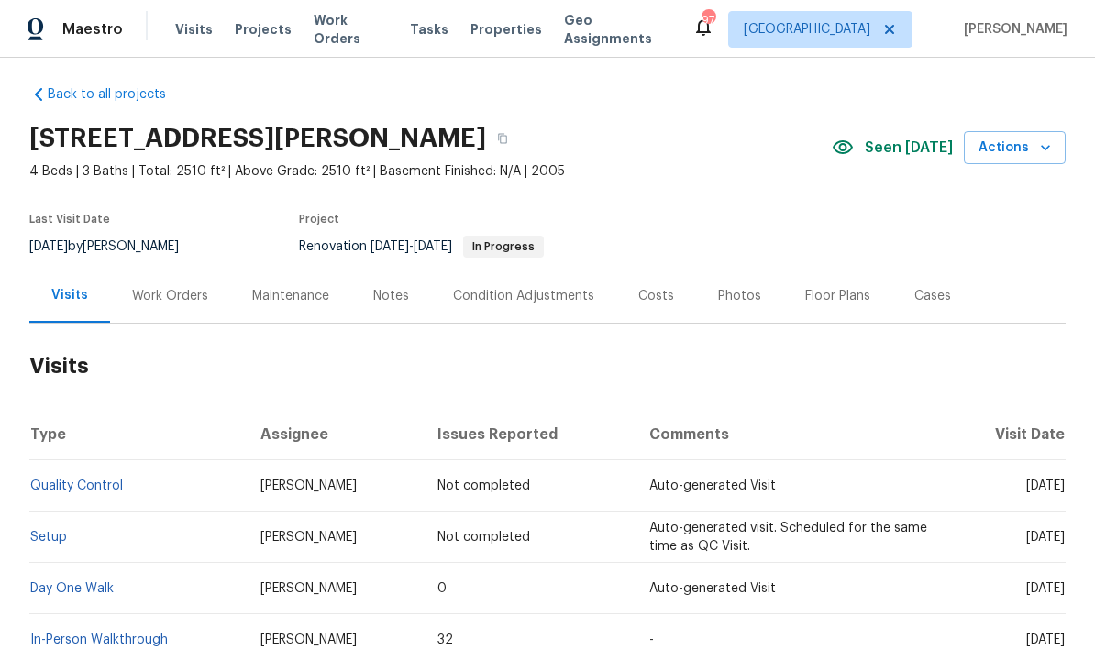
click at [173, 289] on div "Work Orders" at bounding box center [170, 296] width 76 height 18
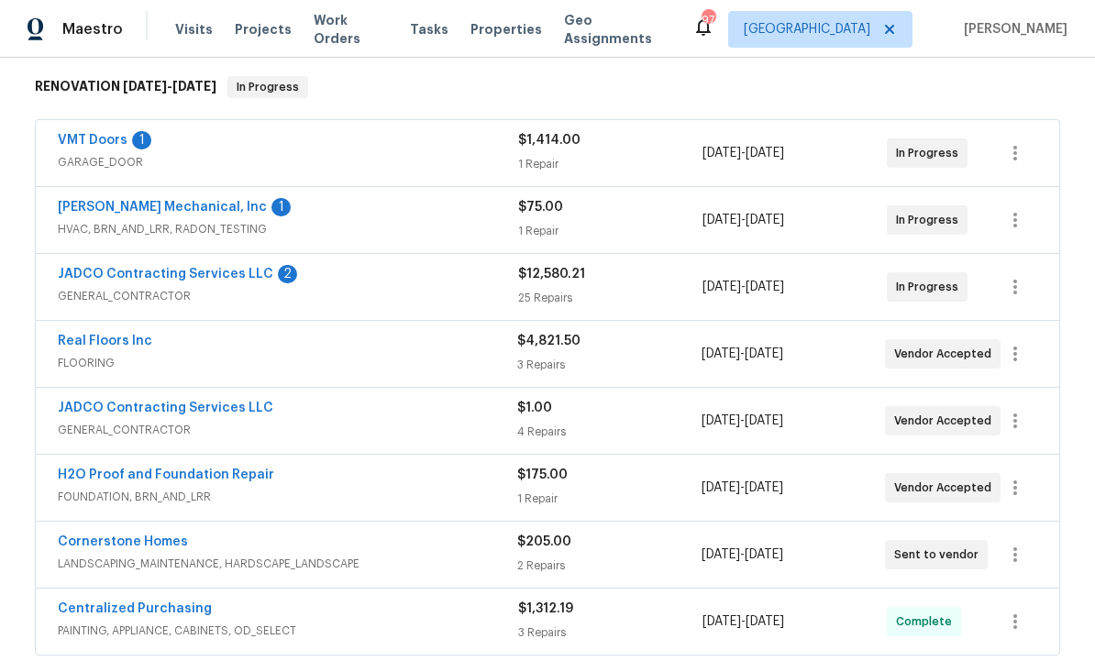
scroll to position [273, 0]
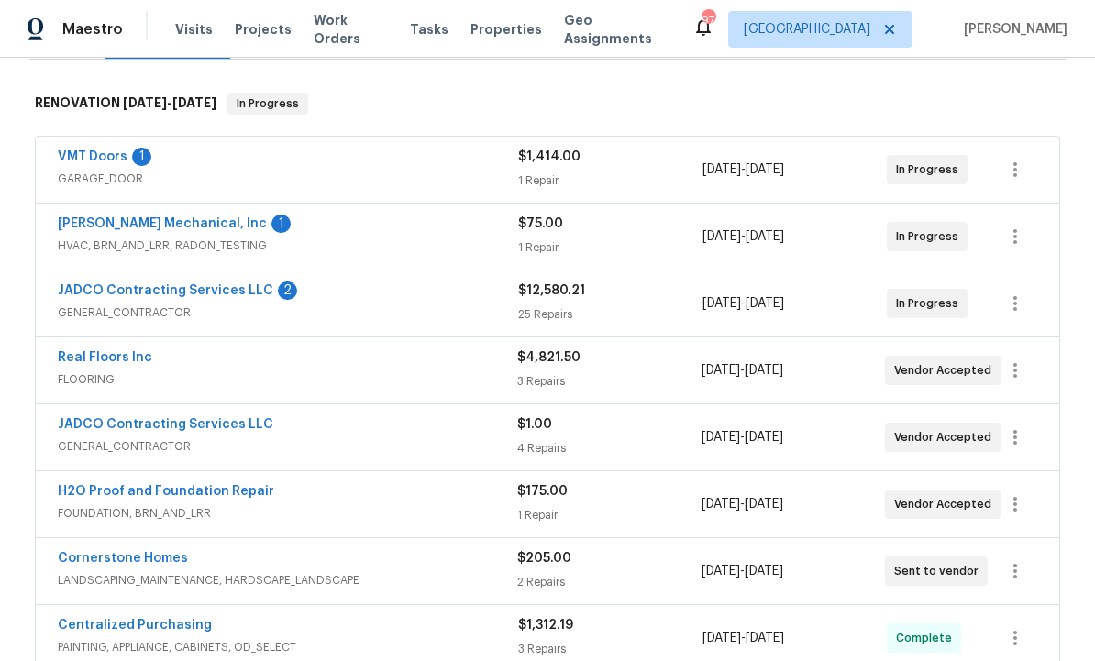
click at [230, 296] on link "JADCO Contracting Services LLC" at bounding box center [165, 290] width 215 height 13
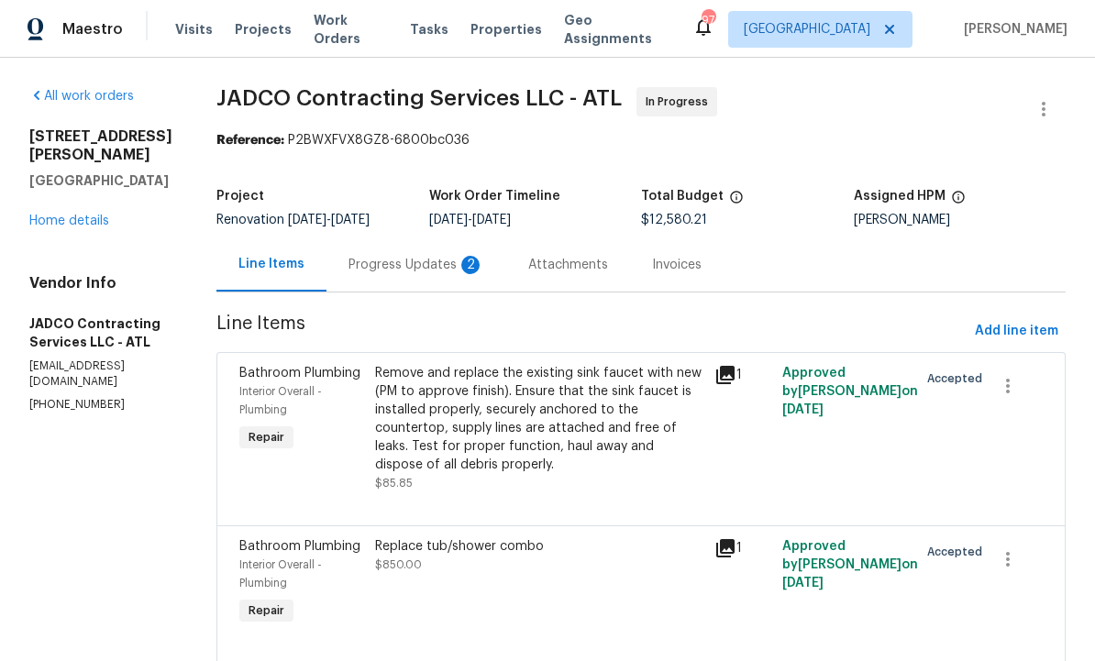
click at [473, 280] on div "Progress Updates 2" at bounding box center [416, 264] width 180 height 54
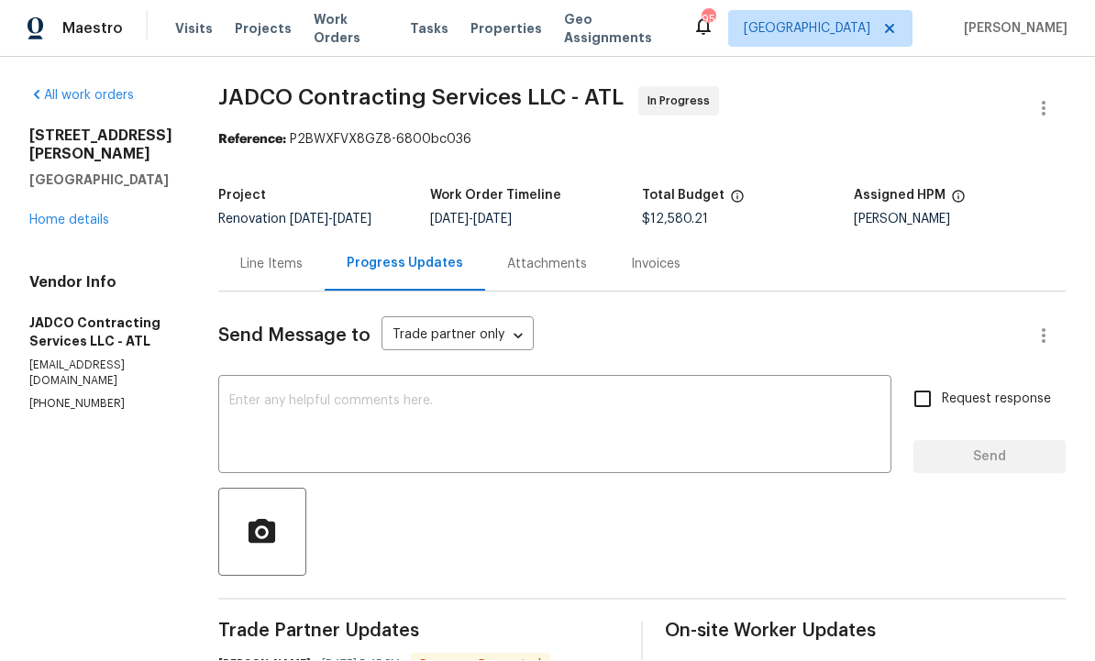
click at [303, 264] on div "Line Items" at bounding box center [271, 265] width 62 height 18
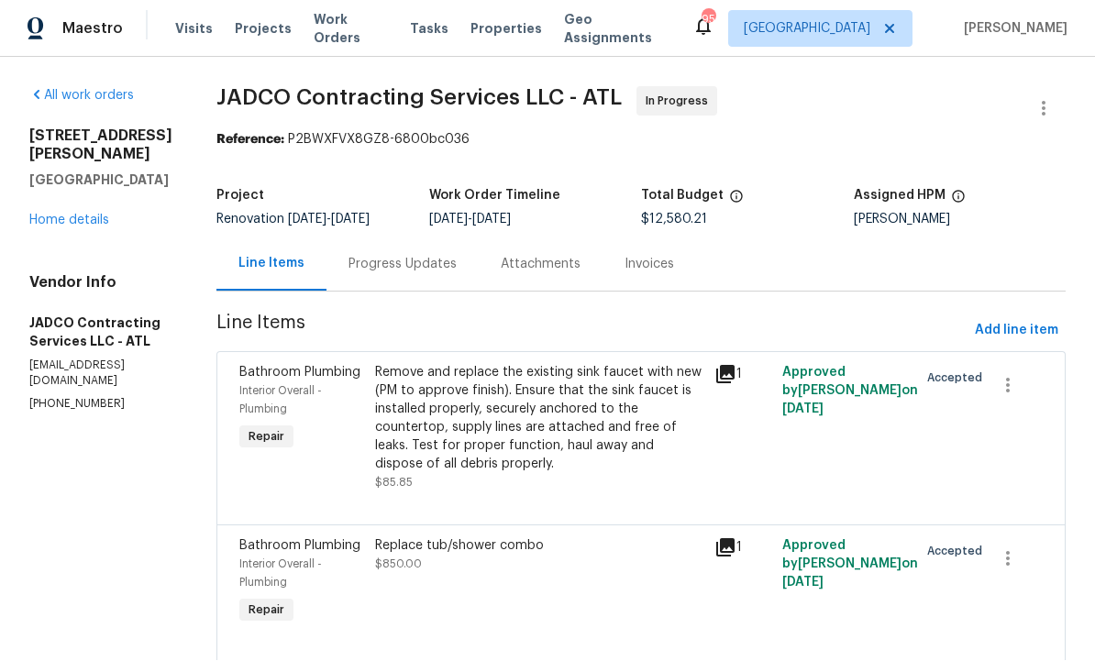
click at [455, 262] on div "Progress Updates" at bounding box center [402, 265] width 108 height 18
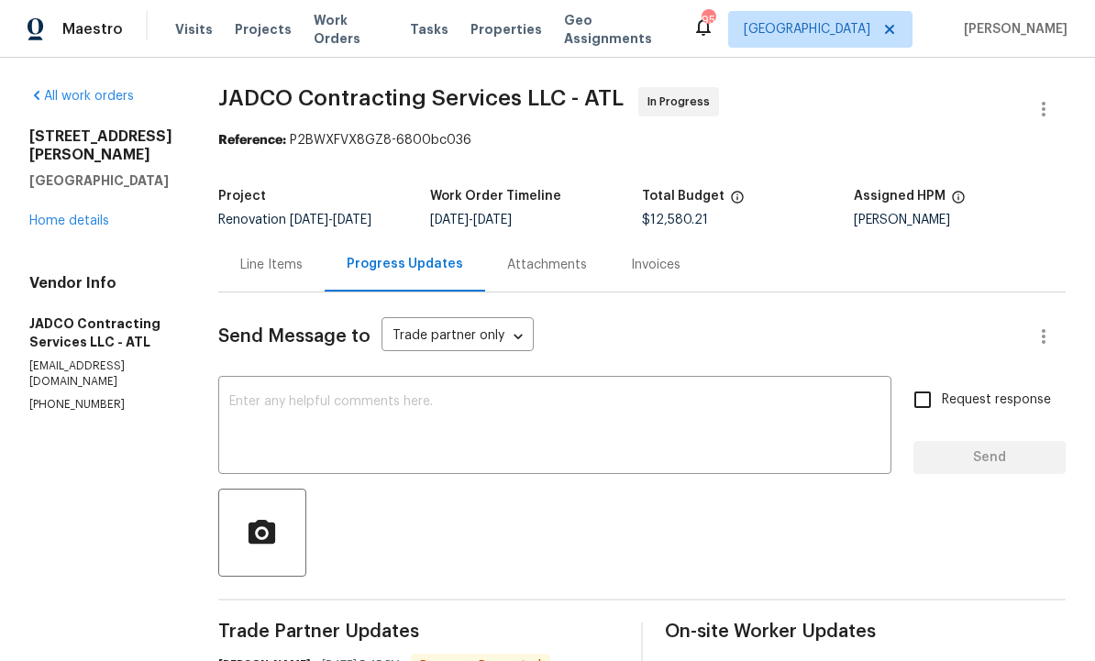
click at [303, 256] on div "Line Items" at bounding box center [271, 265] width 62 height 18
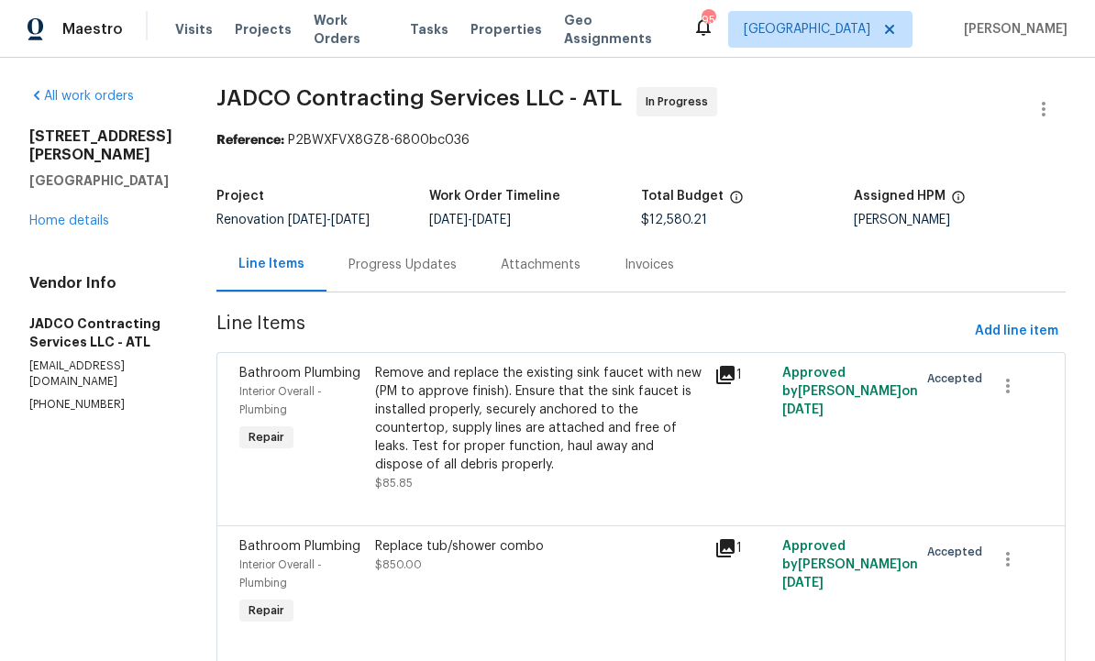
click at [459, 237] on div "Progress Updates" at bounding box center [402, 264] width 152 height 54
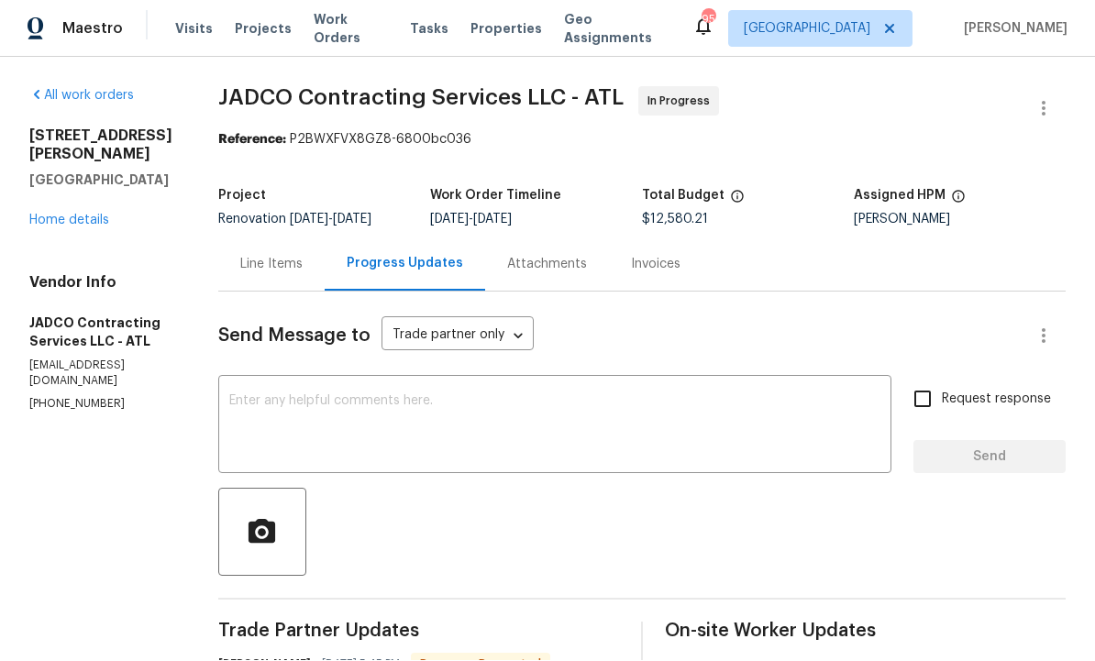
click at [303, 256] on div "Line Items" at bounding box center [271, 265] width 62 height 18
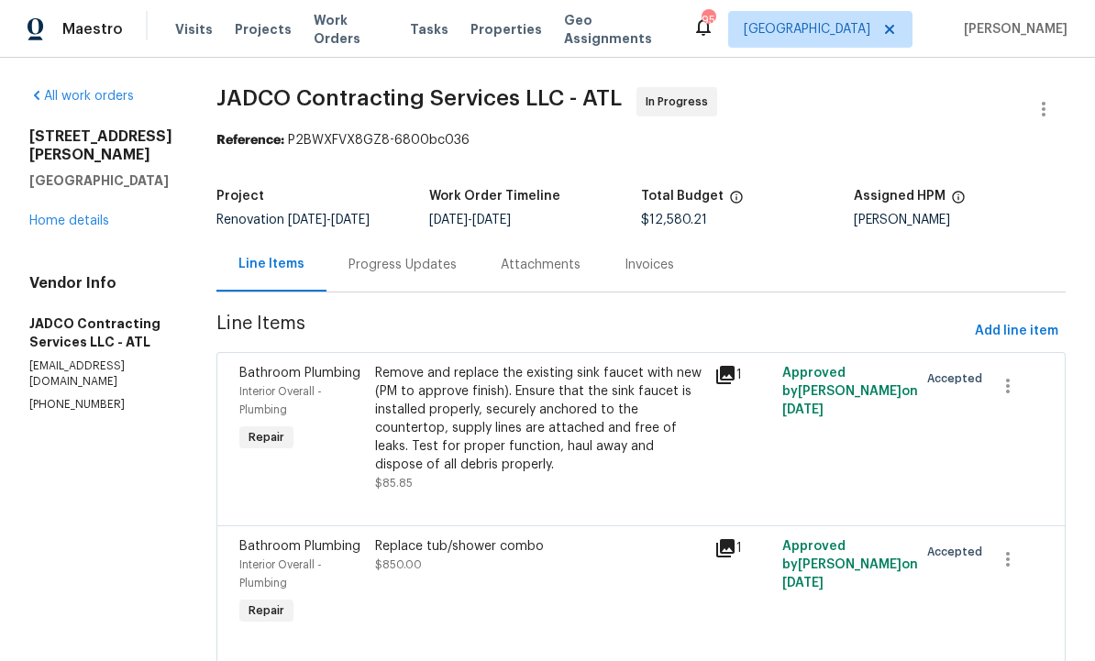
click at [450, 265] on div "Progress Updates" at bounding box center [402, 265] width 108 height 18
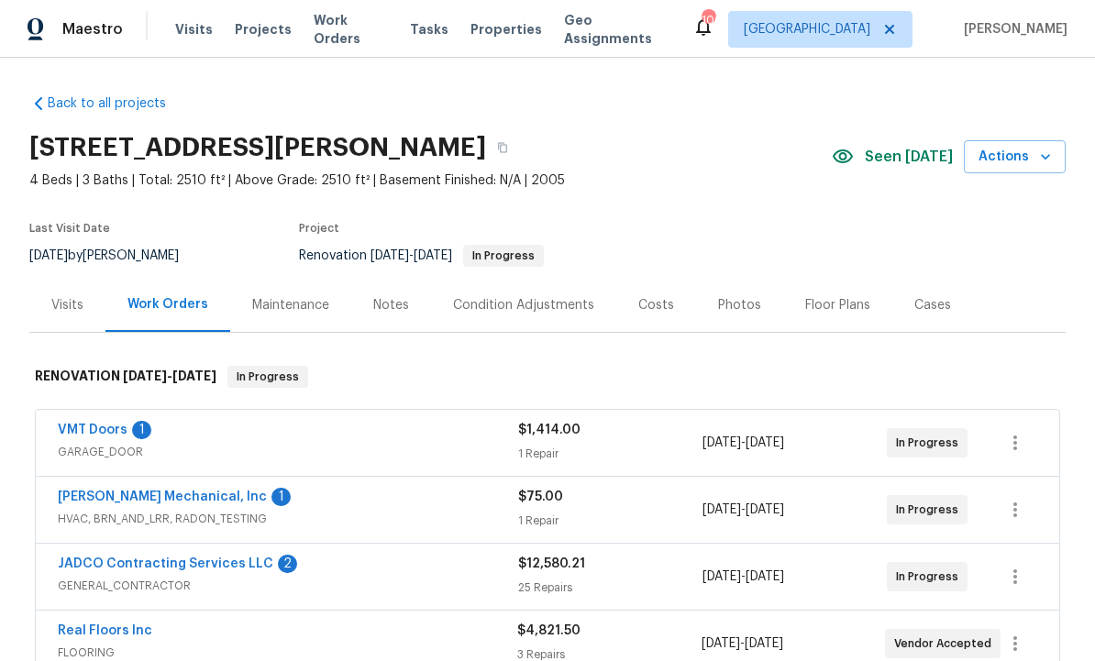
click at [1038, 537] on div "[PERSON_NAME] Mechanical, Inc 1 HVAC, BRN_AND_LRR, RADON_TESTING $75.00 1 Repai…" at bounding box center [547, 510] width 1023 height 66
click at [521, 304] on div "Condition Adjustments" at bounding box center [523, 305] width 141 height 18
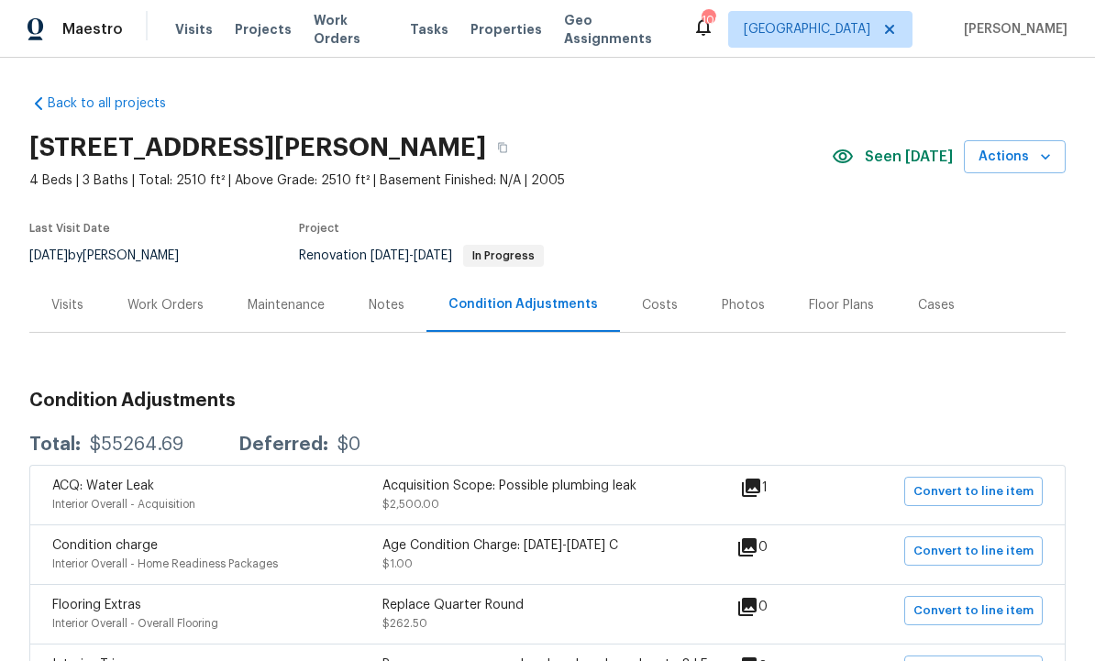
scroll to position [13, 0]
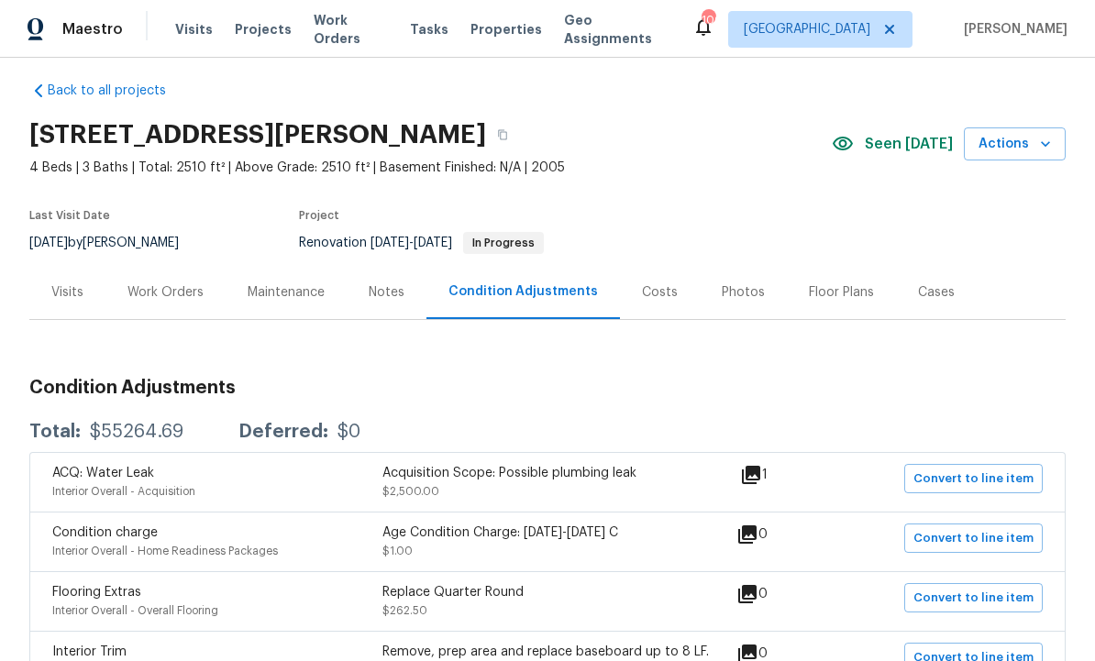
click at [384, 300] on div "Notes" at bounding box center [387, 292] width 36 height 18
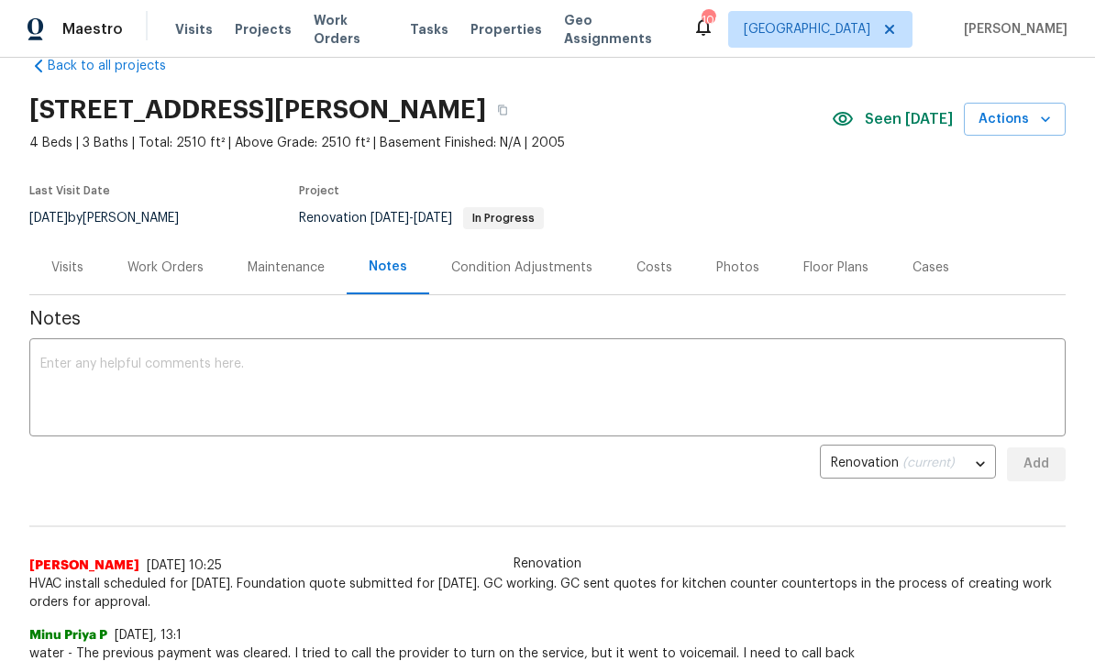
scroll to position [50, 0]
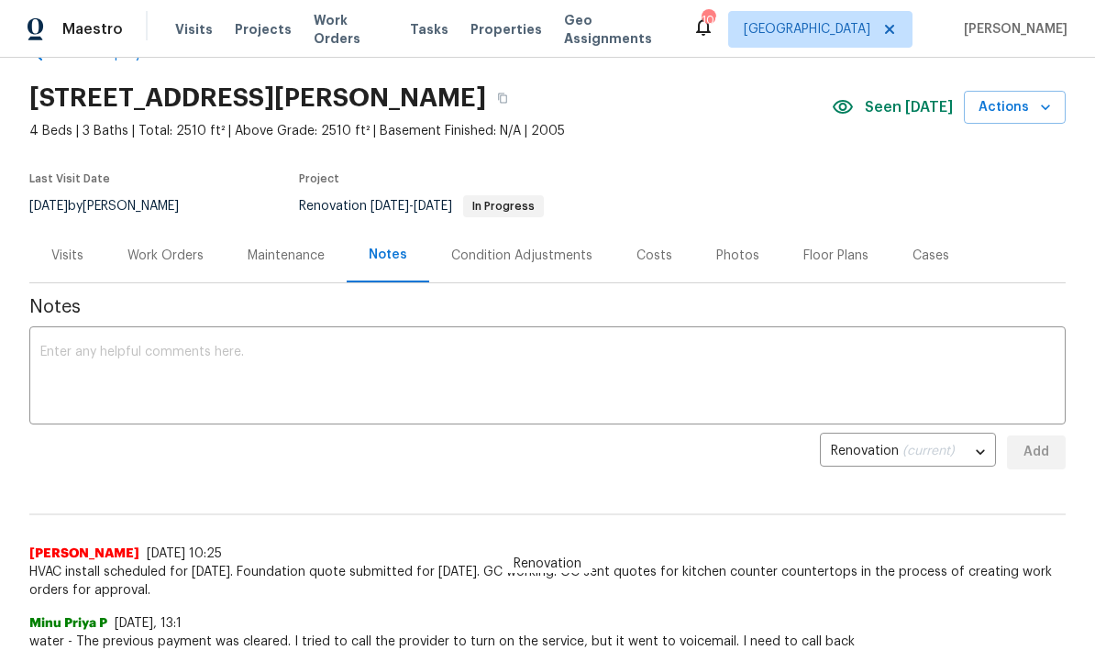
click at [62, 257] on div "Visits" at bounding box center [67, 256] width 32 height 18
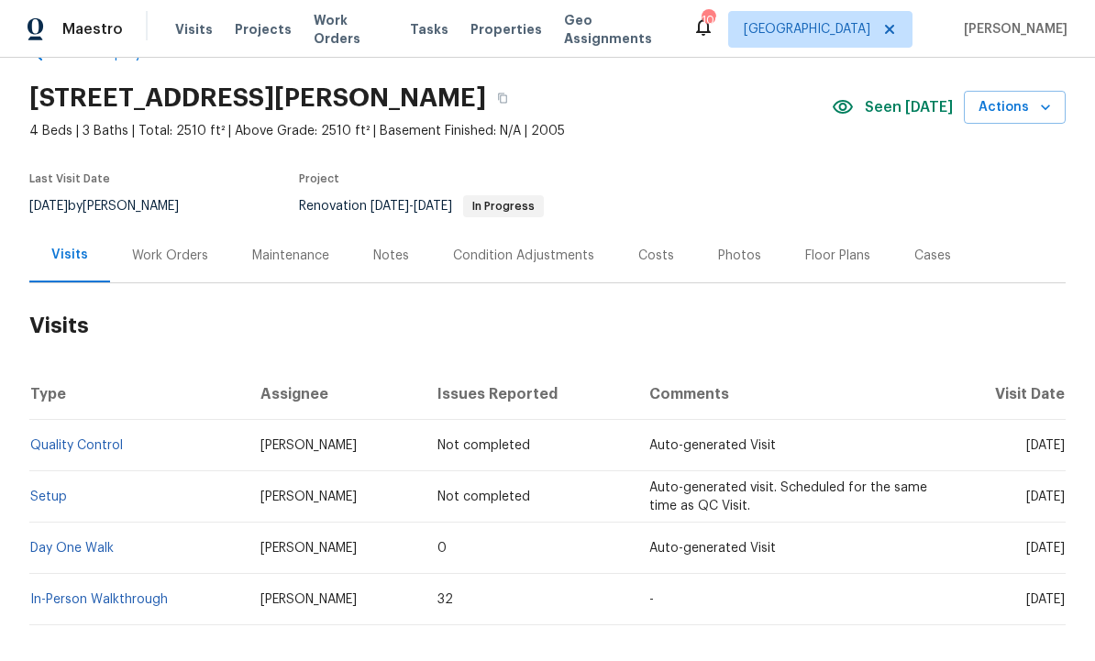
scroll to position [63, 0]
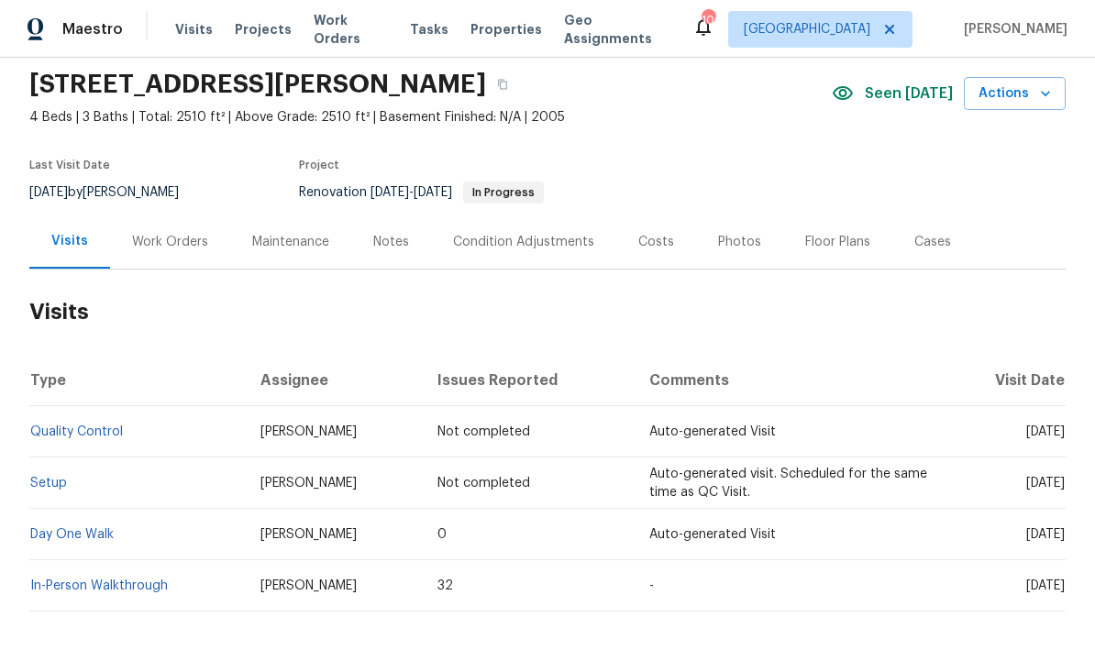
click at [525, 234] on div "Condition Adjustments" at bounding box center [523, 242] width 141 height 18
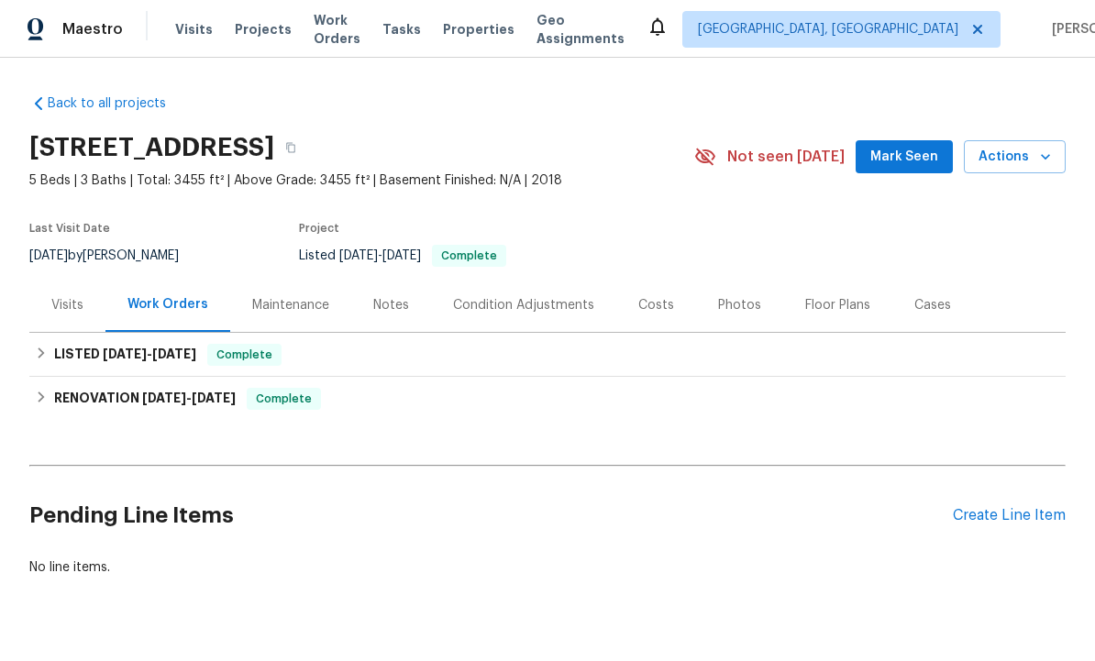
click at [986, 522] on div "Create Line Item" at bounding box center [1009, 515] width 113 height 17
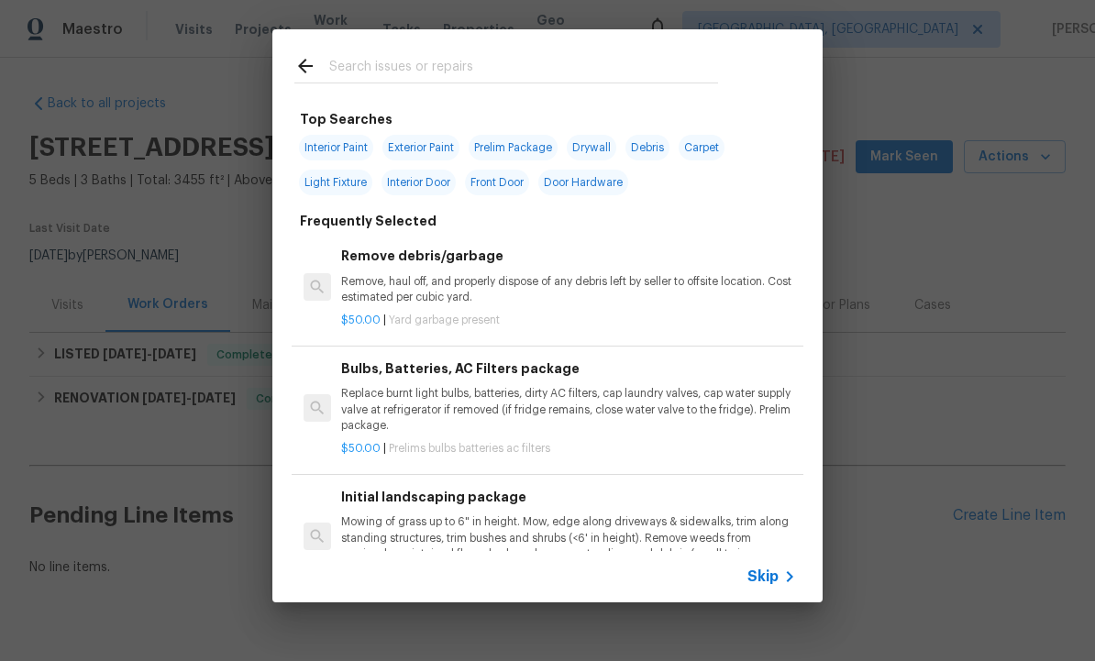
click at [402, 72] on input "text" at bounding box center [523, 69] width 389 height 28
type input "Debris"
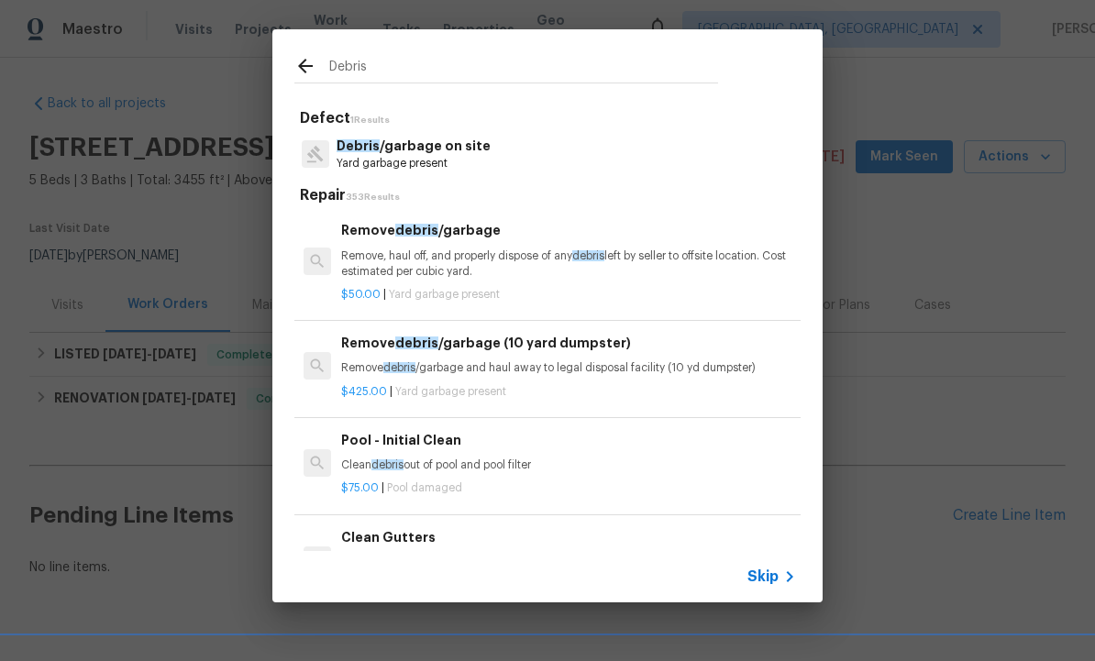
click at [428, 156] on p "Yard garbage present" at bounding box center [413, 164] width 154 height 16
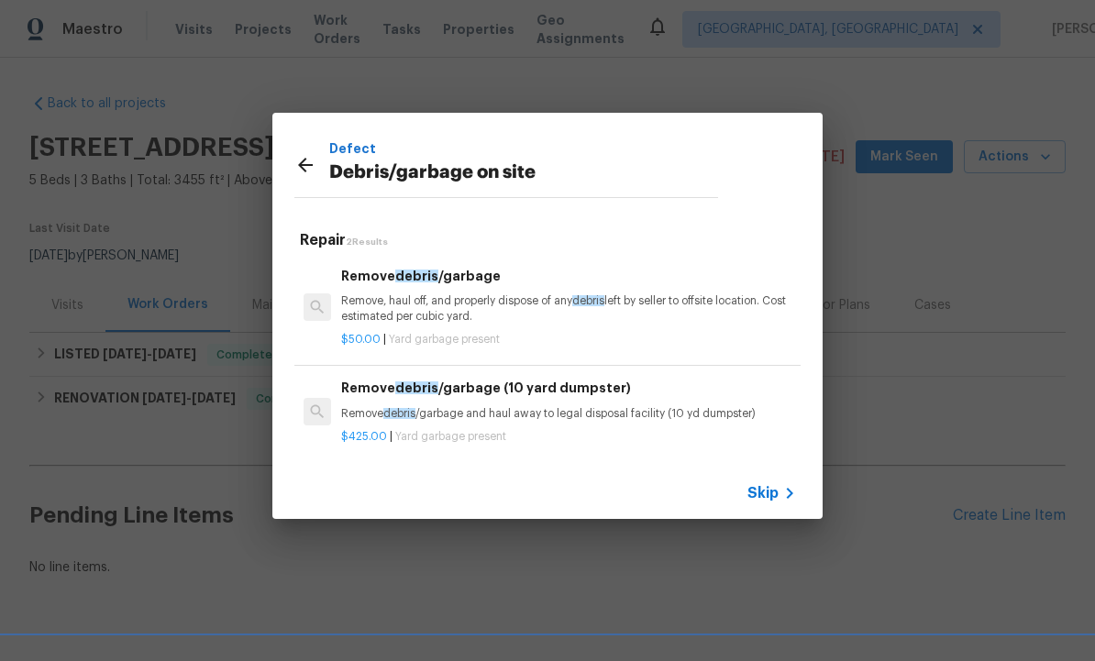
click at [444, 326] on div "$50.00 | Yard garbage present" at bounding box center [568, 336] width 455 height 23
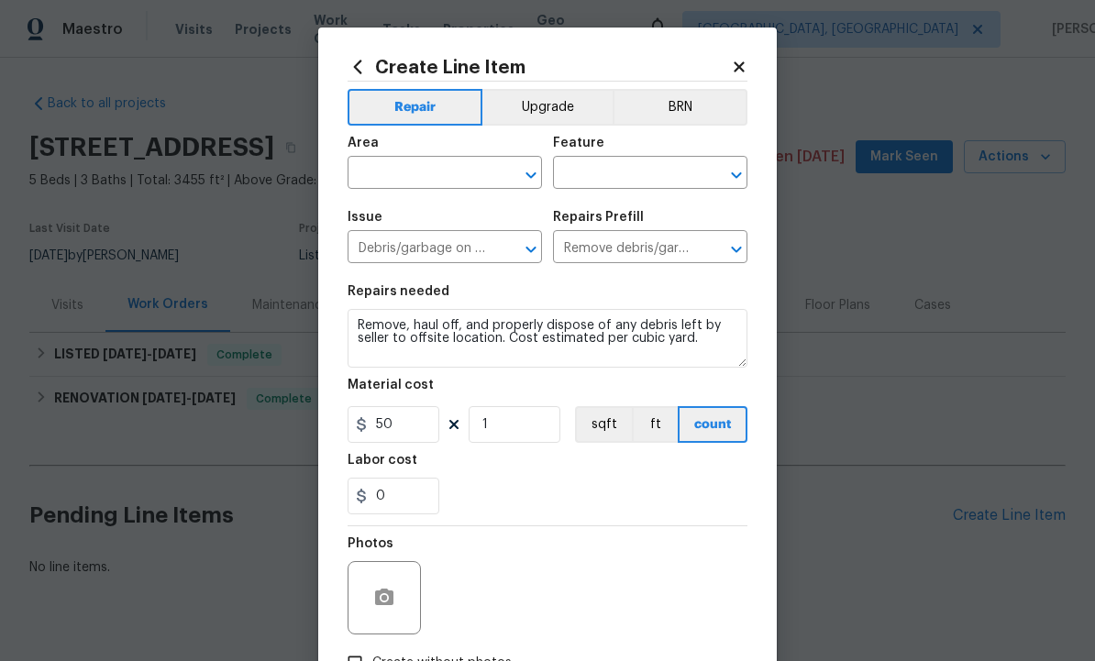
click at [423, 177] on input "text" at bounding box center [418, 174] width 143 height 28
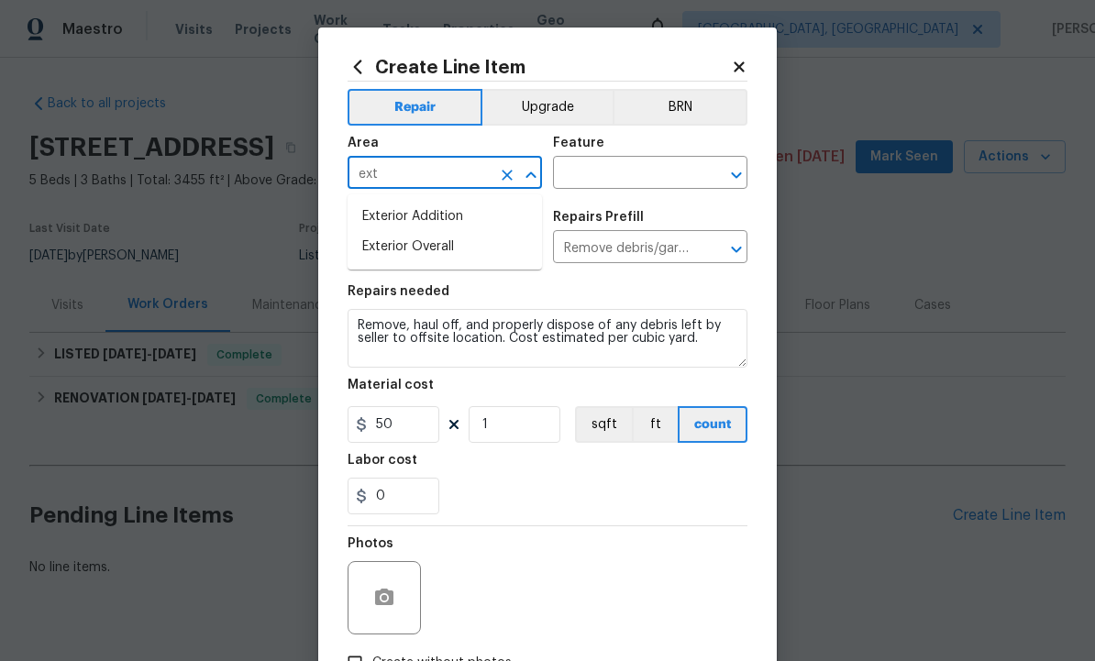
click at [445, 246] on li "Exterior Overall" at bounding box center [444, 247] width 194 height 30
type input "Exterior Overall"
click at [616, 169] on input "text" at bounding box center [624, 174] width 143 height 28
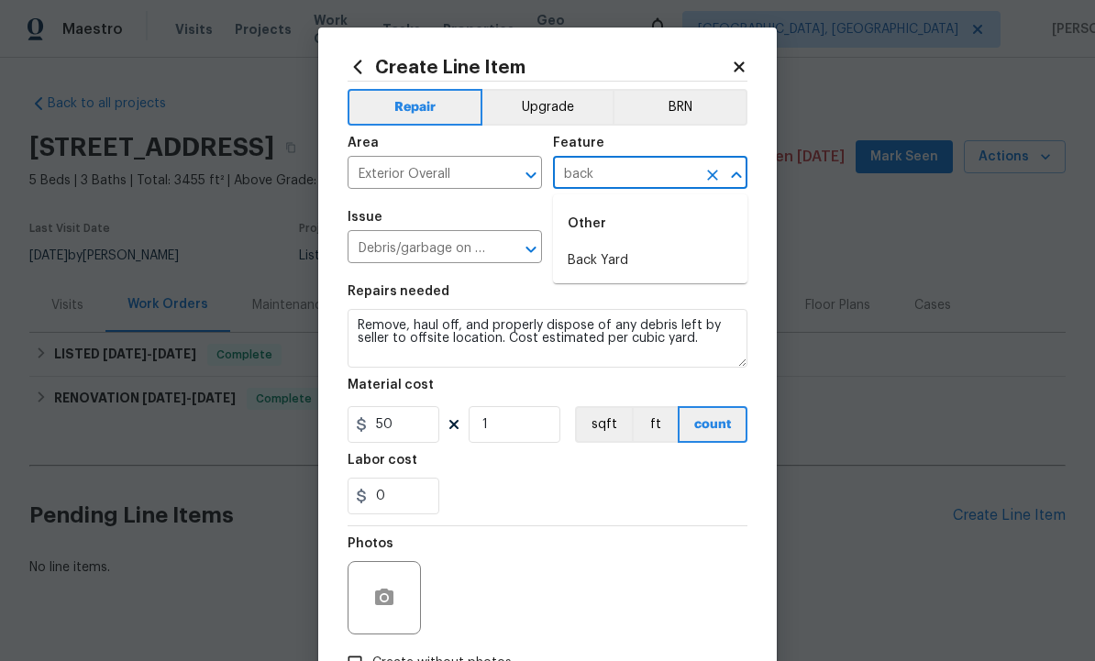
click at [627, 258] on li "Back Yard" at bounding box center [650, 261] width 194 height 30
type input "Back Yard"
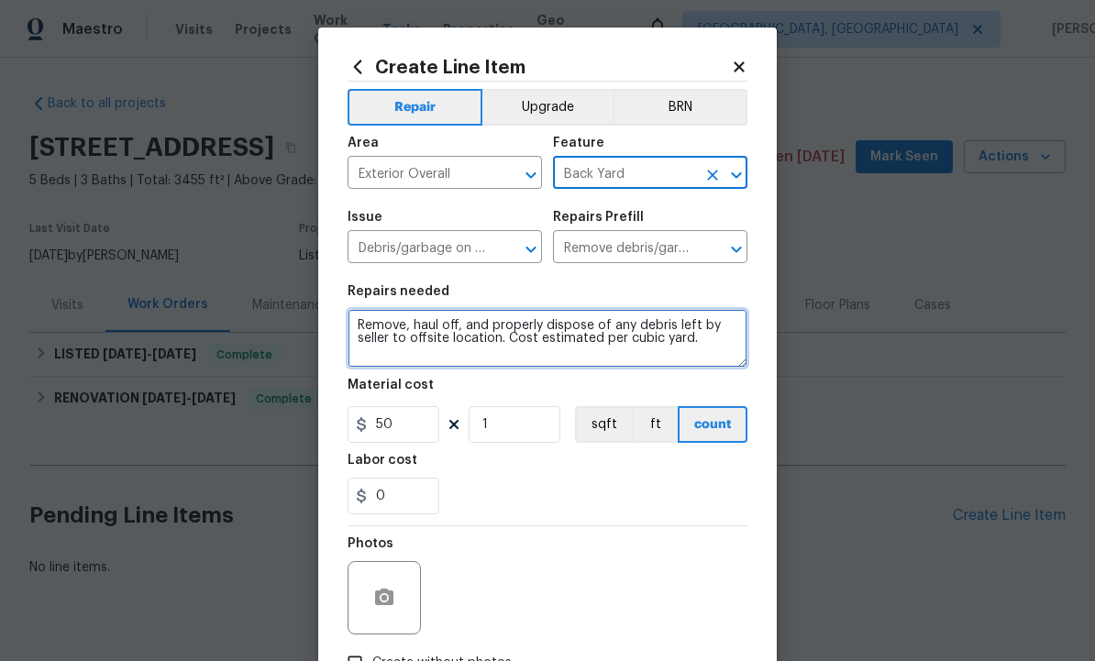
click at [713, 339] on textarea "Remove, haul off, and properly dispose of any debris left by seller to offsite …" at bounding box center [547, 338] width 400 height 59
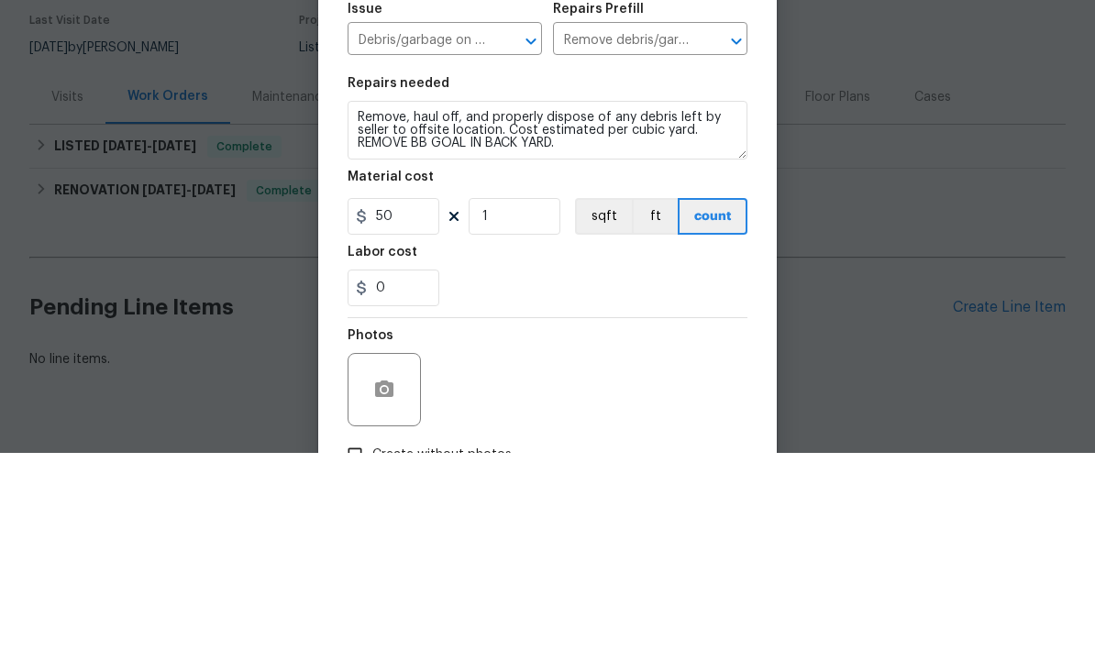
scroll to position [39, 0]
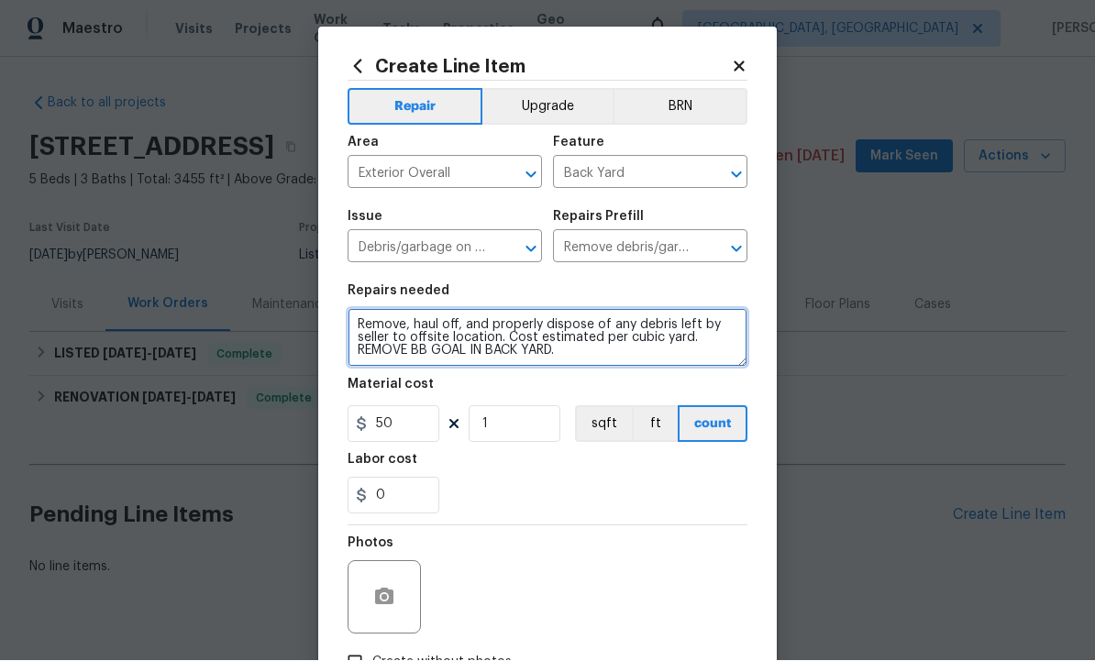
type textarea "Remove, haul off, and properly dispose of any debris left by seller to offsite …"
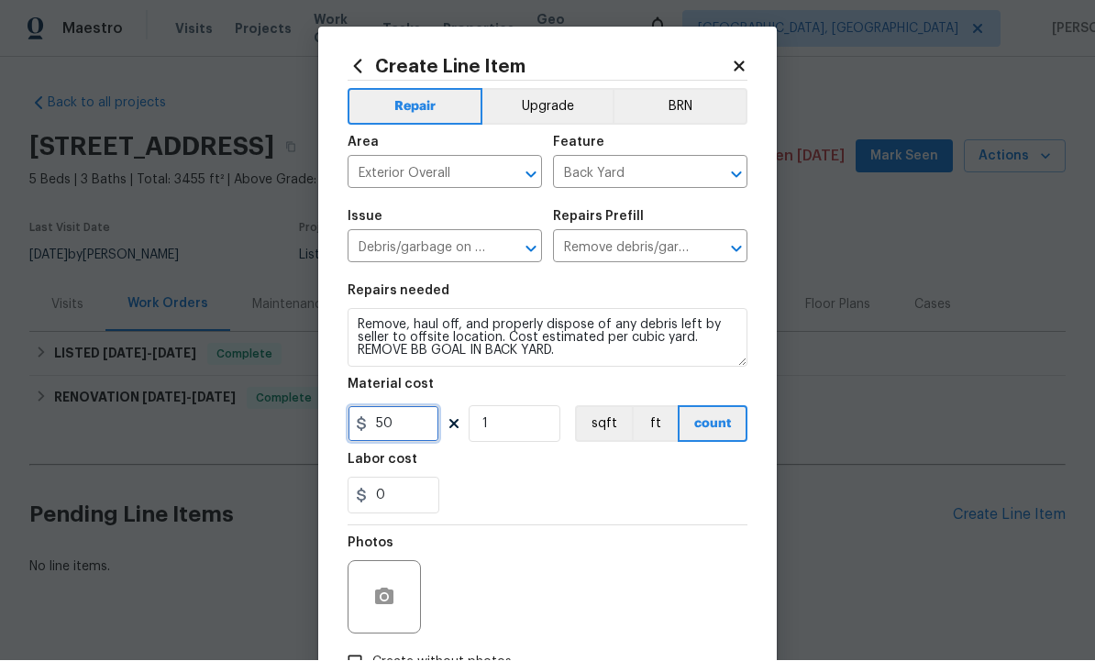
click at [410, 432] on input "50" at bounding box center [393, 424] width 92 height 37
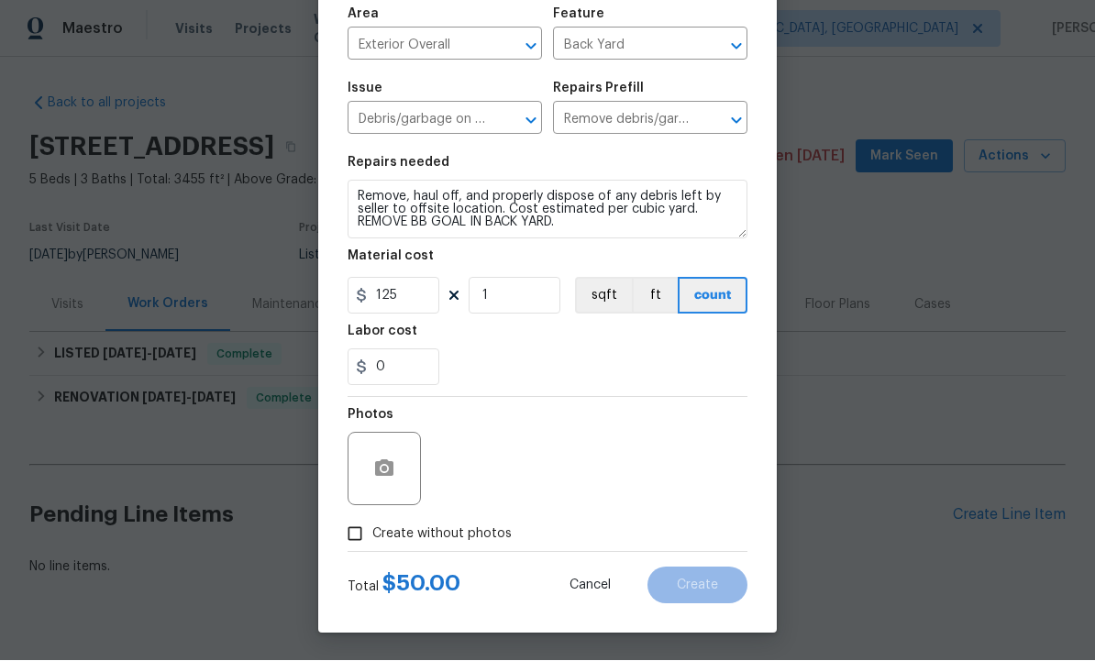
scroll to position [132, 0]
type input "125"
click at [395, 459] on button "button" at bounding box center [384, 469] width 44 height 44
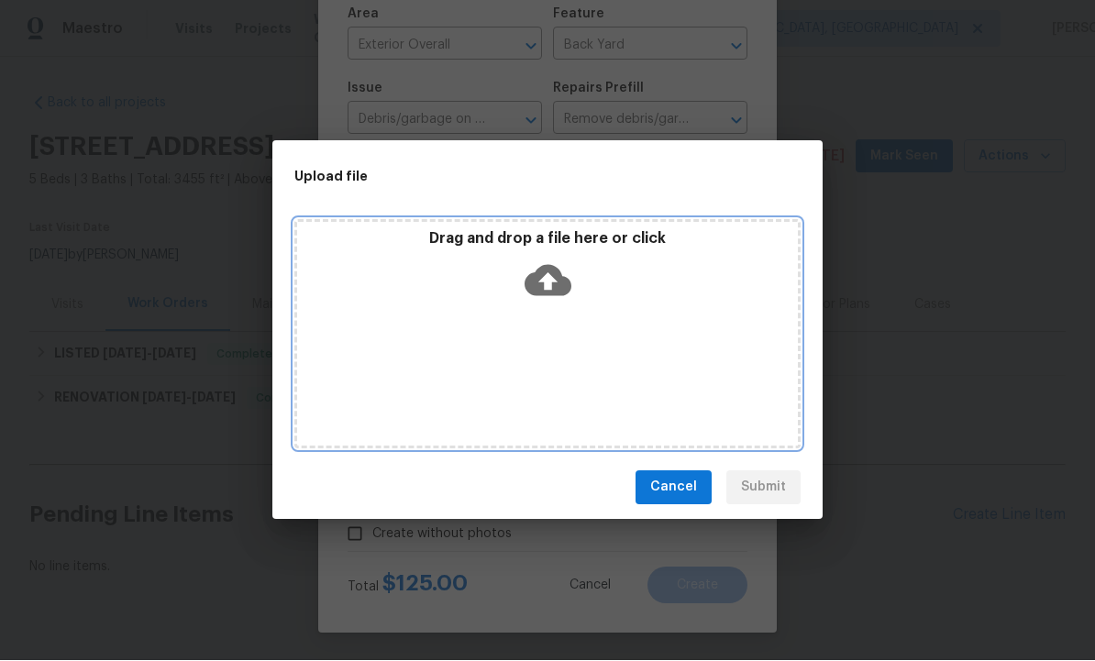
click at [562, 271] on icon at bounding box center [547, 281] width 47 height 47
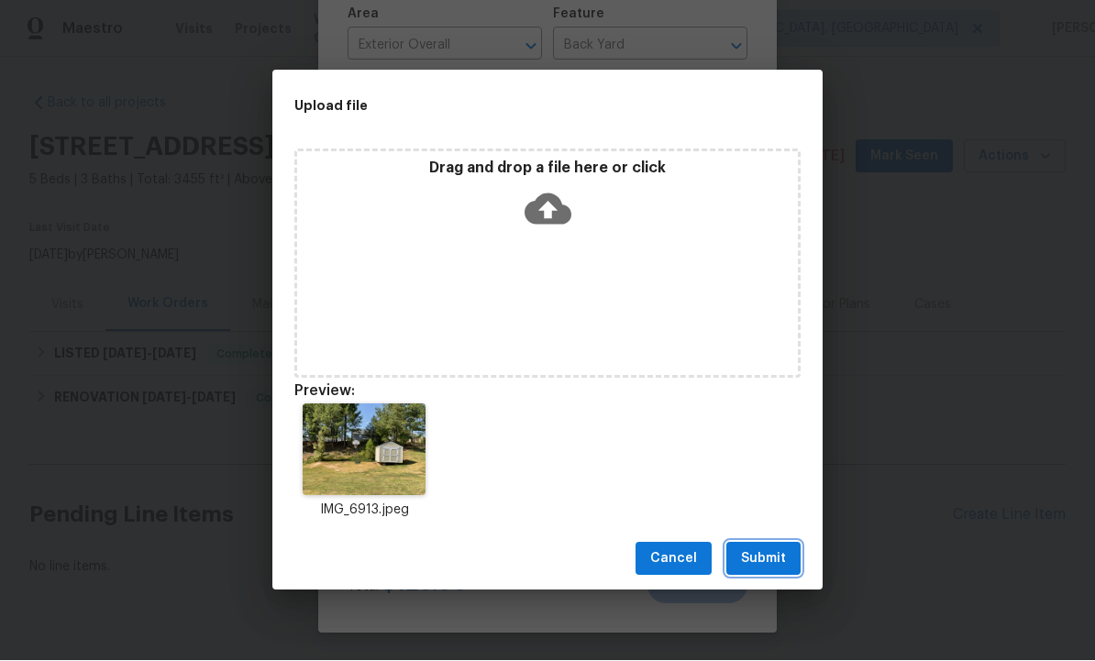
click at [761, 556] on span "Submit" at bounding box center [763, 559] width 45 height 23
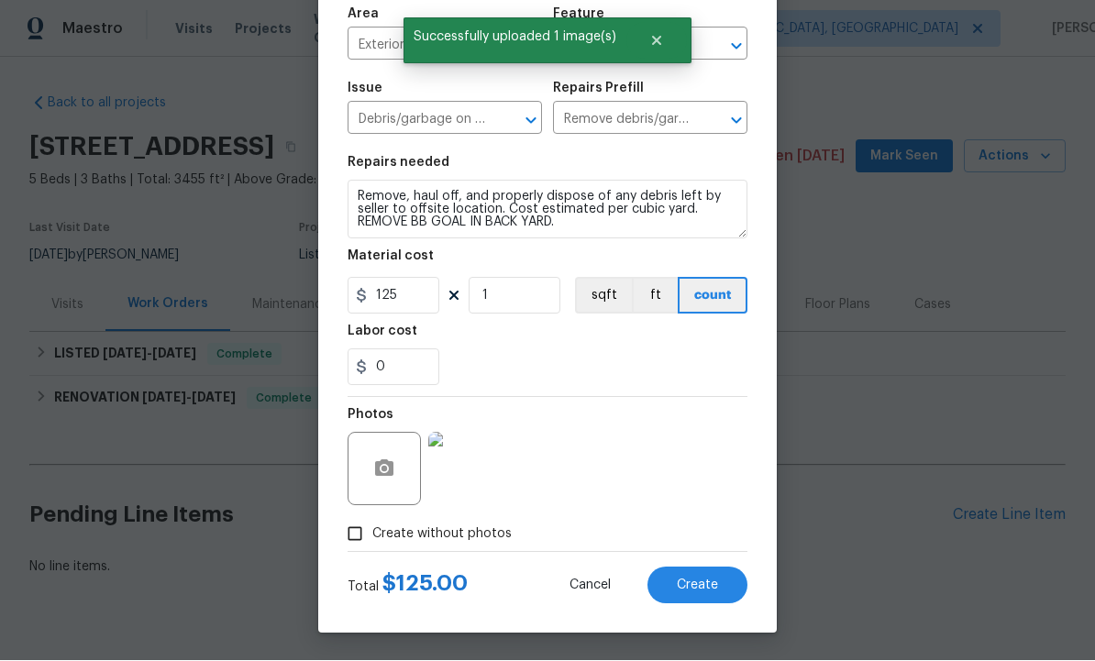
click at [692, 582] on span "Create" at bounding box center [697, 586] width 41 height 14
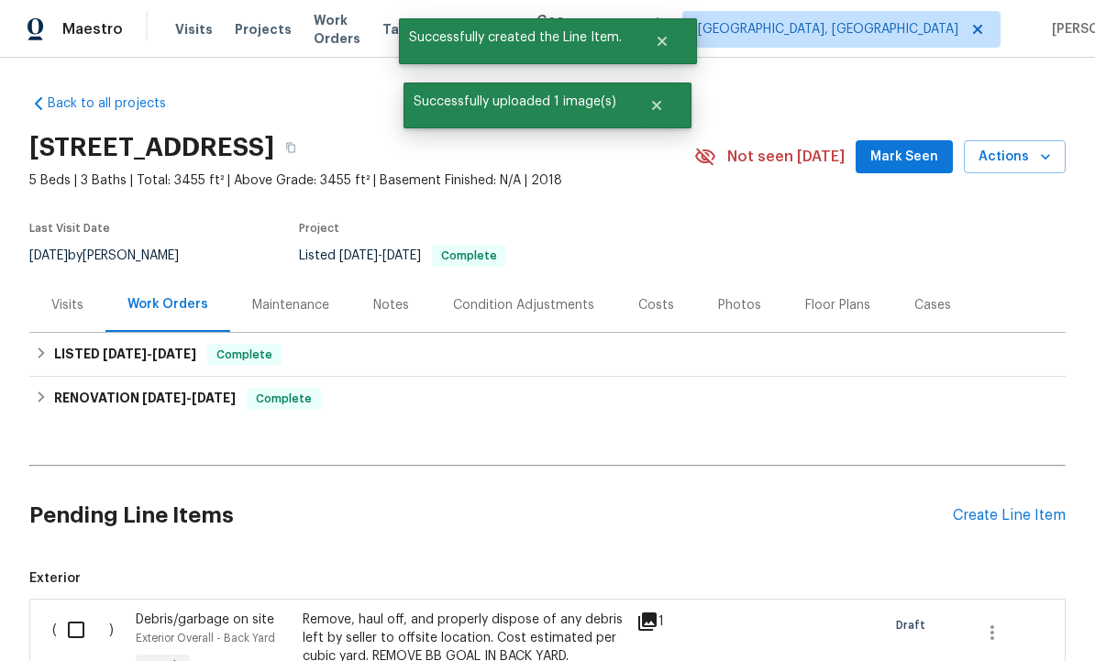
click at [1004, 507] on div "Create Line Item" at bounding box center [1009, 515] width 113 height 17
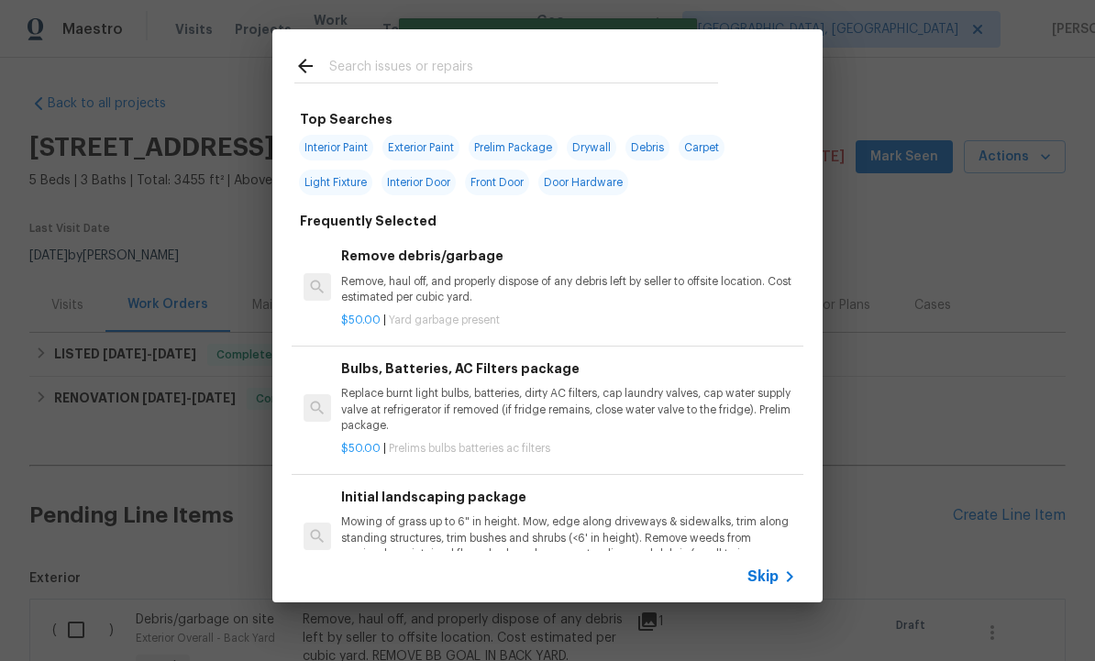
click at [388, 59] on input "text" at bounding box center [523, 69] width 389 height 28
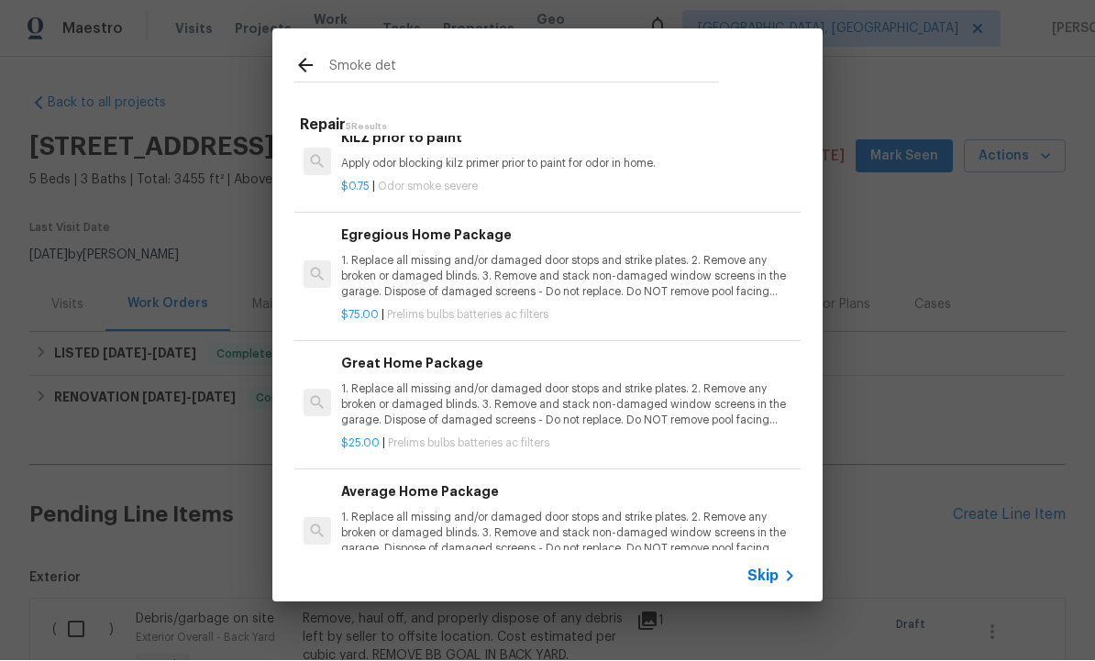
scroll to position [0, 0]
click at [356, 58] on input "Smoke det" at bounding box center [523, 69] width 389 height 28
click at [419, 66] on input "Smoke det" at bounding box center [523, 69] width 389 height 28
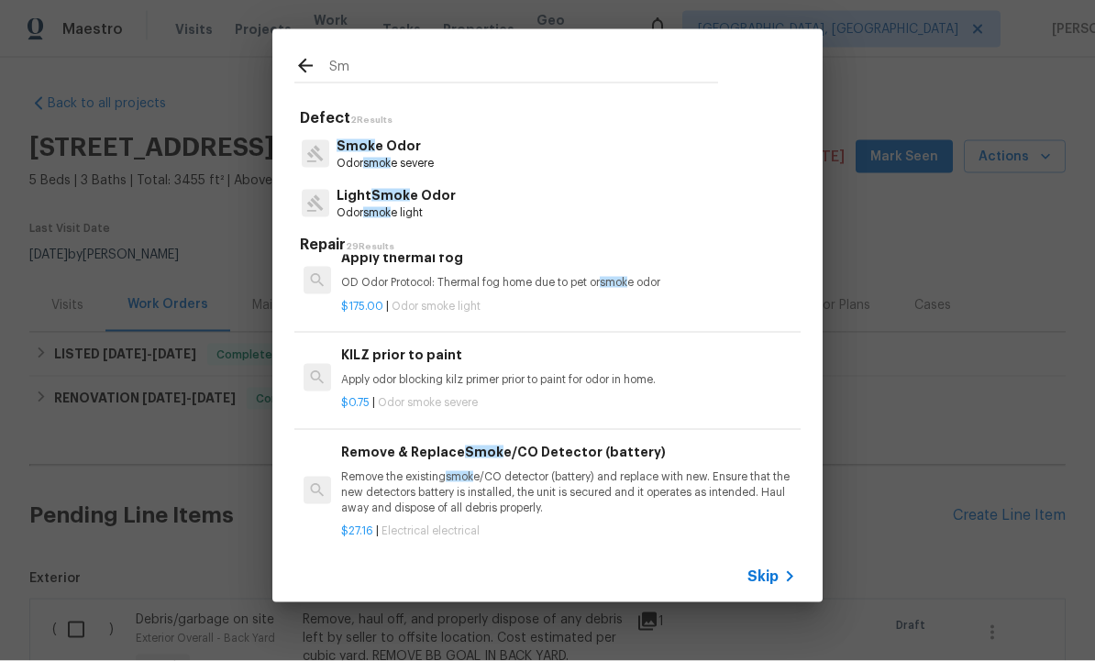
type input "S"
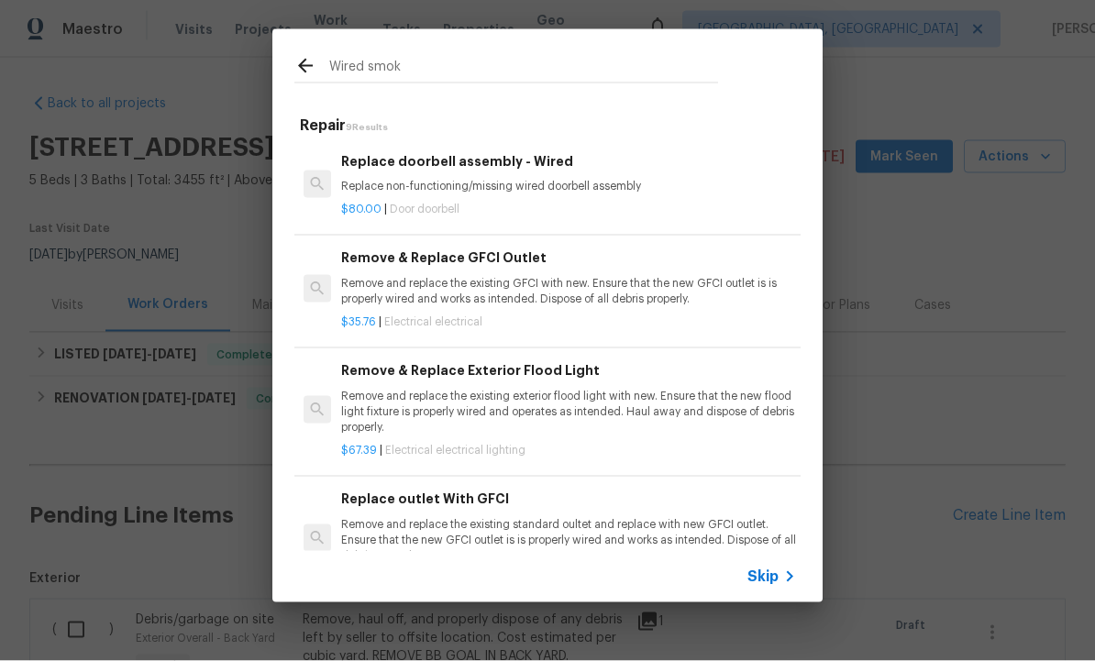
type input "Wired smoke"
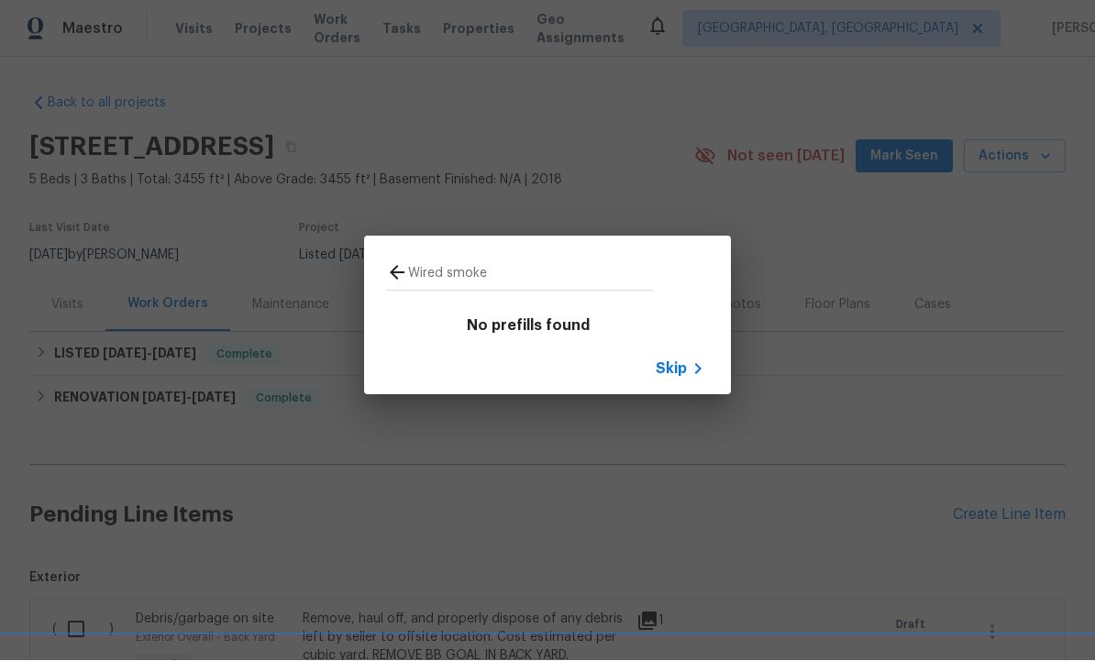
click at [691, 364] on icon at bounding box center [698, 369] width 22 height 22
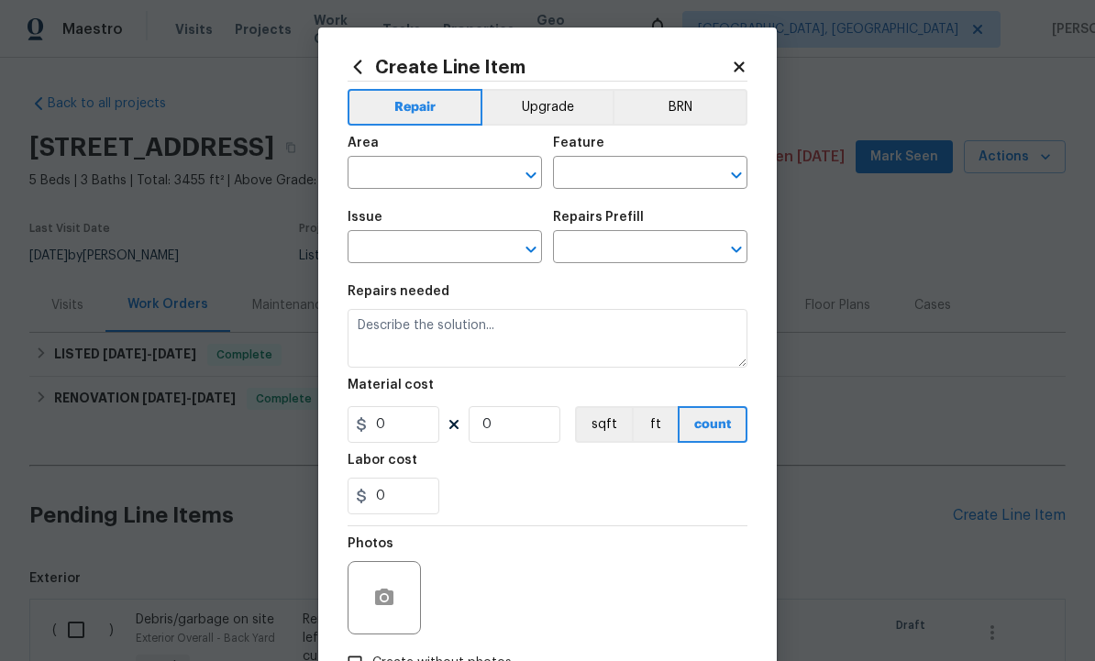
click at [422, 160] on input "text" at bounding box center [418, 174] width 143 height 28
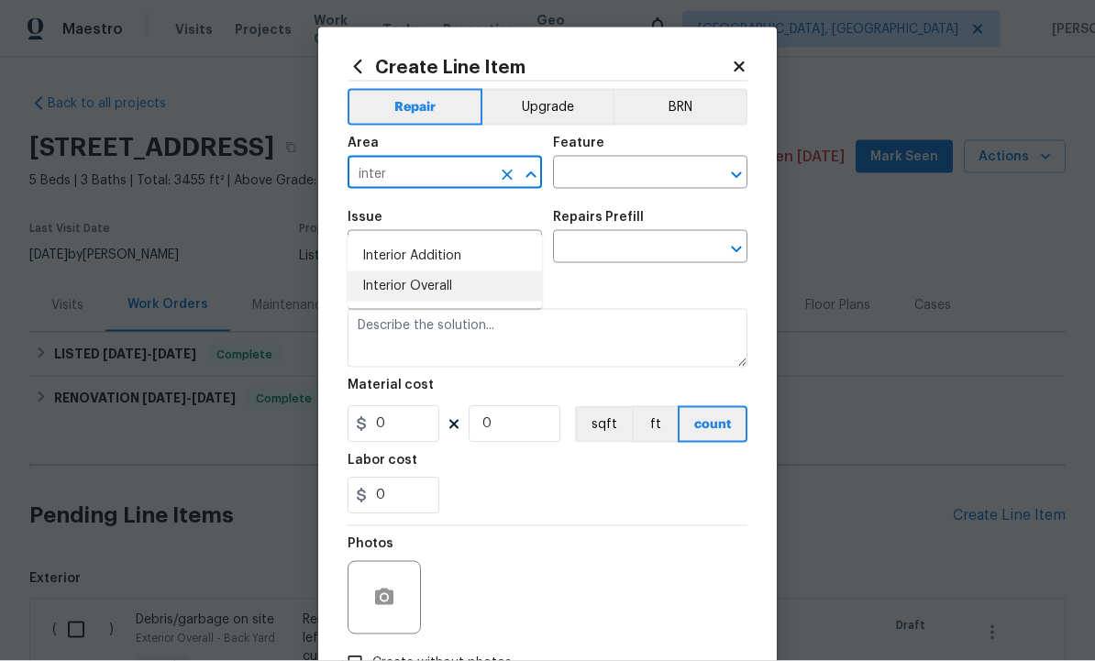
click at [450, 271] on li "Interior Overall" at bounding box center [444, 286] width 194 height 30
type input "Interior Overall"
click at [632, 181] on input "text" at bounding box center [624, 174] width 143 height 28
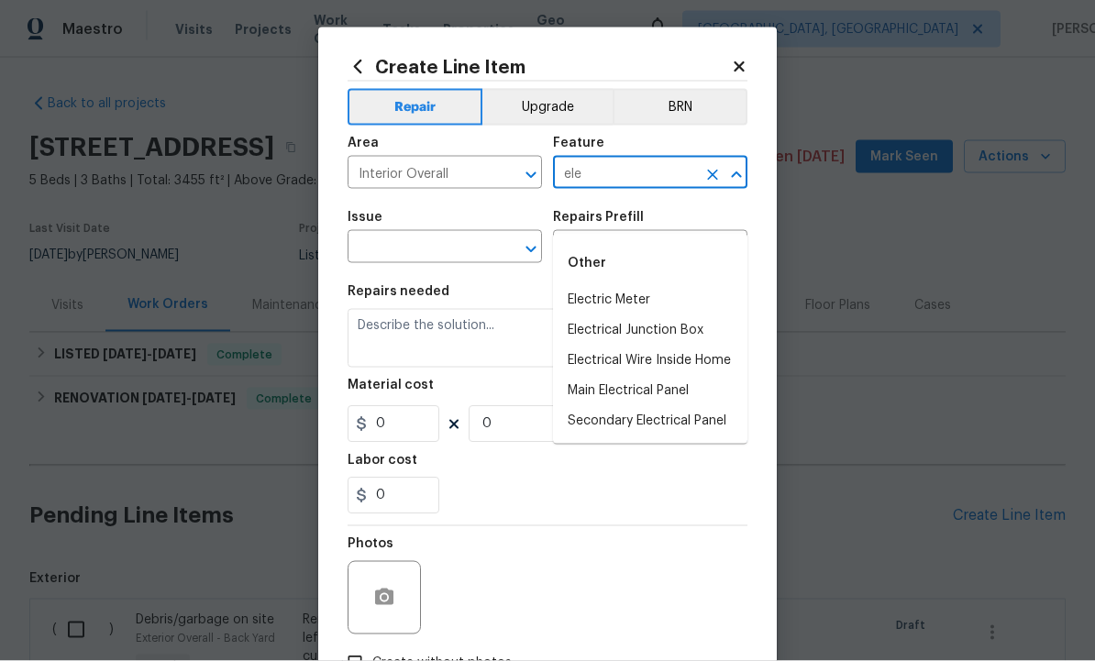
type input "elec"
click at [744, 69] on icon at bounding box center [739, 67] width 17 height 17
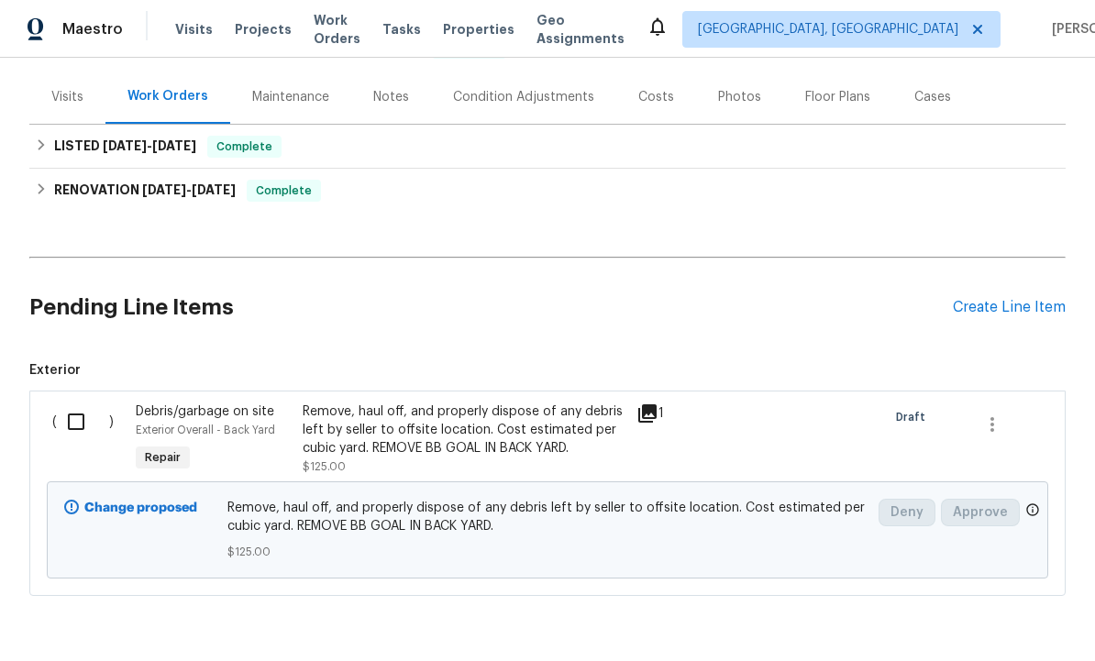
scroll to position [206, 0]
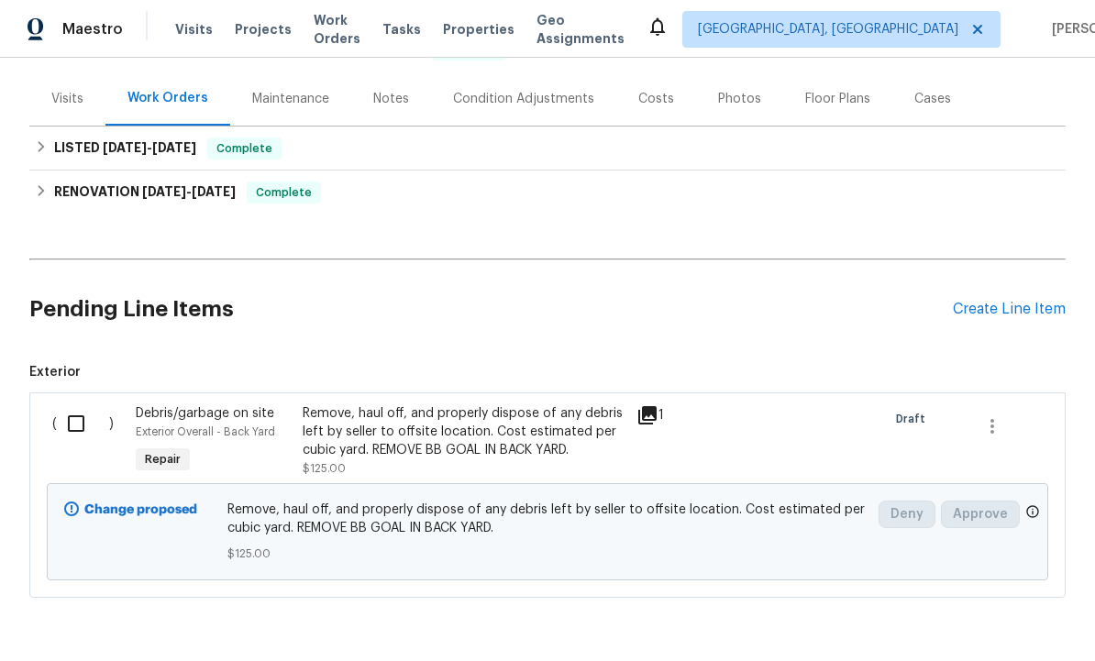
click at [1013, 301] on div "Create Line Item" at bounding box center [1009, 309] width 113 height 17
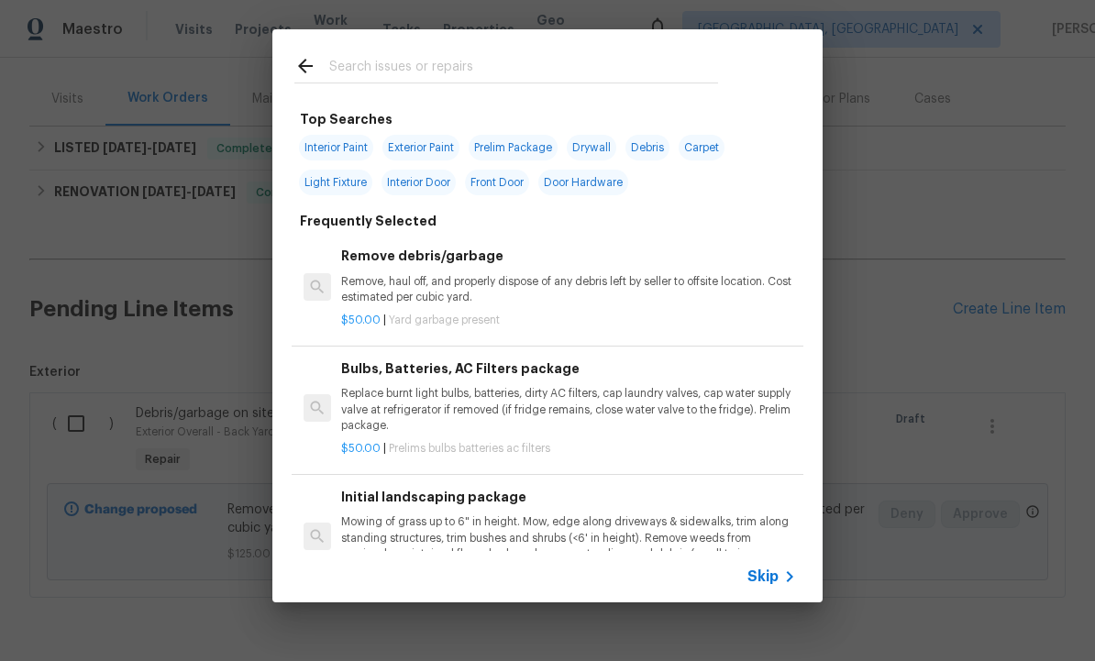
click at [418, 64] on input "text" at bounding box center [523, 69] width 389 height 28
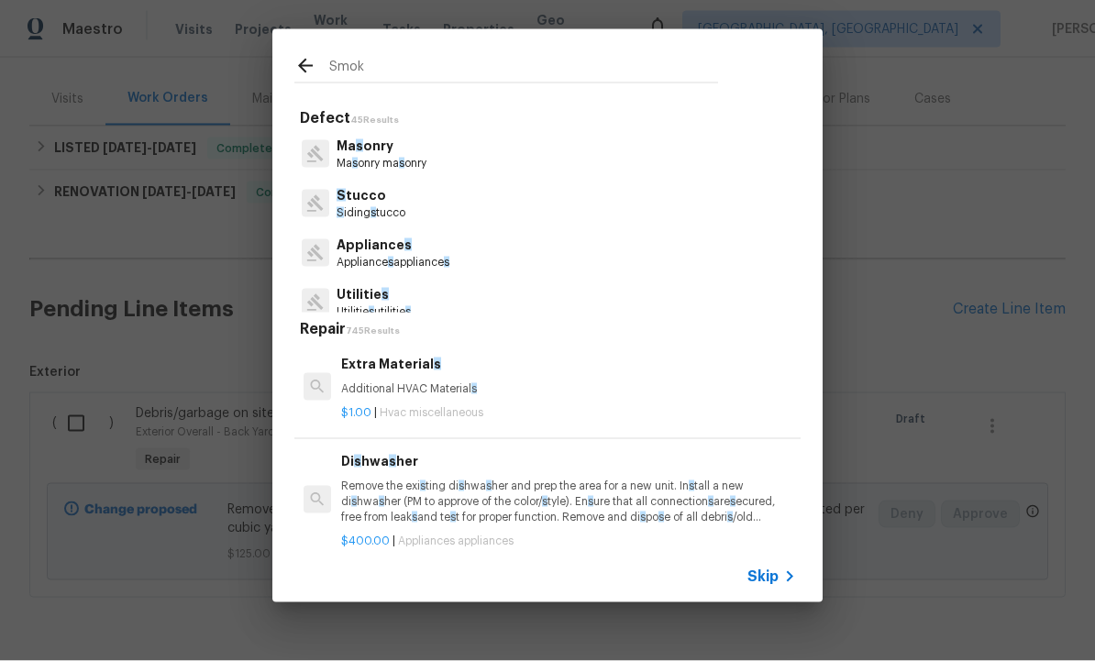
type input "Smoke"
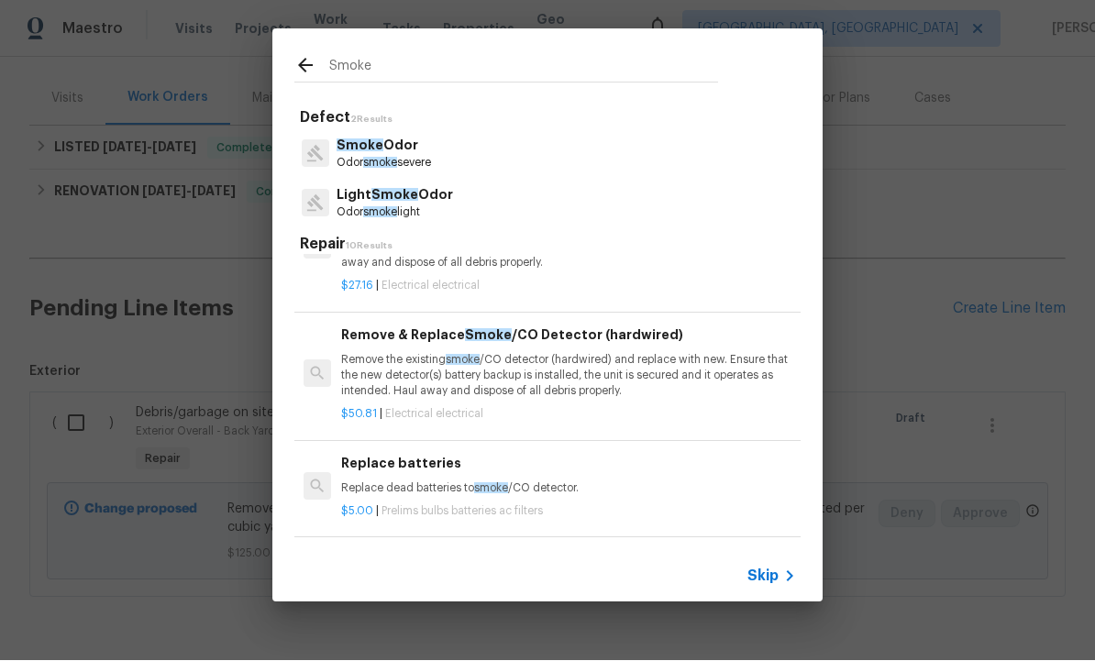
scroll to position [365, 0]
click at [532, 369] on p "Remove the existing smoke /CO detector (hardwired) and replace with new. Ensure…" at bounding box center [568, 375] width 455 height 47
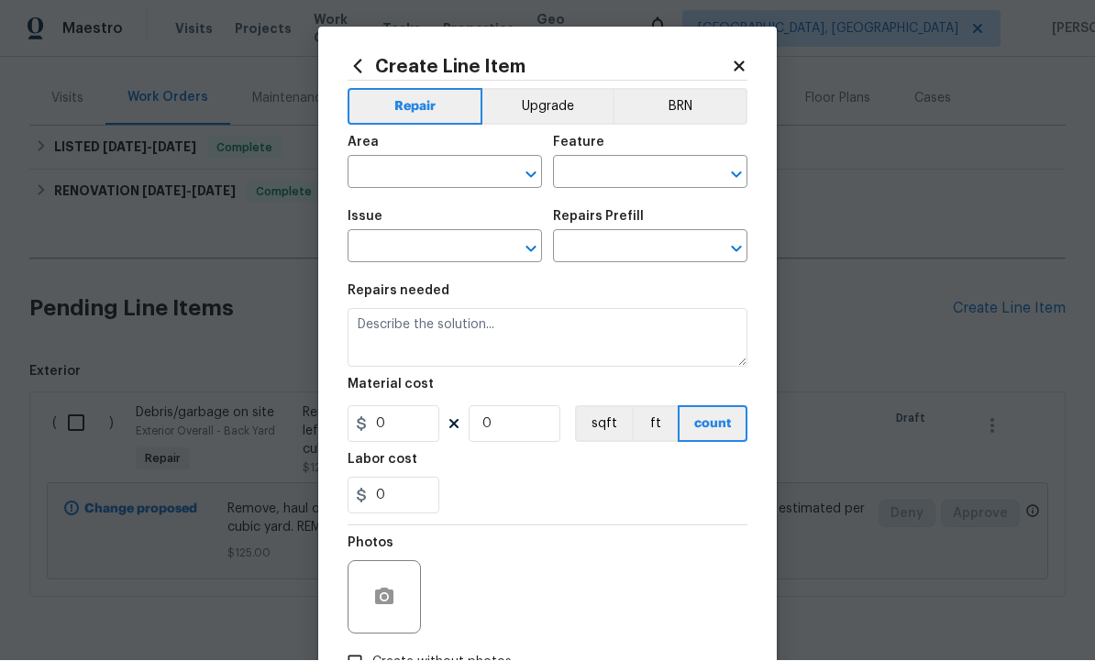
type input "Interior Overall"
type input "Electrical"
type input "Remove & Replace Smoke/CO Detector (hardwired) $50.81"
type textarea "Remove the existing smoke/CO detector (hardwired) and replace with new. Ensure …"
type input "50.81"
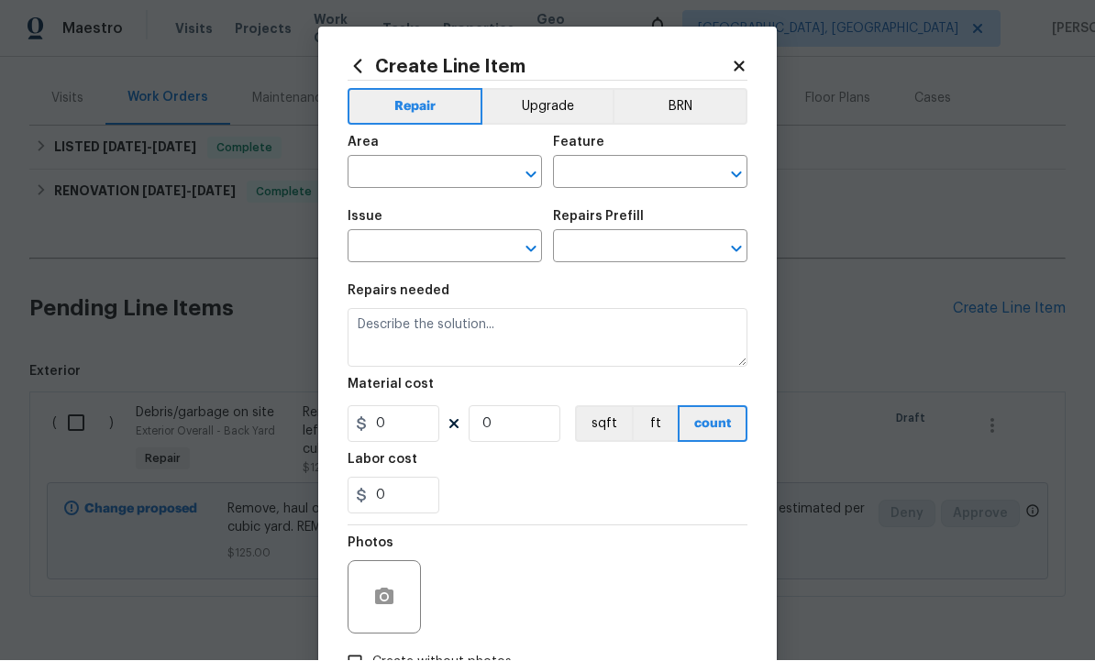
type input "1"
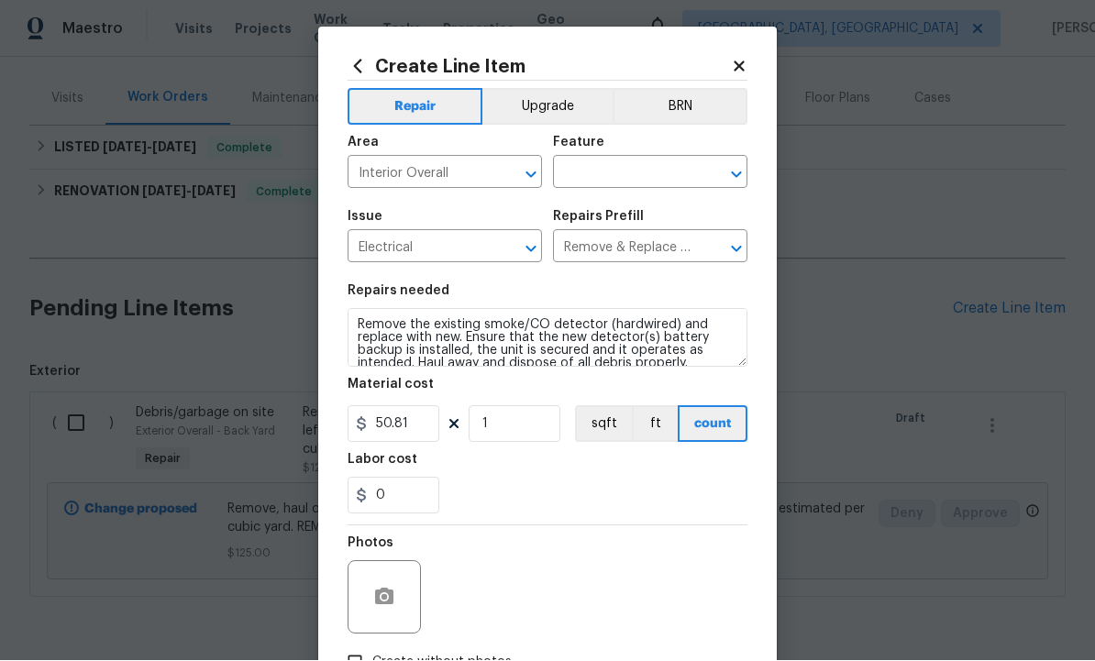
scroll to position [40, 0]
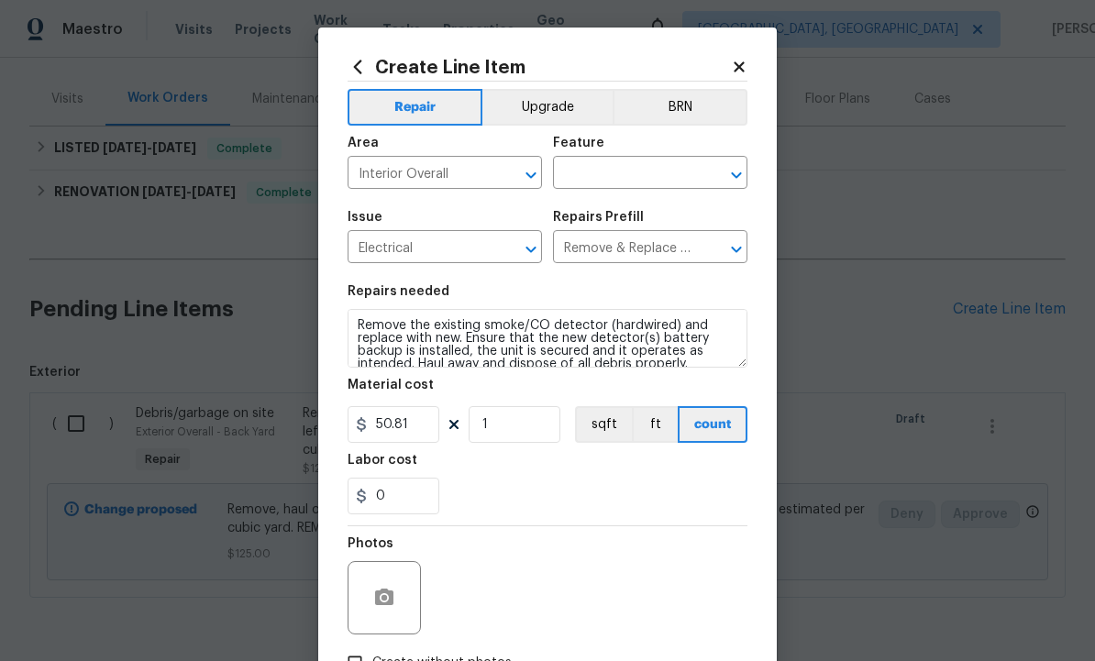
click at [613, 182] on input "text" at bounding box center [624, 174] width 143 height 28
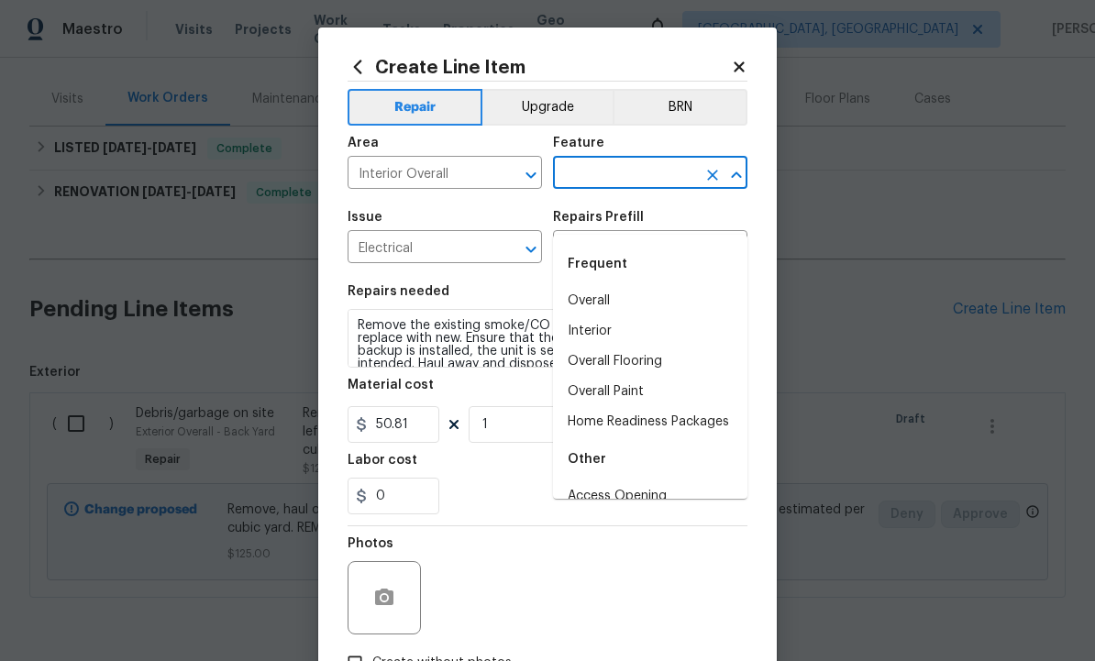
scroll to position [39, 0]
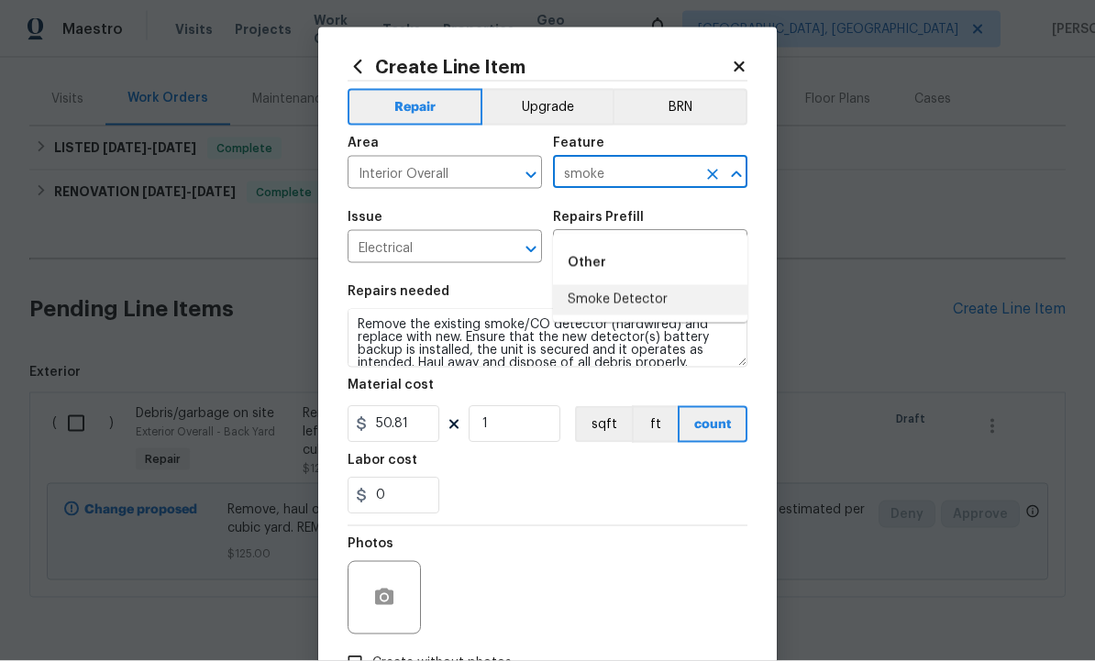
click at [645, 285] on li "Smoke Detector" at bounding box center [650, 300] width 194 height 30
type input "Smoke Detector"
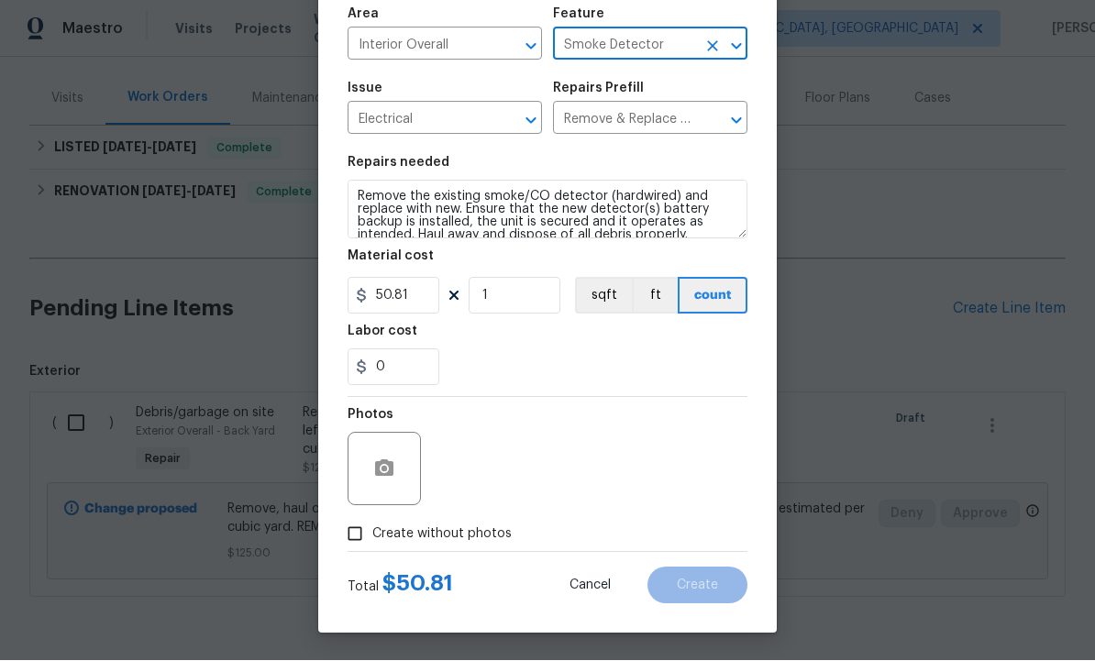
scroll to position [132, 0]
click at [378, 477] on icon "button" at bounding box center [384, 468] width 18 height 17
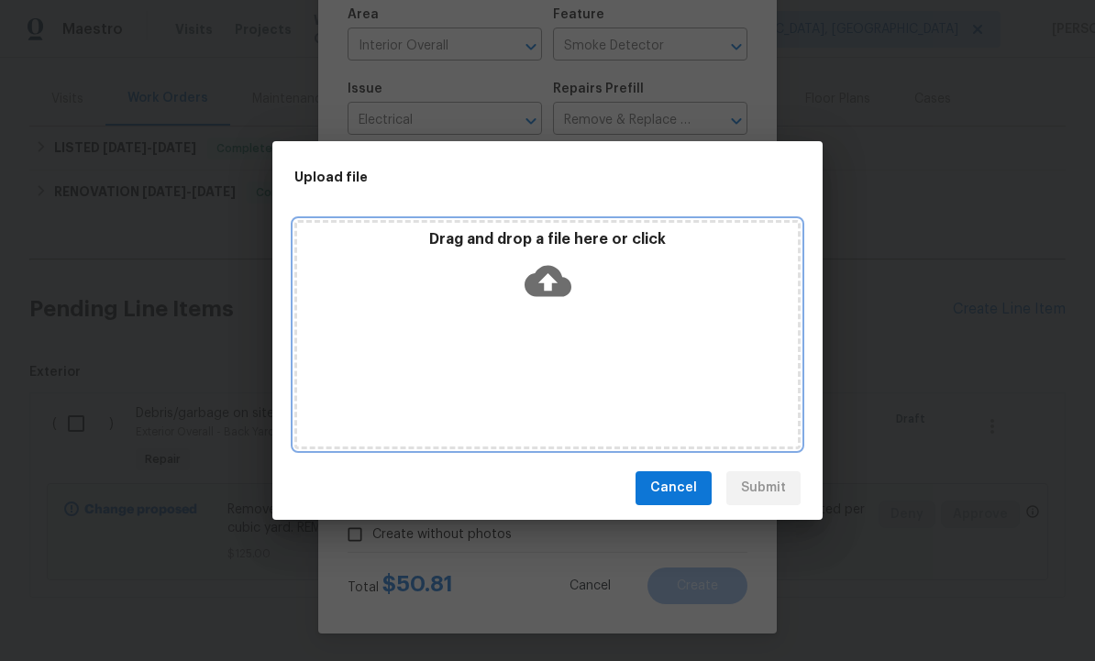
click at [549, 277] on icon at bounding box center [547, 281] width 47 height 47
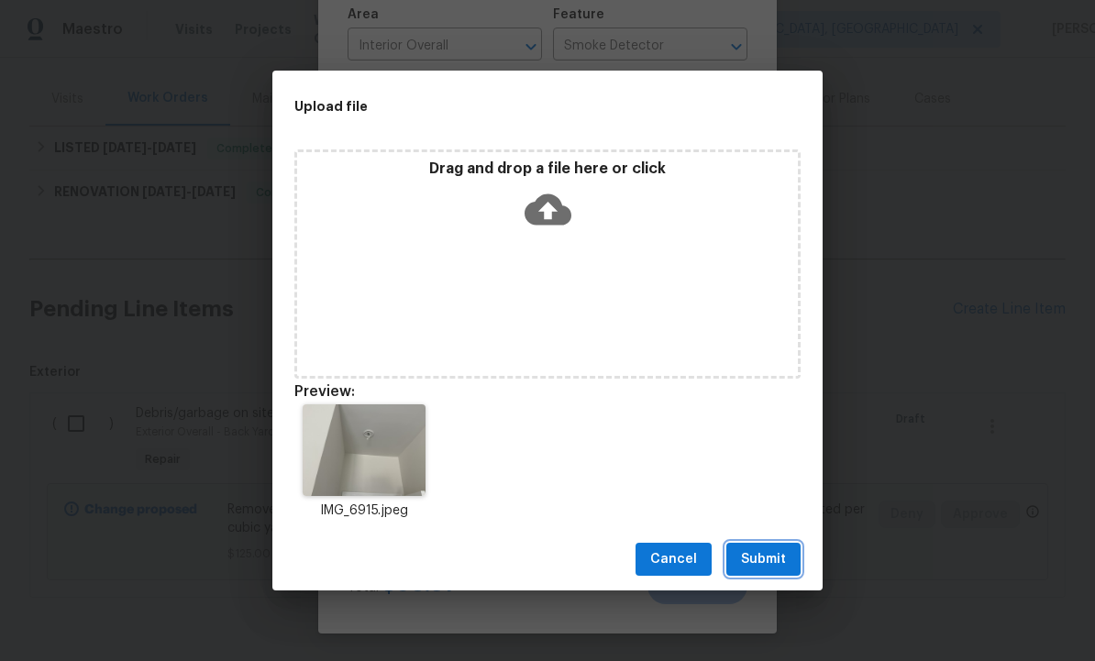
click at [766, 556] on span "Submit" at bounding box center [763, 559] width 45 height 23
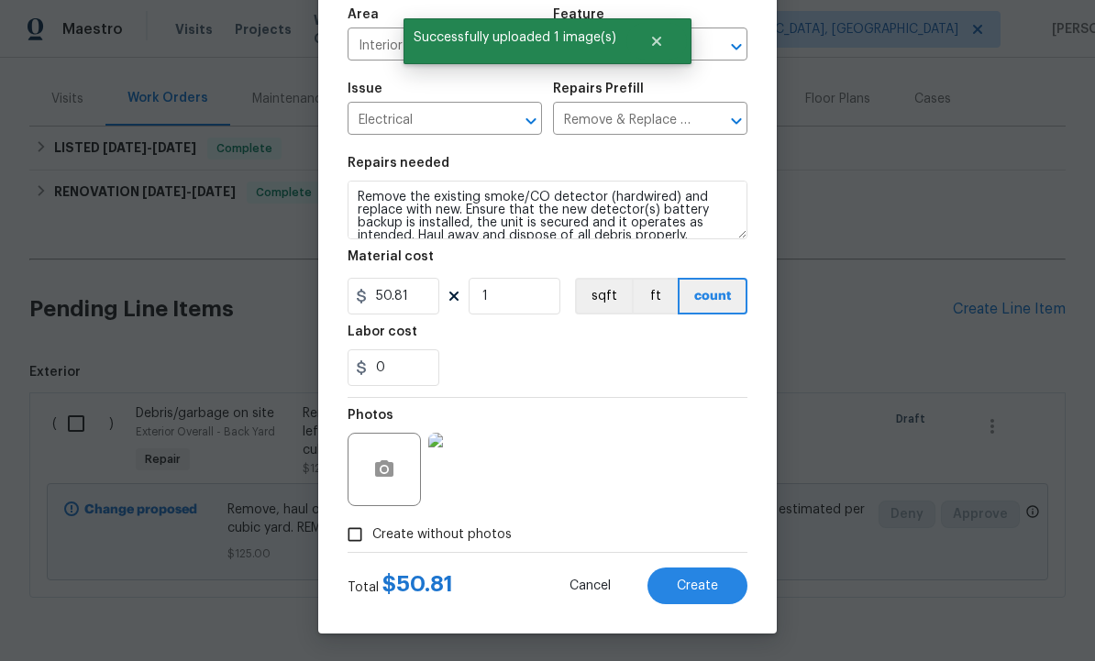
click at [696, 585] on span "Create" at bounding box center [697, 586] width 41 height 14
type input "0"
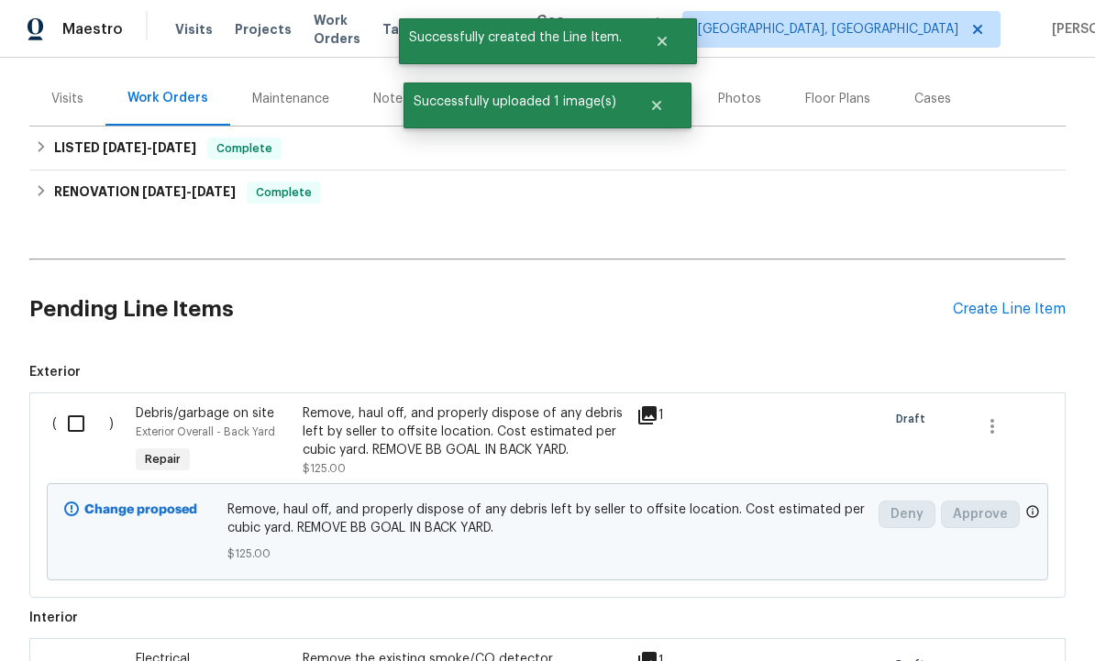
click at [90, 404] on input "checkbox" at bounding box center [83, 423] width 52 height 39
checkbox input "true"
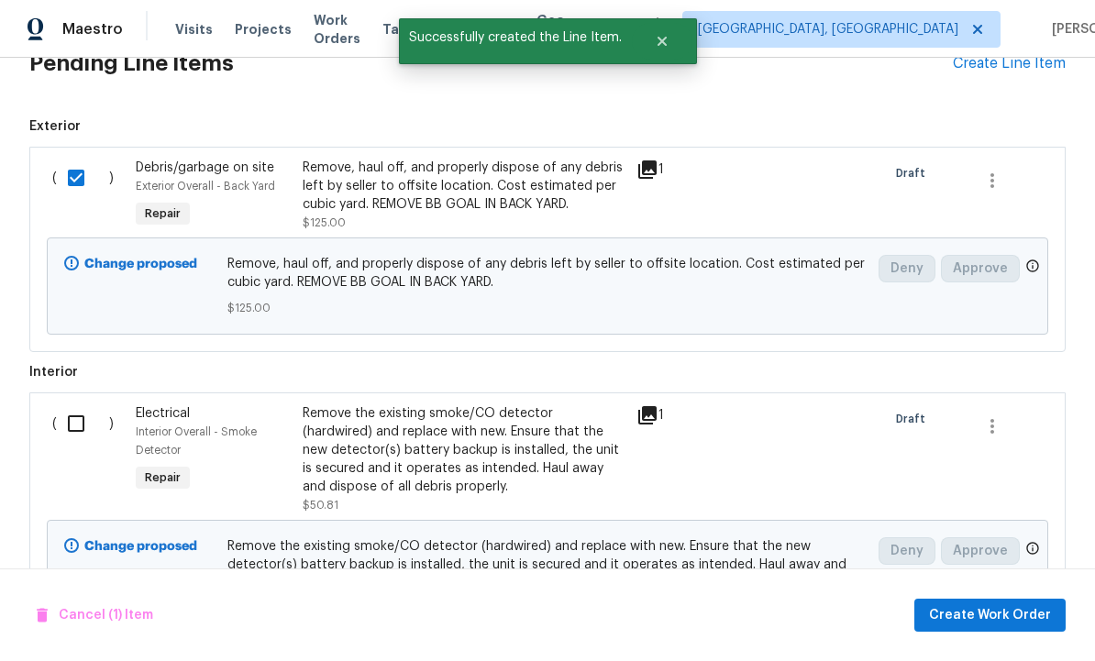
scroll to position [457, 0]
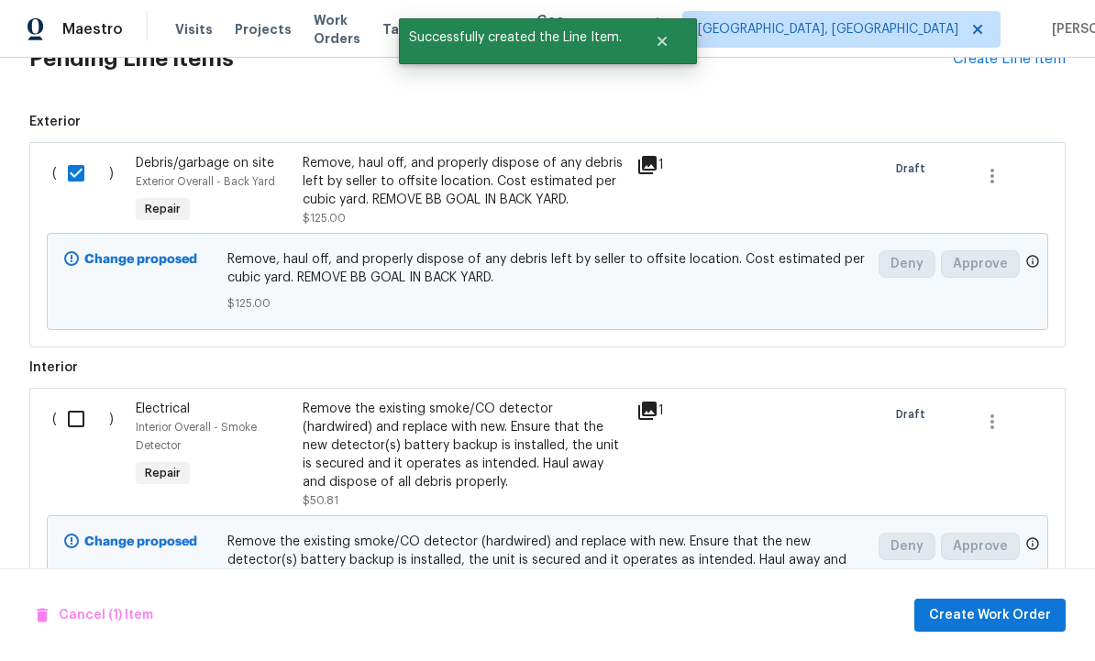
click at [83, 400] on input "checkbox" at bounding box center [83, 419] width 52 height 39
checkbox input "true"
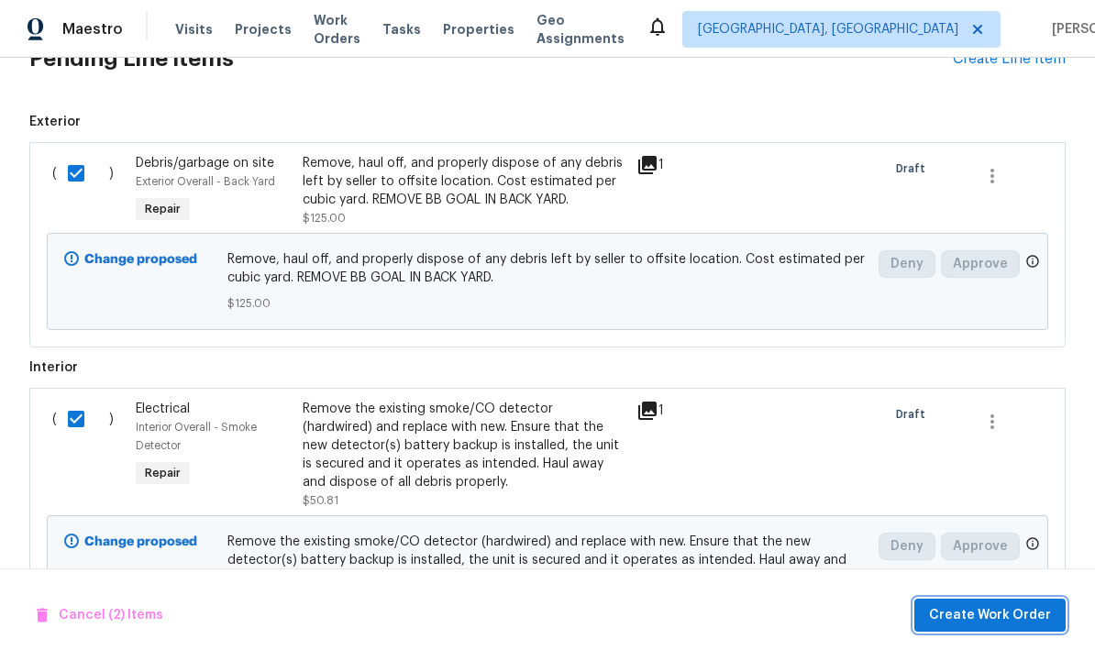
click at [986, 610] on span "Create Work Order" at bounding box center [990, 615] width 122 height 23
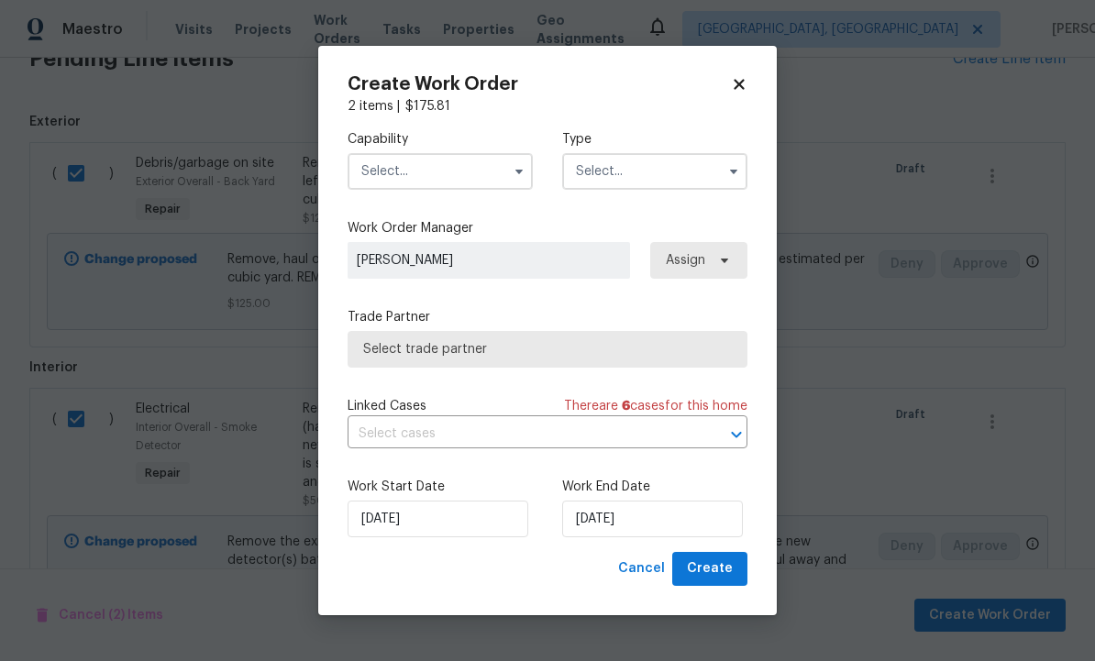
click at [430, 166] on input "text" at bounding box center [439, 171] width 185 height 37
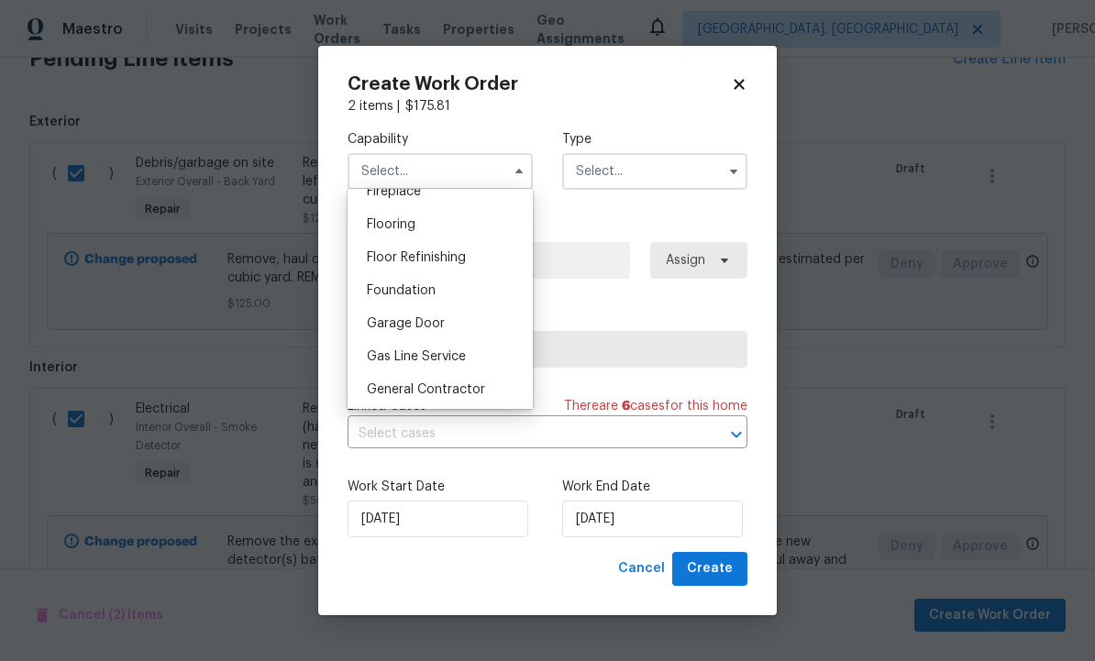
scroll to position [703, 0]
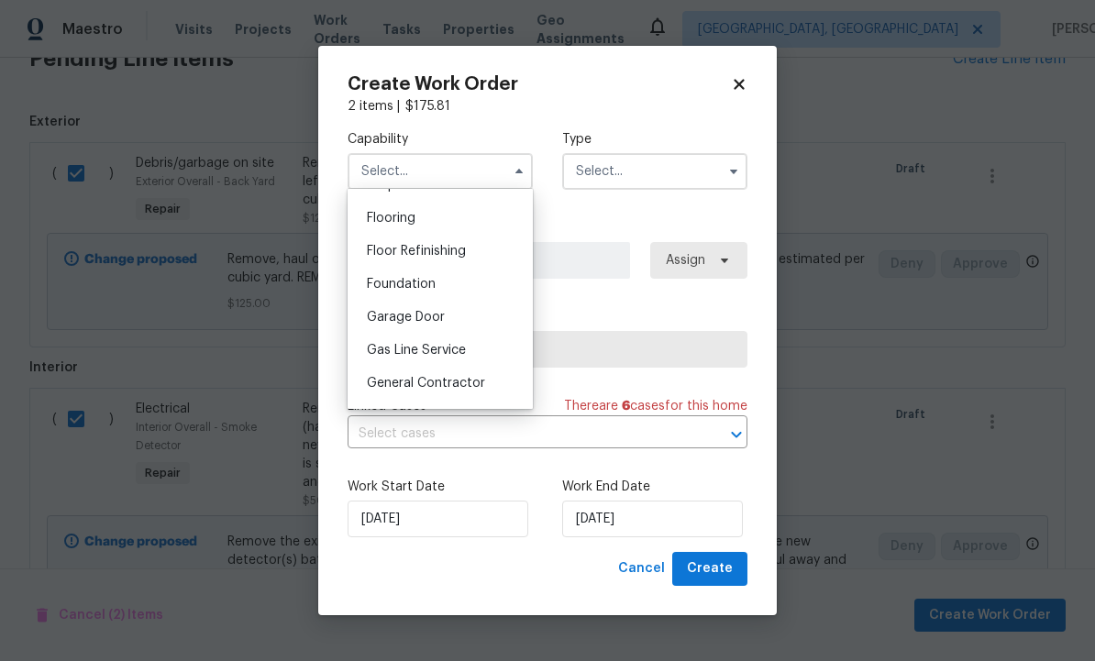
click at [453, 382] on span "General Contractor" at bounding box center [426, 383] width 118 height 13
type input "General Contractor"
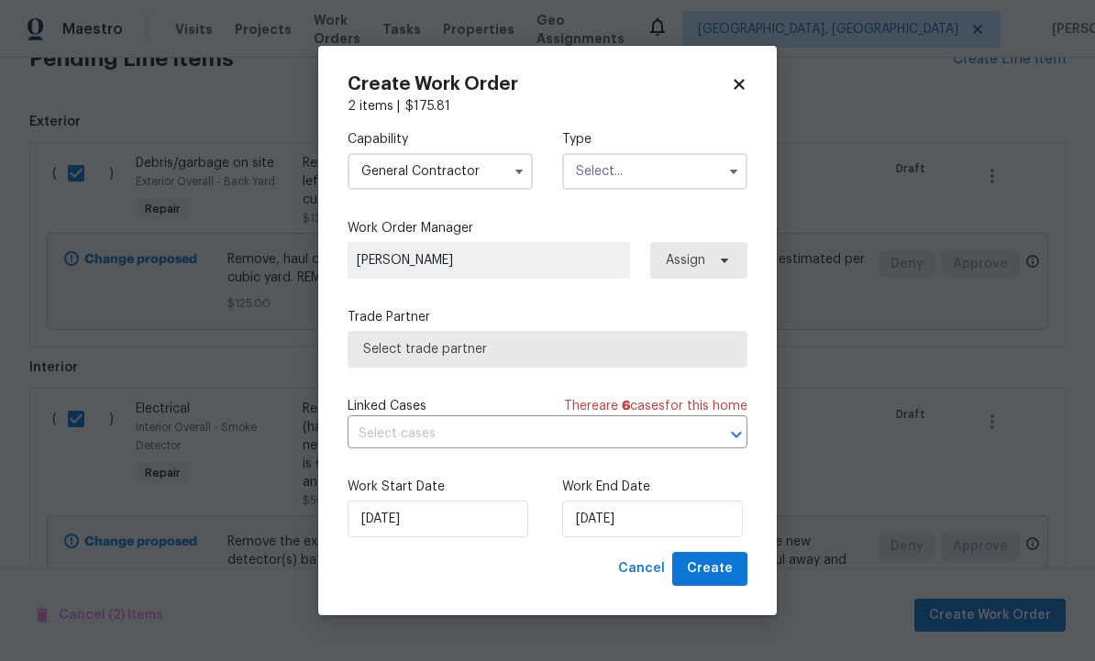
click at [624, 169] on input "text" at bounding box center [654, 171] width 185 height 37
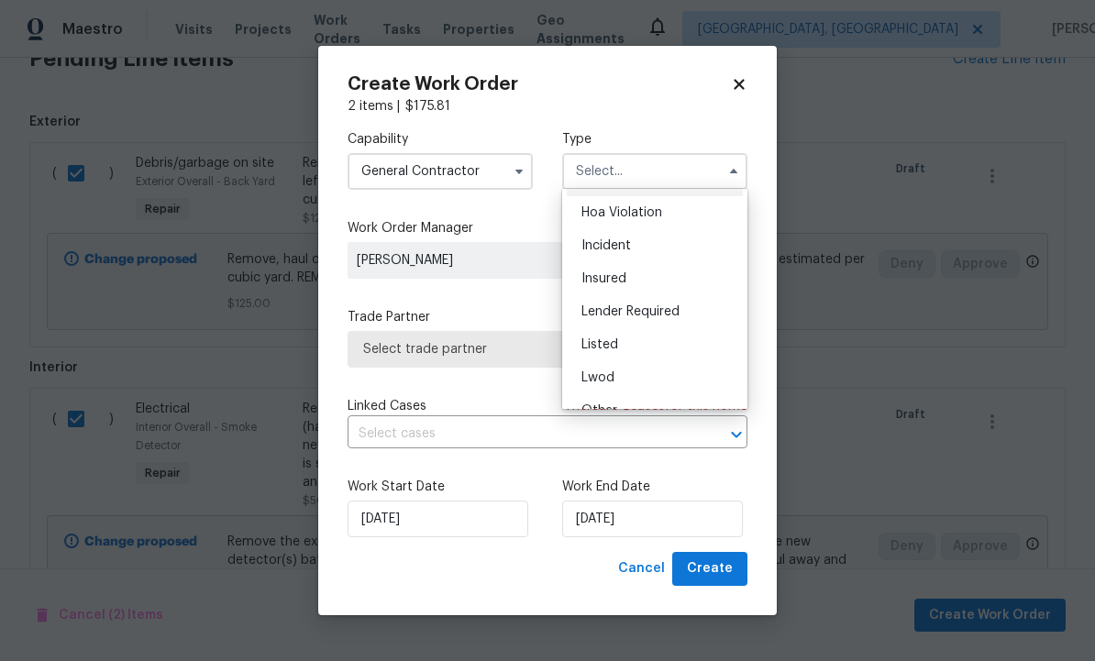
scroll to position [31, 0]
click at [630, 347] on div "Listed" at bounding box center [655, 343] width 176 height 33
type input "Listed"
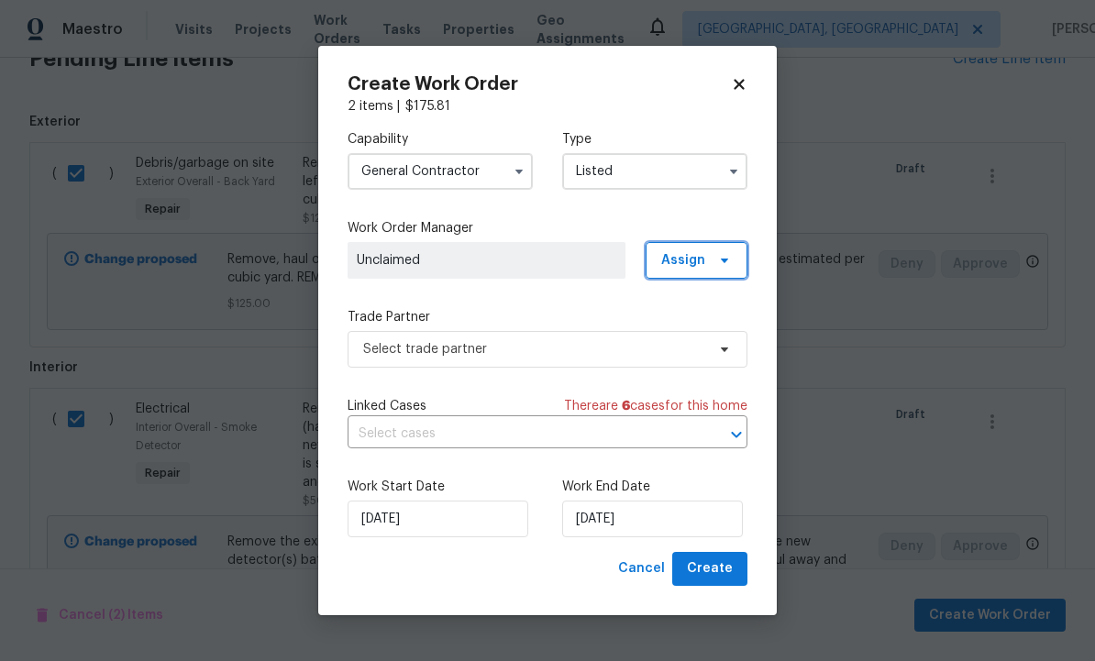
click at [737, 258] on span "Assign" at bounding box center [696, 260] width 102 height 37
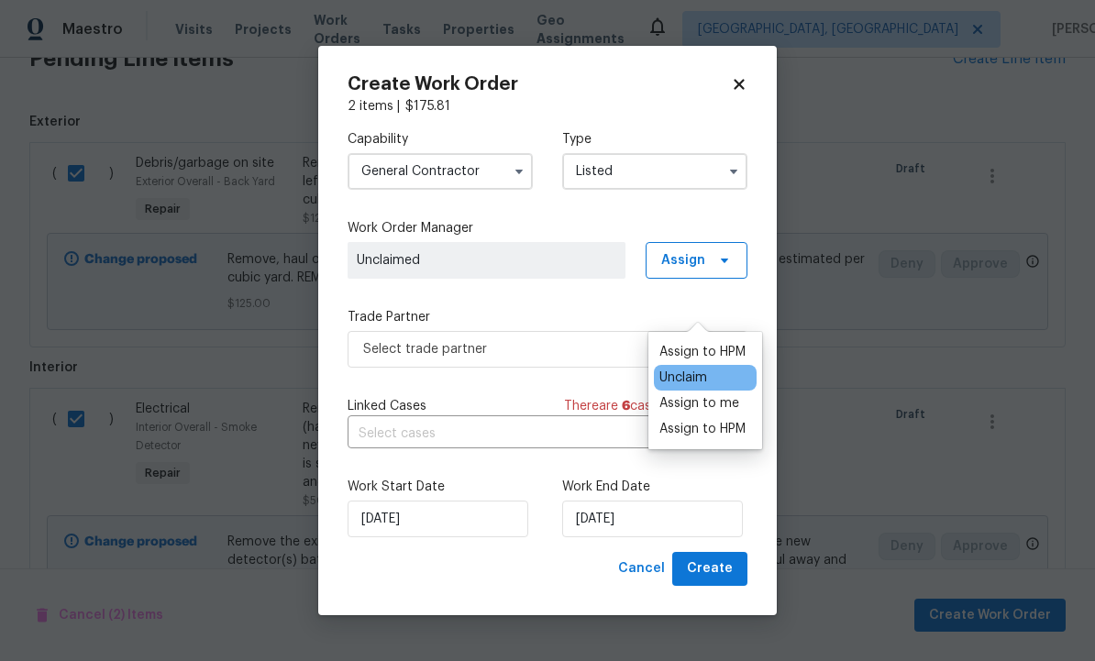
click at [722, 343] on div "Assign to HPM" at bounding box center [702, 352] width 86 height 18
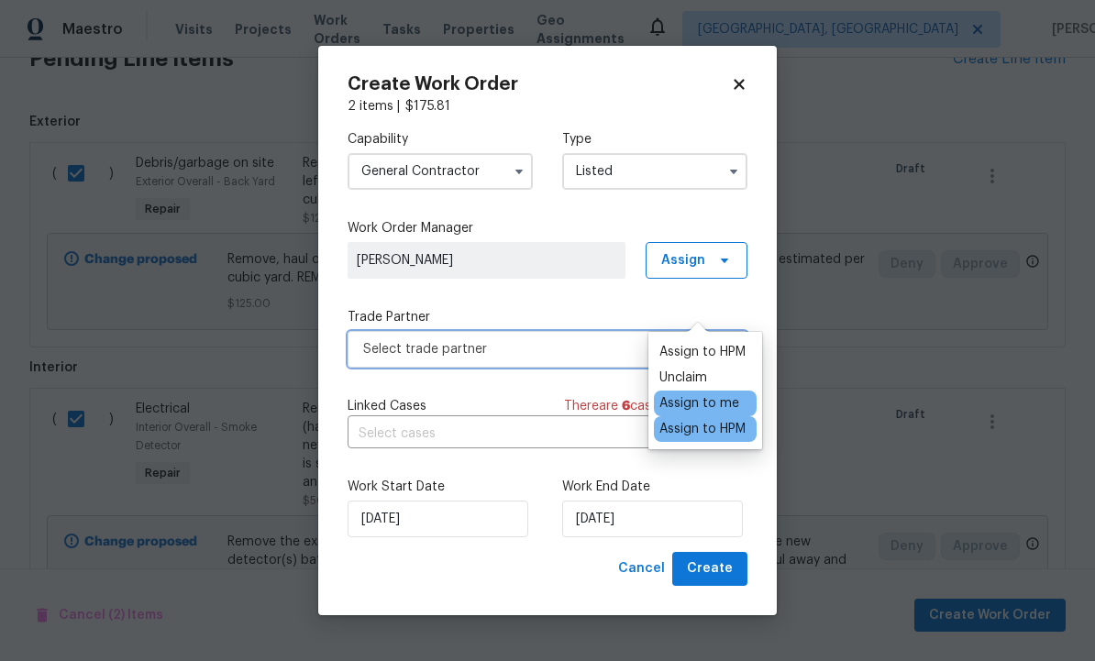
click at [512, 342] on span "Select trade partner" at bounding box center [534, 349] width 342 height 18
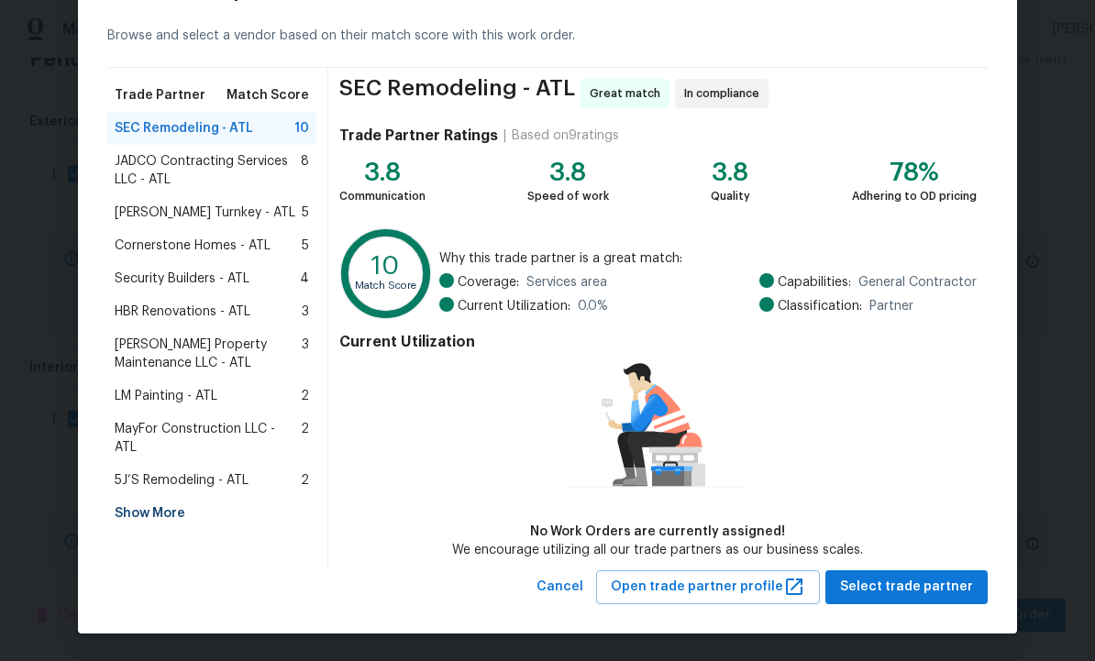
scroll to position [73, 0]
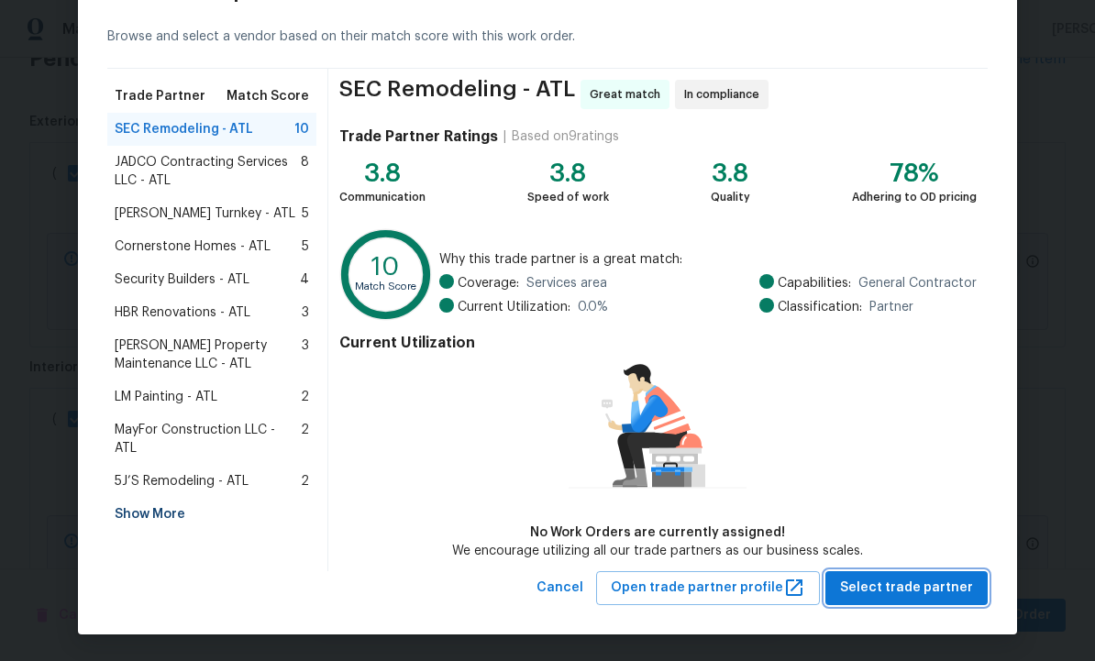
click at [901, 589] on span "Select trade partner" at bounding box center [906, 588] width 133 height 23
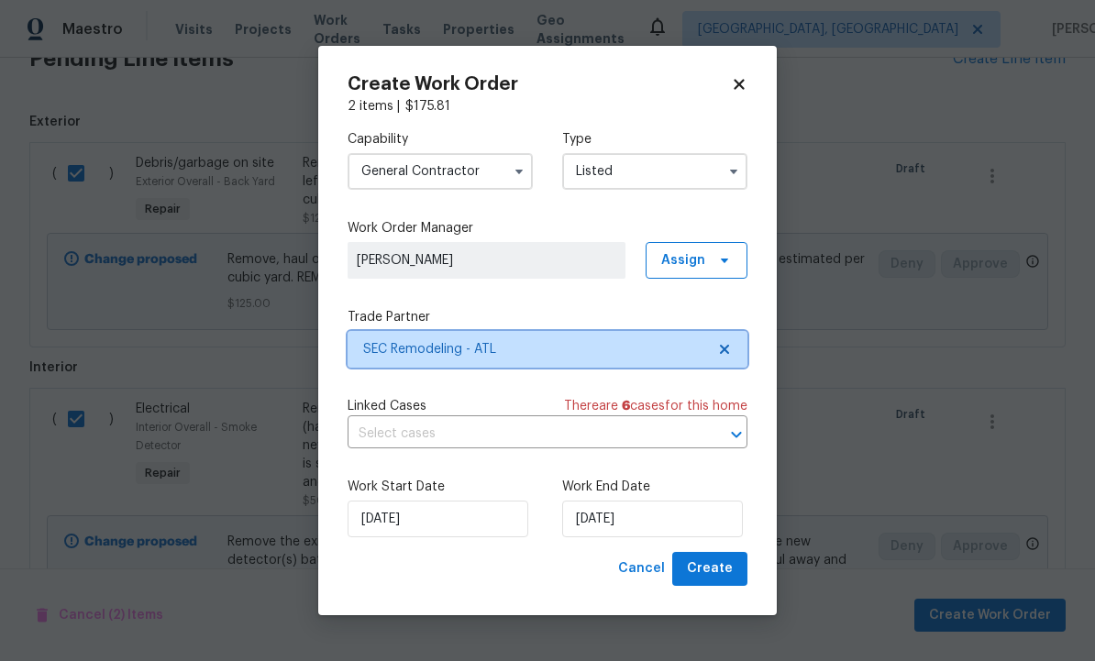
scroll to position [0, 0]
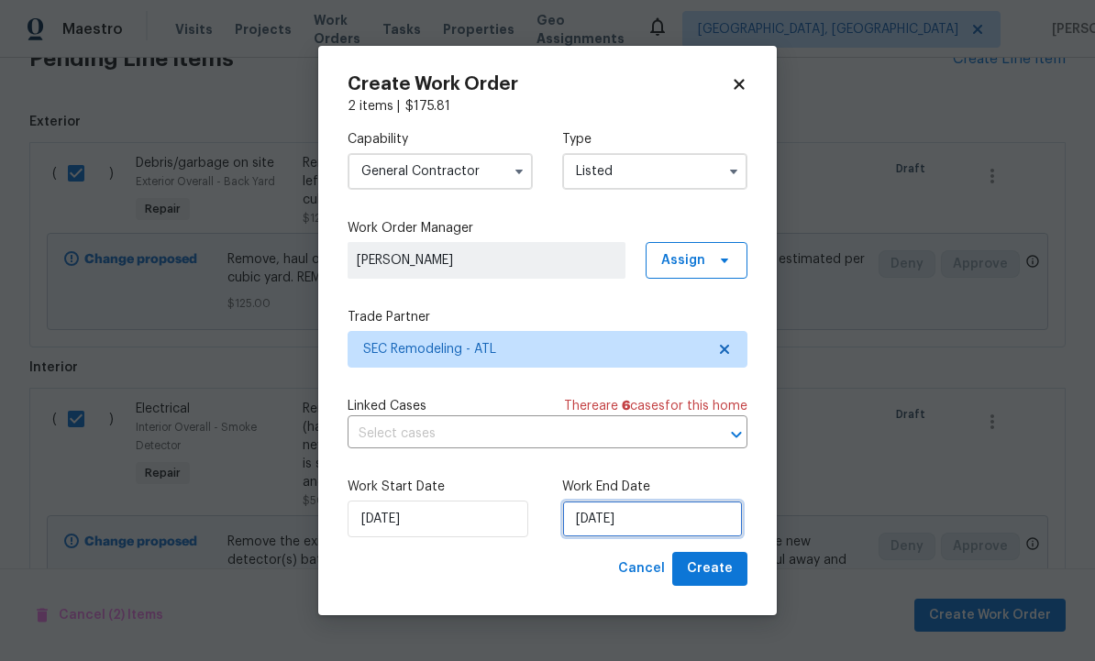
click at [656, 517] on input "[DATE]" at bounding box center [652, 519] width 181 height 37
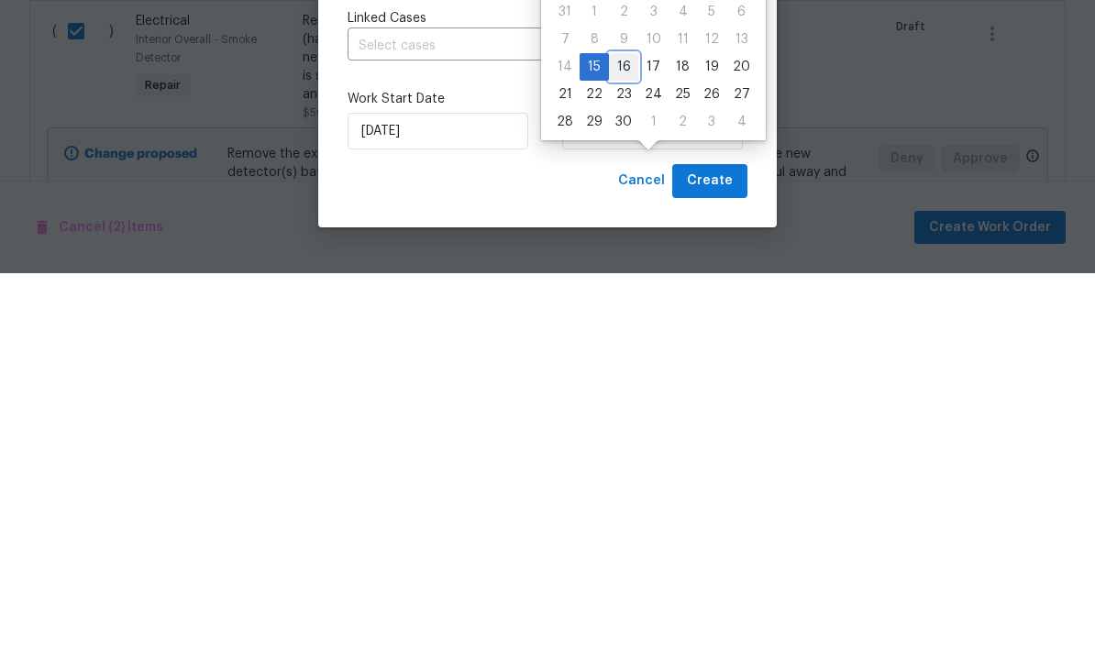
click at [627, 442] on div "16" at bounding box center [623, 455] width 29 height 26
type input "[DATE]"
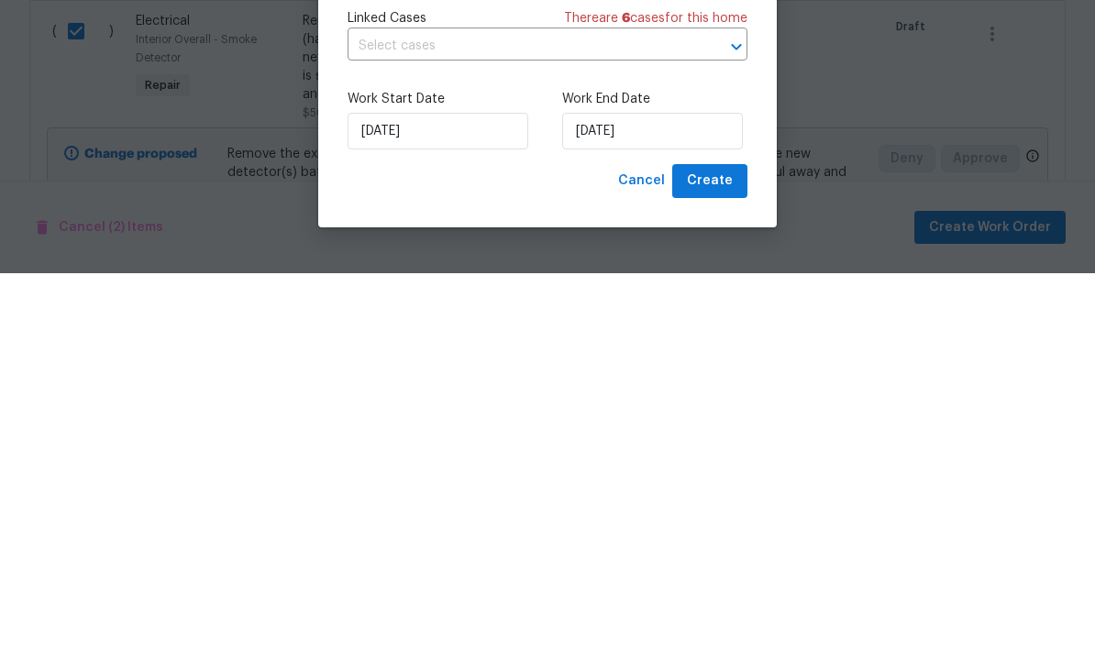
scroll to position [61, 0]
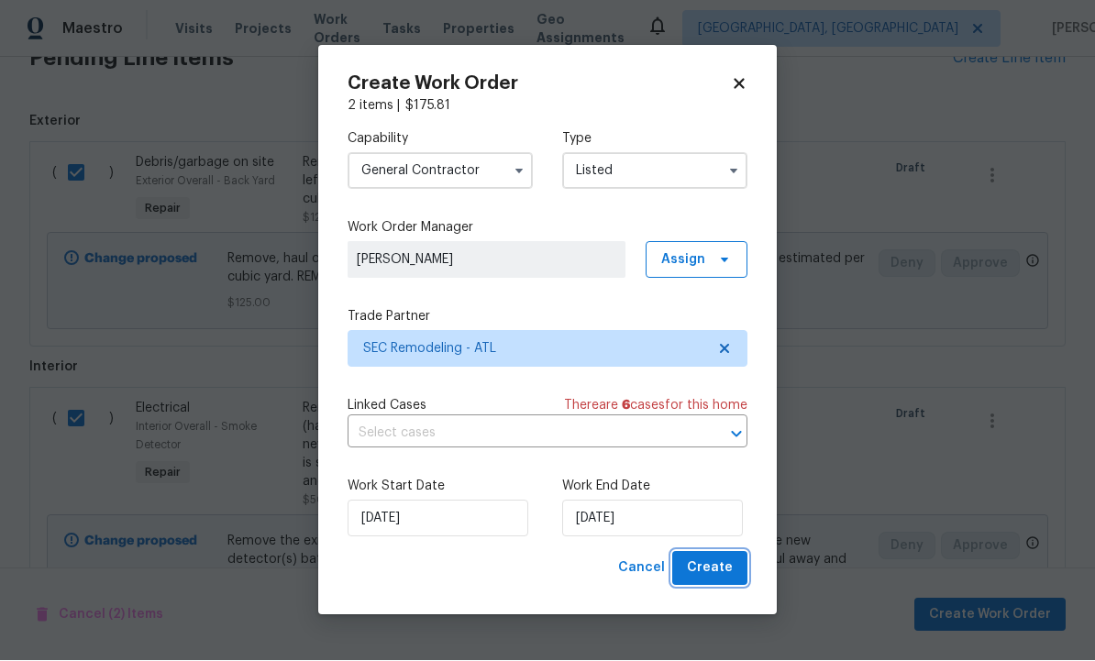
click at [706, 565] on span "Create" at bounding box center [710, 568] width 46 height 23
checkbox input "false"
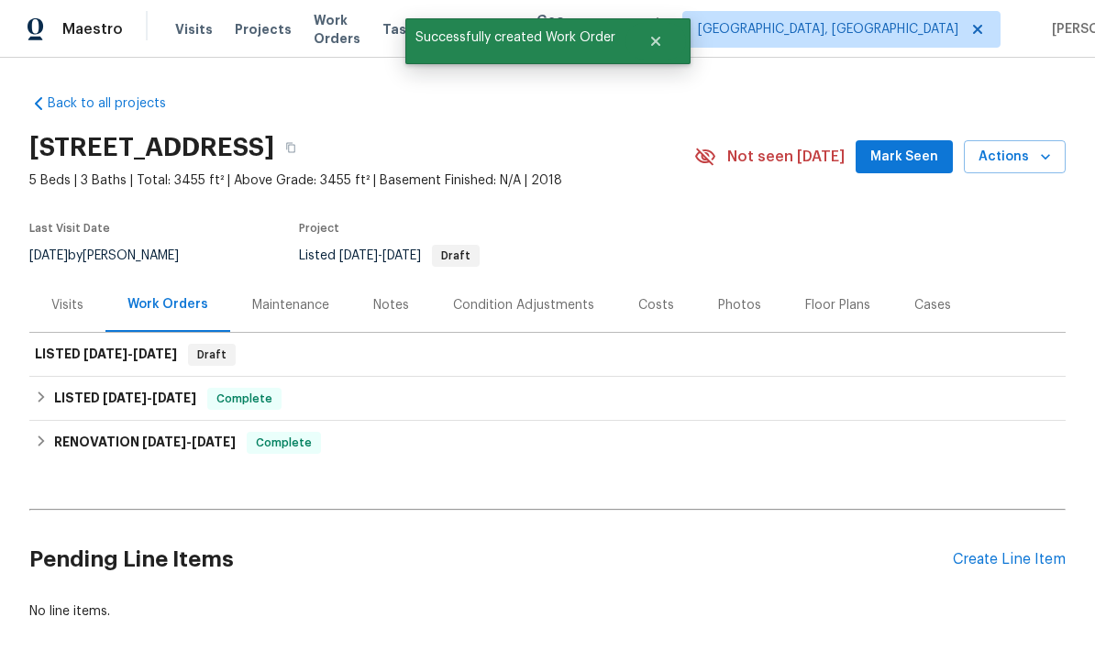
scroll to position [0, 0]
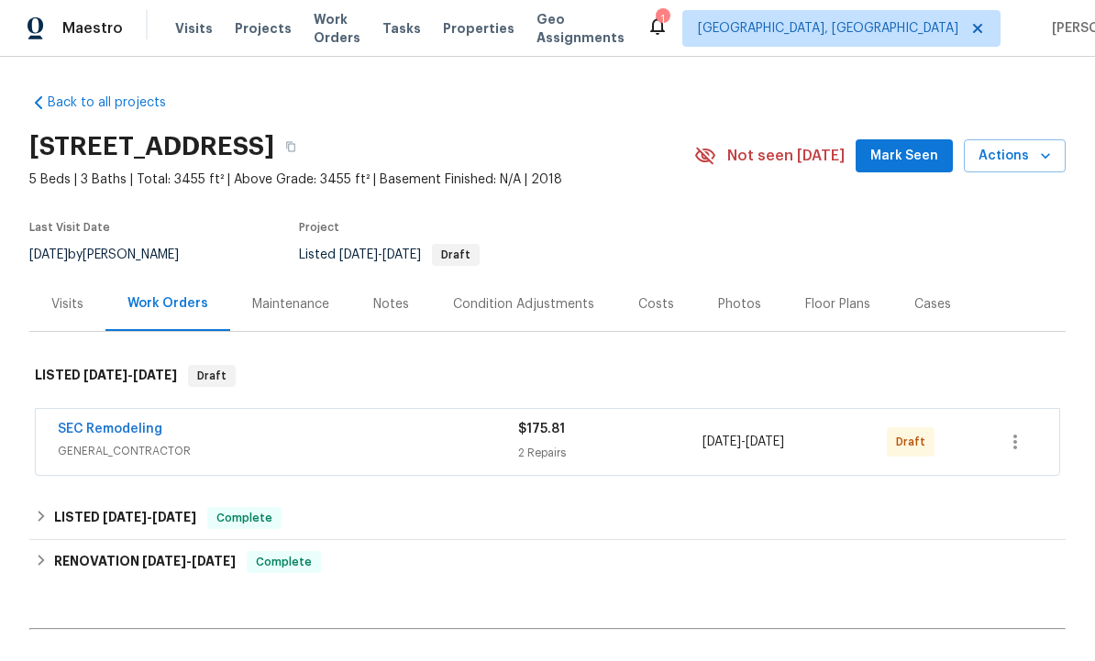
scroll to position [1, 0]
click at [1017, 437] on icon "button" at bounding box center [1015, 443] width 22 height 22
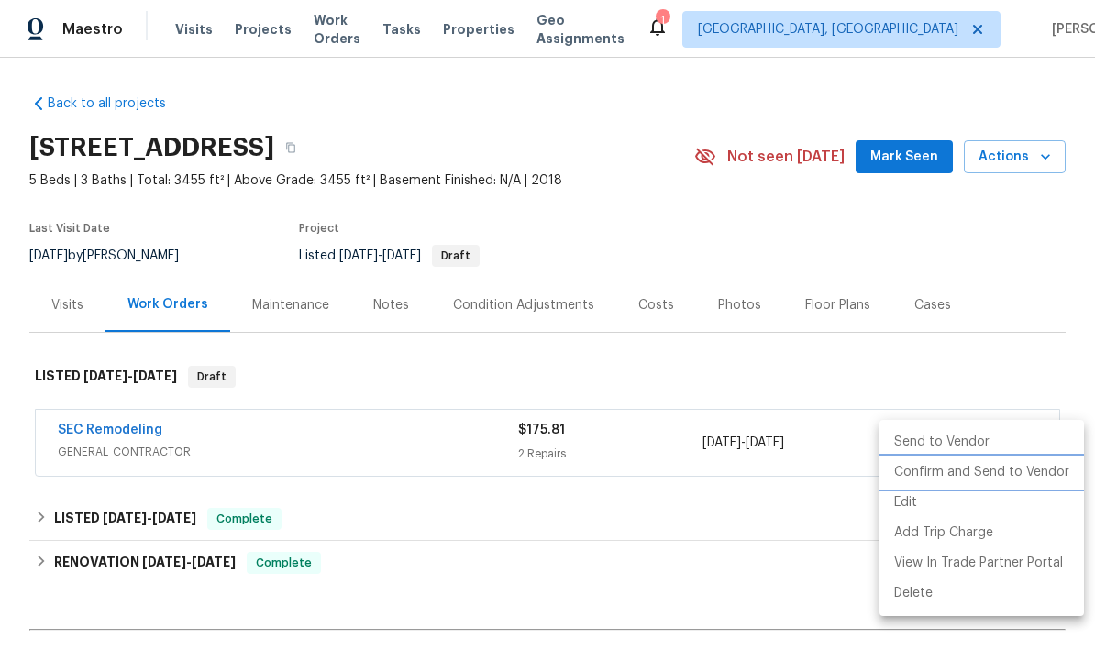
click at [977, 473] on li "Confirm and Send to Vendor" at bounding box center [981, 472] width 204 height 30
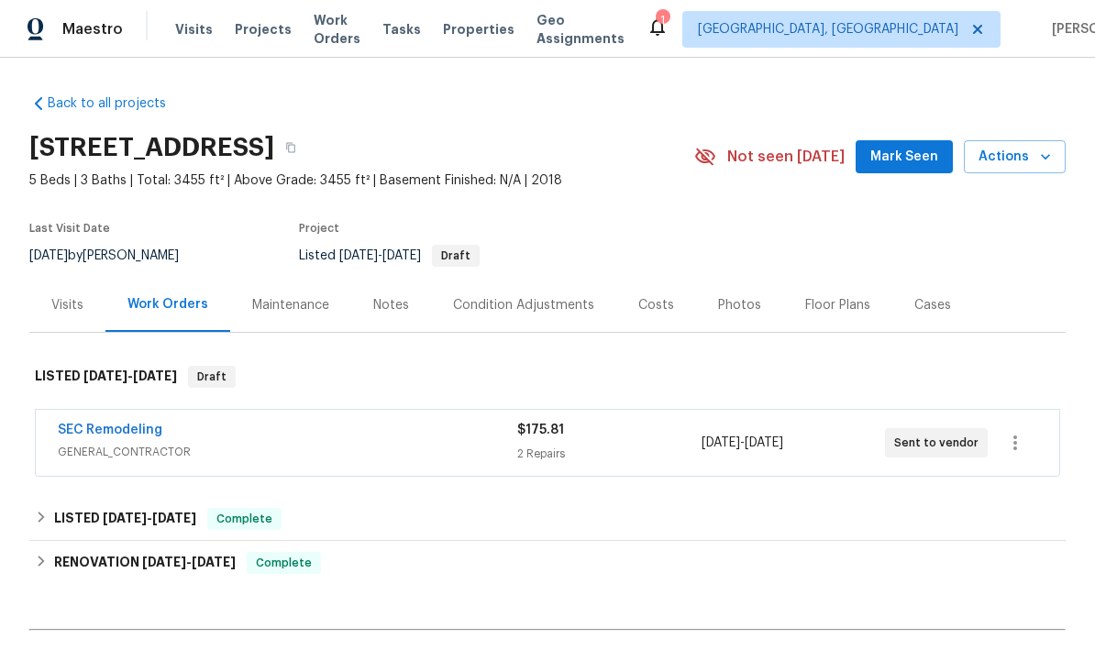
click at [658, 285] on div "Costs" at bounding box center [656, 305] width 80 height 54
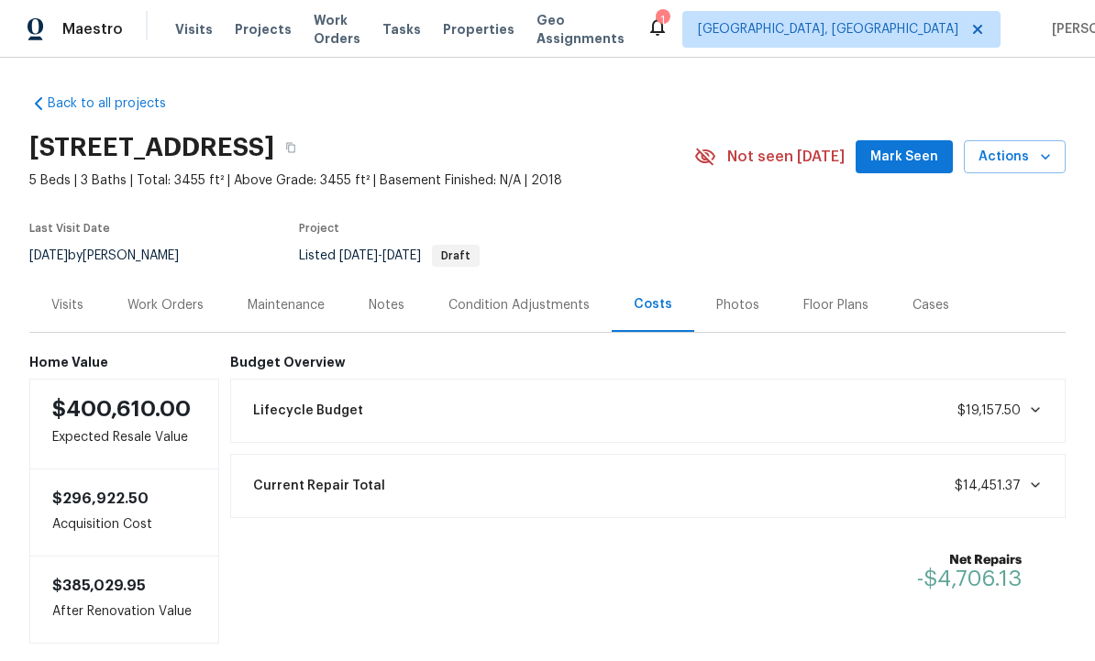
click at [159, 307] on div "Work Orders" at bounding box center [165, 305] width 76 height 18
